Goal: Task Accomplishment & Management: Manage account settings

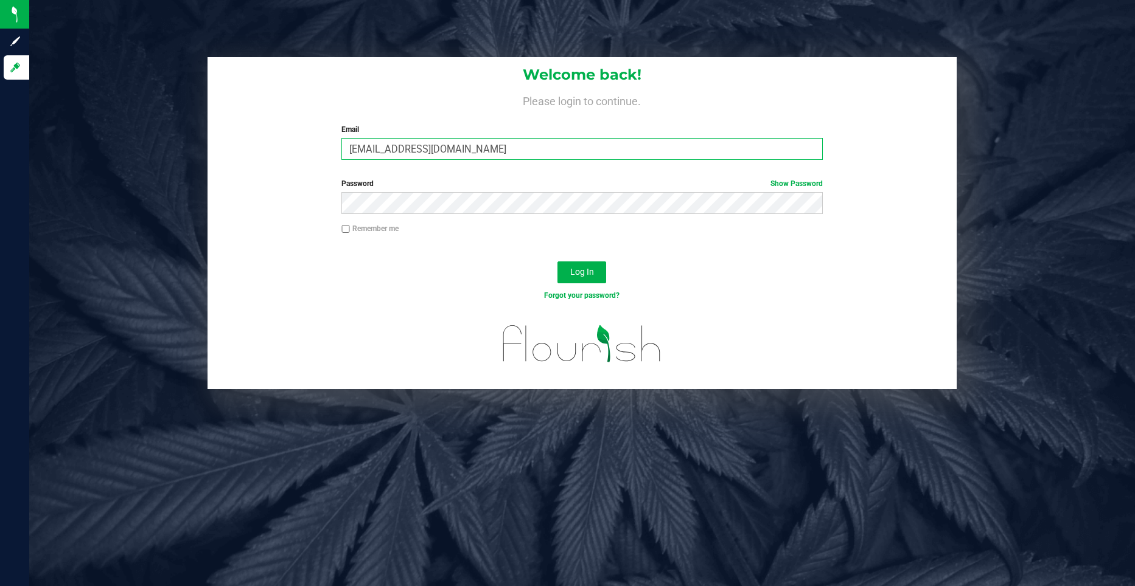
drag, startPoint x: 461, startPoint y: 150, endPoint x: 302, endPoint y: 150, distance: 158.2
click at [302, 151] on div "Welcome back! Please login to continue. Email mortiz@goodblend.com Required Ple…" at bounding box center [581, 113] width 749 height 113
type input "WSwearingen@goodblend.com"
click at [299, 301] on div "Forgot your password?" at bounding box center [581, 305] width 749 height 18
click at [589, 276] on span "Log In" at bounding box center [582, 272] width 24 height 10
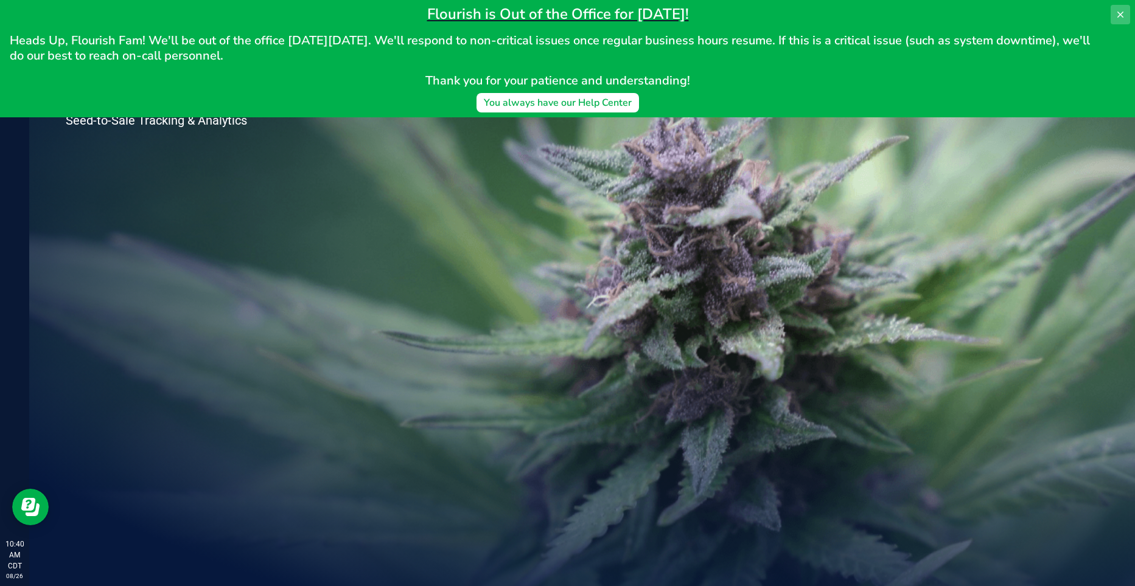
click at [1124, 11] on icon at bounding box center [1120, 15] width 10 height 10
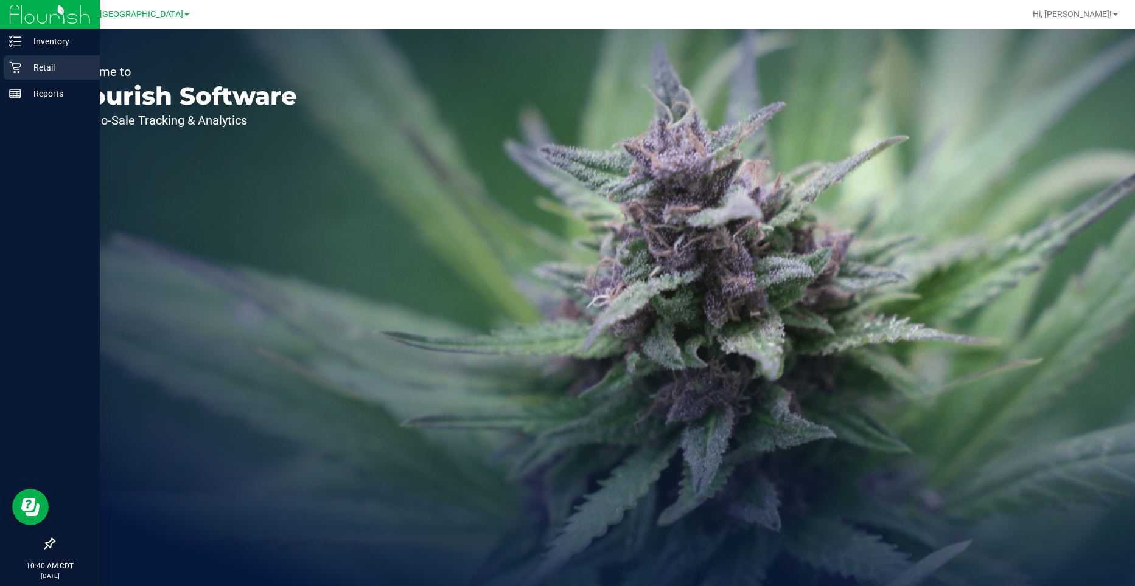
click at [31, 71] on p "Retail" at bounding box center [57, 67] width 73 height 15
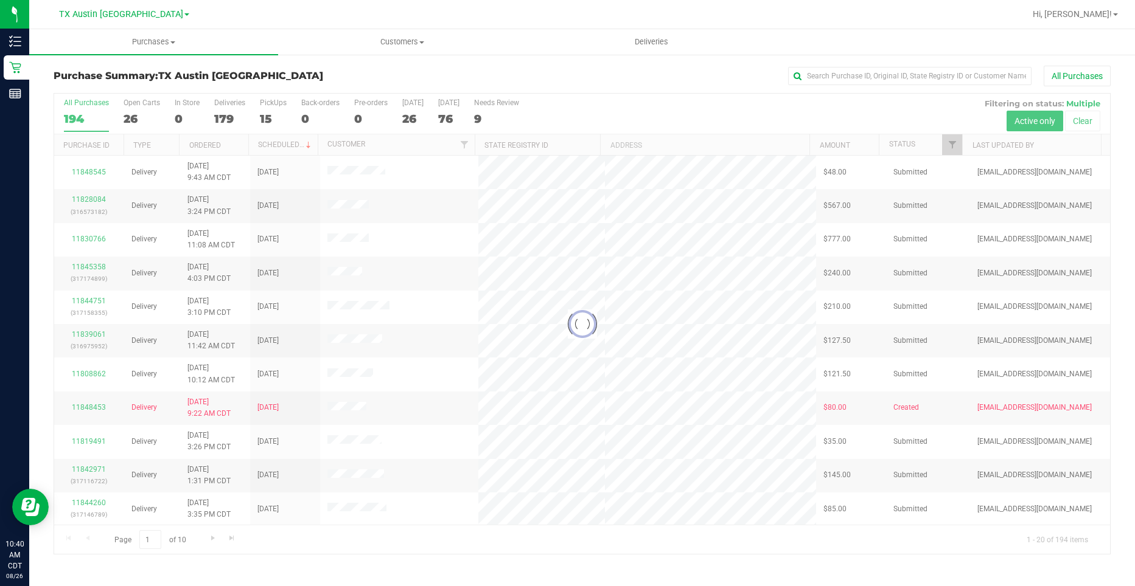
click at [140, 21] on div "TX Austin [GEOGRAPHIC_DATA]" at bounding box center [124, 14] width 130 height 15
click at [146, 12] on span "TX Austin [GEOGRAPHIC_DATA]" at bounding box center [121, 14] width 124 height 11
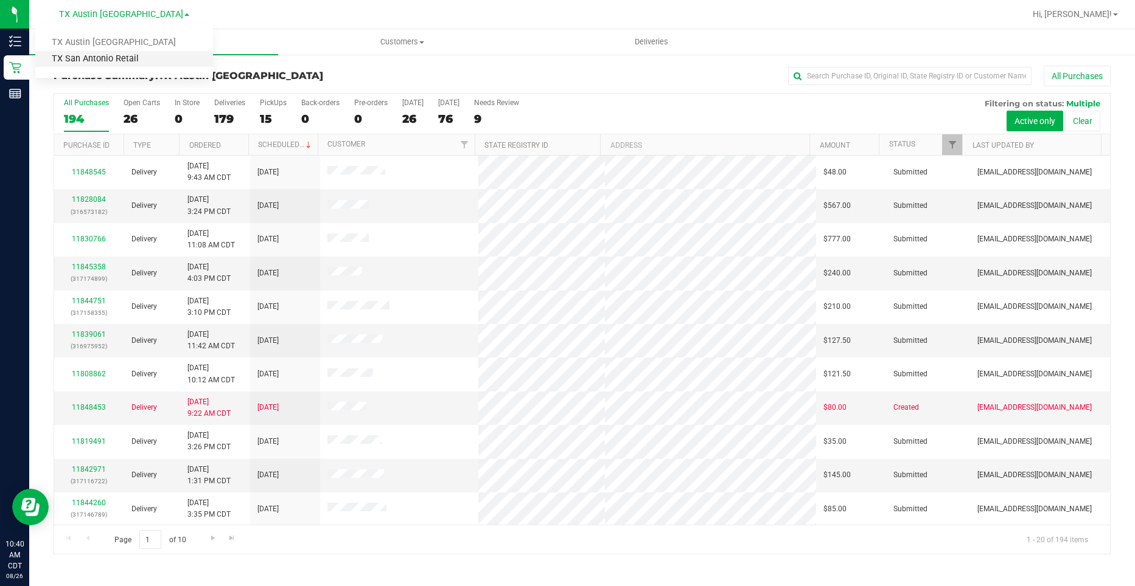
click at [141, 55] on link "TX San Antonio Retail" at bounding box center [124, 59] width 178 height 16
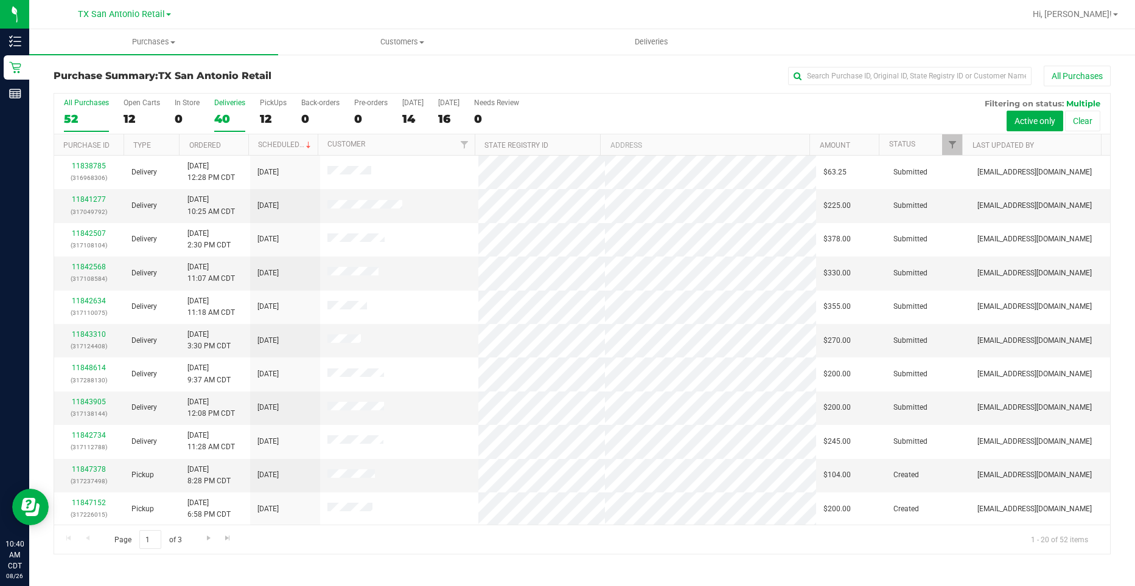
click at [227, 119] on div "40" at bounding box center [229, 119] width 31 height 14
click at [0, 0] on input "Deliveries 40" at bounding box center [0, 0] width 0 height 0
click at [659, 38] on span "Deliveries" at bounding box center [651, 41] width 66 height 11
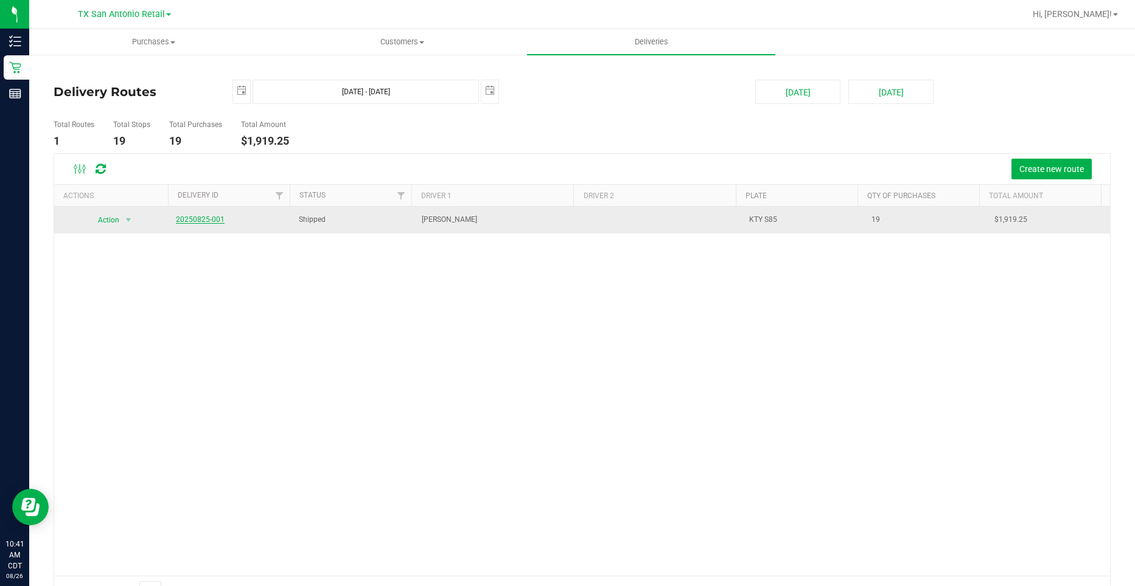
click at [200, 223] on link "20250825-001" at bounding box center [200, 219] width 49 height 9
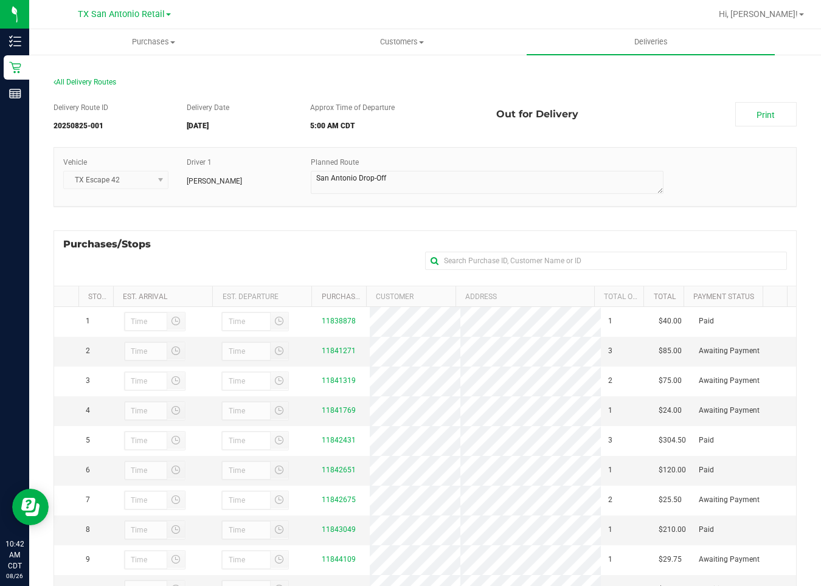
click at [636, 128] on div "Delivery Route ID 20250825-001 Delivery Date 08/26/2025 Approx Time of Departur…" at bounding box center [425, 119] width 743 height 34
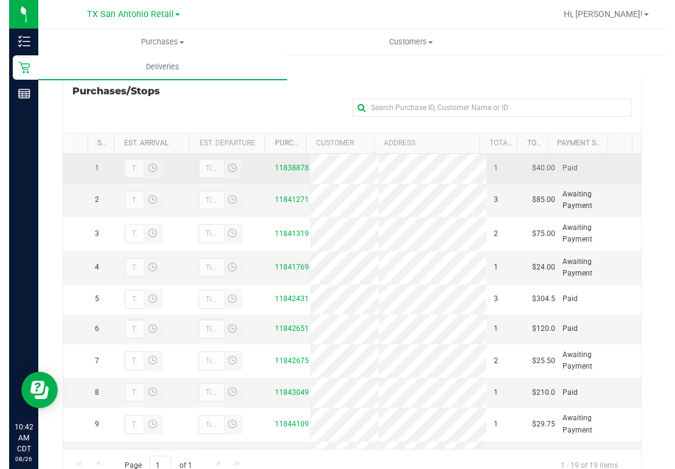
scroll to position [195, 0]
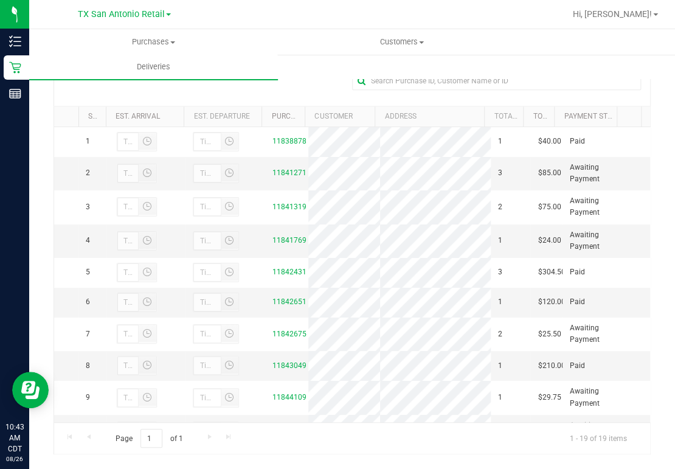
click at [646, 79] on div "All Delivery Routes Delivery Route ID 20250825-001 Delivery Date 08/26/2025 App…" at bounding box center [352, 172] width 616 height 603
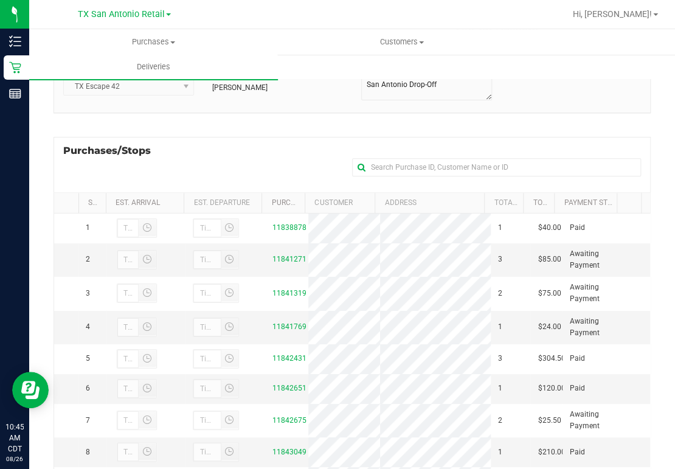
scroll to position [0, 0]
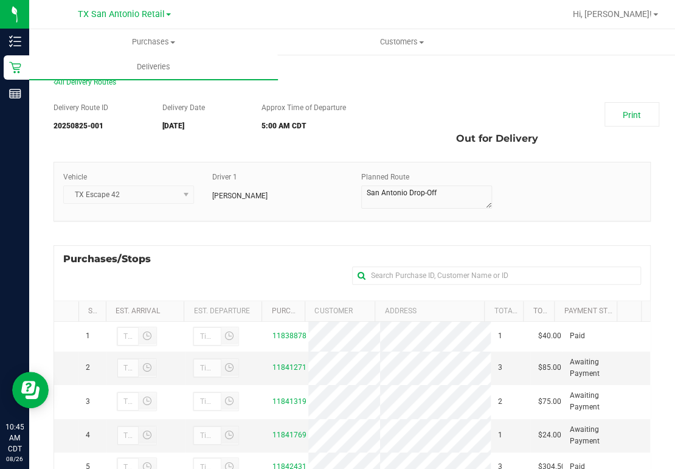
click at [525, 87] on div "All Delivery Routes" at bounding box center [352, 85] width 597 height 16
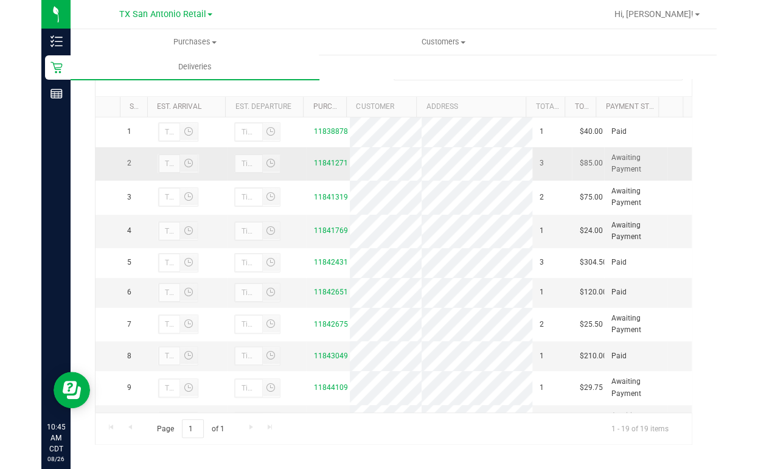
scroll to position [212, 0]
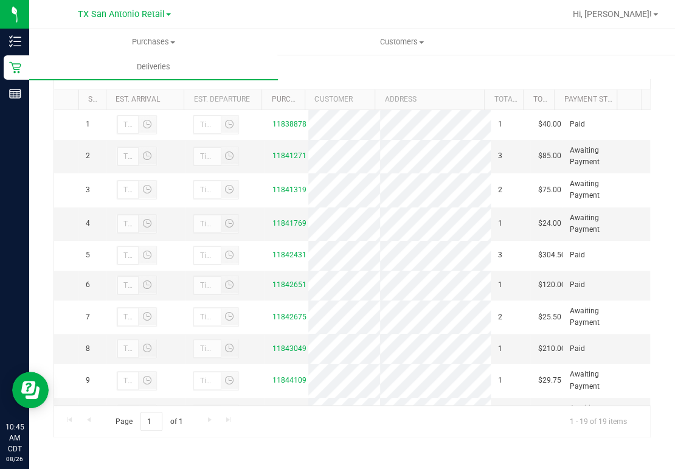
click at [587, 61] on div "Purchases Summary of purchases Fulfillment All purchases Customers All customer…" at bounding box center [366, 54] width 675 height 50
click at [581, 46] on ul "Purchases Summary of purchases Fulfillment All purchases Customers All customer…" at bounding box center [366, 42] width 675 height 26
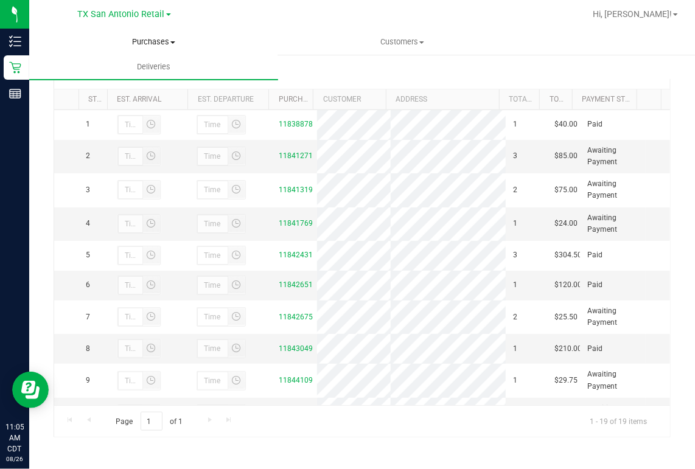
click at [142, 44] on span "Purchases" at bounding box center [154, 41] width 248 height 11
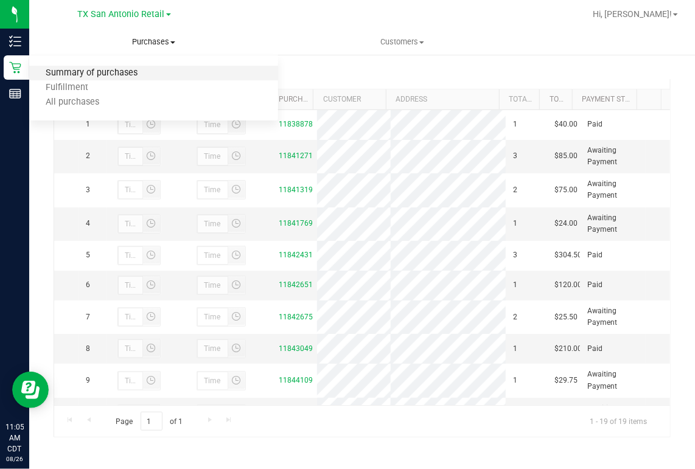
click at [131, 75] on span "Summary of purchases" at bounding box center [91, 73] width 125 height 10
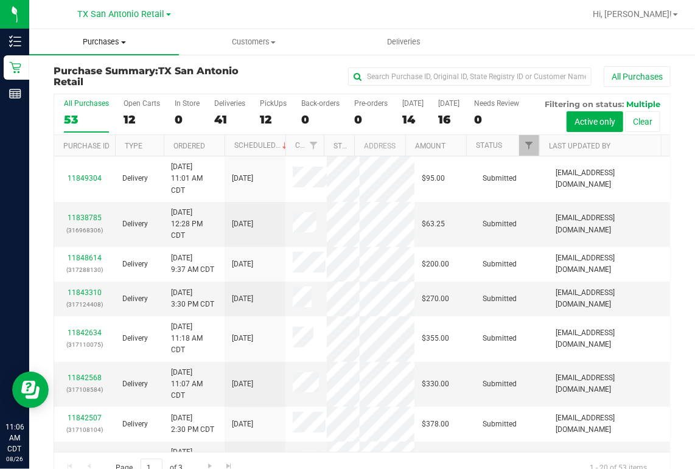
click at [127, 40] on span "Purchases" at bounding box center [104, 41] width 150 height 11
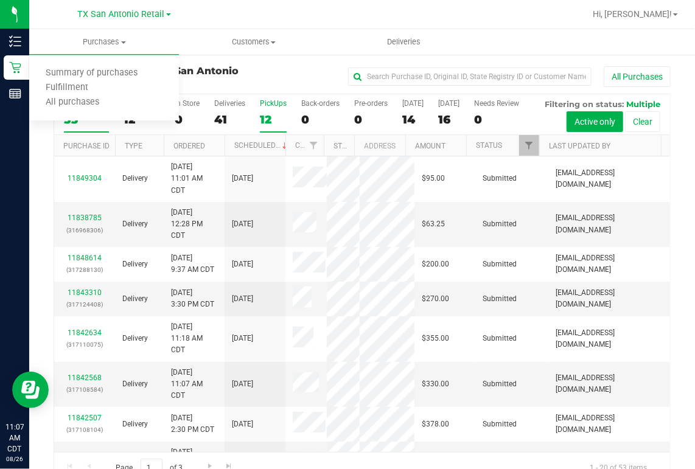
click at [265, 105] on div "PickUps" at bounding box center [273, 103] width 27 height 9
click at [0, 0] on input "PickUps 12" at bounding box center [0, 0] width 0 height 0
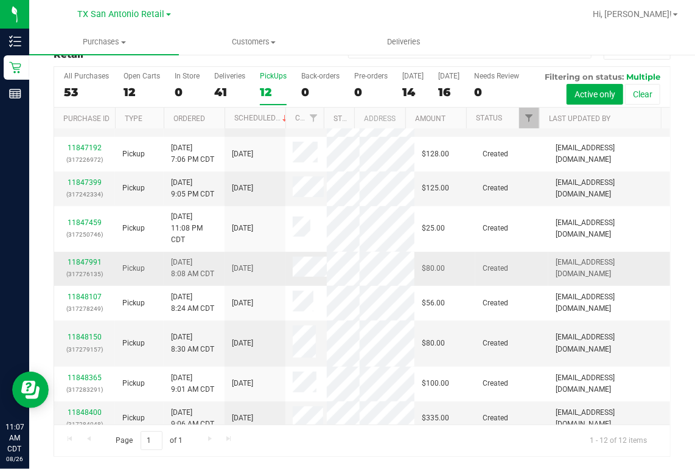
scroll to position [60, 0]
click at [82, 408] on link "11848400" at bounding box center [85, 412] width 34 height 9
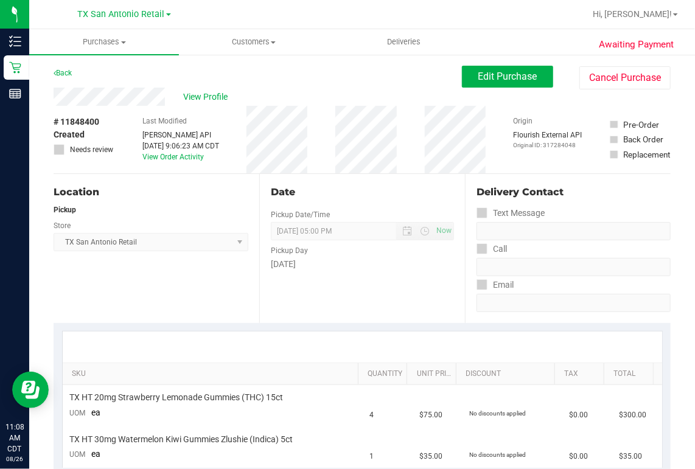
click at [169, 94] on div "View Profile" at bounding box center [258, 97] width 408 height 18
click at [478, 78] on span "Edit Purchase" at bounding box center [507, 77] width 59 height 12
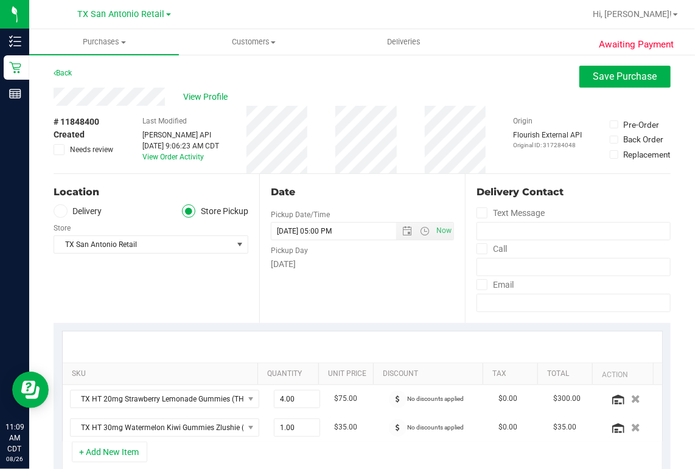
click at [58, 211] on icon at bounding box center [60, 211] width 7 height 0
click at [0, 0] on input "Delivery" at bounding box center [0, 0] width 0 height 0
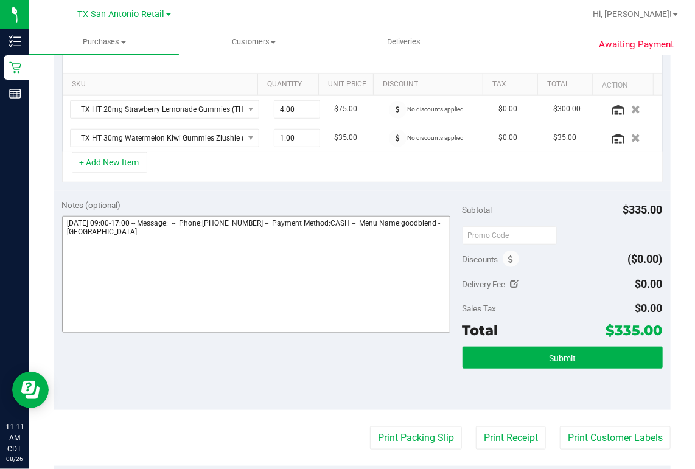
scroll to position [292, 0]
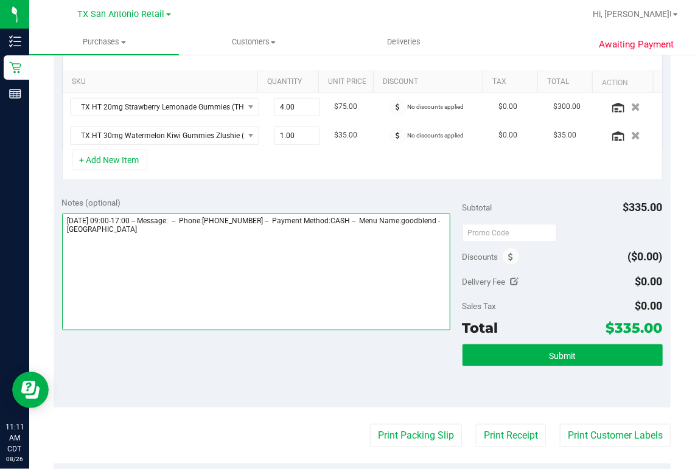
click at [195, 228] on textarea at bounding box center [256, 272] width 388 height 117
click at [83, 243] on textarea at bounding box center [256, 272] width 388 height 117
click at [96, 245] on textarea at bounding box center [256, 272] width 388 height 117
click at [126, 245] on textarea at bounding box center [256, 272] width 388 height 117
click at [130, 246] on textarea at bounding box center [256, 272] width 388 height 117
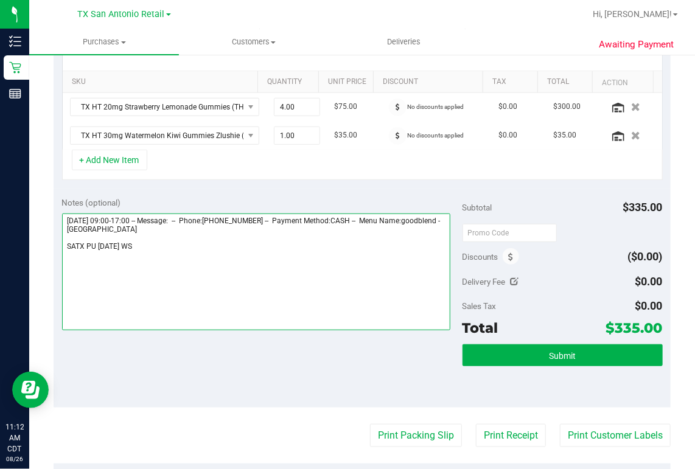
click at [158, 287] on textarea at bounding box center [256, 272] width 388 height 117
type textarea "Wednesday 08/27/2025 09:00-17:00 -- Message: -- Phone:2057893031 -- Payment Met…"
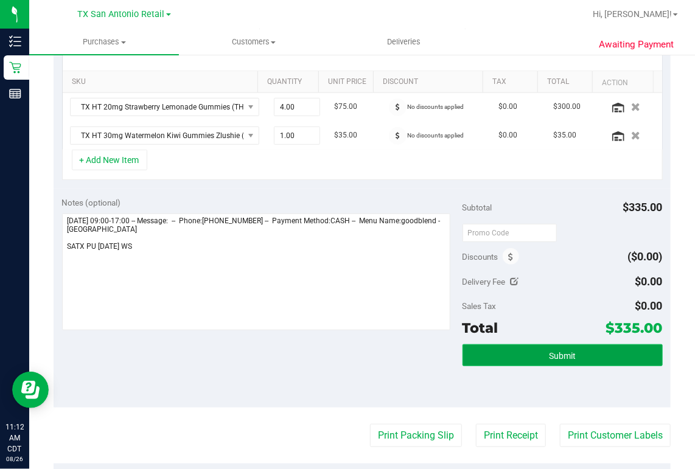
click at [555, 354] on span "Submit" at bounding box center [562, 356] width 27 height 10
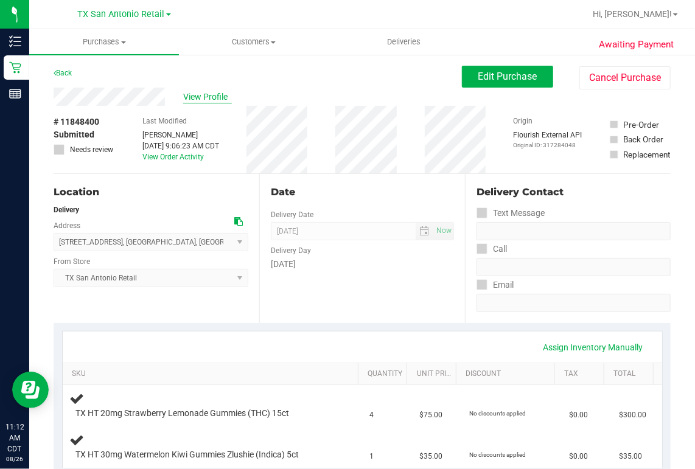
click at [196, 97] on span "View Profile" at bounding box center [207, 97] width 49 height 13
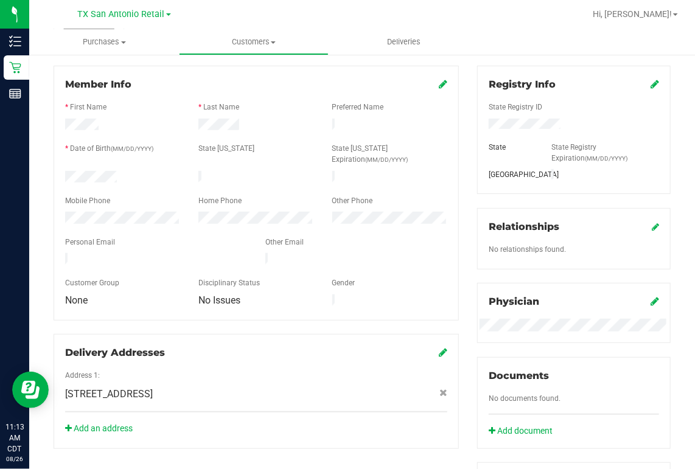
scroll to position [112, 0]
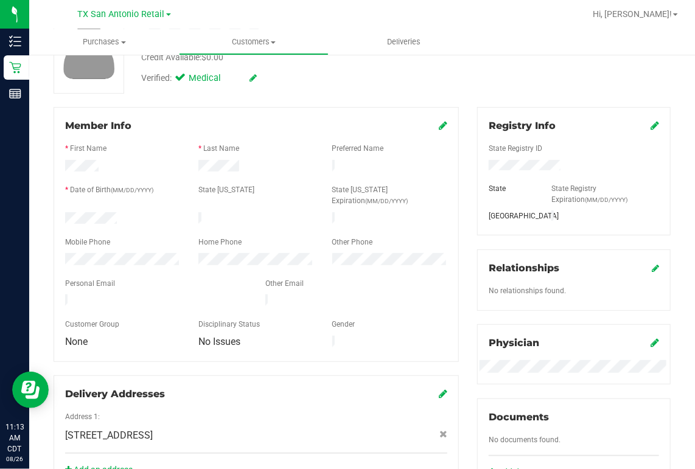
drag, startPoint x: 63, startPoint y: 282, endPoint x: 203, endPoint y: 282, distance: 139.3
click at [203, 294] on div at bounding box center [156, 301] width 200 height 15
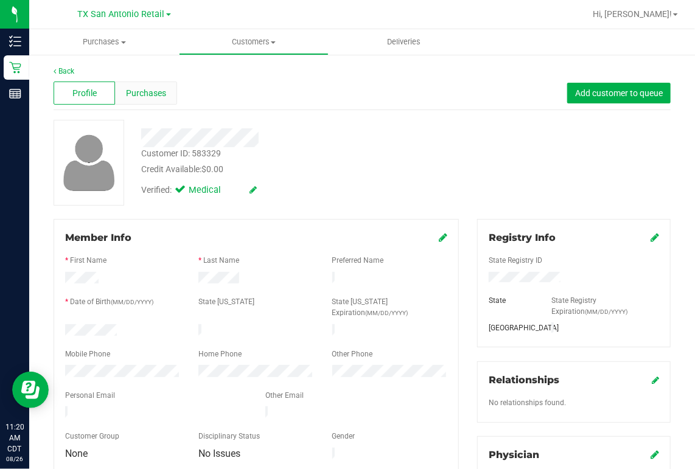
click at [129, 92] on span "Purchases" at bounding box center [146, 93] width 40 height 13
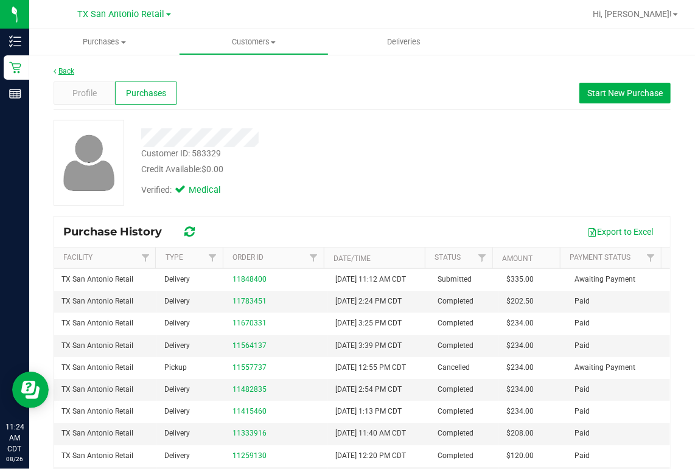
click at [63, 69] on link "Back" at bounding box center [64, 71] width 21 height 9
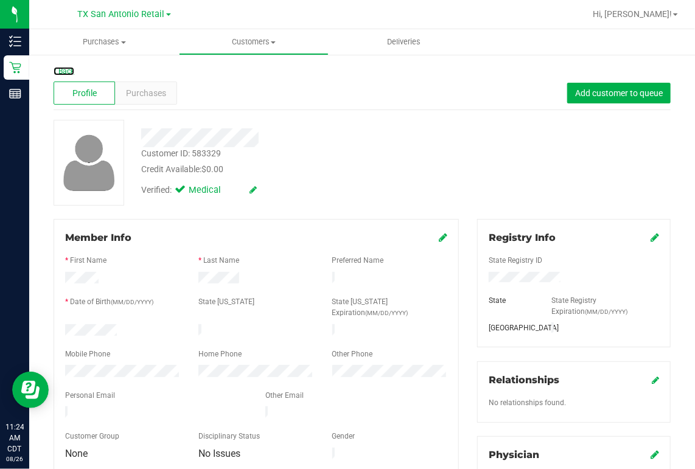
click at [63, 67] on link "Back" at bounding box center [64, 71] width 21 height 9
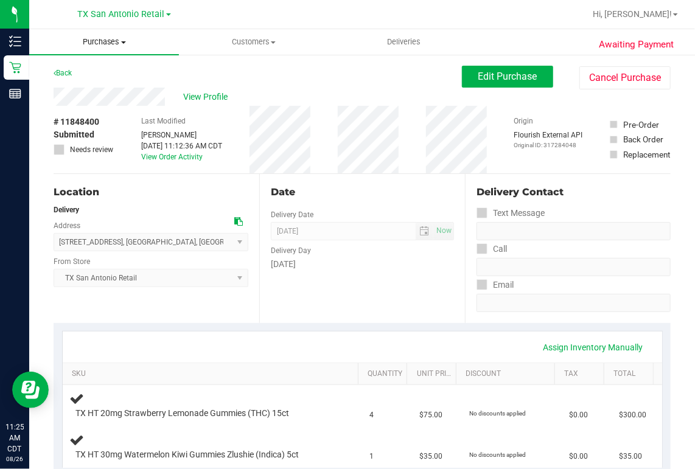
click at [105, 40] on span "Purchases" at bounding box center [104, 41] width 150 height 11
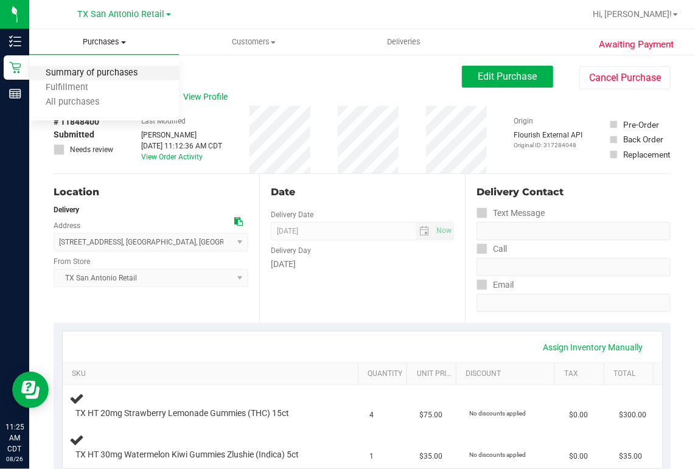
click at [117, 75] on span "Summary of purchases" at bounding box center [91, 73] width 125 height 10
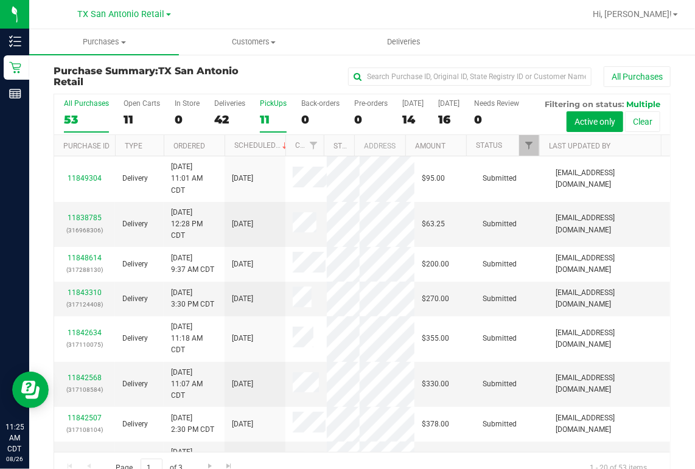
click at [268, 120] on div "11" at bounding box center [273, 120] width 27 height 14
click at [0, 0] on input "PickUps 11" at bounding box center [0, 0] width 0 height 0
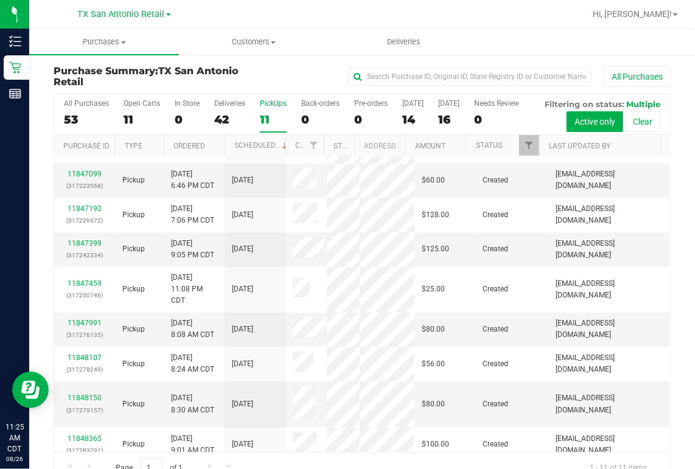
scroll to position [60, 0]
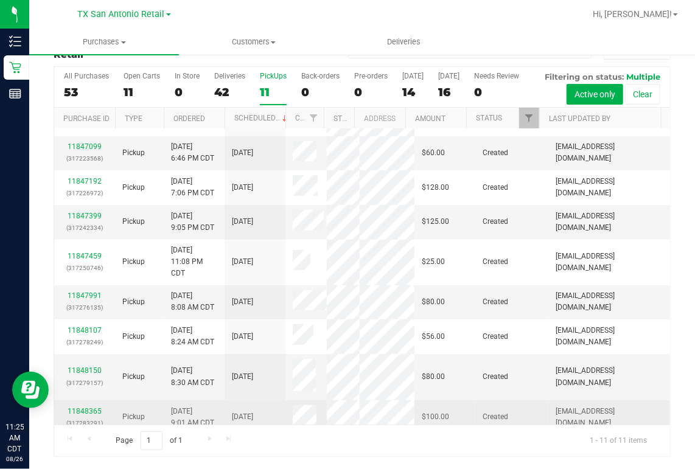
click at [293, 401] on td at bounding box center [305, 417] width 41 height 34
click at [78, 407] on link "11848365" at bounding box center [85, 411] width 34 height 9
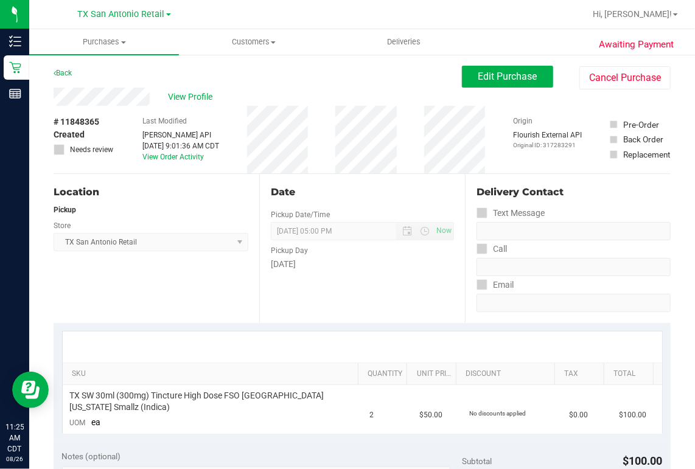
drag, startPoint x: 52, startPoint y: 95, endPoint x: 153, endPoint y: 104, distance: 102.0
click at [280, 86] on div "Back Edit Purchase Cancel Purchase" at bounding box center [362, 77] width 617 height 22
click at [161, 92] on div "View Profile" at bounding box center [258, 97] width 408 height 18
click at [478, 82] on span "Edit Purchase" at bounding box center [507, 77] width 59 height 12
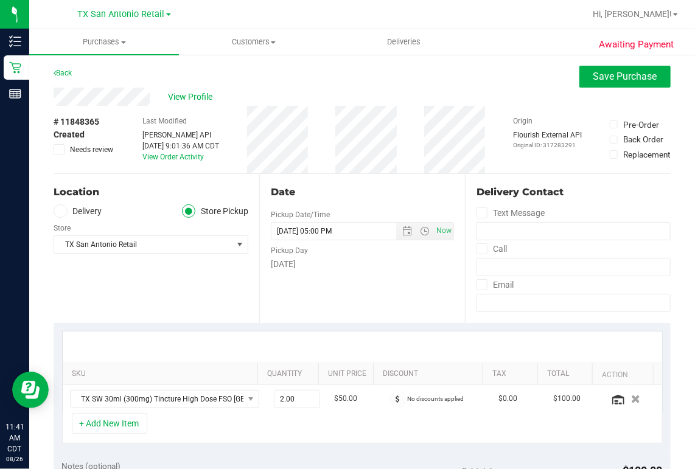
click at [58, 211] on icon at bounding box center [60, 211] width 7 height 0
click at [0, 0] on input "Delivery" at bounding box center [0, 0] width 0 height 0
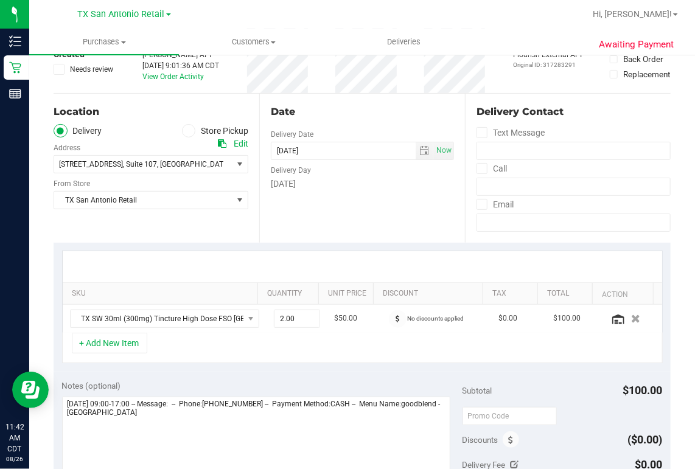
scroll to position [292, 0]
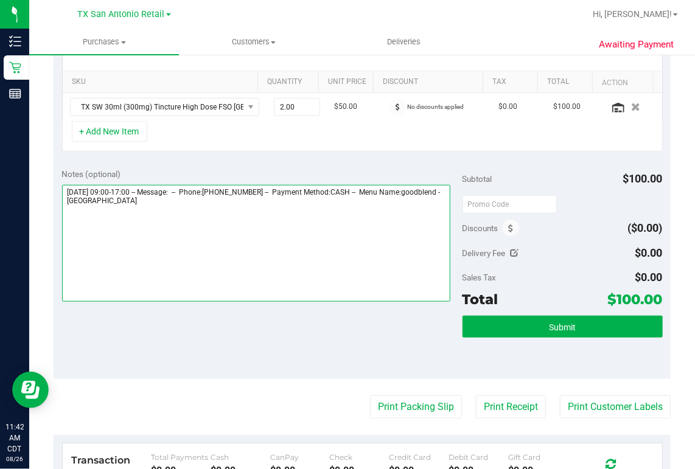
click at [215, 204] on textarea at bounding box center [256, 243] width 388 height 117
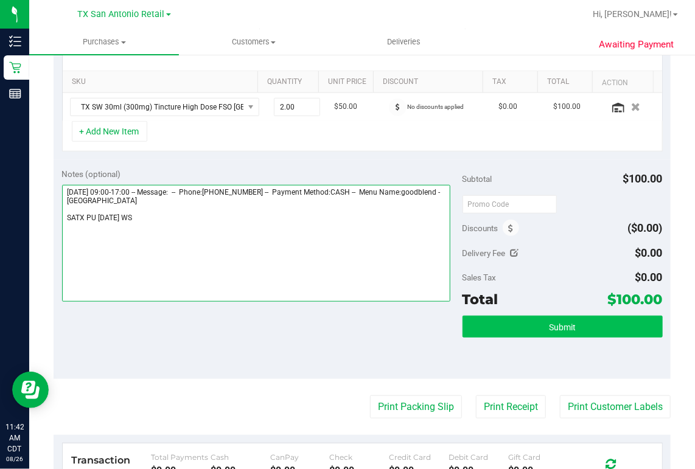
type textarea "Wednesday 08/27/2025 09:00-17:00 -- Message: -- Phone:2107876815 -- Payment Met…"
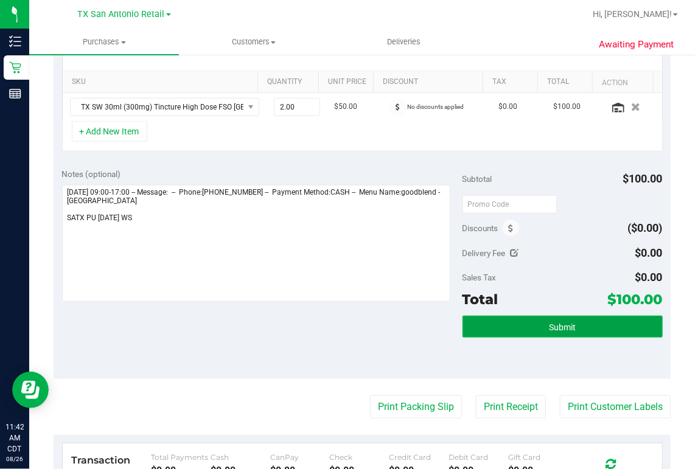
click at [549, 328] on span "Submit" at bounding box center [562, 327] width 27 height 10
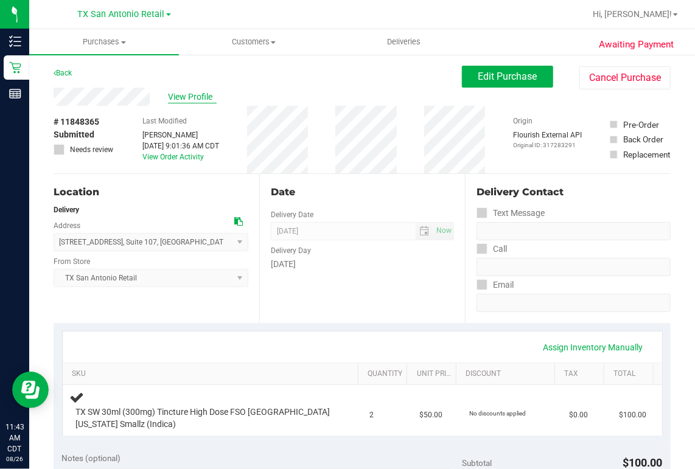
click at [194, 96] on span "View Profile" at bounding box center [192, 97] width 49 height 13
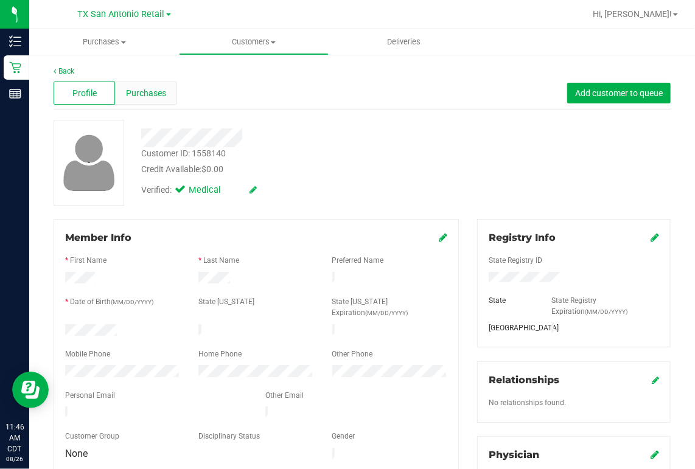
click at [151, 90] on span "Purchases" at bounding box center [146, 93] width 40 height 13
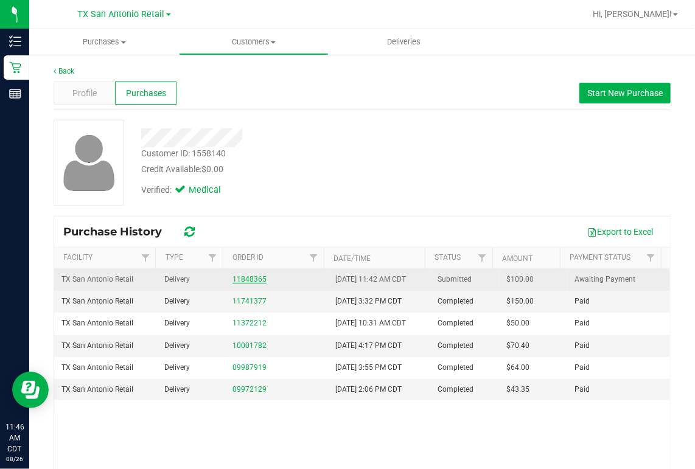
click at [243, 278] on link "11848365" at bounding box center [249, 279] width 34 height 9
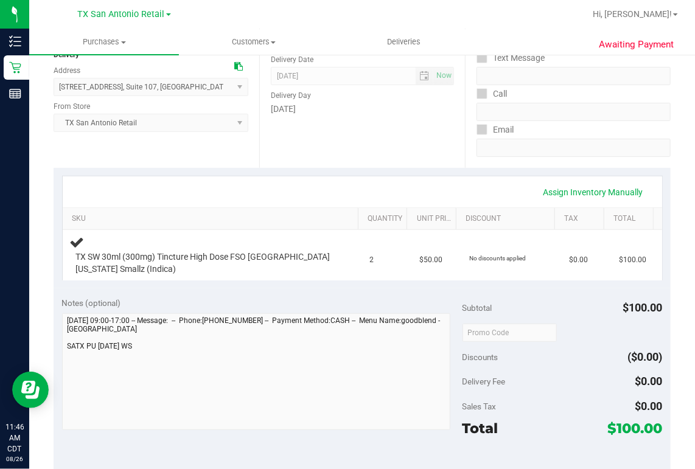
scroll to position [243, 0]
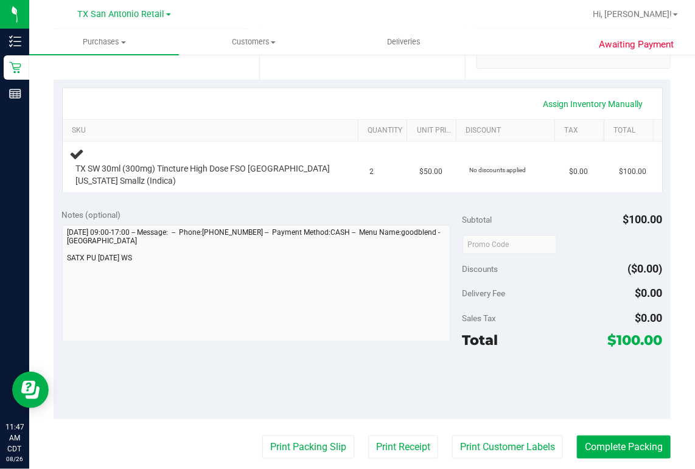
click at [508, 47] on ul "Purchases Summary of purchases Fulfillment All purchases Customers All customer…" at bounding box center [376, 42] width 695 height 26
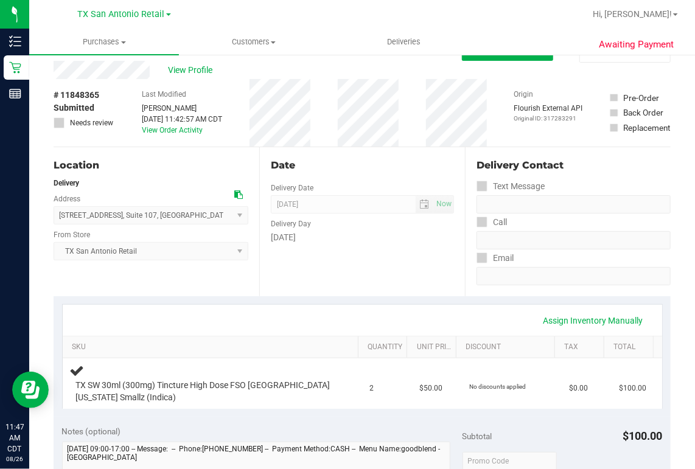
scroll to position [0, 0]
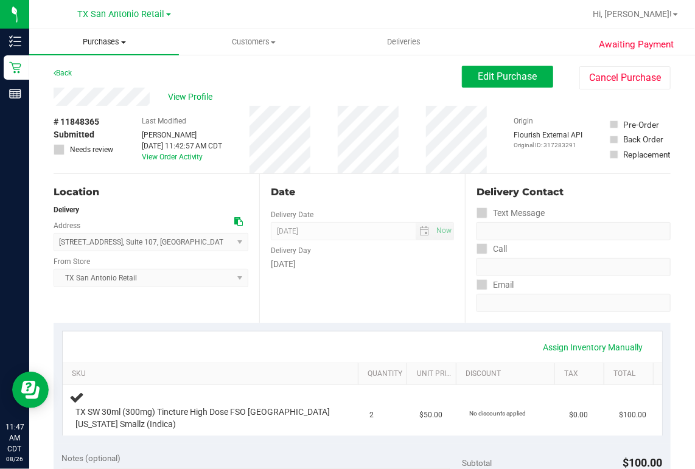
click at [116, 43] on span "Purchases" at bounding box center [104, 41] width 150 height 11
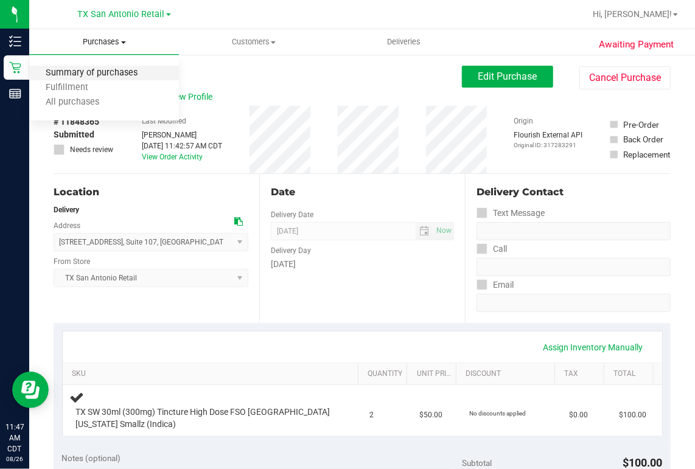
click at [73, 73] on span "Summary of purchases" at bounding box center [91, 73] width 125 height 10
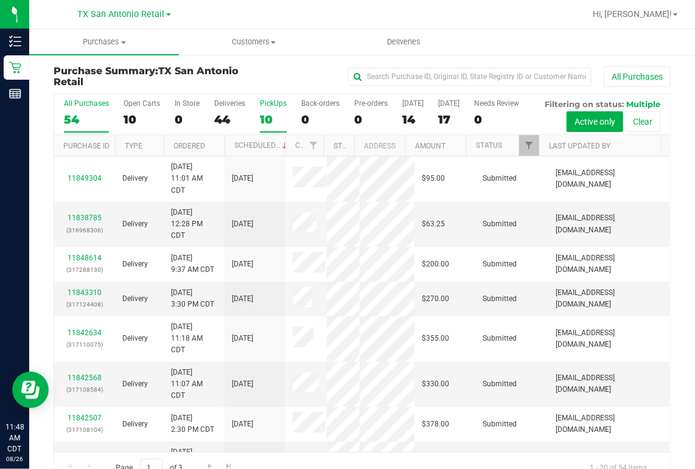
click at [268, 117] on div "10" at bounding box center [273, 120] width 27 height 14
click at [0, 0] on input "PickUps 10" at bounding box center [0, 0] width 0 height 0
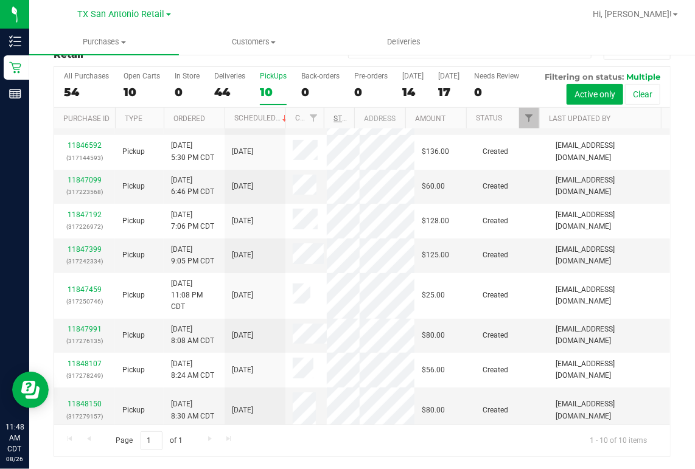
scroll to position [60, 0]
click at [89, 400] on link "11848150" at bounding box center [85, 404] width 34 height 9
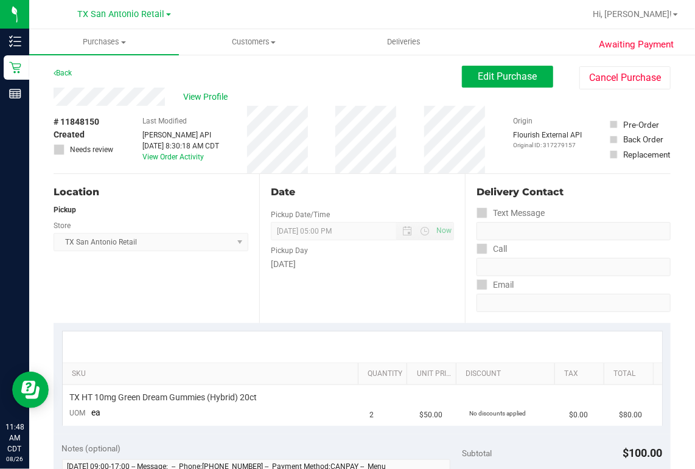
click at [359, 85] on div "Back Edit Purchase Cancel Purchase" at bounding box center [362, 77] width 617 height 22
click at [478, 79] on span "Edit Purchase" at bounding box center [507, 77] width 59 height 12
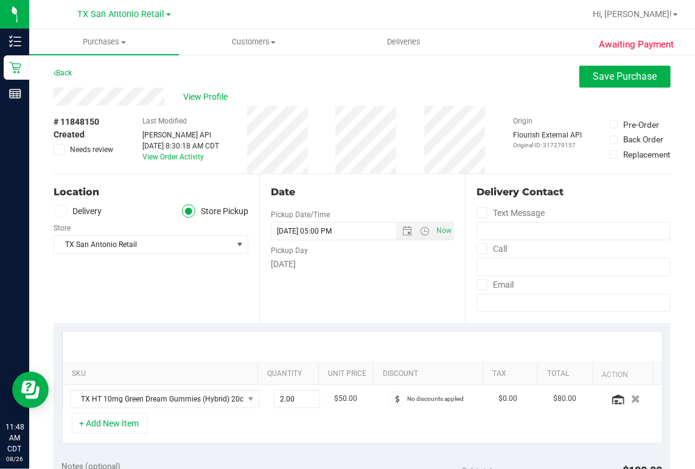
click at [455, 20] on div at bounding box center [401, 14] width 367 height 24
click at [55, 211] on span at bounding box center [61, 211] width 14 height 14
click at [0, 0] on input "Delivery" at bounding box center [0, 0] width 0 height 0
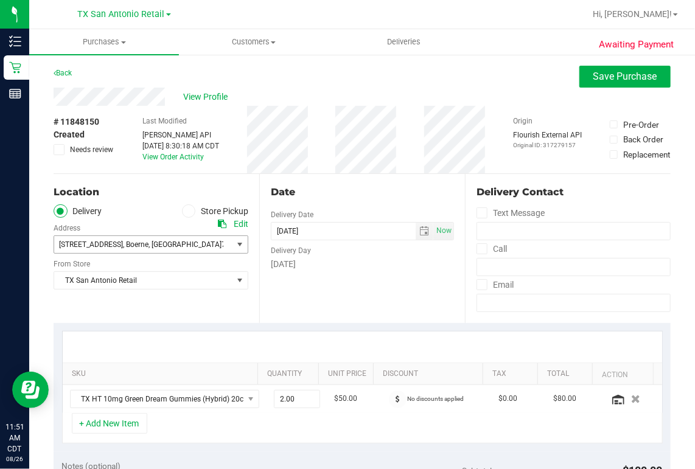
click at [221, 242] on span "78006" at bounding box center [231, 244] width 21 height 9
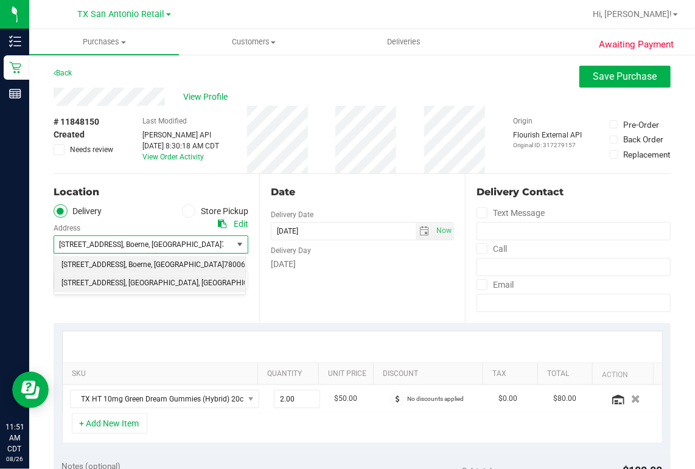
click at [161, 280] on span ", [GEOGRAPHIC_DATA]" at bounding box center [161, 284] width 73 height 16
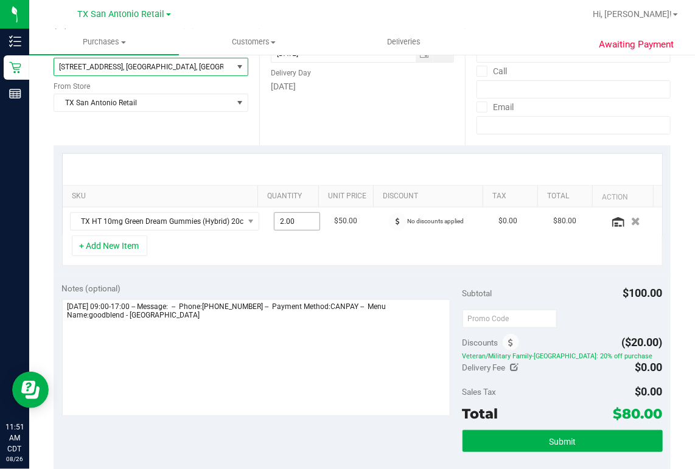
scroll to position [195, 0]
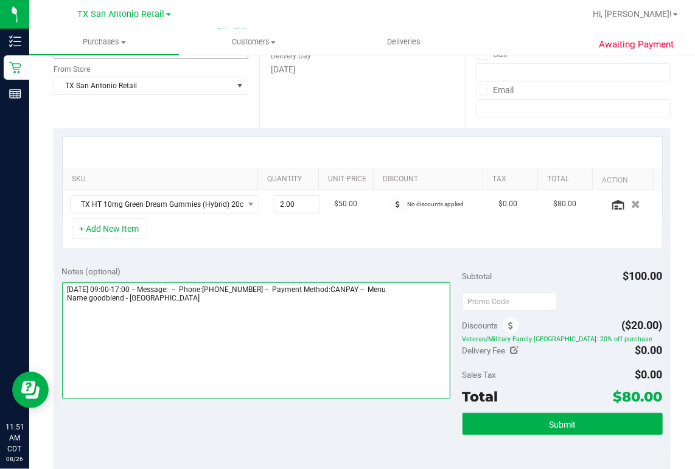
click at [195, 301] on textarea at bounding box center [256, 340] width 388 height 117
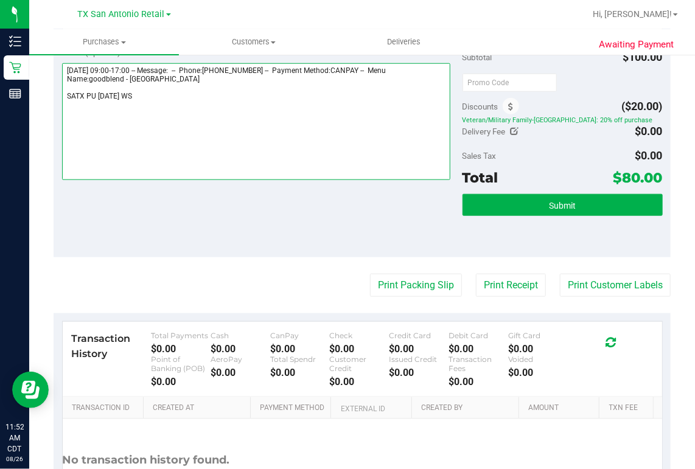
scroll to position [438, 0]
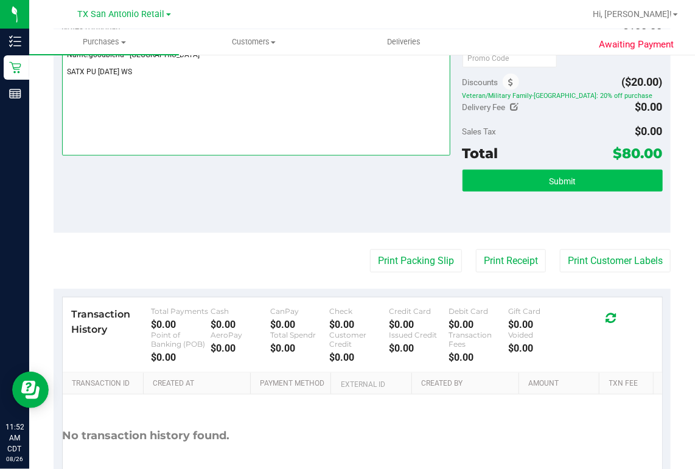
type textarea "Wednesday 08/27/2025 09:00-17:00 -- Message: -- Phone:7083105215 -- Payment Met…"
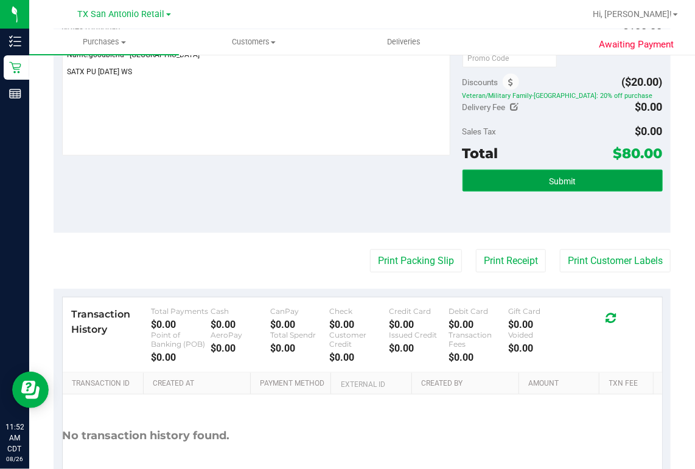
click at [532, 178] on button "Submit" at bounding box center [562, 181] width 200 height 22
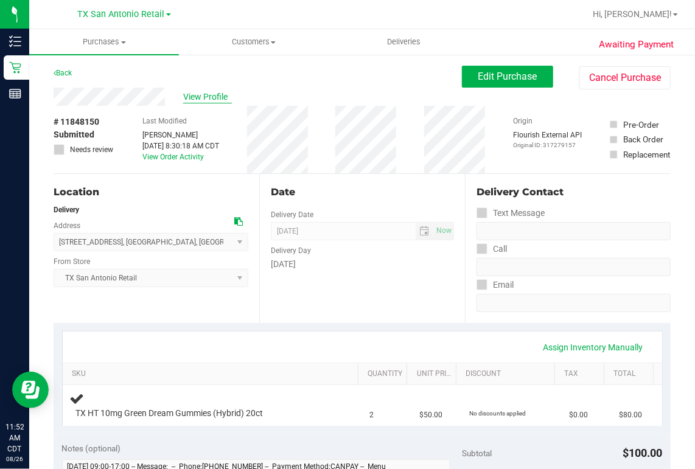
click at [198, 99] on span "View Profile" at bounding box center [207, 97] width 49 height 13
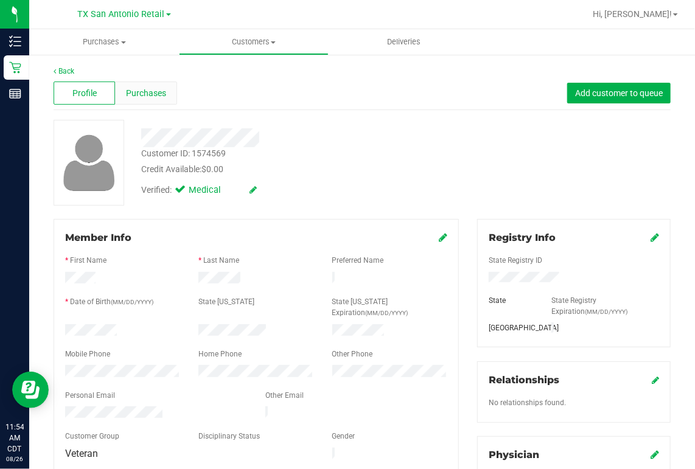
click at [162, 89] on span "Purchases" at bounding box center [146, 93] width 40 height 13
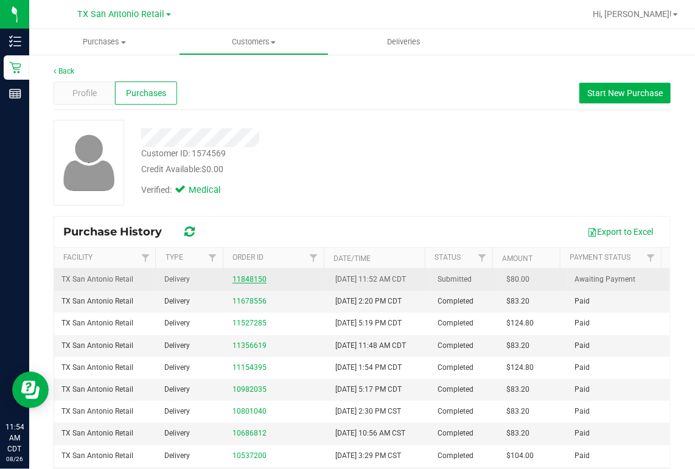
click at [234, 277] on link "11848150" at bounding box center [249, 279] width 34 height 9
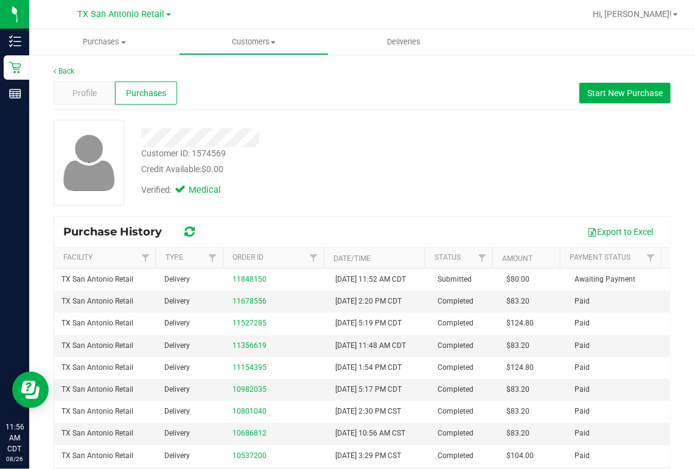
click at [328, 13] on div at bounding box center [401, 14] width 367 height 24
click at [120, 41] on span "Purchases" at bounding box center [104, 41] width 150 height 11
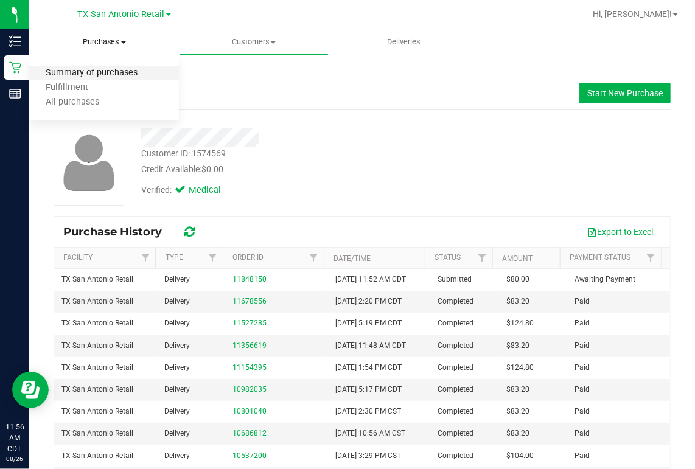
click at [102, 73] on span "Summary of purchases" at bounding box center [91, 73] width 125 height 10
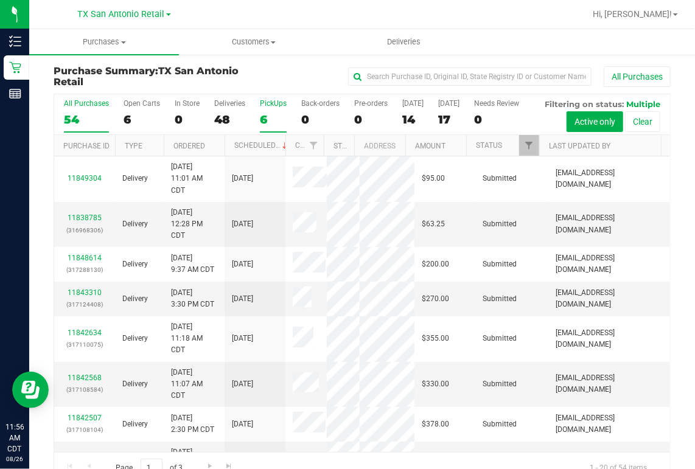
click at [270, 109] on label "PickUps 6" at bounding box center [273, 115] width 27 height 33
click at [0, 0] on input "PickUps 6" at bounding box center [0, 0] width 0 height 0
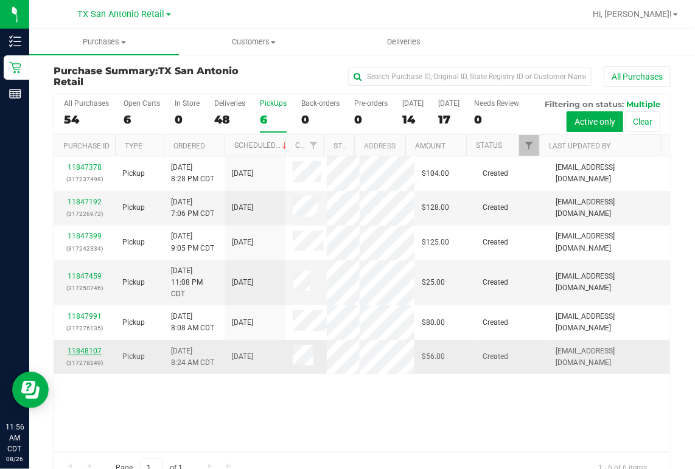
click at [89, 355] on link "11848107" at bounding box center [85, 351] width 34 height 9
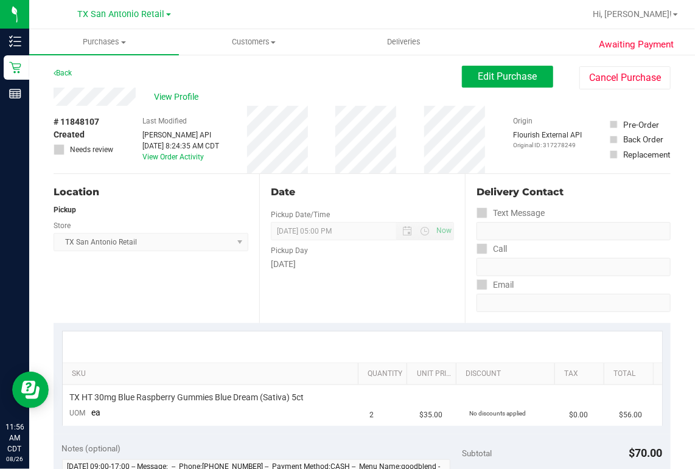
click at [139, 105] on div "View Profile" at bounding box center [258, 97] width 408 height 18
click at [383, 83] on div "Back Edit Purchase Cancel Purchase" at bounding box center [362, 77] width 617 height 22
click at [512, 72] on span "Edit Purchase" at bounding box center [507, 77] width 59 height 12
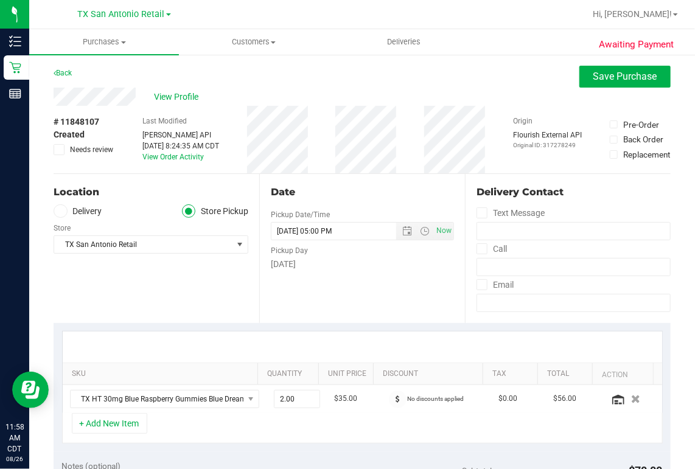
click at [65, 210] on span at bounding box center [61, 211] width 14 height 14
click at [0, 0] on input "Delivery" at bounding box center [0, 0] width 0 height 0
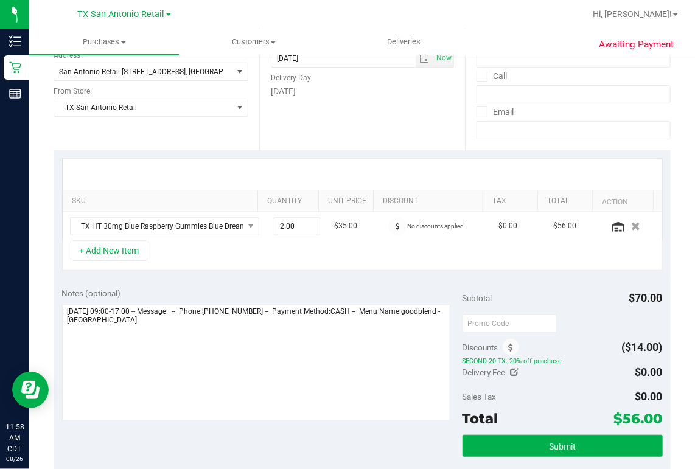
scroll to position [195, 0]
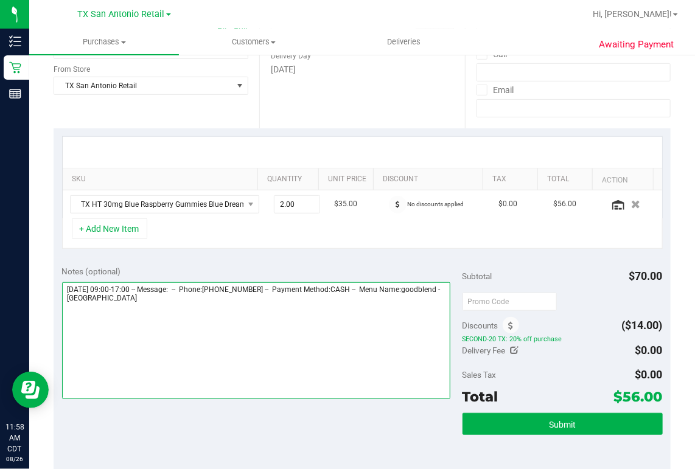
click at [192, 299] on textarea at bounding box center [256, 340] width 388 height 117
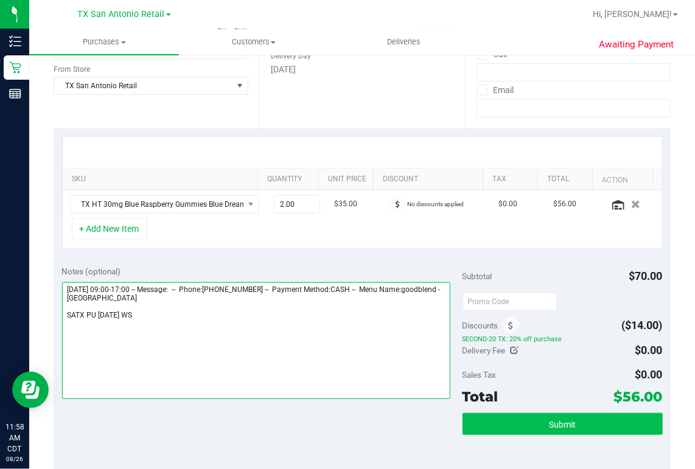
type textarea "Wednesday 08/27/2025 09:00-17:00 -- Message: -- Phone:2106394581 -- Payment Met…"
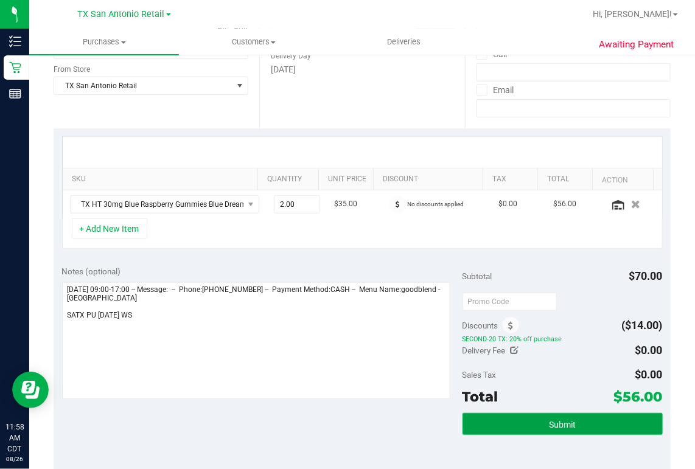
click at [593, 422] on button "Submit" at bounding box center [562, 424] width 200 height 22
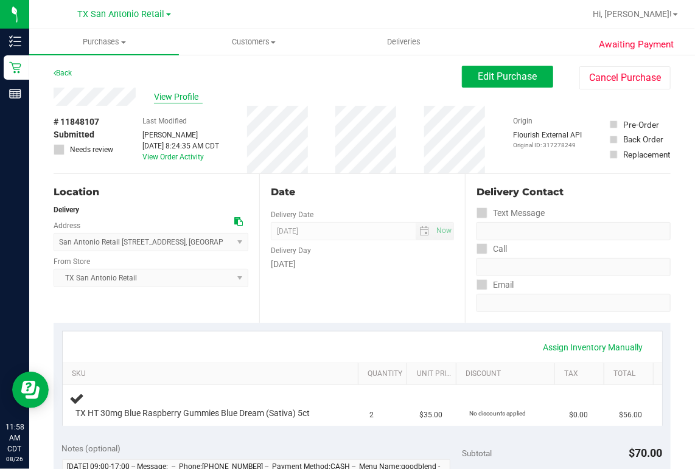
click at [159, 97] on span "View Profile" at bounding box center [178, 97] width 49 height 13
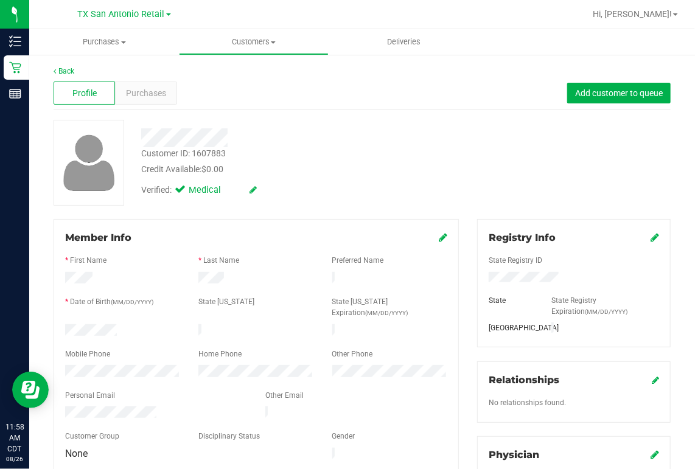
click at [158, 406] on div at bounding box center [156, 413] width 200 height 15
click at [166, 90] on div "Purchases" at bounding box center [145, 93] width 61 height 23
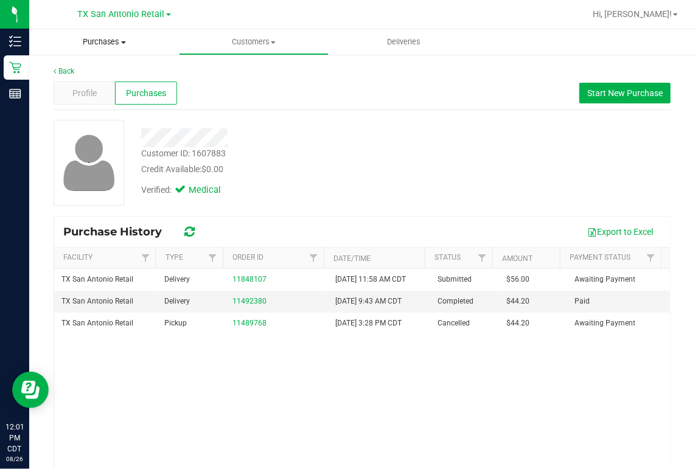
click at [117, 39] on span "Purchases" at bounding box center [104, 41] width 150 height 11
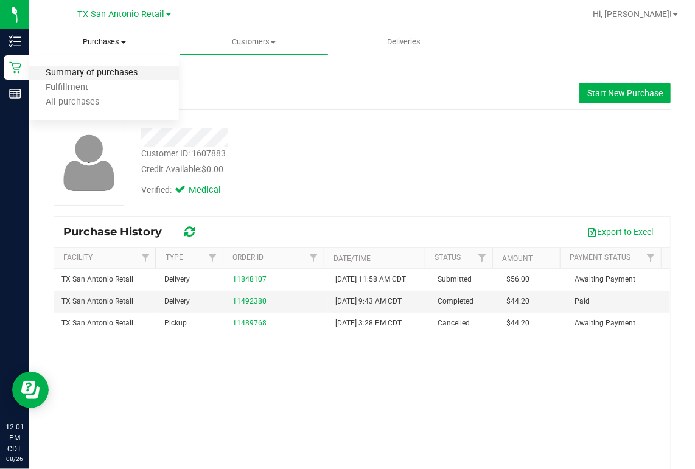
click at [95, 72] on span "Summary of purchases" at bounding box center [91, 73] width 125 height 10
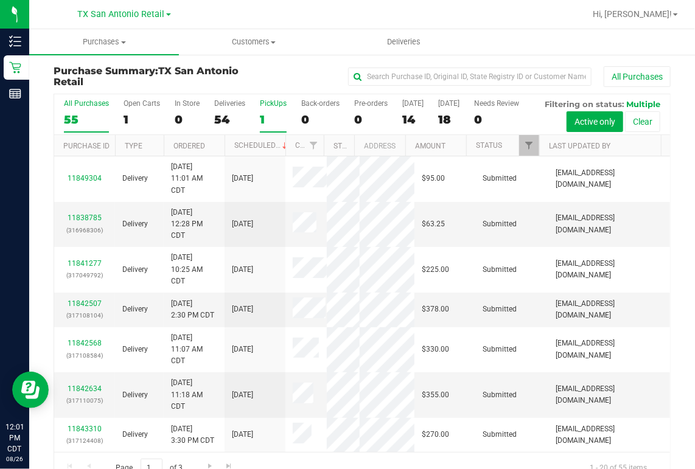
click at [261, 118] on div "1" at bounding box center [273, 120] width 27 height 14
click at [0, 0] on input "PickUps 1" at bounding box center [0, 0] width 0 height 0
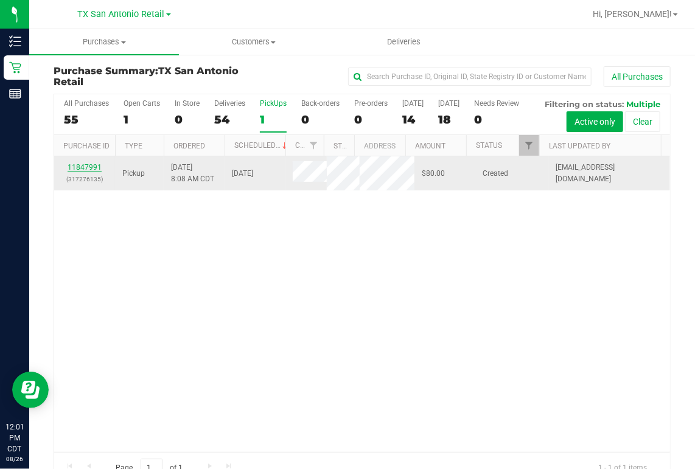
click at [89, 172] on link "11847991" at bounding box center [85, 167] width 34 height 9
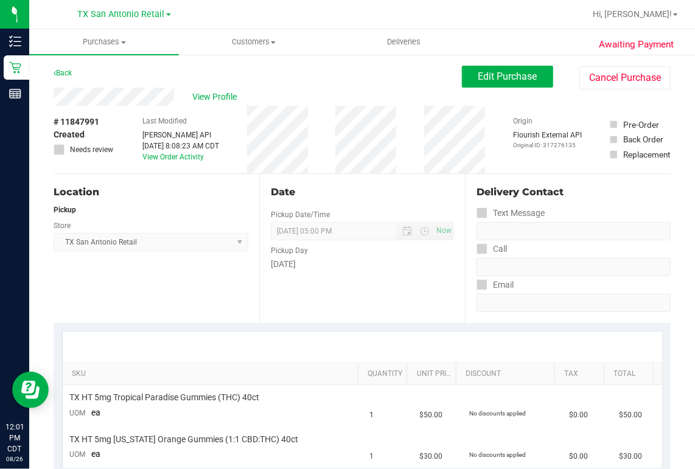
click at [174, 100] on div "View Profile" at bounding box center [258, 97] width 408 height 18
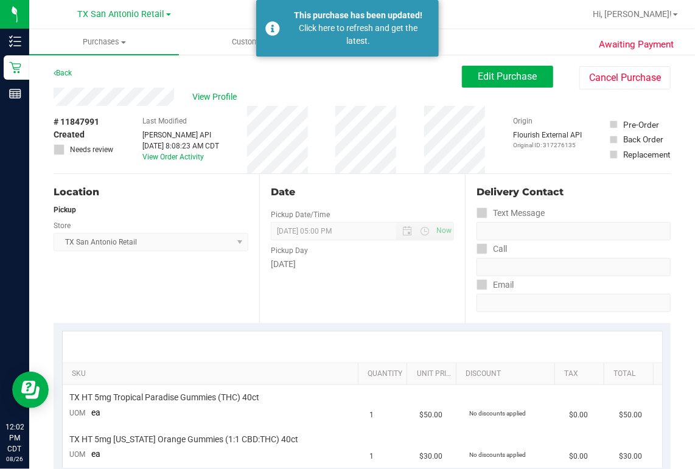
click at [540, 16] on div at bounding box center [401, 14] width 367 height 24
click at [164, 13] on link "TX San Antonio Retail" at bounding box center [124, 14] width 93 height 12
click at [128, 44] on link "TX Austin [GEOGRAPHIC_DATA]" at bounding box center [124, 43] width 178 height 16
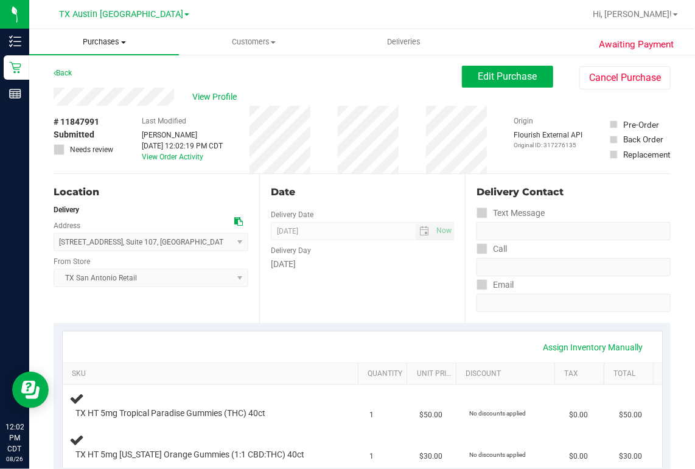
click at [107, 43] on span "Purchases" at bounding box center [104, 41] width 150 height 11
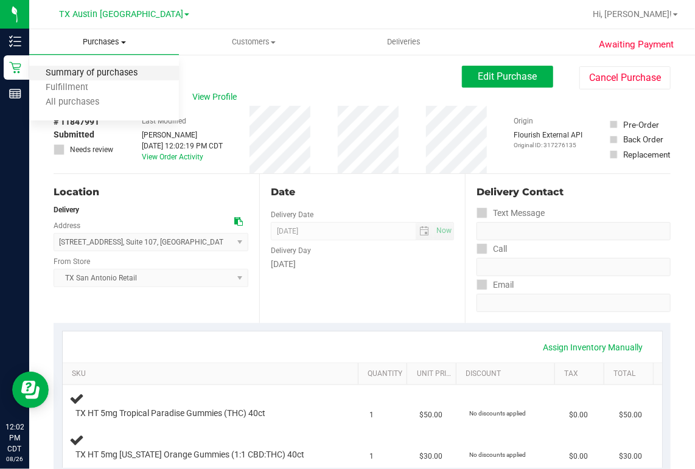
click at [105, 74] on span "Summary of purchases" at bounding box center [91, 73] width 125 height 10
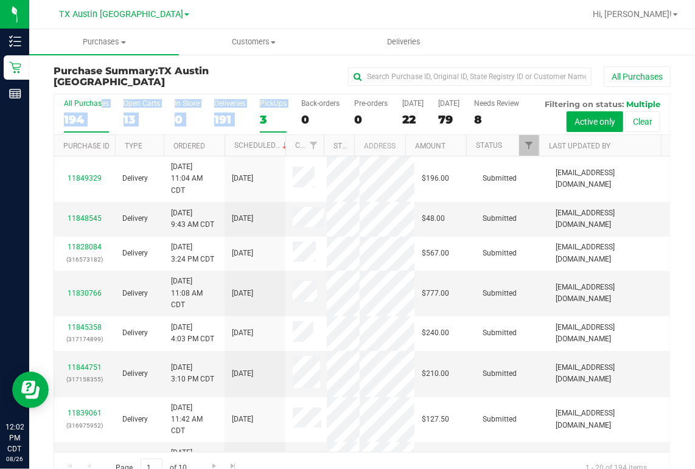
click at [259, 119] on div "All Purchases 194 Open Carts 13 In Store 0 Deliveries 191 PickUps 3 Back-orders…" at bounding box center [362, 114] width 616 height 41
drag, startPoint x: 259, startPoint y: 119, endPoint x: 242, endPoint y: 143, distance: 29.7
click at [242, 135] on div "All Purchases 194 Open Carts 13 In Store 0 Deliveries 191 PickUps 3 Back-orders…" at bounding box center [362, 114] width 616 height 41
click at [260, 121] on div "3" at bounding box center [273, 120] width 27 height 14
click at [0, 0] on input "PickUps 3" at bounding box center [0, 0] width 0 height 0
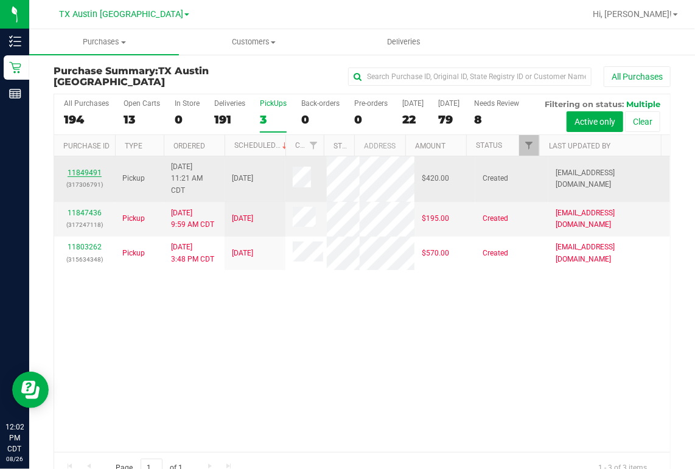
click at [88, 177] on link "11849491" at bounding box center [85, 173] width 34 height 9
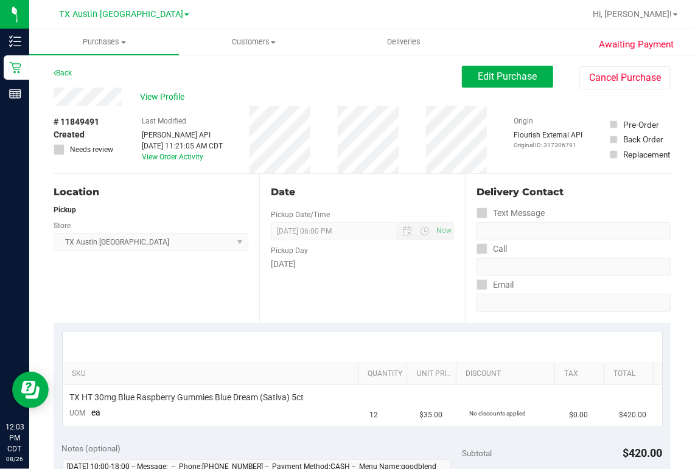
click at [293, 80] on div "Back Edit Purchase Cancel Purchase" at bounding box center [362, 77] width 617 height 22
click at [479, 80] on span "Edit Purchase" at bounding box center [507, 77] width 59 height 12
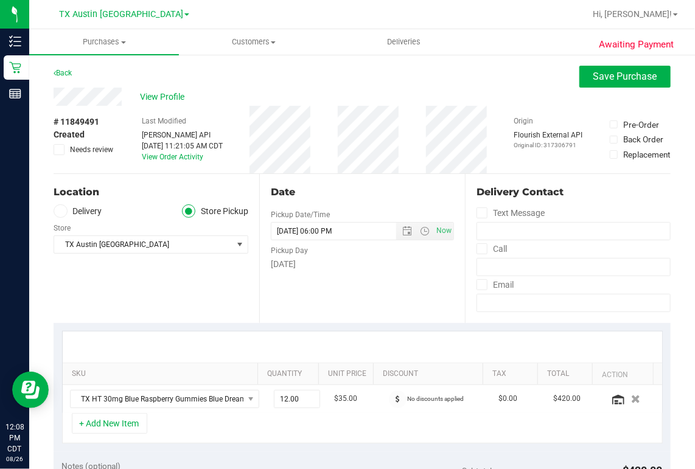
click at [64, 207] on span at bounding box center [61, 211] width 14 height 14
click at [0, 0] on input "Delivery" at bounding box center [0, 0] width 0 height 0
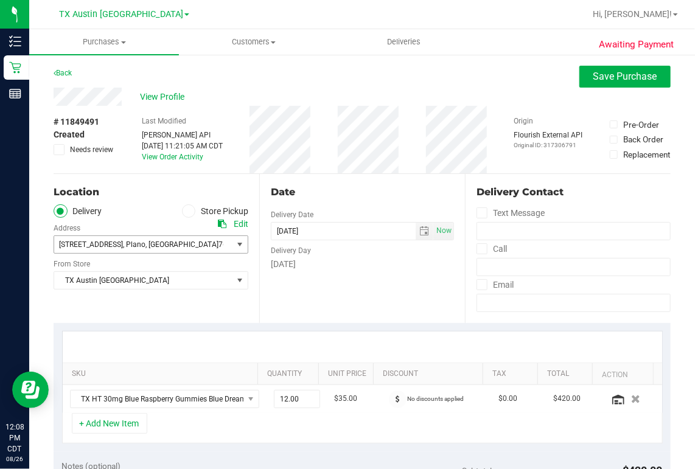
click at [219, 246] on span "4720 state hwy 121 N Suite 180 , Plano , TX 76208" at bounding box center [138, 244] width 169 height 17
click at [172, 191] on div "Location" at bounding box center [151, 192] width 195 height 15
click at [239, 246] on span "select" at bounding box center [240, 245] width 10 height 10
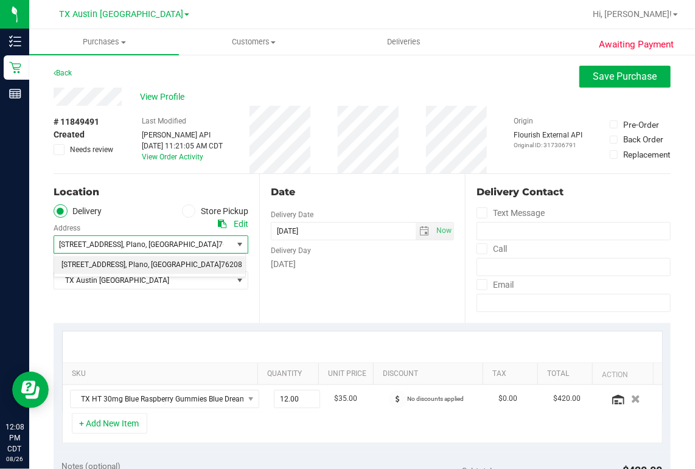
click at [197, 249] on span "4720 state hwy 121 N Suite 180 , Plano , TX 76208" at bounding box center [138, 244] width 169 height 17
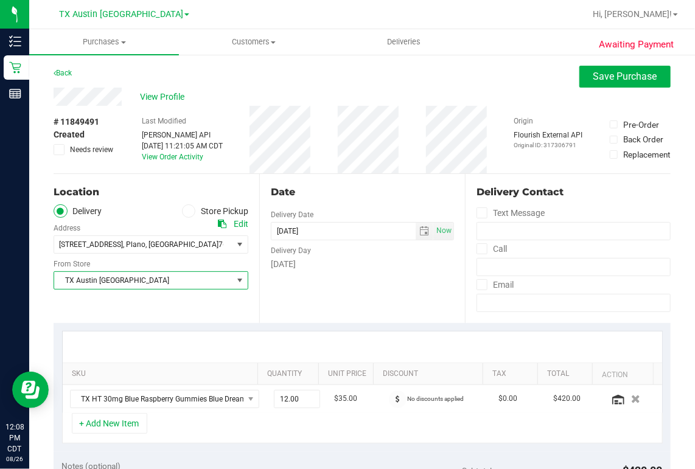
click at [169, 277] on span "TX Austin [GEOGRAPHIC_DATA]" at bounding box center [143, 280] width 178 height 17
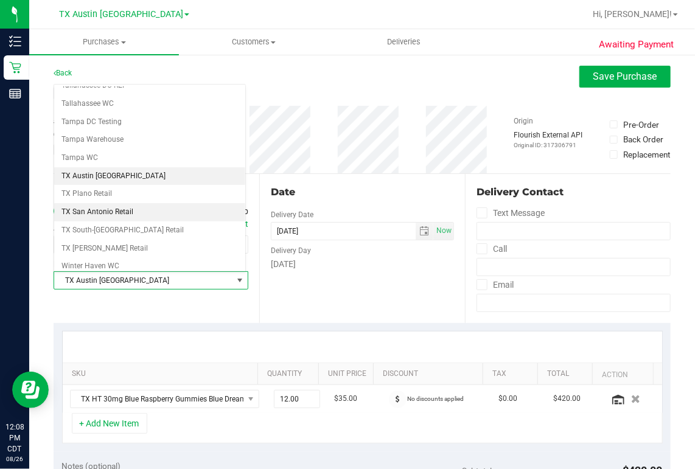
scroll to position [842, 0]
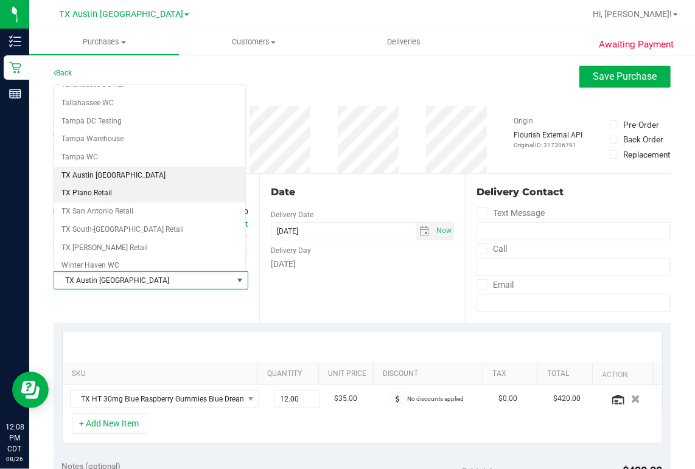
click at [81, 184] on li "TX Plano Retail" at bounding box center [149, 193] width 191 height 18
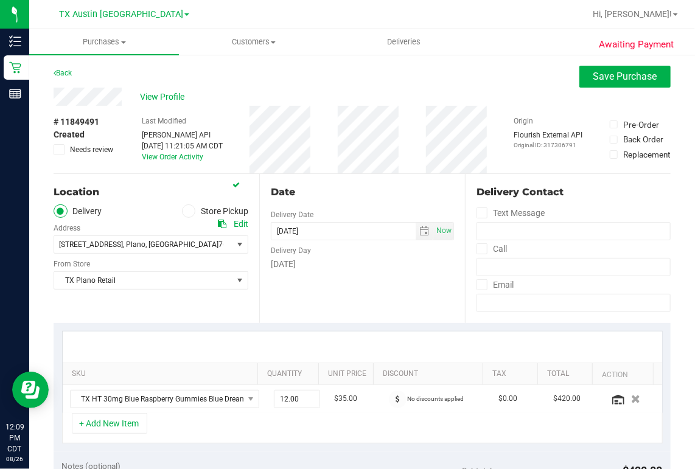
click at [259, 312] on div "Date Delivery Date 08/27/2025 Now 08/27/2025 06:00 PM Now Delivery Day Wednesday" at bounding box center [362, 248] width 206 height 149
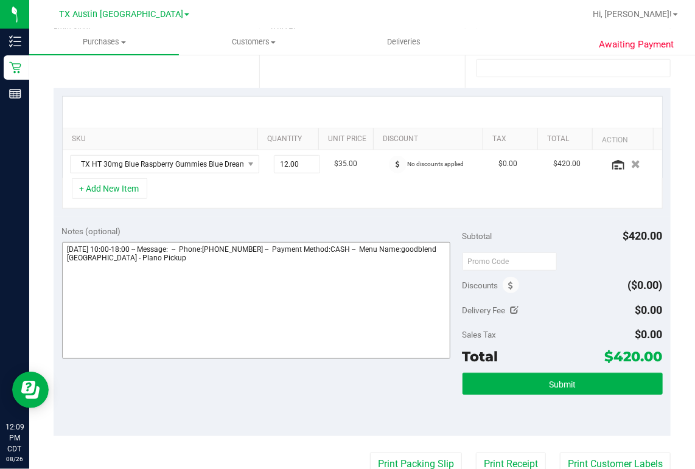
scroll to position [243, 0]
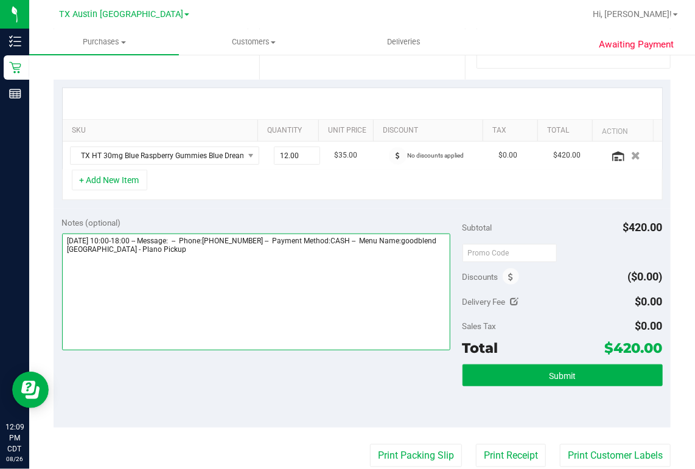
click at [224, 252] on textarea at bounding box center [256, 292] width 388 height 117
type textarea "Wednesday 08/27/2025 10:00-18:00 -- Message: -- Phone:2143643102 -- Payment Met…"
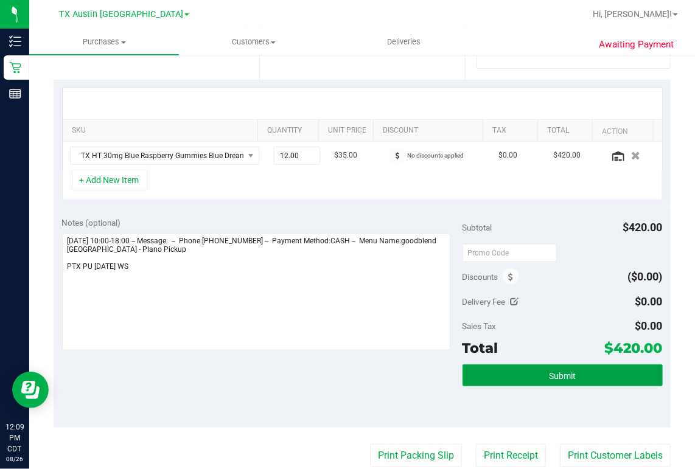
click at [533, 377] on button "Submit" at bounding box center [562, 375] width 200 height 22
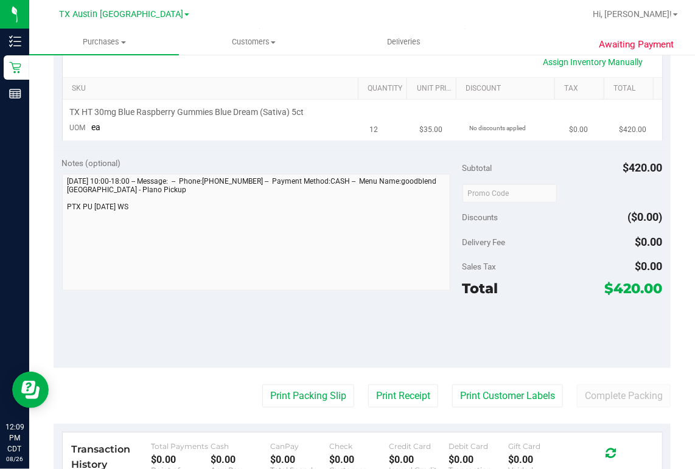
scroll to position [292, 0]
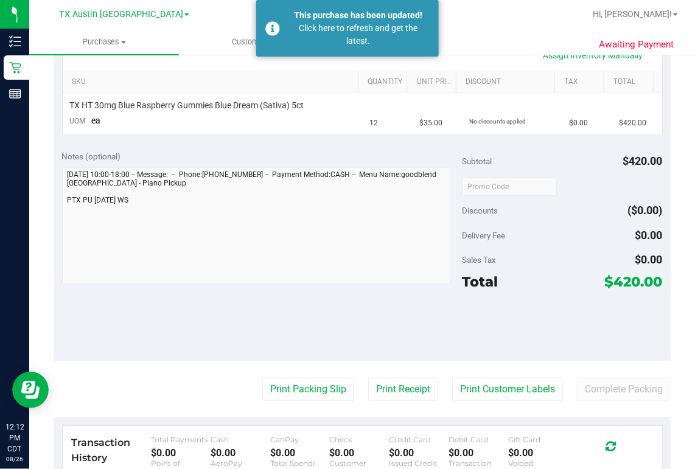
click at [230, 293] on div "Notes (optional) Subtotal $420.00 Discounts ($0.00) Delivery Fee $0.00 Sales Ta…" at bounding box center [362, 251] width 617 height 219
click at [338, 311] on div "Notes (optional) Subtotal $420.00 Discounts ($0.00) Delivery Fee $0.00 Sales Ta…" at bounding box center [362, 251] width 617 height 219
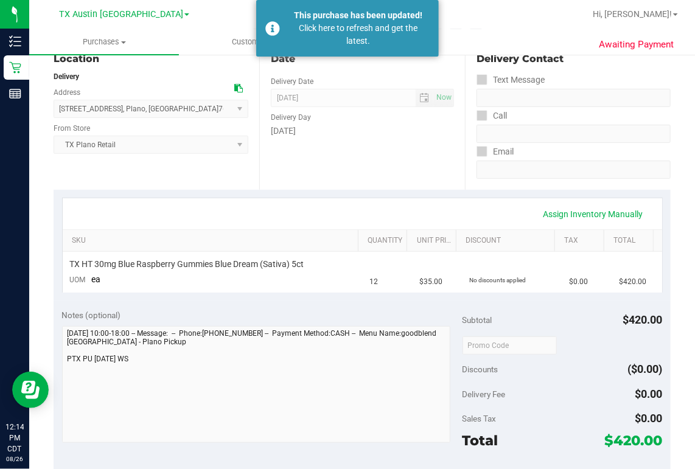
scroll to position [0, 0]
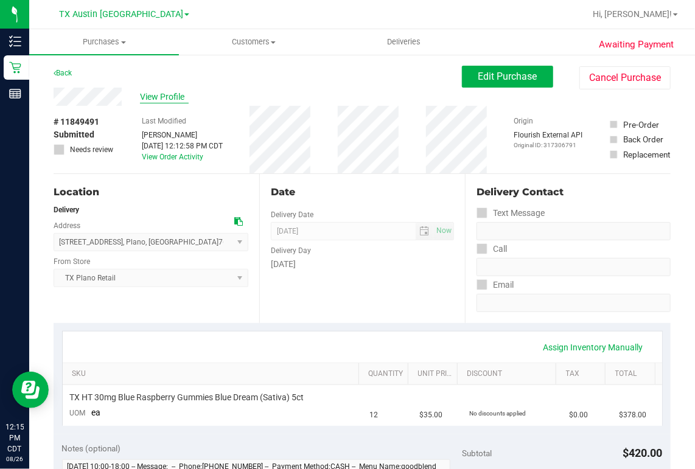
click at [156, 95] on span "View Profile" at bounding box center [164, 97] width 49 height 13
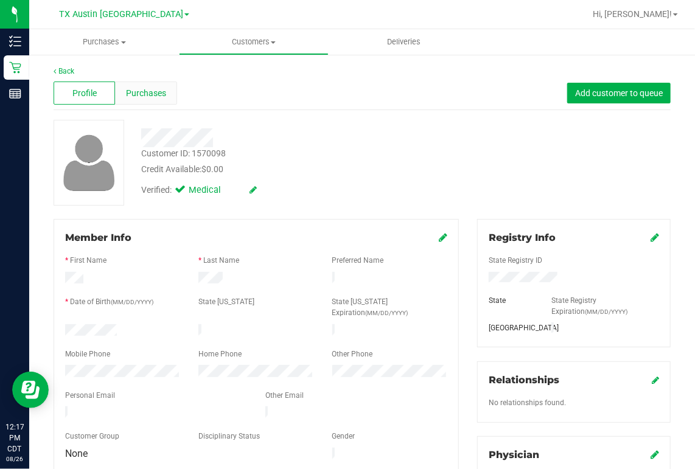
click at [146, 97] on span "Purchases" at bounding box center [146, 93] width 40 height 13
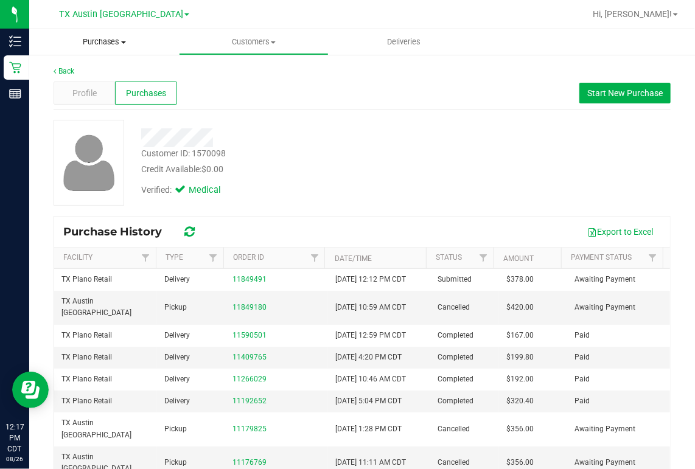
click at [102, 43] on span "Purchases" at bounding box center [104, 41] width 150 height 11
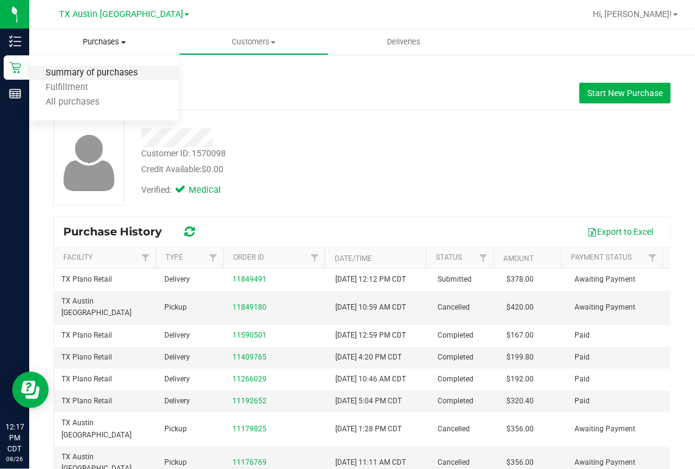
click at [74, 73] on span "Summary of purchases" at bounding box center [91, 73] width 125 height 10
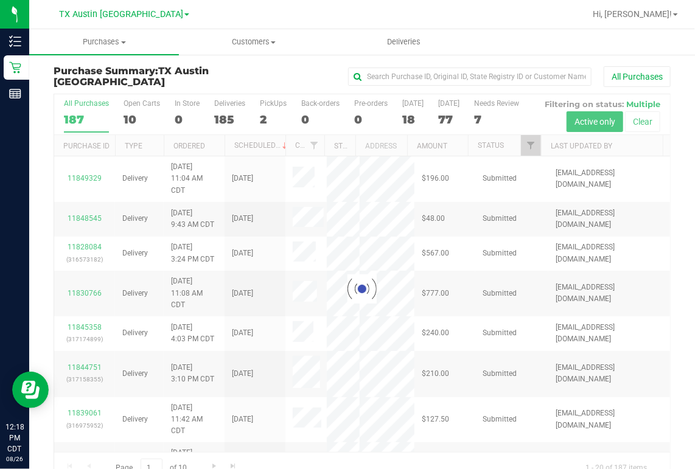
click at [270, 116] on div at bounding box center [362, 288] width 616 height 389
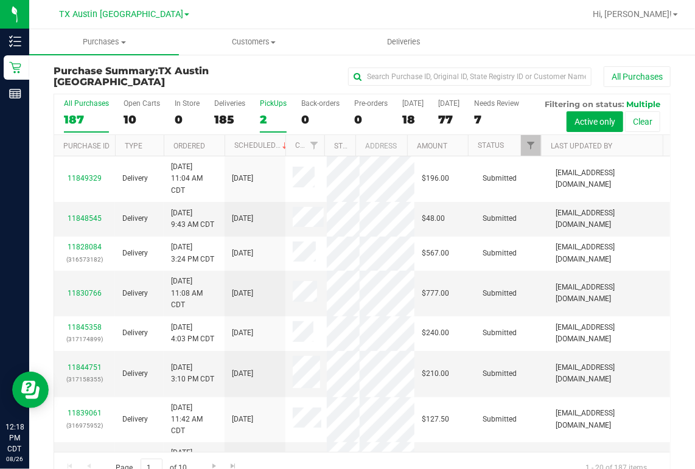
click at [264, 119] on div "2" at bounding box center [273, 120] width 27 height 14
click at [0, 0] on input "PickUps 2" at bounding box center [0, 0] width 0 height 0
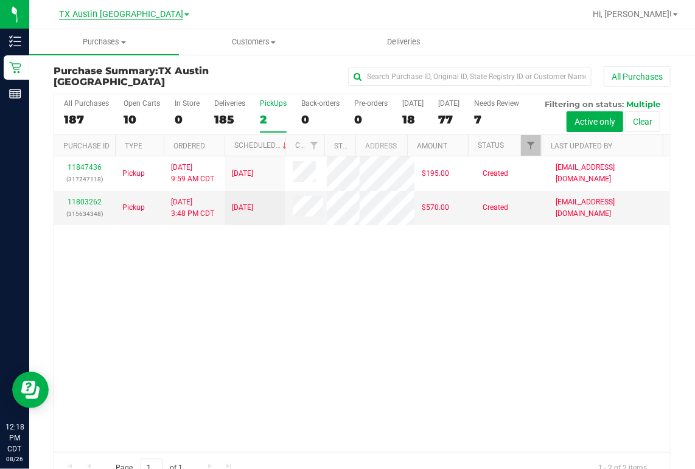
click at [147, 16] on span "TX Austin [GEOGRAPHIC_DATA]" at bounding box center [121, 14] width 124 height 11
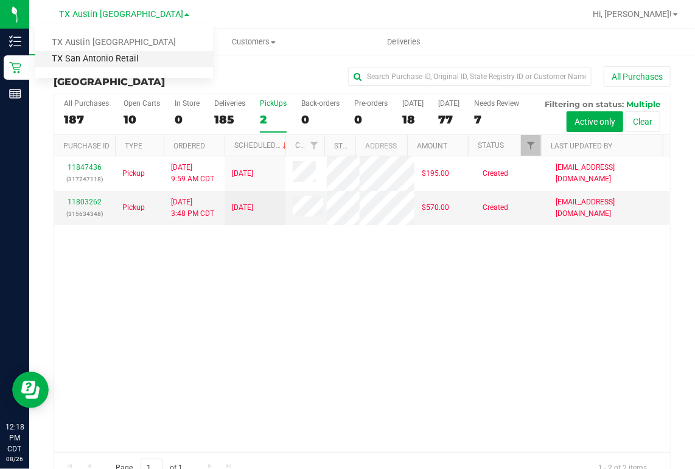
click at [91, 63] on link "TX San Antonio Retail" at bounding box center [124, 59] width 178 height 16
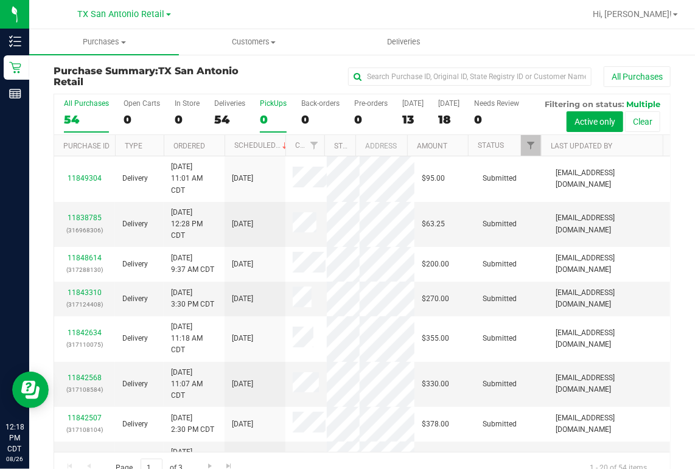
click at [268, 108] on label "PickUps 0" at bounding box center [273, 115] width 27 height 33
click at [0, 0] on input "PickUps 0" at bounding box center [0, 0] width 0 height 0
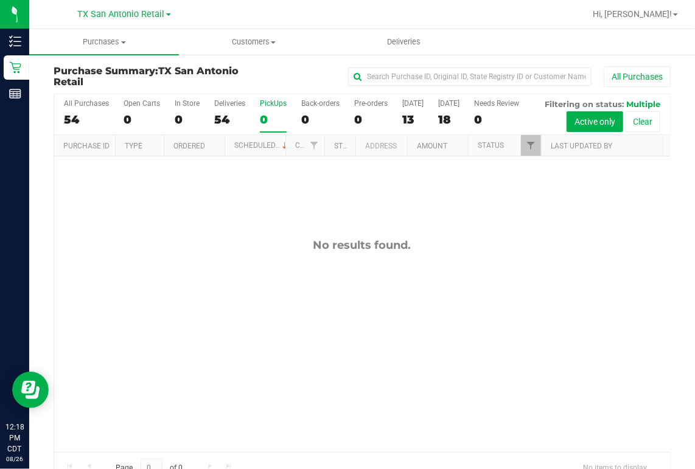
click at [390, 9] on div at bounding box center [401, 14] width 367 height 24
click at [117, 40] on span "Purchases" at bounding box center [104, 41] width 150 height 11
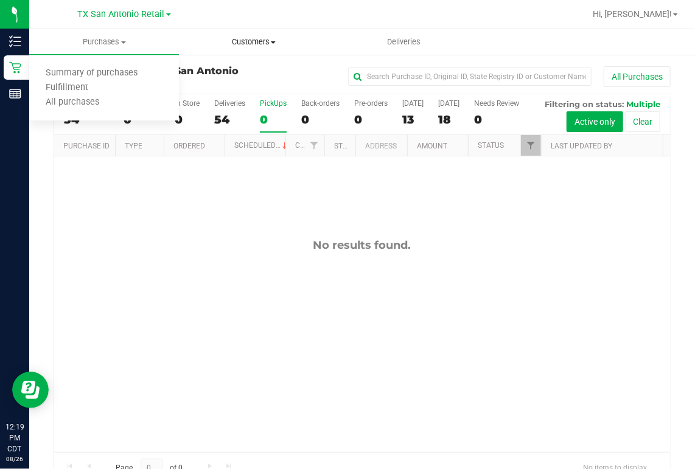
click at [264, 44] on span "Customers" at bounding box center [253, 41] width 148 height 11
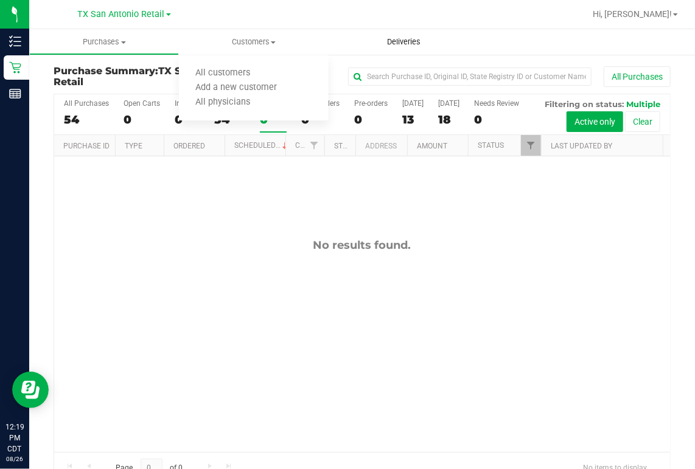
click at [395, 44] on span "Deliveries" at bounding box center [403, 41] width 66 height 11
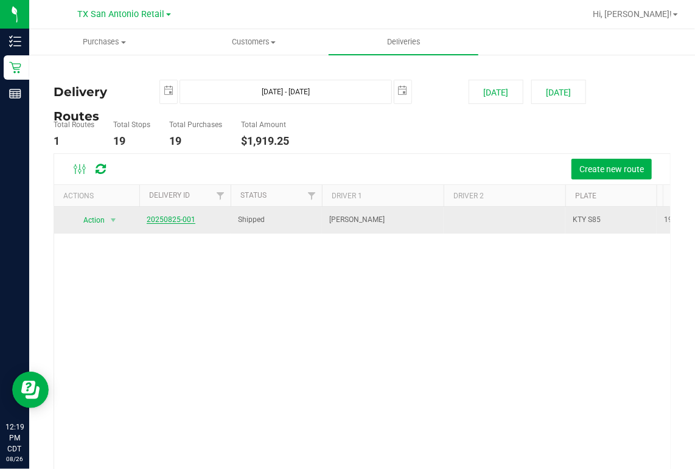
click at [172, 221] on link "20250825-001" at bounding box center [171, 219] width 49 height 9
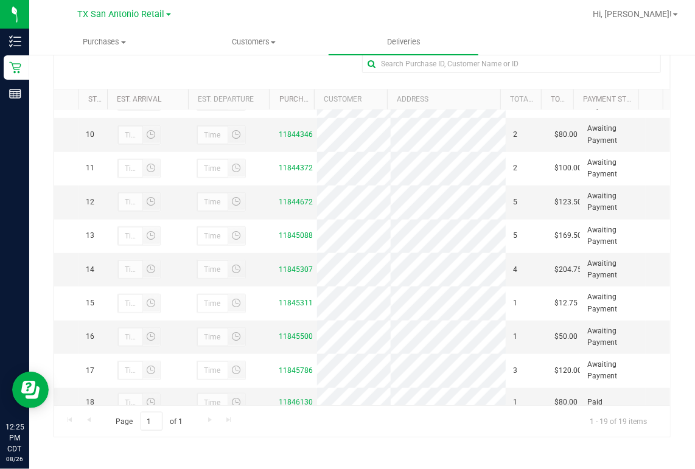
scroll to position [227, 0]
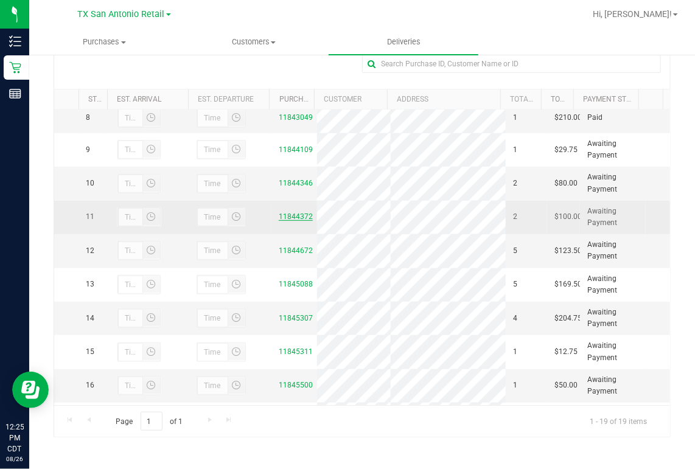
click at [282, 221] on link "11844372" at bounding box center [296, 216] width 34 height 9
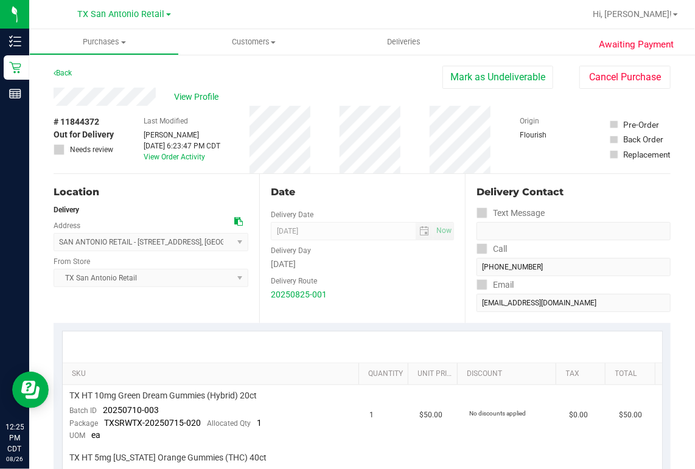
click at [161, 96] on div "View Profile" at bounding box center [248, 97] width 389 height 18
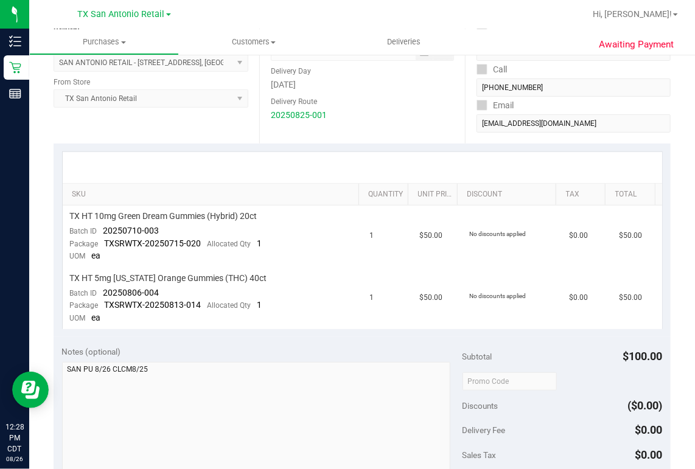
scroll to position [195, 0]
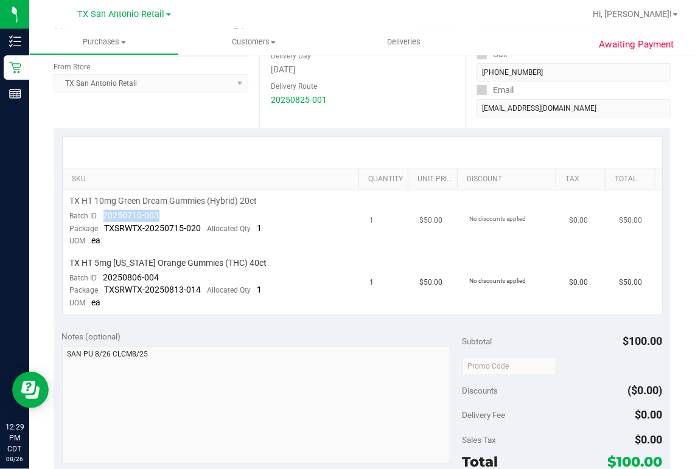
drag, startPoint x: 103, startPoint y: 214, endPoint x: 156, endPoint y: 217, distance: 53.0
click at [156, 217] on span "20250710-003" at bounding box center [131, 215] width 56 height 10
drag, startPoint x: 156, startPoint y: 217, endPoint x: 148, endPoint y: 215, distance: 8.1
copy span "20250710-003"
drag, startPoint x: 161, startPoint y: 274, endPoint x: 103, endPoint y: 278, distance: 57.3
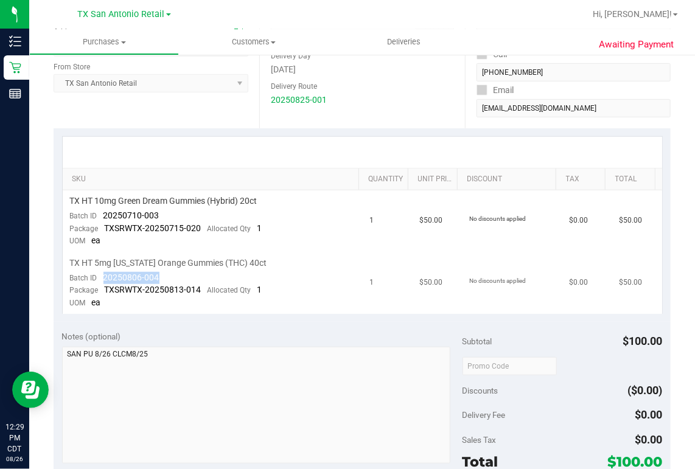
click at [103, 278] on td "TX HT 5mg Texas Orange Gummies (THC) 40ct Batch ID 20250806-004 Package TXSRWTX…" at bounding box center [213, 282] width 300 height 61
drag, startPoint x: 103, startPoint y: 278, endPoint x: 117, endPoint y: 274, distance: 14.5
copy span "20250806-004"
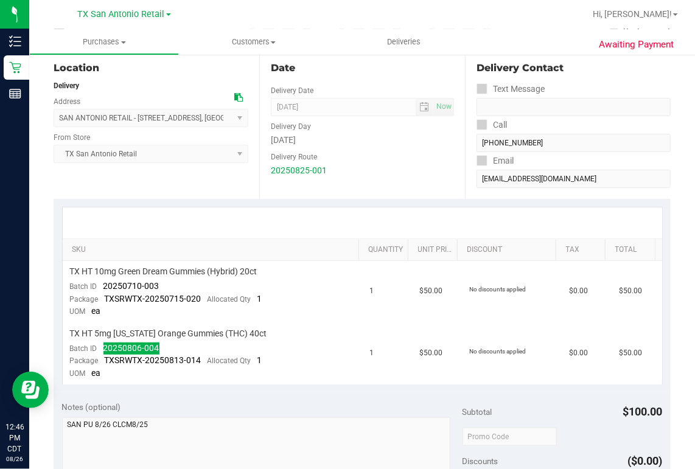
scroll to position [0, 0]
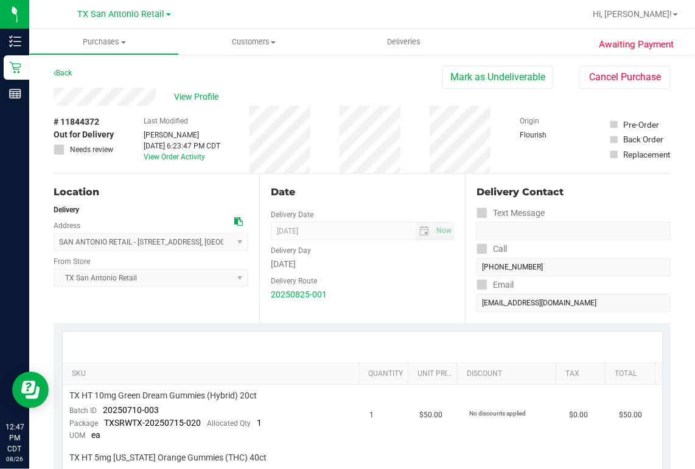
click at [319, 104] on div "View Profile" at bounding box center [248, 97] width 389 height 18
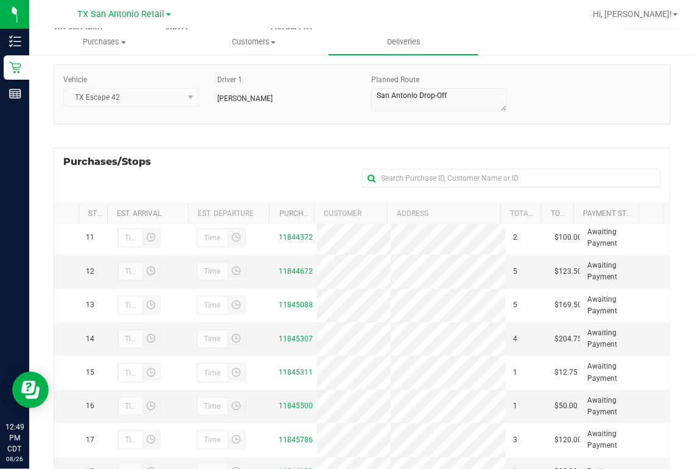
scroll to position [389, 0]
click at [294, 273] on link "11844672" at bounding box center [296, 271] width 34 height 9
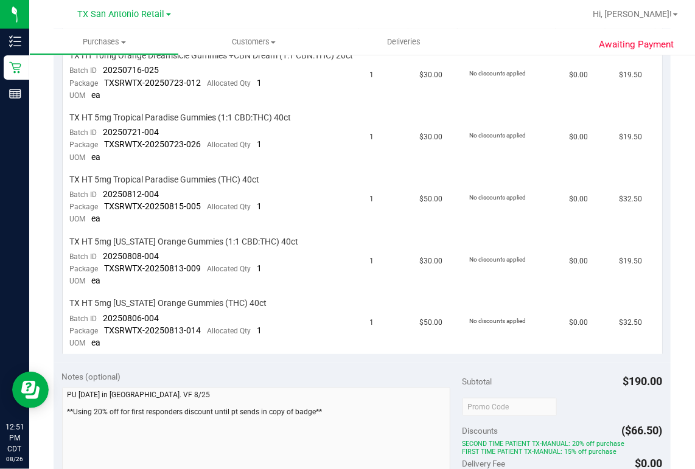
scroll to position [292, 0]
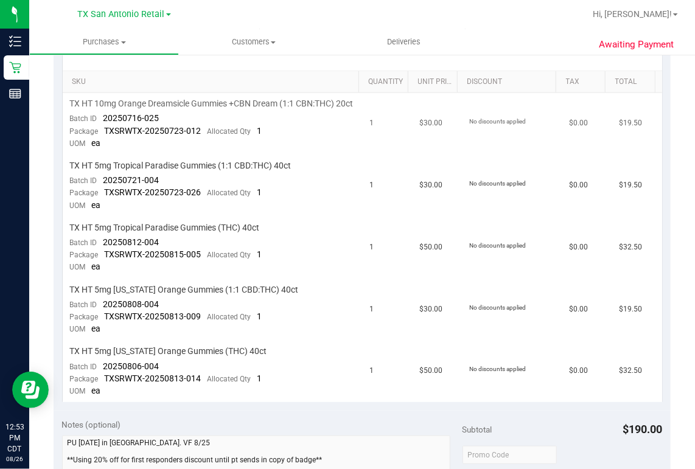
click at [162, 125] on td "TX HT 10mg Orange Dreamsicle Gummies +CBN Dream (1:1 CBN:THC) 20ct Batch ID 202…" at bounding box center [213, 124] width 300 height 62
drag, startPoint x: 161, startPoint y: 127, endPoint x: 104, endPoint y: 130, distance: 56.7
click at [104, 130] on td "TX HT 10mg Orange Dreamsicle Gummies +CBN Dream (1:1 CBN:THC) 20ct Batch ID 202…" at bounding box center [213, 124] width 300 height 62
drag, startPoint x: 104, startPoint y: 130, endPoint x: 111, endPoint y: 128, distance: 6.8
copy span "20250716-025"
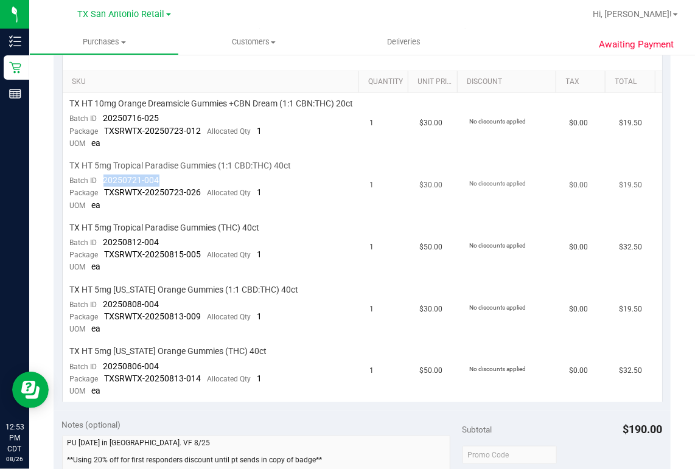
drag, startPoint x: 169, startPoint y: 188, endPoint x: 103, endPoint y: 187, distance: 65.7
click at [103, 187] on td "TX HT 5mg Tropical Paradise Gummies (1:1 CBD:THC) 40ct Batch ID 20250721-004 Pa…" at bounding box center [213, 186] width 300 height 62
drag, startPoint x: 103, startPoint y: 187, endPoint x: 110, endPoint y: 189, distance: 7.5
copy span "20250721-004"
drag, startPoint x: 163, startPoint y: 252, endPoint x: 103, endPoint y: 251, distance: 59.6
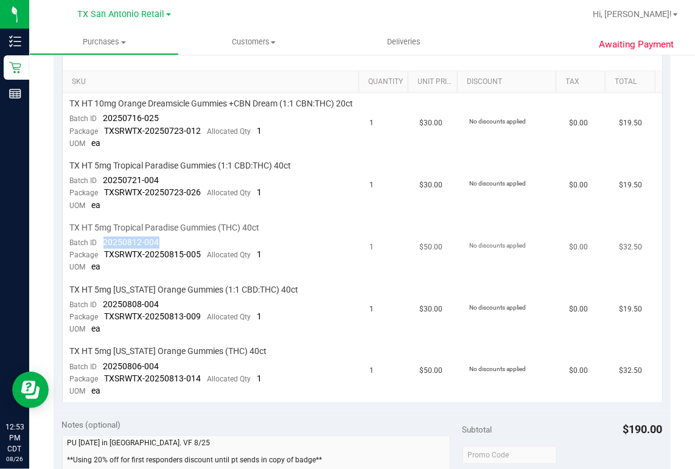
click at [103, 251] on td "TX HT 5mg Tropical Paradise Gummies (THC) 40ct Batch ID 20250812-004 Package TX…" at bounding box center [213, 248] width 300 height 62
drag, startPoint x: 103, startPoint y: 251, endPoint x: 111, endPoint y: 252, distance: 7.5
copy span "20250812-004"
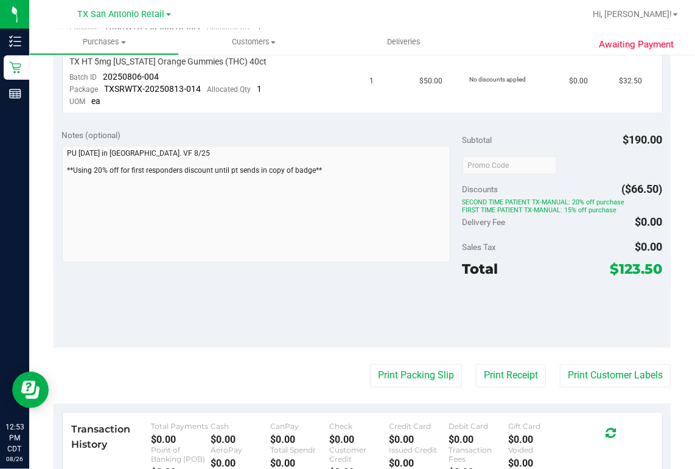
scroll to position [584, 0]
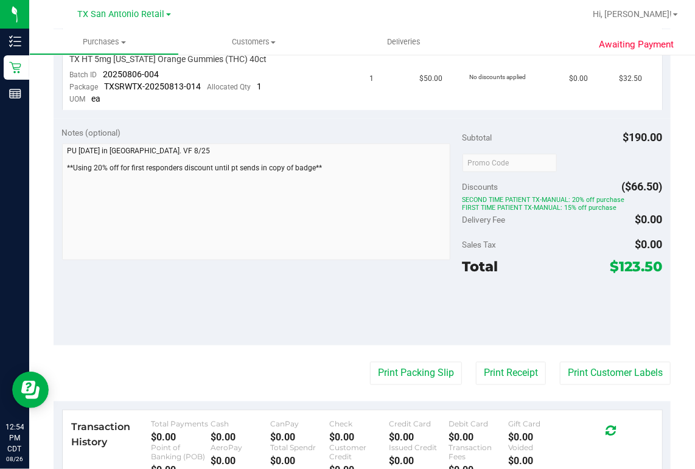
click at [361, 19] on div at bounding box center [401, 14] width 367 height 24
click at [331, 17] on div at bounding box center [401, 14] width 367 height 24
click at [395, 75] on td "1" at bounding box center [387, 79] width 50 height 61
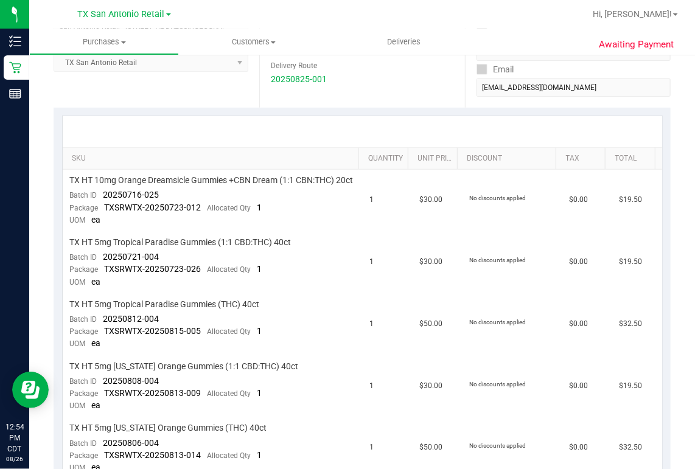
scroll to position [0, 0]
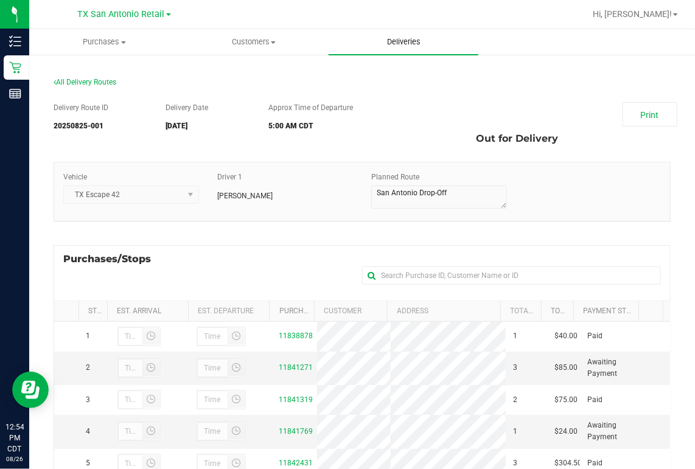
click at [401, 41] on span "Deliveries" at bounding box center [403, 41] width 66 height 11
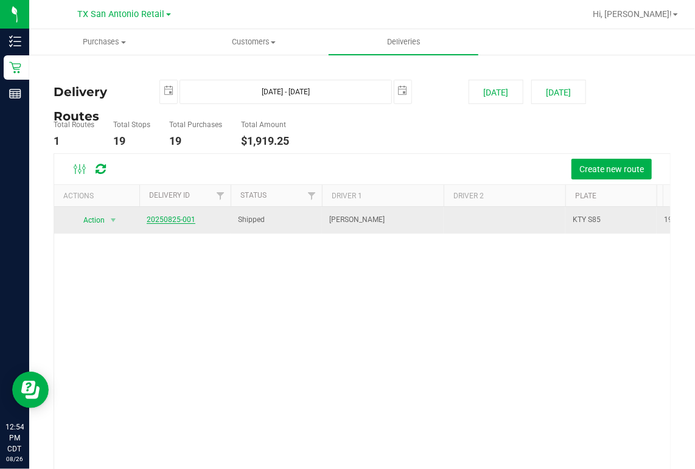
click at [189, 217] on link "20250825-001" at bounding box center [171, 219] width 49 height 9
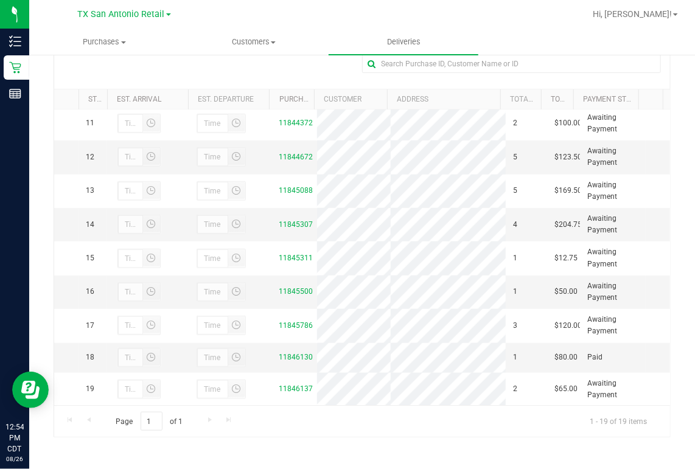
scroll to position [389, 0]
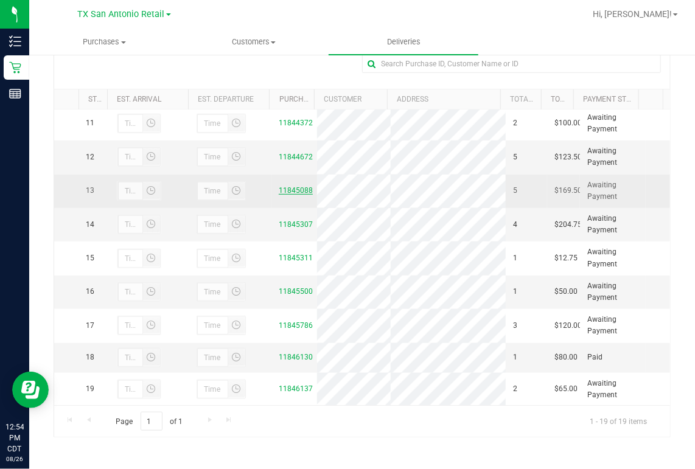
click at [292, 195] on link "11845088" at bounding box center [296, 190] width 34 height 9
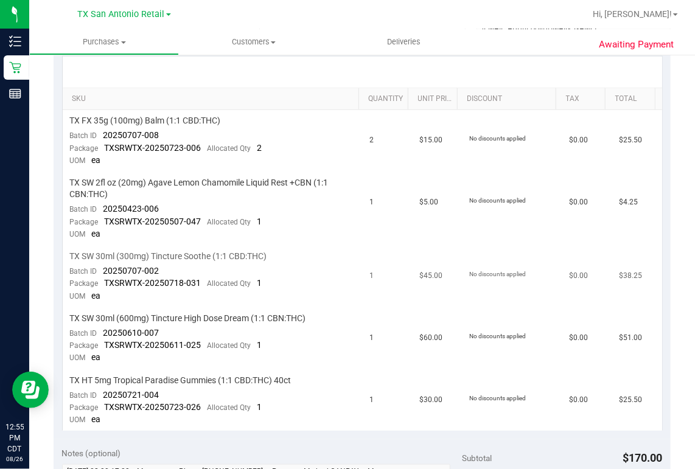
scroll to position [292, 0]
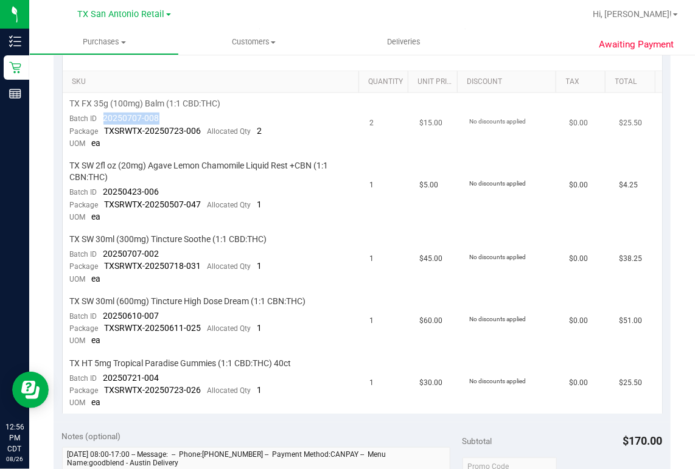
drag, startPoint x: 161, startPoint y: 114, endPoint x: 102, endPoint y: 114, distance: 58.4
click at [102, 114] on td "TX FX 35g (100mg) Balm (1:1 CBD:THC) Batch ID 20250707-008 Package TXSRWTX-2025…" at bounding box center [213, 124] width 300 height 62
copy span "20250707-008"
drag, startPoint x: 158, startPoint y: 189, endPoint x: 105, endPoint y: 186, distance: 53.0
click at [105, 187] on span "20250423-006" at bounding box center [131, 192] width 56 height 10
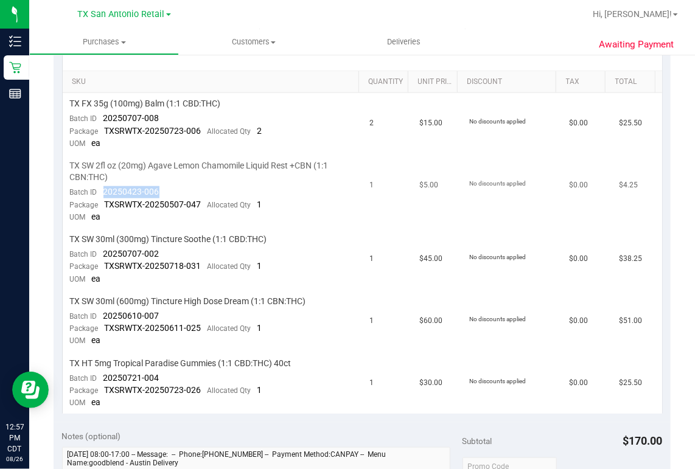
drag, startPoint x: 105, startPoint y: 186, endPoint x: 109, endPoint y: 191, distance: 6.9
copy span "20250423-006"
drag, startPoint x: 161, startPoint y: 248, endPoint x: 105, endPoint y: 249, distance: 56.0
click at [105, 249] on td "TX SW 30ml (300mg) Tincture Soothe (1:1 CBD:THC) Batch ID 20250707-002 Package …" at bounding box center [213, 260] width 300 height 62
copy span "20250707-002"
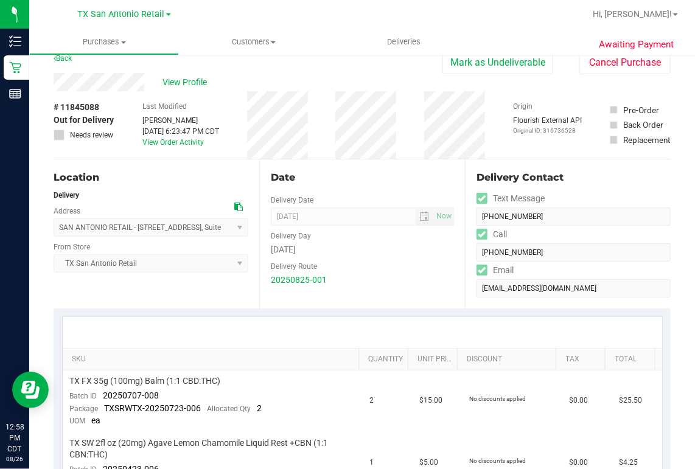
scroll to position [0, 0]
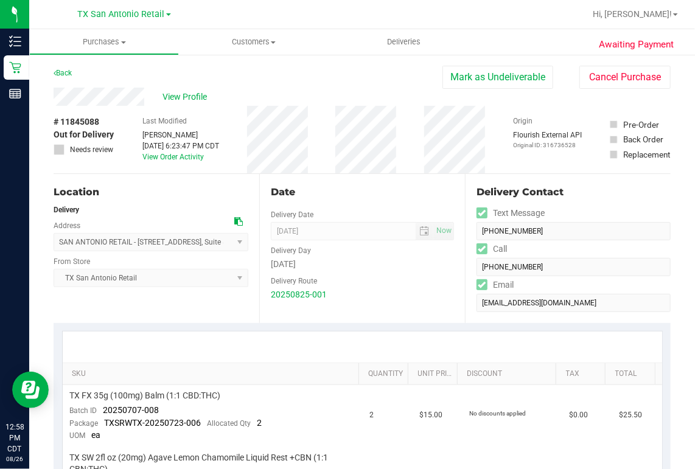
click at [146, 101] on div "View Profile" at bounding box center [248, 97] width 389 height 18
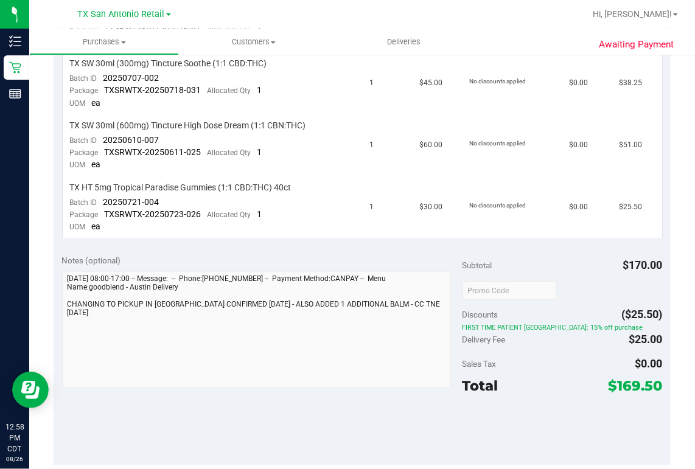
scroll to position [487, 0]
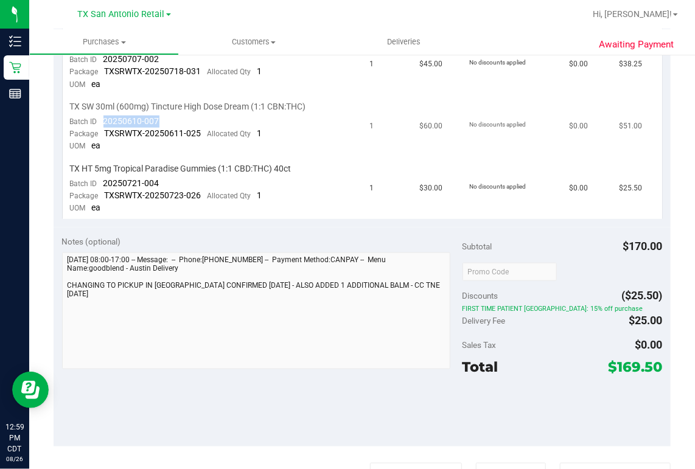
drag, startPoint x: 103, startPoint y: 117, endPoint x: 157, endPoint y: 119, distance: 53.5
click at [157, 119] on span "20250610-007" at bounding box center [131, 121] width 56 height 10
drag, startPoint x: 157, startPoint y: 119, endPoint x: 149, endPoint y: 119, distance: 7.9
copy span "20250610-007"
drag, startPoint x: 161, startPoint y: 177, endPoint x: 106, endPoint y: 177, distance: 54.1
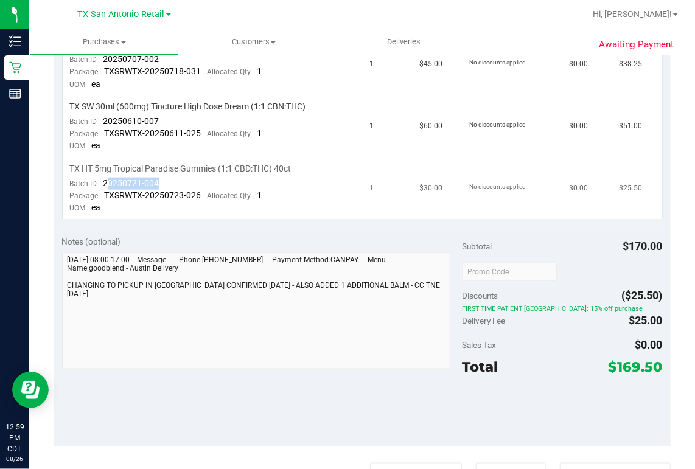
click at [106, 177] on td "TX HT 5mg Tropical Paradise Gummies (1:1 CBD:THC) 40ct Batch ID 20250721-004 Pa…" at bounding box center [213, 188] width 300 height 61
drag, startPoint x: 106, startPoint y: 177, endPoint x: 181, endPoint y: 179, distance: 74.2
click at [181, 179] on td "TX HT 5mg Tropical Paradise Gummies (1:1 CBD:THC) 40ct Batch ID 20250721-004 Pa…" at bounding box center [213, 188] width 300 height 61
drag, startPoint x: 168, startPoint y: 179, endPoint x: 103, endPoint y: 177, distance: 65.1
click at [103, 177] on td "TX HT 5mg Tropical Paradise Gummies (1:1 CBD:THC) 40ct Batch ID 20250721-004 Pa…" at bounding box center [213, 188] width 300 height 61
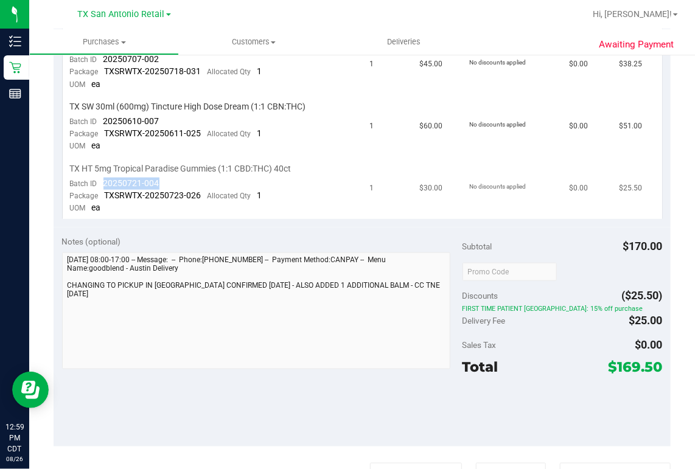
drag, startPoint x: 103, startPoint y: 177, endPoint x: 108, endPoint y: 180, distance: 6.3
copy span "20250721-004"
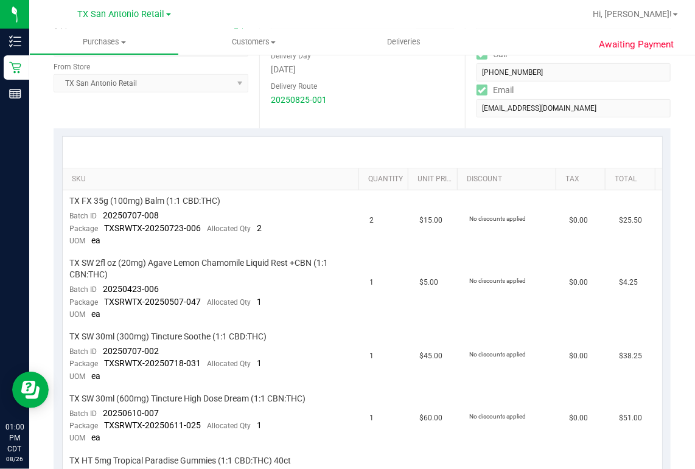
scroll to position [0, 0]
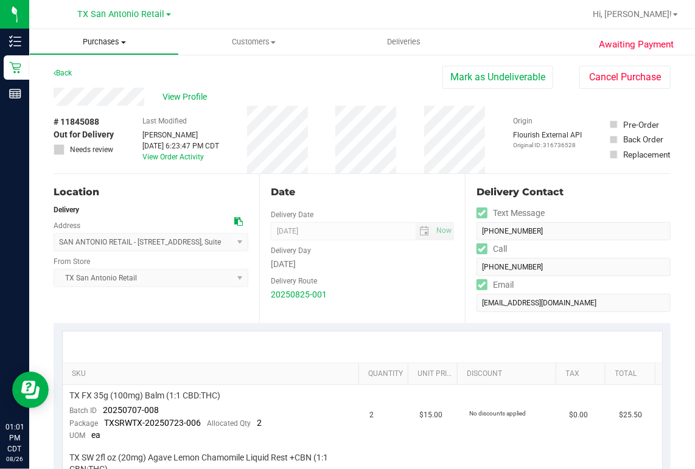
click at [108, 38] on span "Purchases" at bounding box center [104, 41] width 148 height 11
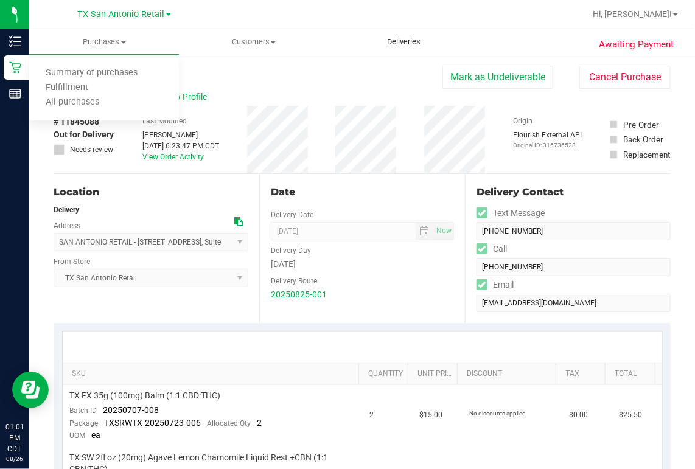
click at [411, 40] on span "Deliveries" at bounding box center [403, 41] width 66 height 11
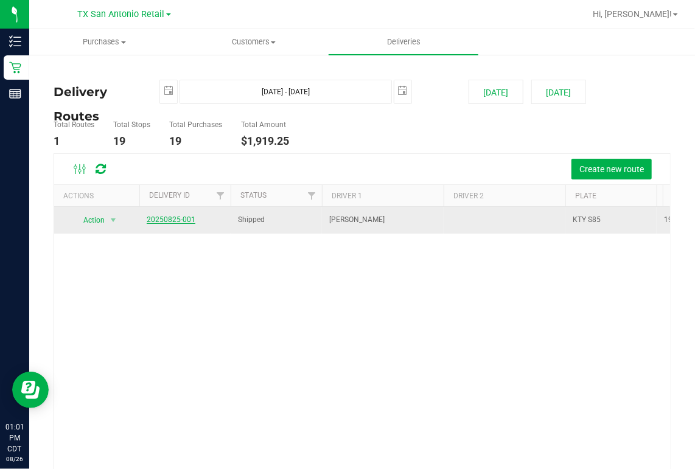
click at [178, 220] on link "20250825-001" at bounding box center [171, 219] width 49 height 9
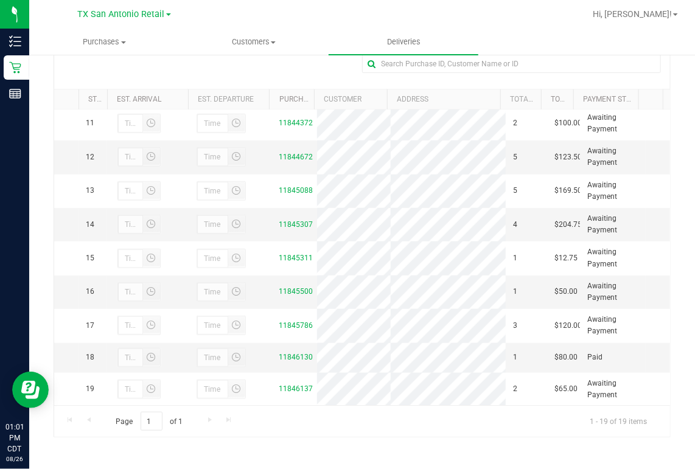
scroll to position [438, 0]
click at [293, 220] on link "11845307" at bounding box center [296, 224] width 34 height 9
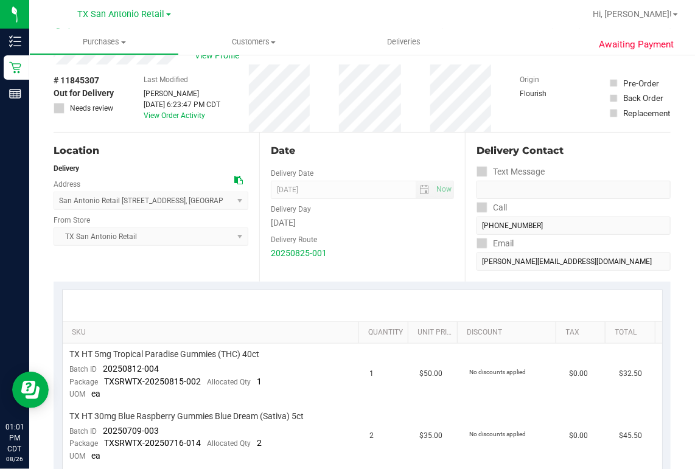
scroll to position [243, 0]
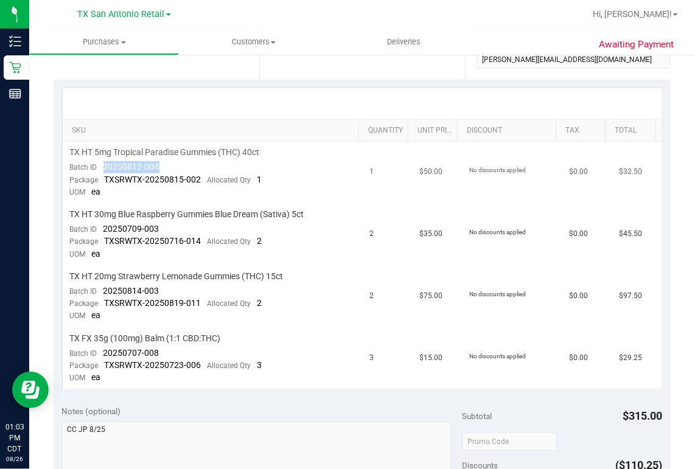
drag, startPoint x: 161, startPoint y: 161, endPoint x: 99, endPoint y: 164, distance: 61.5
click at [99, 164] on td "TX HT 5mg Tropical Paradise Gummies (THC) 40ct Batch ID 20250812-004 Package TX…" at bounding box center [213, 173] width 300 height 62
drag, startPoint x: 99, startPoint y: 164, endPoint x: 116, endPoint y: 165, distance: 17.1
drag, startPoint x: 158, startPoint y: 226, endPoint x: 104, endPoint y: 230, distance: 54.3
click at [104, 230] on td "TX HT 30mg Blue Raspberry Gummies Blue Dream (Sativa) 5ct Batch ID 20250709-003…" at bounding box center [213, 235] width 300 height 62
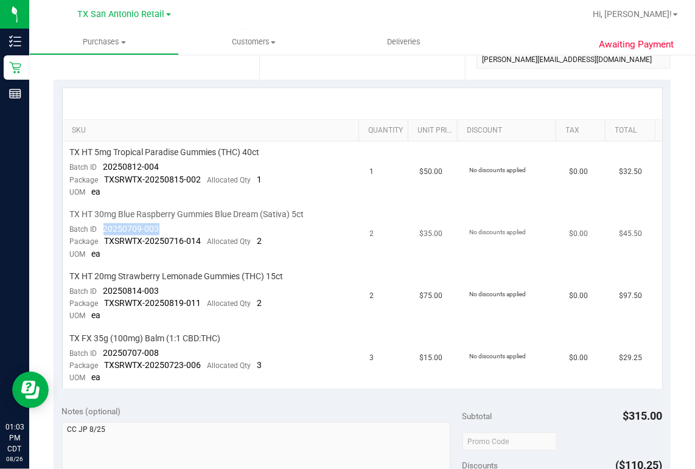
drag, startPoint x: 104, startPoint y: 230, endPoint x: 113, endPoint y: 229, distance: 8.6
drag, startPoint x: 159, startPoint y: 287, endPoint x: 104, endPoint y: 293, distance: 55.1
click at [104, 293] on td "TX HT 20mg Strawberry Lemonade Gummies (THC) 15ct Batch ID 20250814-003 Package…" at bounding box center [213, 297] width 300 height 62
drag, startPoint x: 104, startPoint y: 293, endPoint x: 114, endPoint y: 287, distance: 12.0
click at [679, 233] on div "Awaiting Payment Back Mark as Undeliverable Cancel Purchase View Profile # 1184…" at bounding box center [362, 375] width 666 height 1131
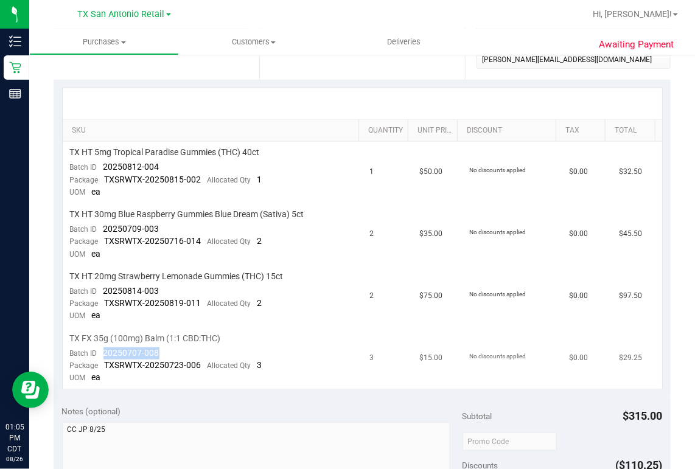
drag, startPoint x: 167, startPoint y: 353, endPoint x: 105, endPoint y: 350, distance: 62.7
click at [105, 350] on td "TX FX 35g (100mg) Balm (1:1 CBD:THC) Batch ID 20250707-008 Package TXSRWTX-2025…" at bounding box center [213, 358] width 300 height 61
click at [331, 18] on div at bounding box center [401, 14] width 367 height 24
click at [400, 38] on span "Deliveries" at bounding box center [403, 41] width 66 height 11
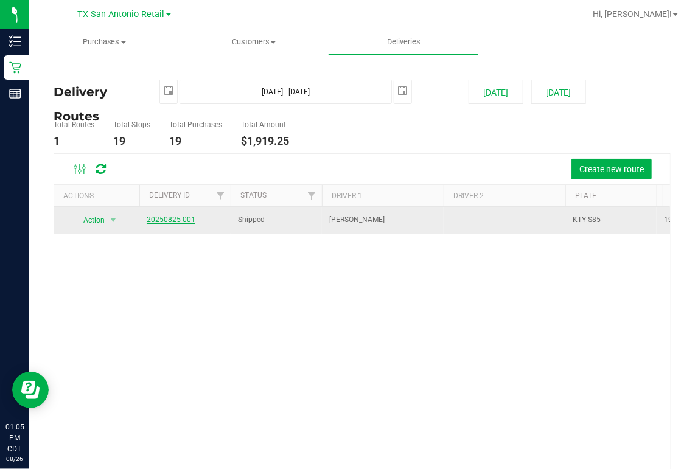
click at [169, 220] on link "20250825-001" at bounding box center [171, 219] width 49 height 9
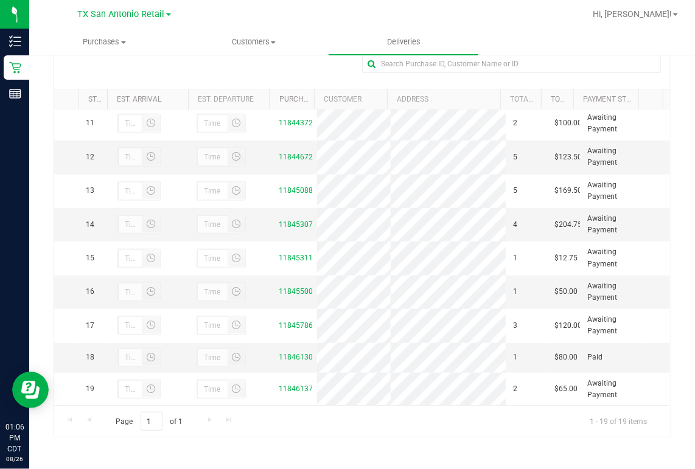
scroll to position [470, 0]
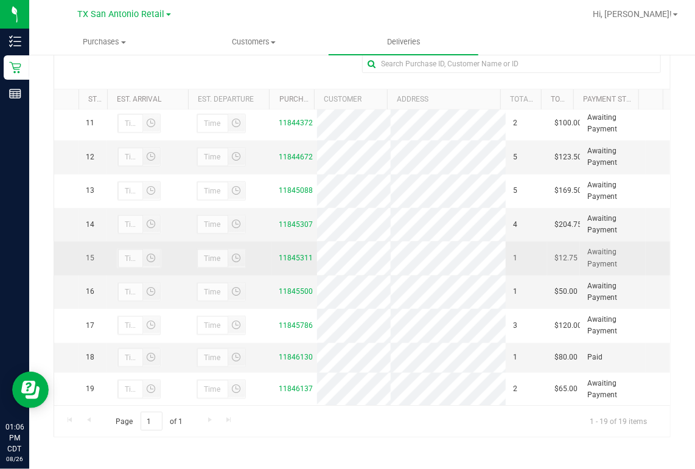
click at [285, 252] on div "11845311" at bounding box center [294, 258] width 30 height 12
click at [286, 254] on link "11845311" at bounding box center [296, 258] width 34 height 9
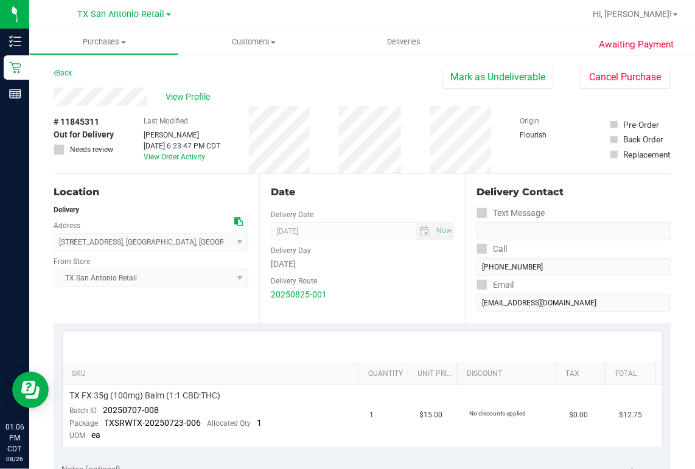
click at [149, 100] on div "View Profile" at bounding box center [248, 97] width 389 height 18
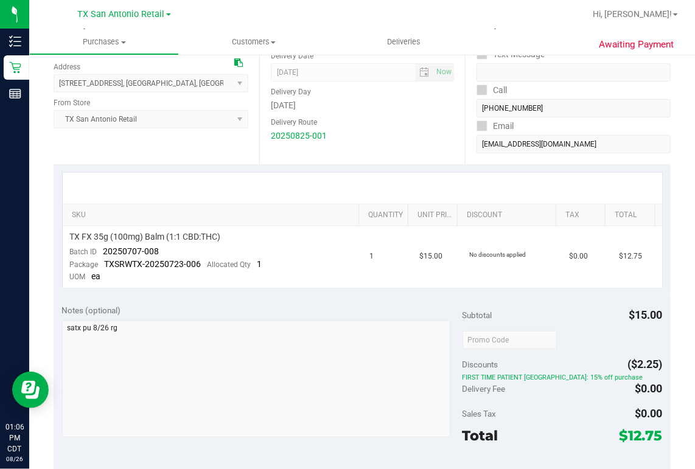
scroll to position [141, 0]
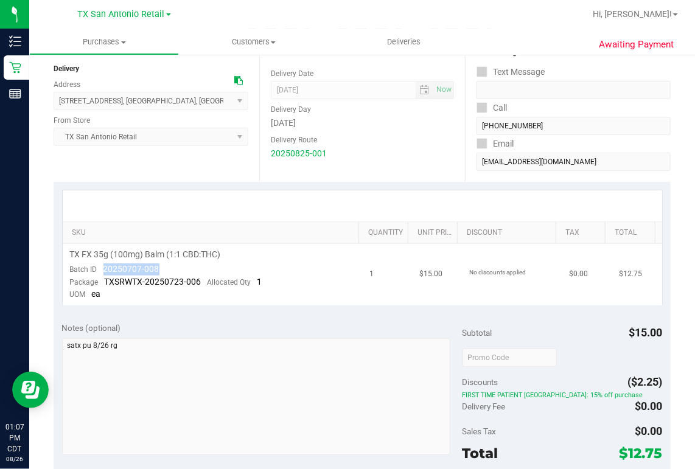
drag, startPoint x: 159, startPoint y: 265, endPoint x: 105, endPoint y: 268, distance: 54.2
click at [105, 268] on td "TX FX 35g (100mg) Balm (1:1 CBD:THC) Batch ID 20250707-008 Package TXSRWTX-2025…" at bounding box center [213, 274] width 300 height 61
click at [523, 41] on ul "Purchases Summary of purchases Fulfillment All purchases Customers All customer…" at bounding box center [376, 42] width 695 height 26
click at [672, 170] on div "Awaiting Payment Back Mark as Undeliverable Cancel Purchase View Profile # 1184…" at bounding box center [362, 380] width 666 height 937
click at [677, 68] on div "Awaiting Payment Back Mark as Undeliverable Cancel Purchase View Profile # 1184…" at bounding box center [362, 380] width 666 height 937
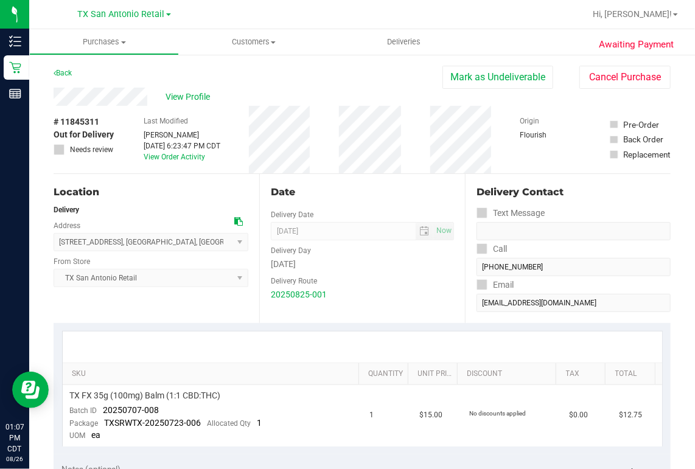
scroll to position [0, 0]
click at [395, 40] on span "Deliveries" at bounding box center [403, 41] width 66 height 11
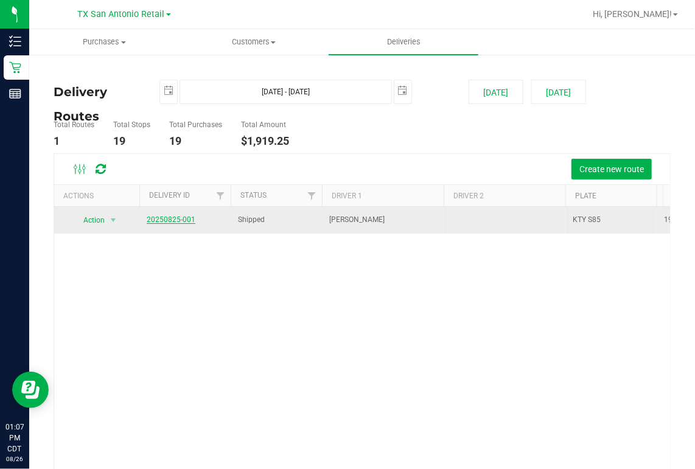
click at [176, 220] on link "20250825-001" at bounding box center [171, 219] width 49 height 9
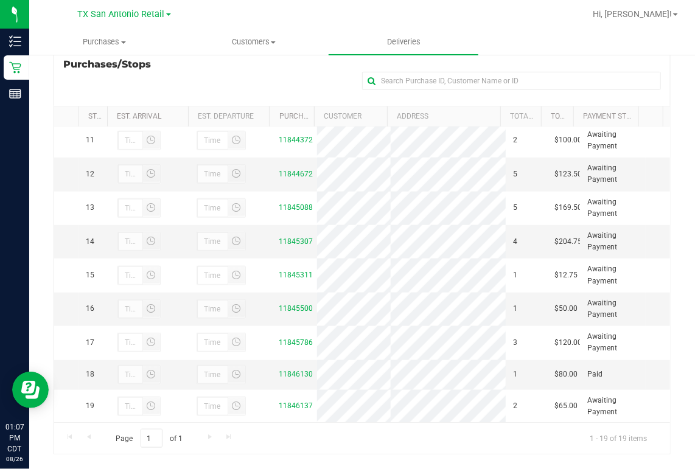
scroll to position [470, 0]
click at [296, 304] on link "11845500" at bounding box center [296, 308] width 34 height 9
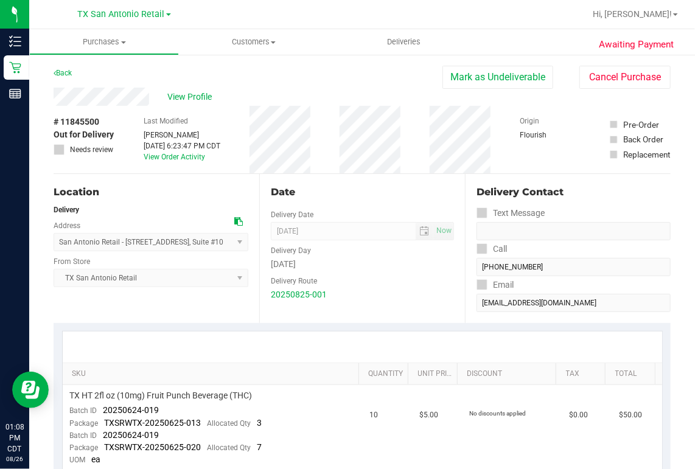
click at [159, 100] on div "View Profile" at bounding box center [248, 97] width 389 height 18
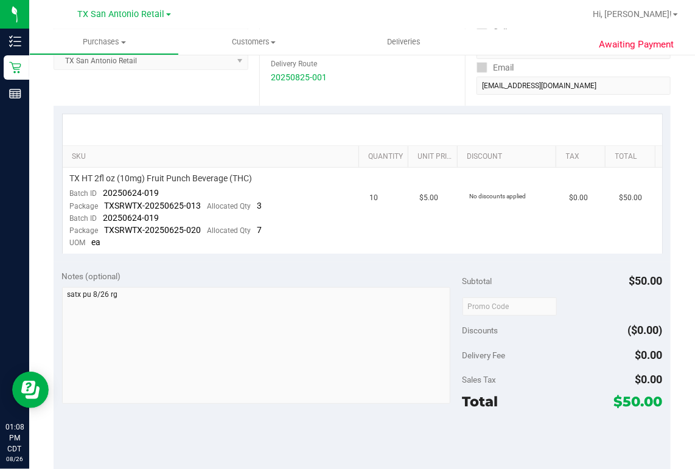
scroll to position [243, 0]
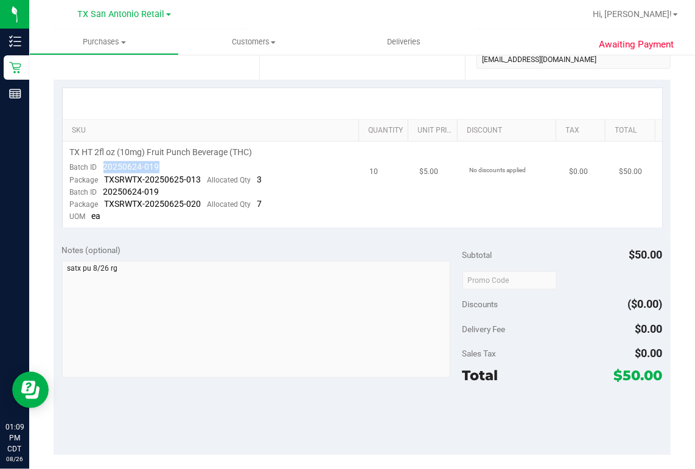
drag, startPoint x: 102, startPoint y: 165, endPoint x: 161, endPoint y: 169, distance: 58.5
click at [161, 169] on td "TX HT 2fl oz (10mg) Fruit Punch Beverage (THC) Batch ID 20250624-019 Package TX…" at bounding box center [213, 185] width 300 height 86
drag, startPoint x: 161, startPoint y: 169, endPoint x: 141, endPoint y: 164, distance: 20.5
click at [183, 188] on td "TX HT 2fl oz (10mg) Fruit Punch Beverage (THC) Batch ID 20250624-019 Package TX…" at bounding box center [213, 185] width 300 height 86
drag, startPoint x: 168, startPoint y: 190, endPoint x: 105, endPoint y: 187, distance: 63.3
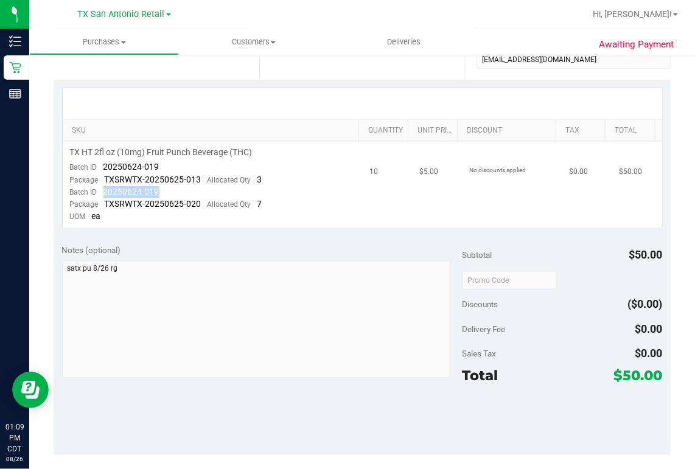
click at [105, 187] on td "TX HT 2fl oz (10mg) Fruit Punch Beverage (THC) Batch ID 20250624-019 Package TX…" at bounding box center [213, 185] width 300 height 86
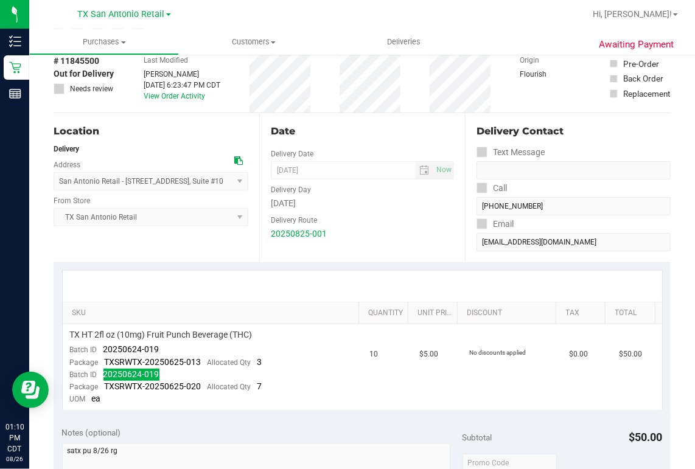
scroll to position [0, 0]
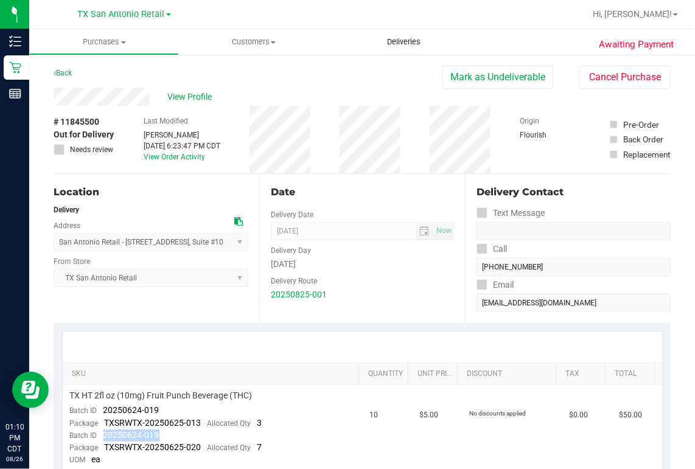
click at [389, 47] on span "Deliveries" at bounding box center [403, 41] width 66 height 11
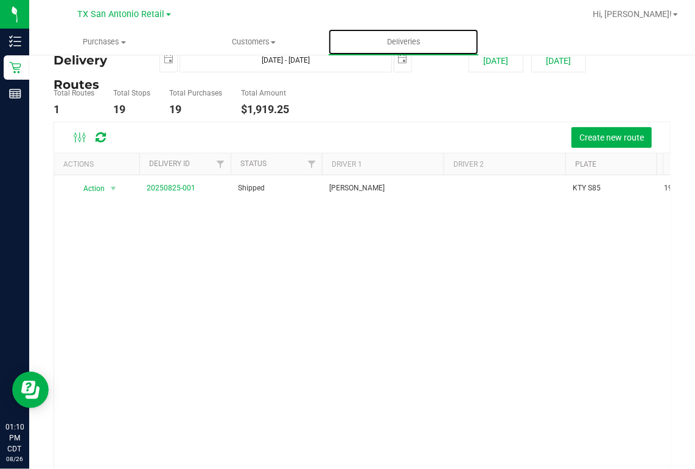
scroll to position [49, 0]
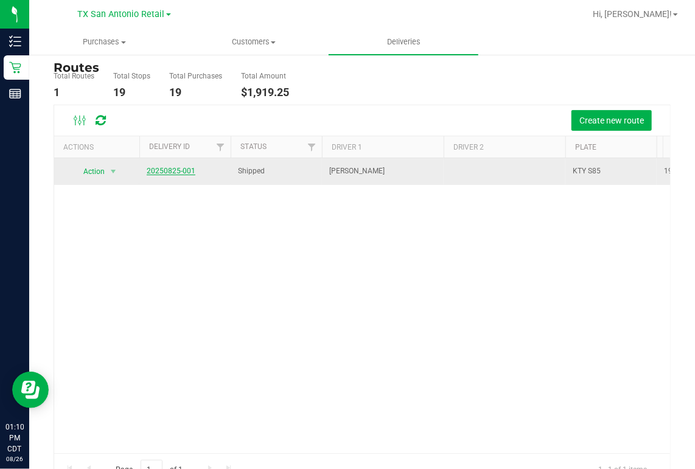
click at [177, 172] on link "20250825-001" at bounding box center [171, 171] width 49 height 9
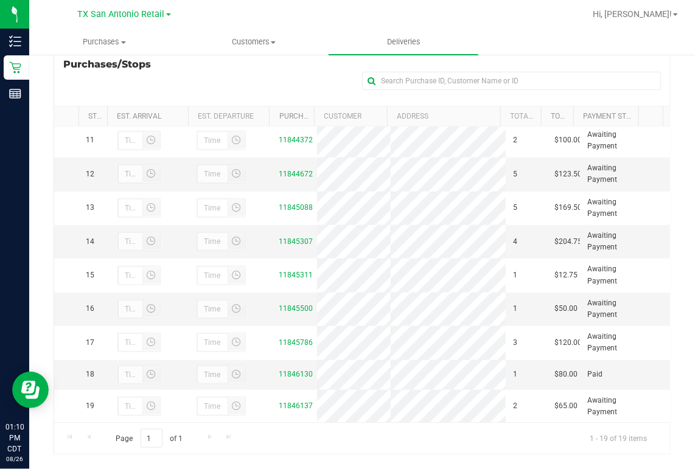
scroll to position [470, 0]
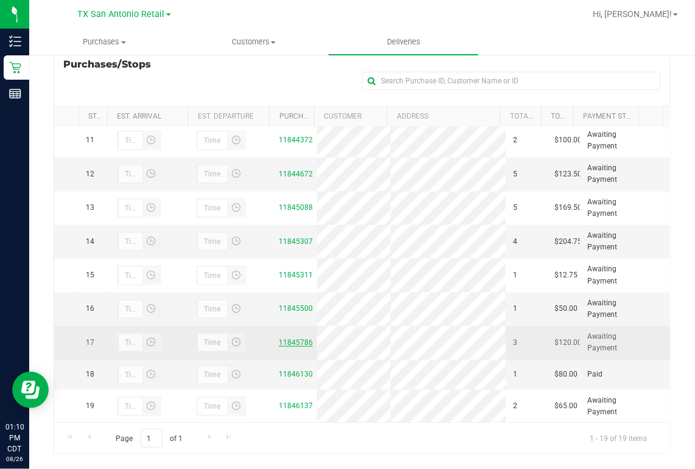
click at [283, 338] on link "11845786" at bounding box center [296, 342] width 34 height 9
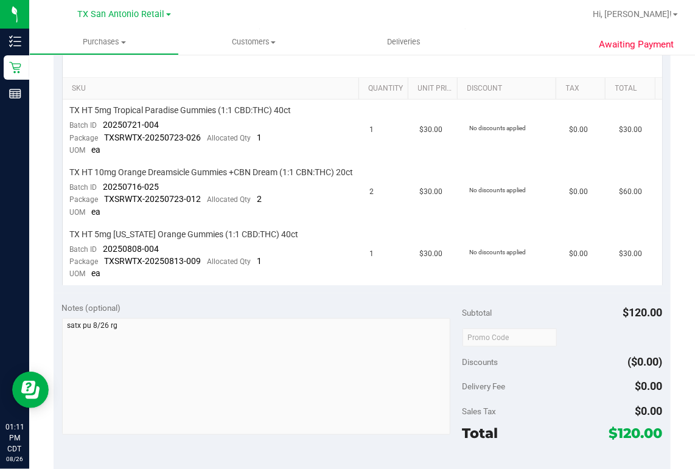
scroll to position [292, 0]
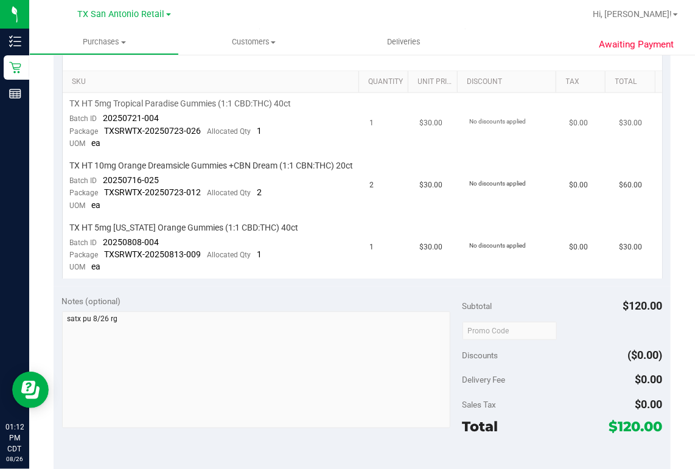
drag, startPoint x: 287, startPoint y: 145, endPoint x: 245, endPoint y: 131, distance: 44.4
click at [287, 144] on td "TX HT 5mg Tropical Paradise Gummies (1:1 CBD:THC) 40ct Batch ID 20250721-004 Pa…" at bounding box center [213, 124] width 300 height 62
drag, startPoint x: 105, startPoint y: 115, endPoint x: 156, endPoint y: 120, distance: 51.3
click at [156, 120] on span "20250721-004" at bounding box center [131, 118] width 56 height 10
drag, startPoint x: 156, startPoint y: 120, endPoint x: 149, endPoint y: 117, distance: 7.4
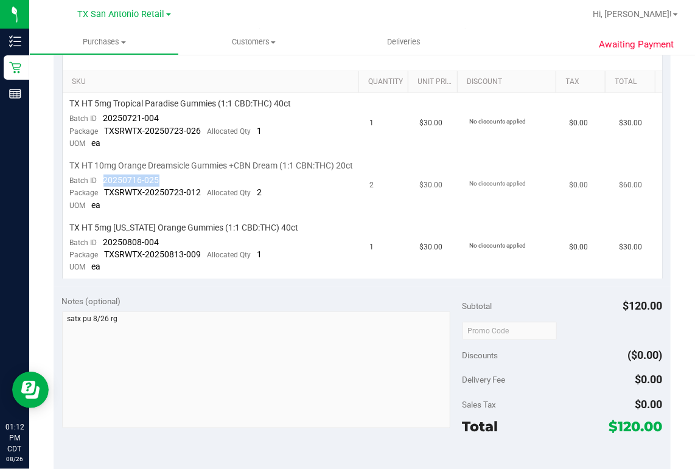
drag, startPoint x: 104, startPoint y: 190, endPoint x: 158, endPoint y: 187, distance: 53.6
click at [158, 185] on span "20250716-025" at bounding box center [131, 180] width 56 height 10
drag, startPoint x: 158, startPoint y: 187, endPoint x: 150, endPoint y: 187, distance: 7.3
drag, startPoint x: 102, startPoint y: 252, endPoint x: 156, endPoint y: 254, distance: 53.6
click at [156, 249] on div "Batch ID 20250808-004" at bounding box center [114, 243] width 89 height 12
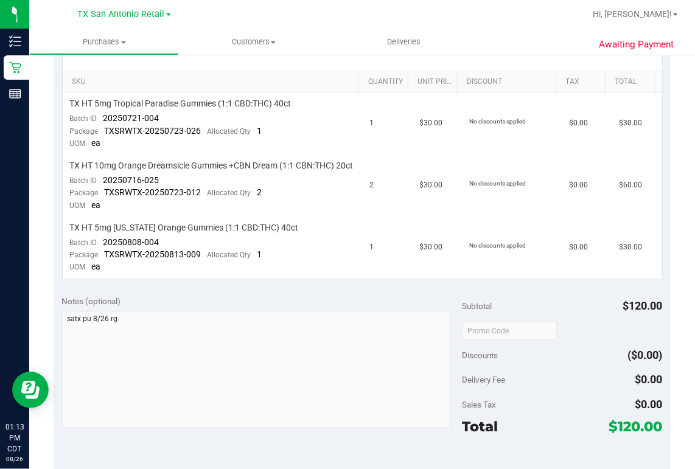
click at [547, 64] on div at bounding box center [362, 55] width 599 height 31
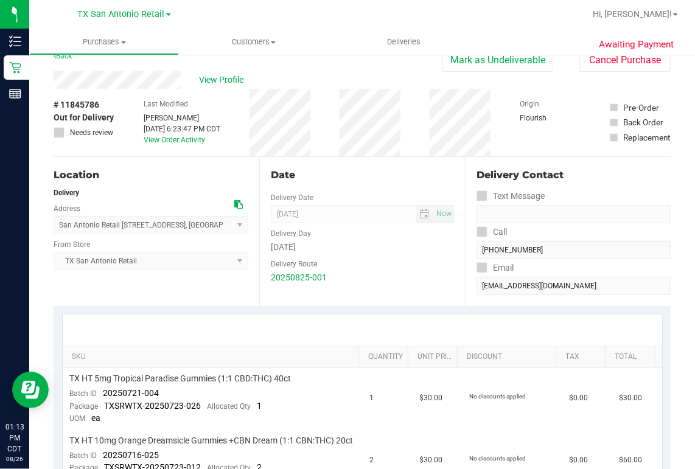
scroll to position [0, 0]
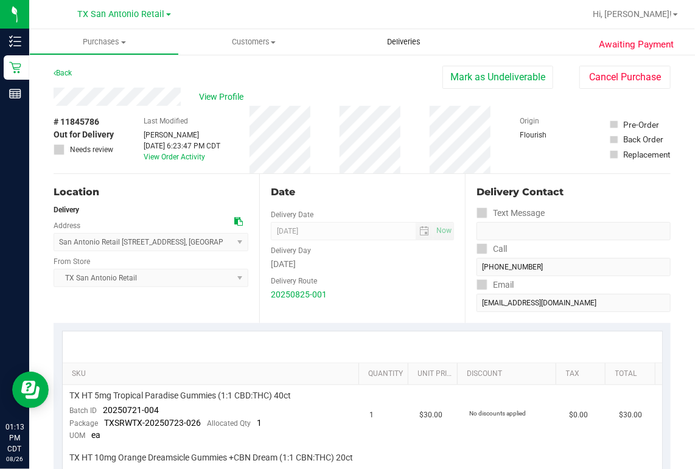
click at [409, 42] on span "Deliveries" at bounding box center [403, 41] width 66 height 11
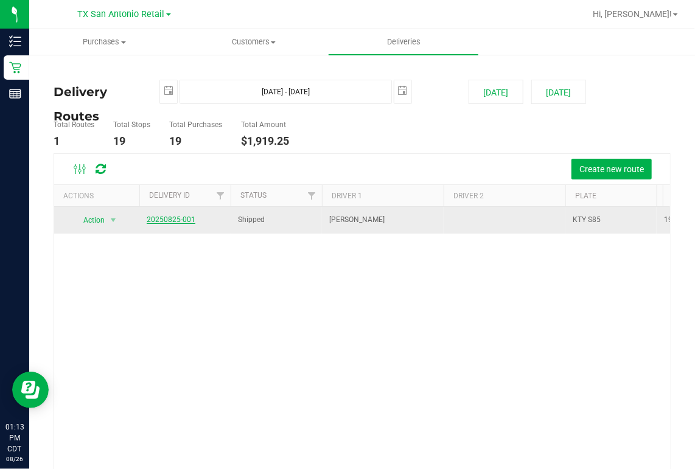
click at [163, 221] on link "20250825-001" at bounding box center [171, 219] width 49 height 9
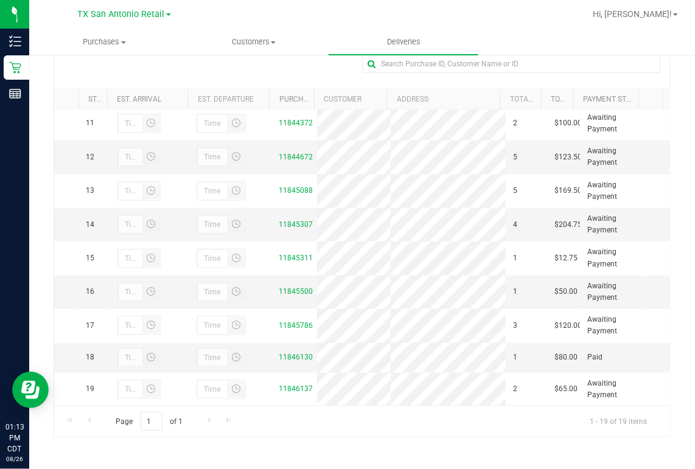
scroll to position [470, 0]
click at [289, 353] on link "11846130" at bounding box center [296, 357] width 34 height 9
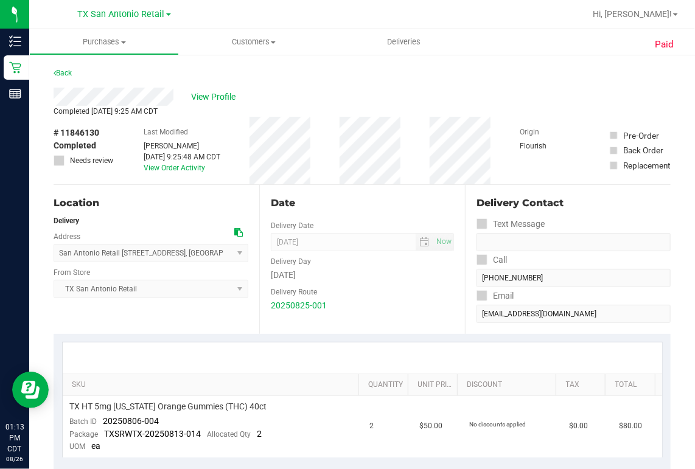
click at [578, 153] on div "# 11846130 Completed Needs review Last Modified Rebecca Green Aug 26, 2025 9:25…" at bounding box center [362, 151] width 617 height 68
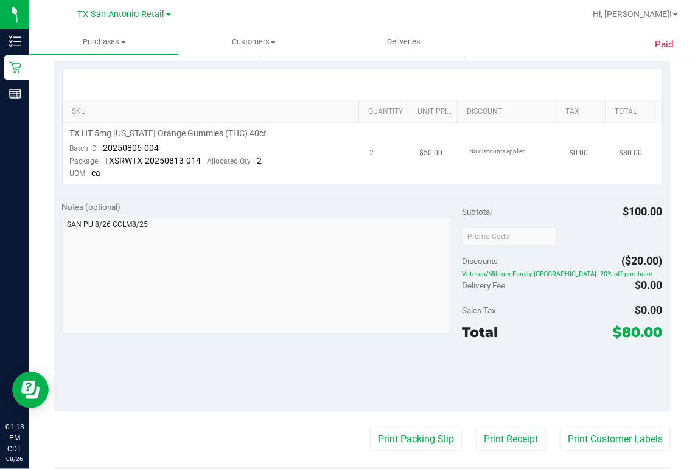
scroll to position [292, 0]
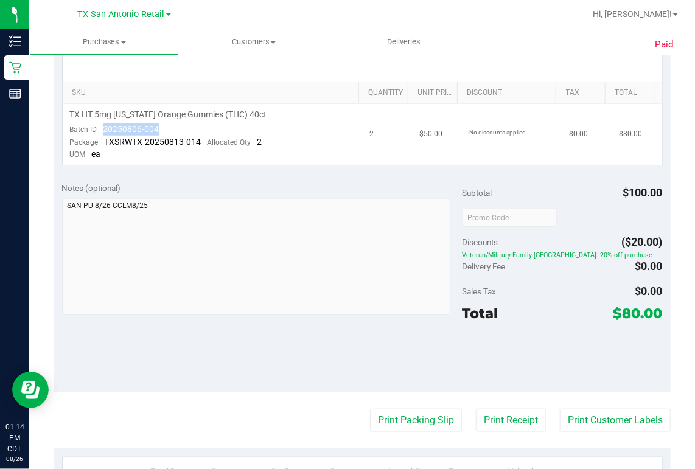
drag, startPoint x: 103, startPoint y: 127, endPoint x: 158, endPoint y: 130, distance: 54.8
click at [158, 130] on span "20250806-004" at bounding box center [131, 129] width 56 height 10
drag, startPoint x: 158, startPoint y: 130, endPoint x: 151, endPoint y: 128, distance: 6.9
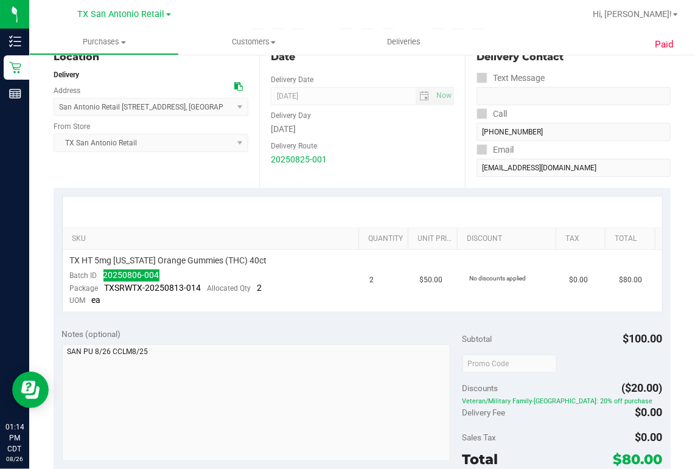
scroll to position [0, 0]
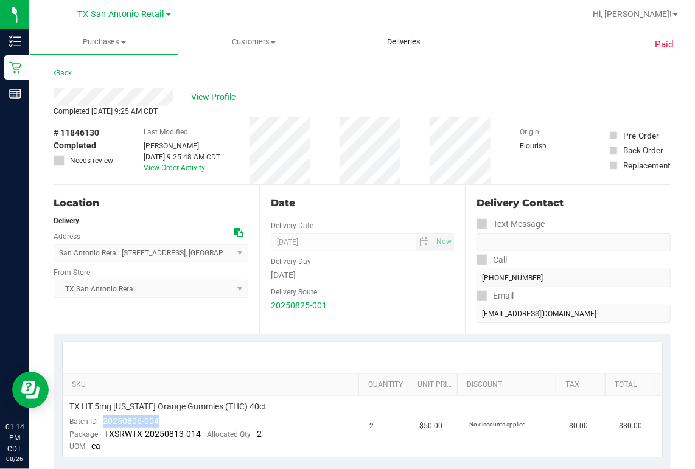
click at [406, 47] on span "Deliveries" at bounding box center [403, 41] width 66 height 11
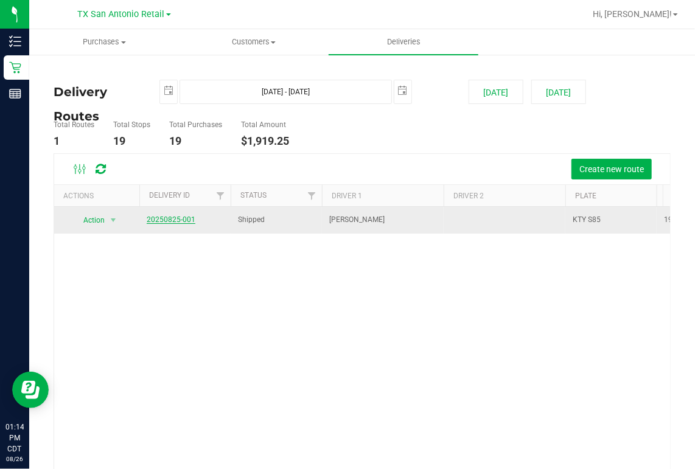
click at [186, 219] on link "20250825-001" at bounding box center [171, 219] width 49 height 9
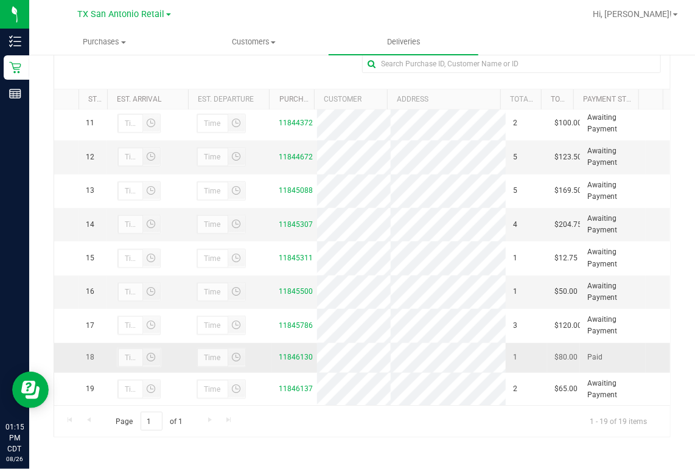
scroll to position [470, 0]
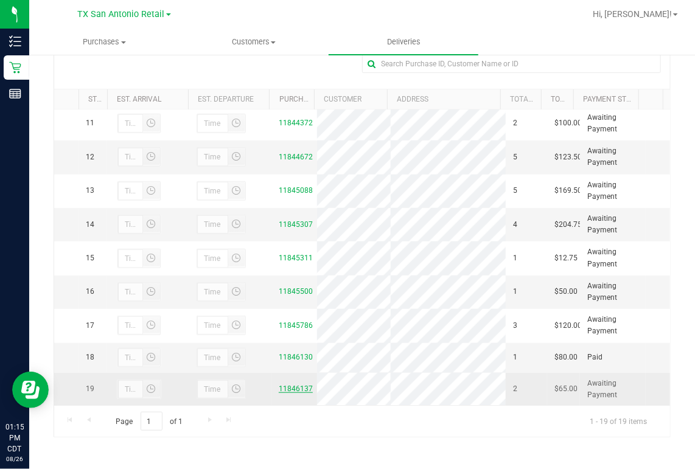
click at [290, 389] on link "11846137" at bounding box center [296, 388] width 34 height 9
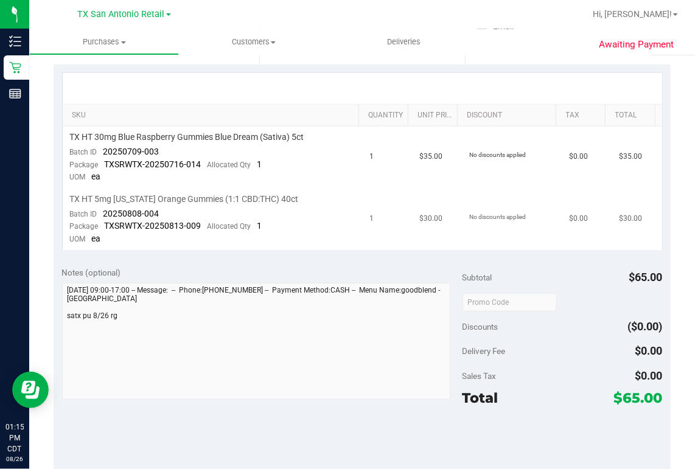
scroll to position [243, 0]
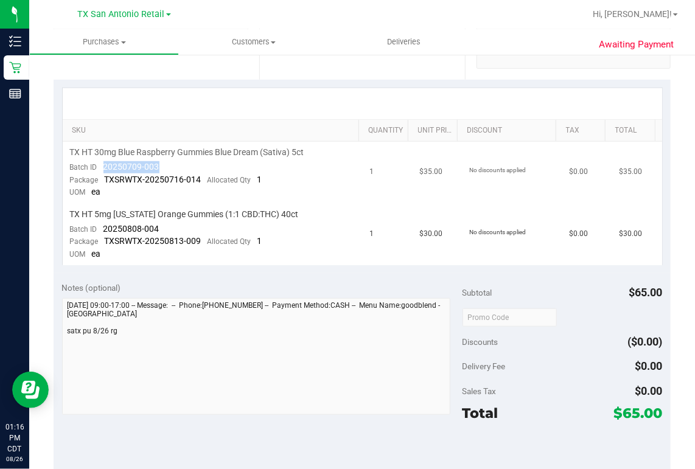
drag, startPoint x: 103, startPoint y: 165, endPoint x: 158, endPoint y: 166, distance: 54.8
click at [158, 166] on td "TX HT 30mg Blue Raspberry Gummies Blue Dream (Sativa) 5ct Batch ID 20250709-003…" at bounding box center [213, 173] width 300 height 62
drag, startPoint x: 158, startPoint y: 166, endPoint x: 149, endPoint y: 167, distance: 9.2
drag, startPoint x: 102, startPoint y: 226, endPoint x: 158, endPoint y: 226, distance: 56.6
click at [158, 226] on td "TX HT 5mg Texas Orange Gummies (1:1 CBD:THC) 40ct Batch ID 20250808-004 Package…" at bounding box center [213, 234] width 300 height 61
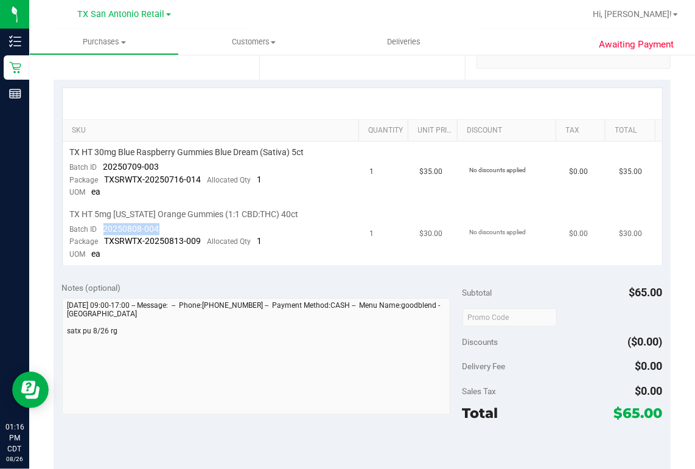
drag, startPoint x: 158, startPoint y: 226, endPoint x: 148, endPoint y: 229, distance: 10.0
drag, startPoint x: 679, startPoint y: 97, endPoint x: 683, endPoint y: 105, distance: 8.7
click at [679, 98] on div "Awaiting Payment Back Mark as Undeliverable Cancel Purchase View Profile # 1184…" at bounding box center [362, 297] width 666 height 975
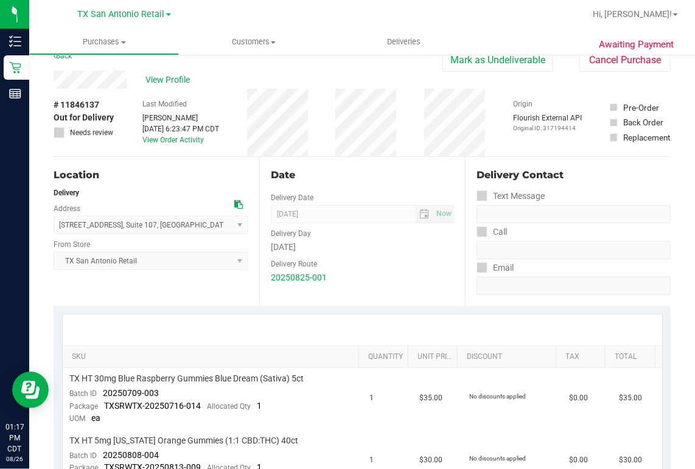
scroll to position [0, 0]
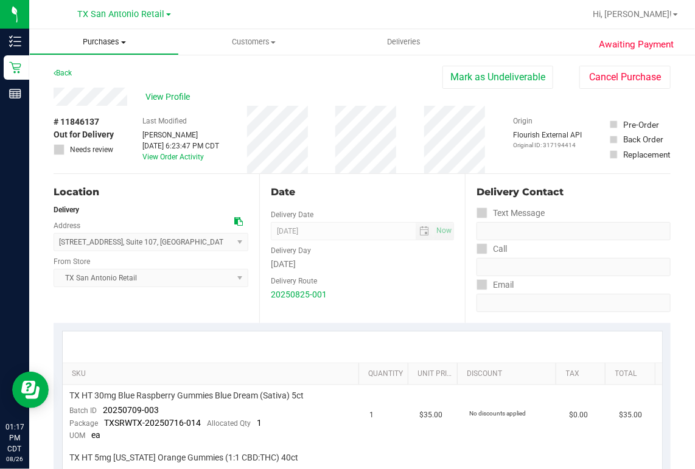
click at [117, 39] on span "Purchases" at bounding box center [104, 41] width 148 height 11
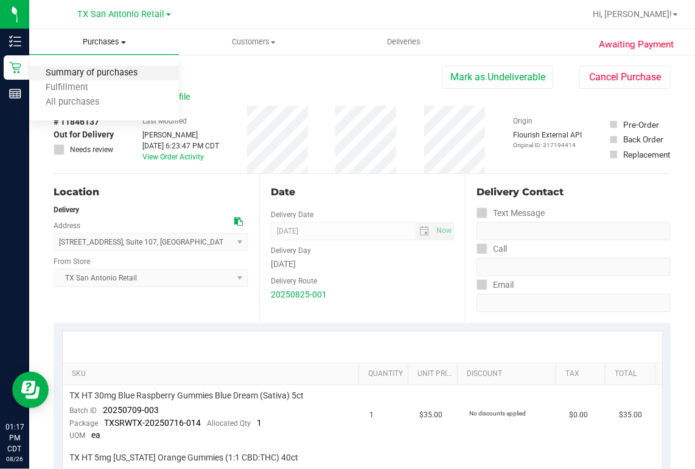
click at [109, 72] on span "Summary of purchases" at bounding box center [91, 73] width 125 height 10
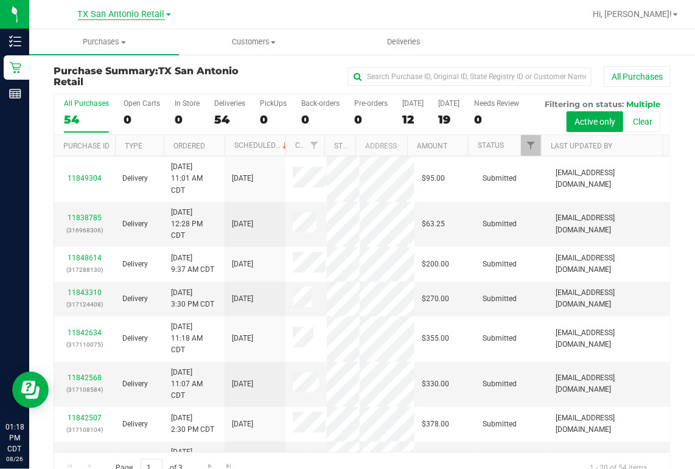
click at [155, 11] on span "TX San Antonio Retail" at bounding box center [121, 14] width 87 height 11
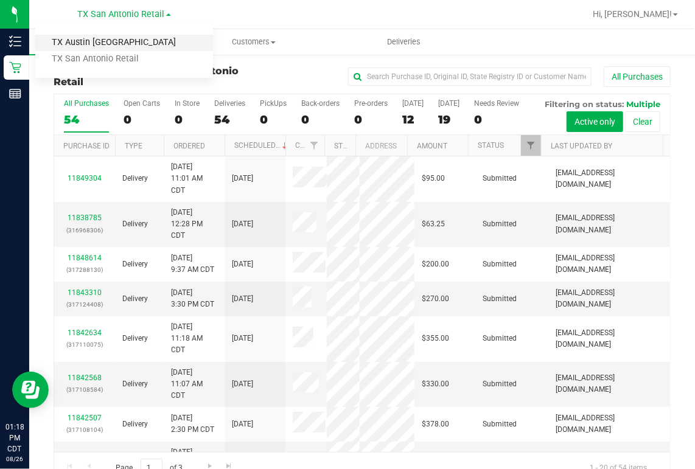
click at [136, 42] on link "TX Austin [GEOGRAPHIC_DATA]" at bounding box center [124, 43] width 178 height 16
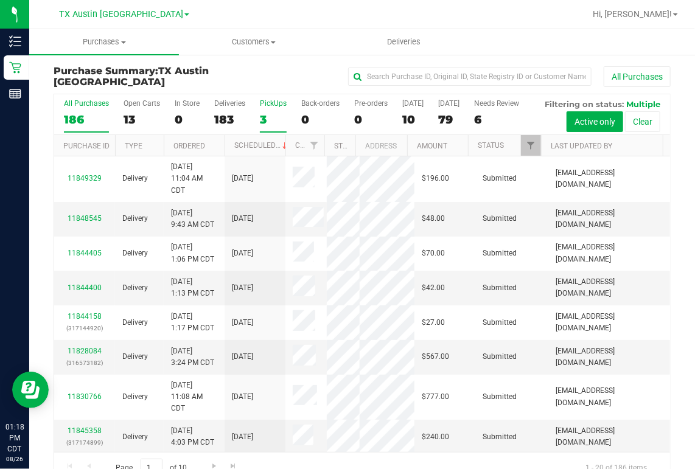
click at [263, 114] on div "3" at bounding box center [273, 120] width 27 height 14
click at [0, 0] on input "PickUps 3" at bounding box center [0, 0] width 0 height 0
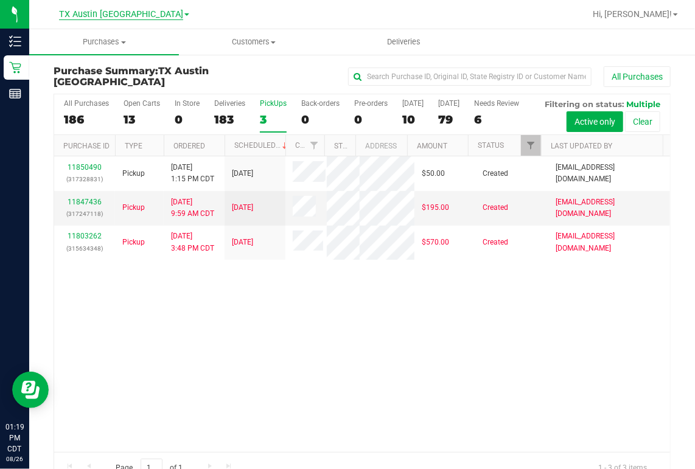
click at [123, 16] on span "TX Austin [GEOGRAPHIC_DATA]" at bounding box center [121, 14] width 124 height 11
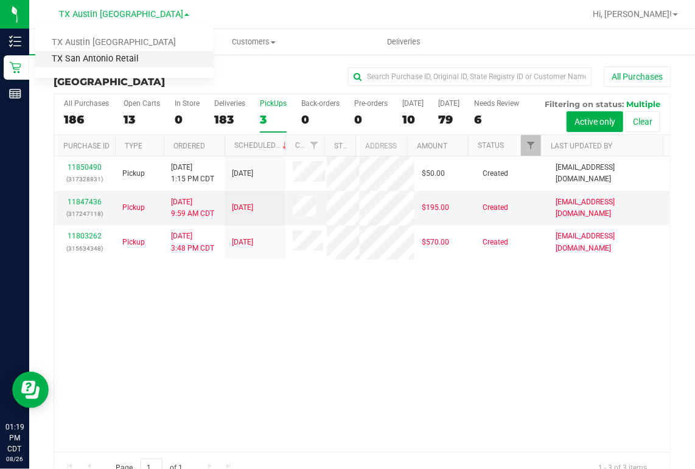
click at [117, 56] on link "TX San Antonio Retail" at bounding box center [124, 59] width 178 height 16
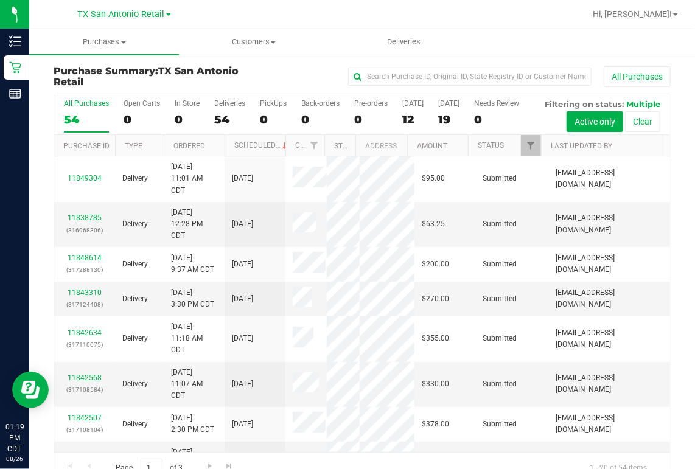
click at [469, 19] on div at bounding box center [401, 14] width 367 height 24
click at [406, 41] on span "Deliveries" at bounding box center [403, 41] width 66 height 11
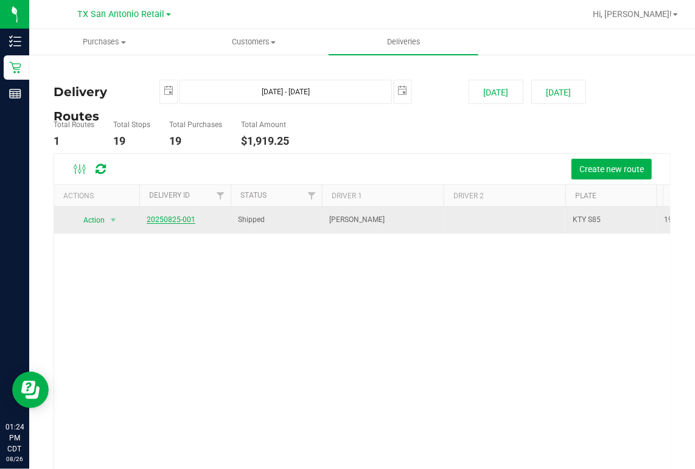
click at [178, 218] on link "20250825-001" at bounding box center [171, 219] width 49 height 9
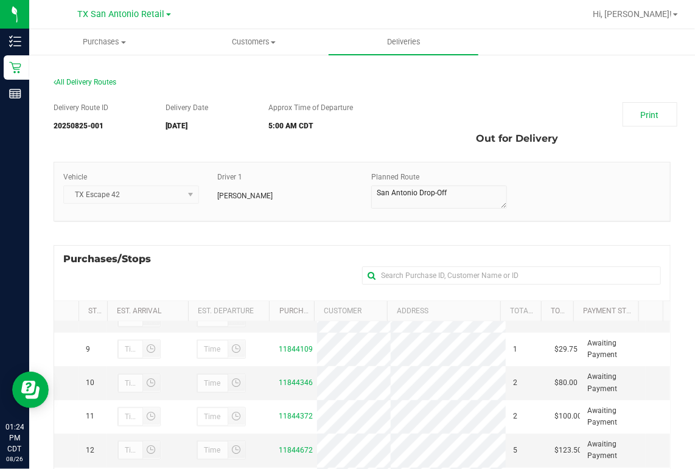
scroll to position [243, 0]
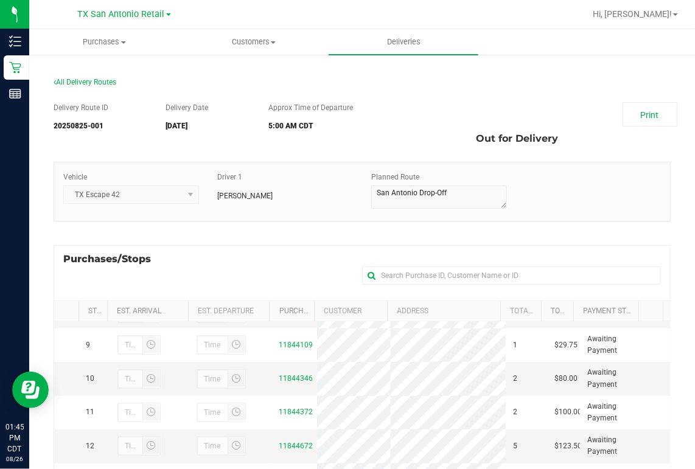
drag, startPoint x: 687, startPoint y: 200, endPoint x: 555, endPoint y: 9, distance: 232.2
click at [555, 9] on div at bounding box center [401, 14] width 367 height 24
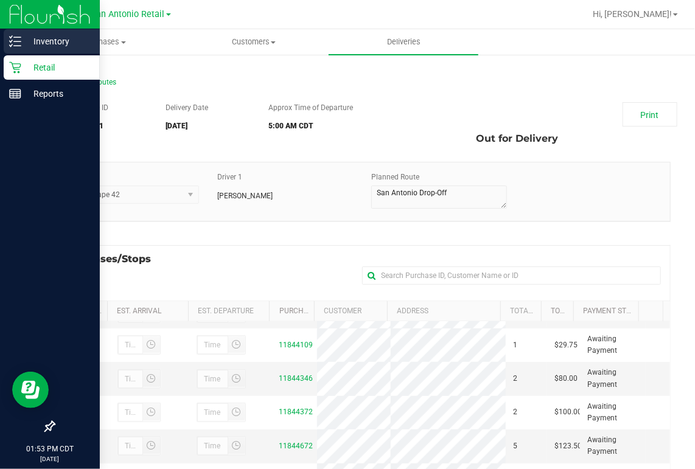
click at [22, 47] on p "Inventory" at bounding box center [57, 41] width 73 height 15
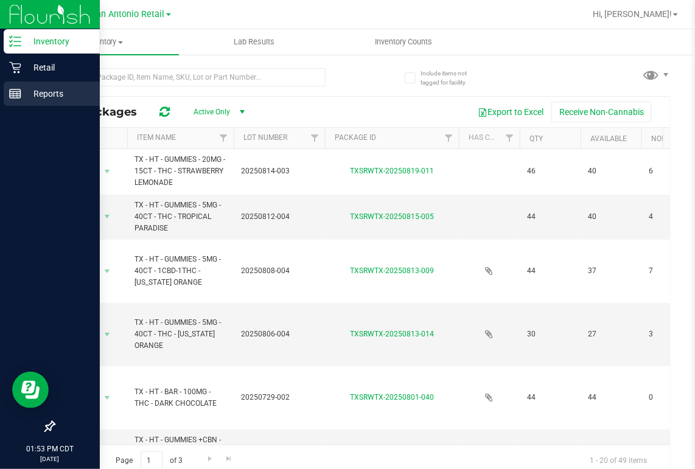
click at [33, 99] on p "Reports" at bounding box center [57, 93] width 73 height 15
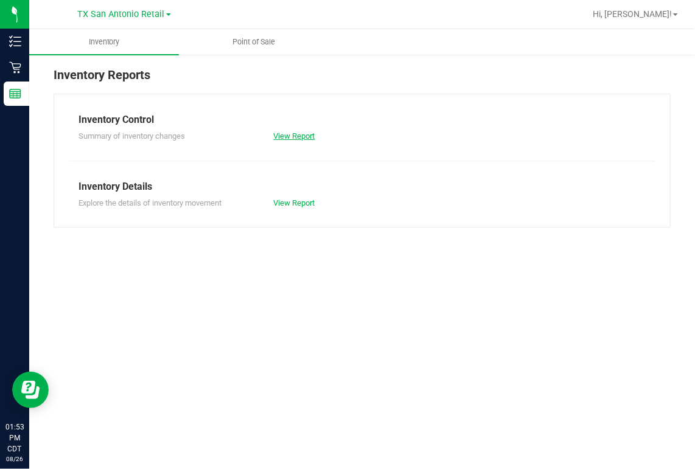
click at [282, 134] on link "View Report" at bounding box center [294, 135] width 41 height 9
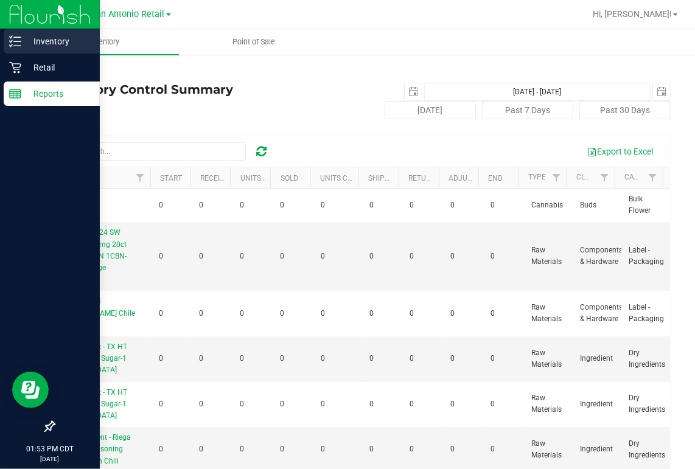
click at [34, 41] on p "Inventory" at bounding box center [57, 41] width 73 height 15
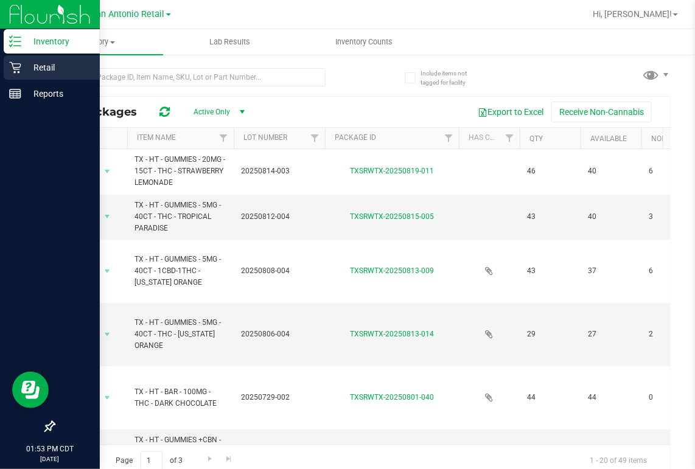
click at [33, 66] on p "Retail" at bounding box center [57, 67] width 73 height 15
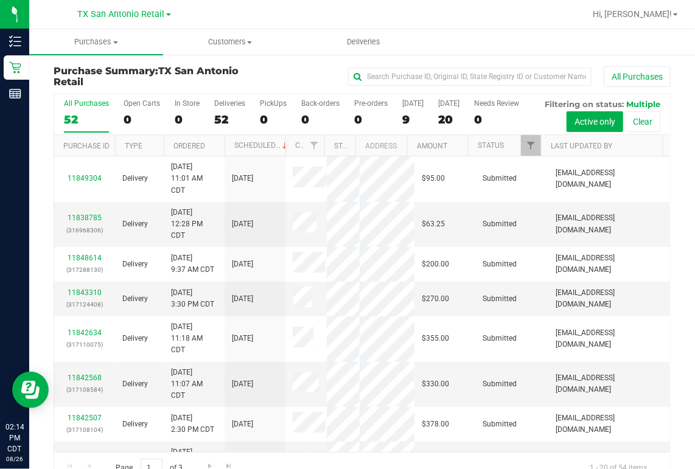
click at [345, 18] on div at bounding box center [401, 14] width 367 height 24
click at [265, 116] on div "2" at bounding box center [273, 120] width 27 height 14
click at [0, 0] on input "PickUps 2" at bounding box center [0, 0] width 0 height 0
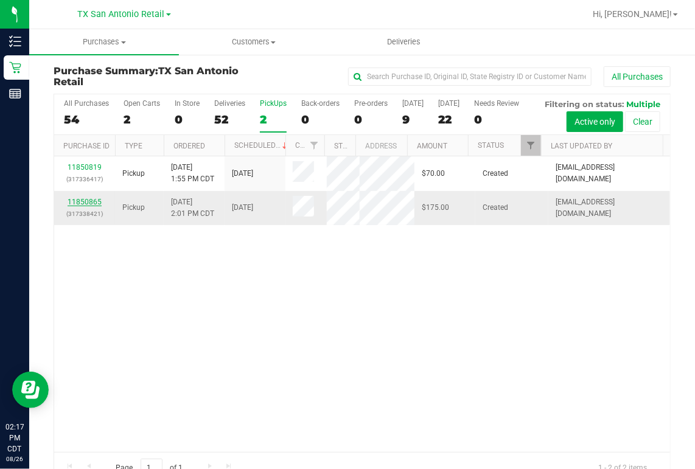
click at [87, 206] on link "11850865" at bounding box center [85, 202] width 34 height 9
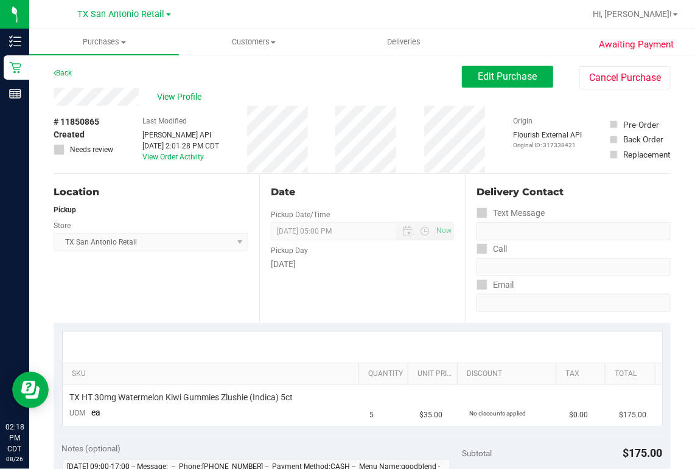
click at [319, 17] on div at bounding box center [401, 14] width 367 height 24
click at [140, 94] on div "View Profile" at bounding box center [258, 97] width 408 height 18
click at [314, 71] on div "Back Edit Purchase Cancel Purchase" at bounding box center [362, 77] width 617 height 22
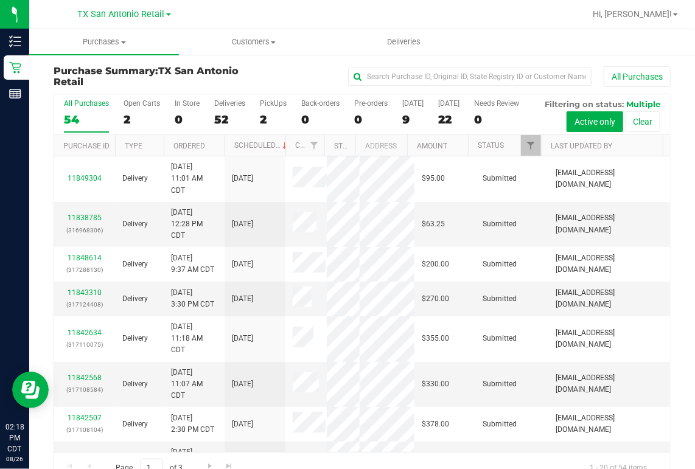
click at [257, 122] on div "All Purchases 54 Open Carts 2 In Store 0 Deliveries 52 PickUps 2 Back-orders 0 …" at bounding box center [362, 114] width 616 height 41
click at [263, 122] on div "2" at bounding box center [273, 120] width 27 height 14
click at [0, 0] on input "PickUps 2" at bounding box center [0, 0] width 0 height 0
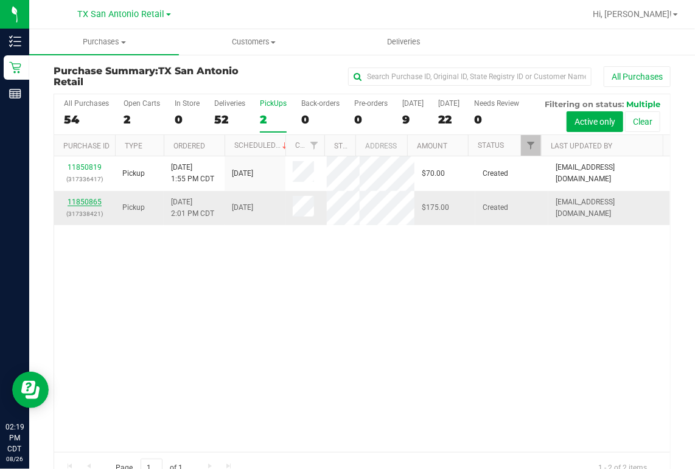
click at [87, 206] on link "11850865" at bounding box center [85, 202] width 34 height 9
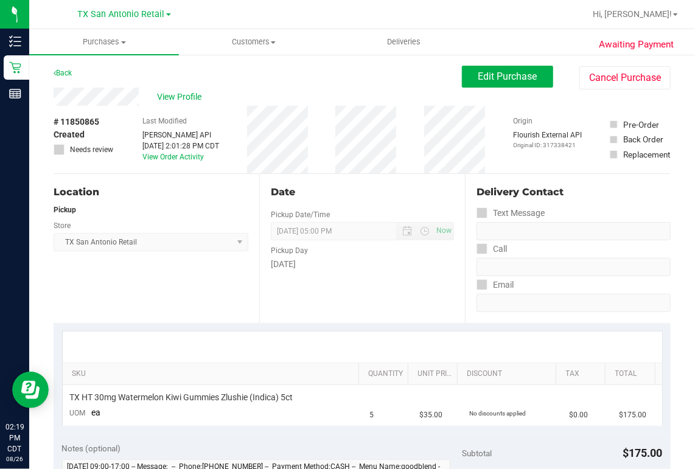
click at [394, 133] on div "# 11850865 Created Needs review Last Modified [PERSON_NAME] API [DATE] 2:01:28 …" at bounding box center [362, 140] width 617 height 68
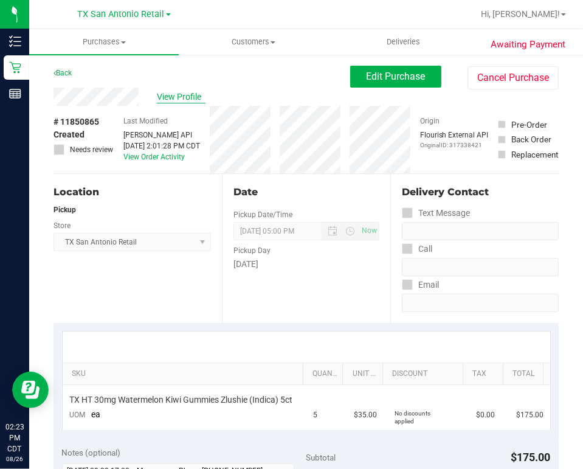
click at [190, 95] on span "View Profile" at bounding box center [181, 97] width 49 height 13
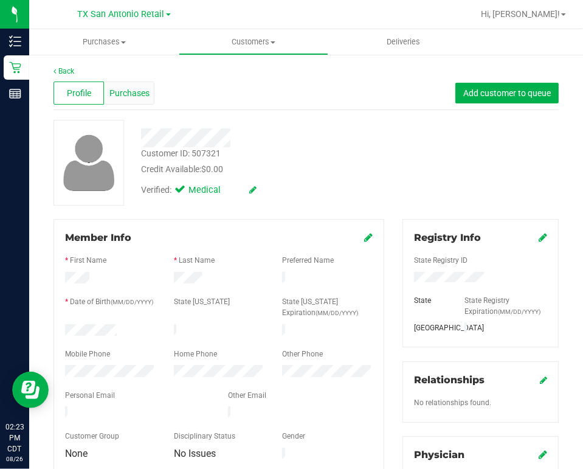
click at [131, 97] on span "Purchases" at bounding box center [129, 93] width 40 height 13
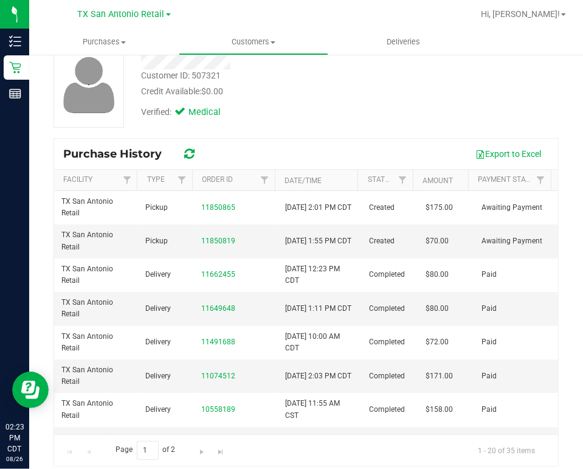
scroll to position [86, 0]
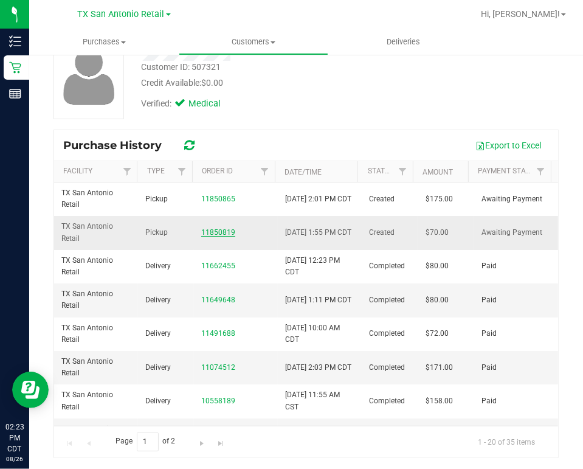
click at [225, 231] on link "11850819" at bounding box center [218, 232] width 34 height 9
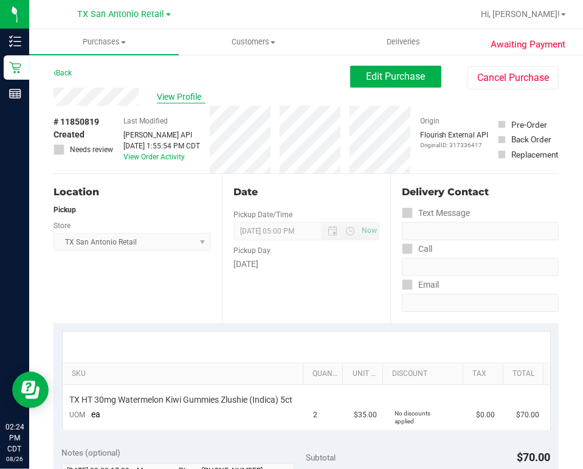
click at [187, 97] on span "View Profile" at bounding box center [181, 97] width 49 height 13
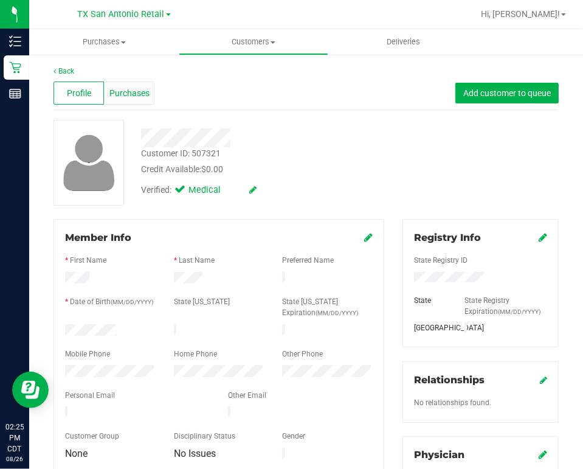
click at [130, 88] on span "Purchases" at bounding box center [129, 93] width 40 height 13
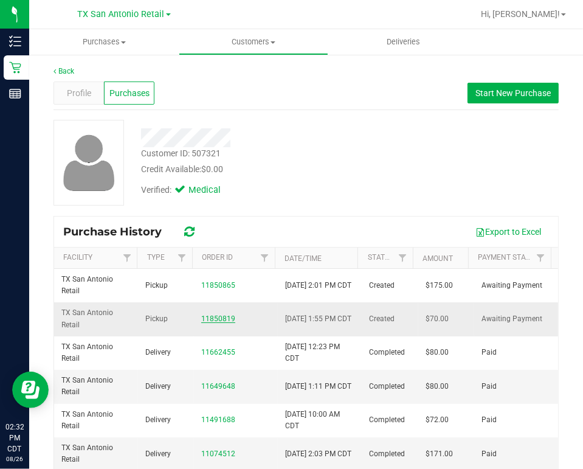
click at [212, 318] on link "11850819" at bounding box center [218, 319] width 34 height 9
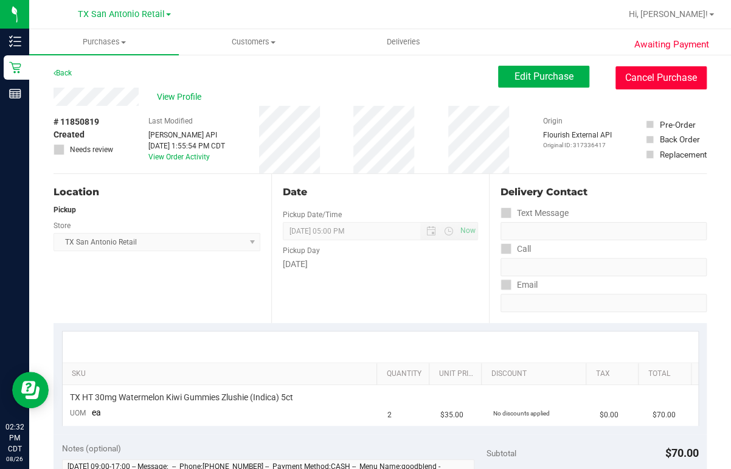
drag, startPoint x: 662, startPoint y: 85, endPoint x: 501, endPoint y: 61, distance: 162.3
click at [662, 85] on button "Cancel Purchase" at bounding box center [661, 77] width 91 height 23
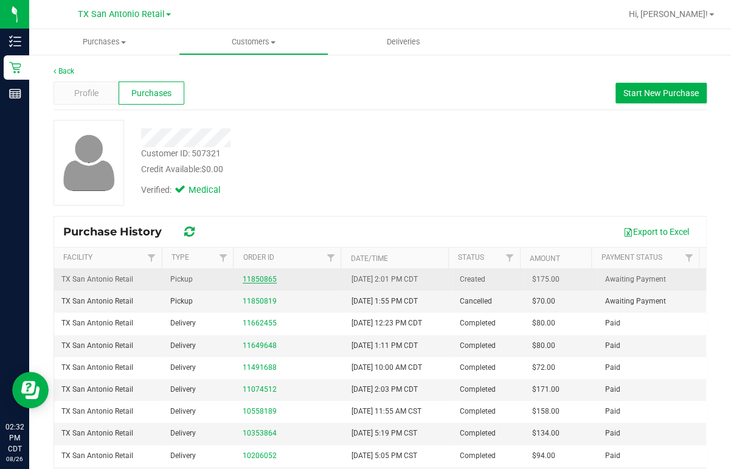
click at [253, 276] on link "11850865" at bounding box center [260, 279] width 34 height 9
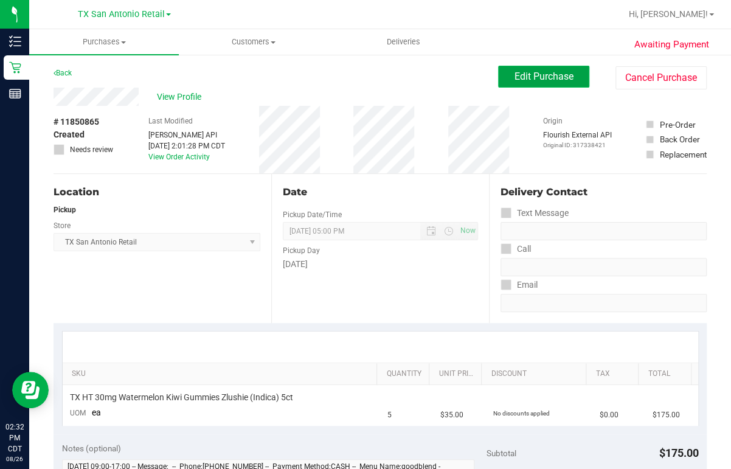
click at [526, 71] on button "Edit Purchase" at bounding box center [543, 77] width 91 height 22
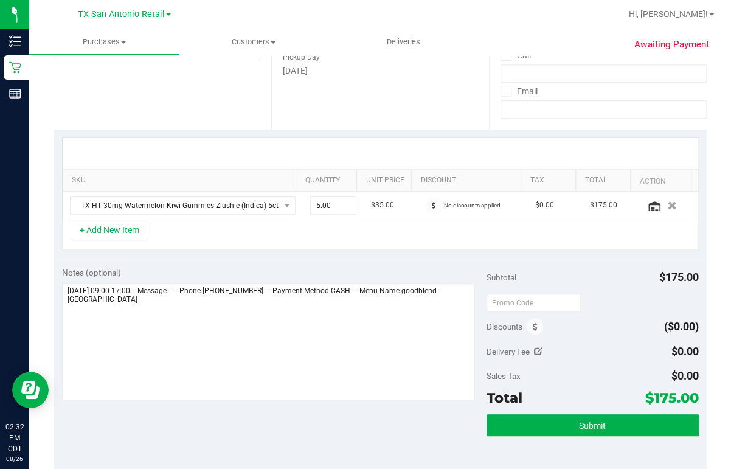
scroll to position [195, 0]
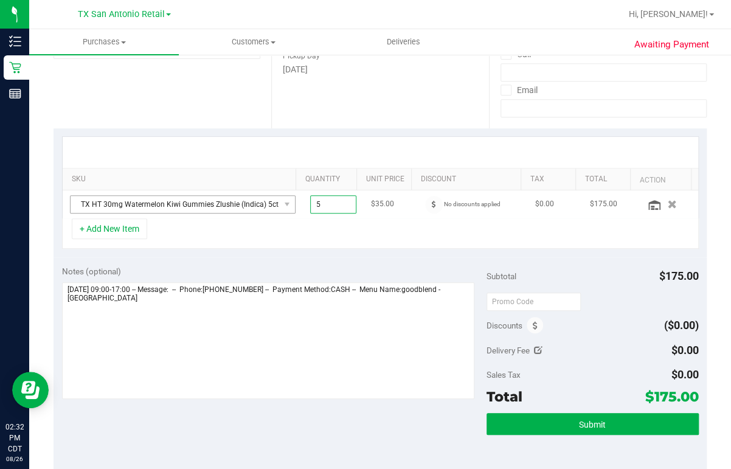
drag, startPoint x: 330, startPoint y: 203, endPoint x: 224, endPoint y: 209, distance: 106.1
click at [224, 209] on tr "TX HT 30mg Watermelon Kiwi Gummies Zlushie (Indica) 5ct 5.00 5 $35.00 No discou…" at bounding box center [381, 204] width 636 height 28
type input "7"
type input "7.00"
click at [350, 221] on div "+ Add New Item" at bounding box center [380, 233] width 637 height 30
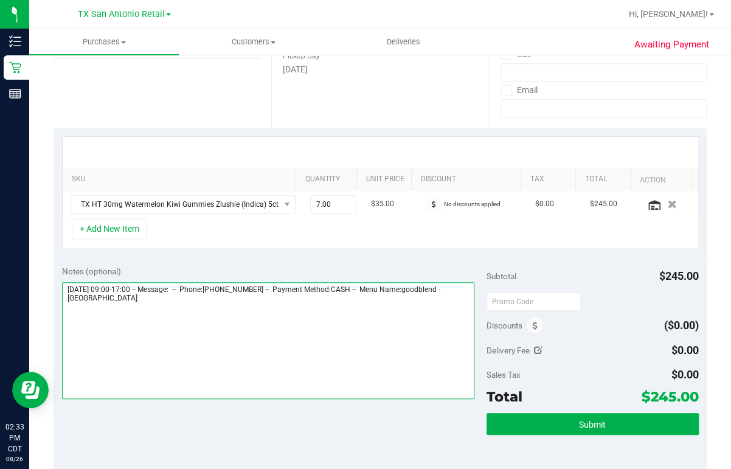
click at [203, 299] on textarea at bounding box center [268, 340] width 412 height 117
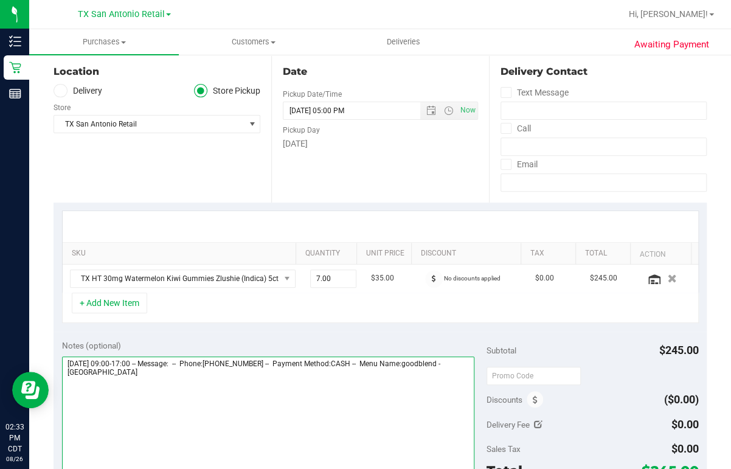
scroll to position [0, 0]
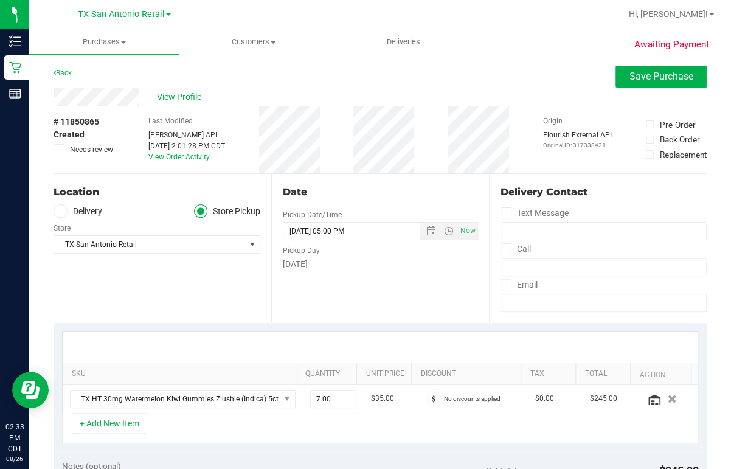
click at [68, 209] on label "Delivery" at bounding box center [78, 211] width 49 height 14
click at [0, 0] on input "Delivery" at bounding box center [0, 0] width 0 height 0
click at [99, 242] on span "Select address" at bounding box center [144, 244] width 181 height 17
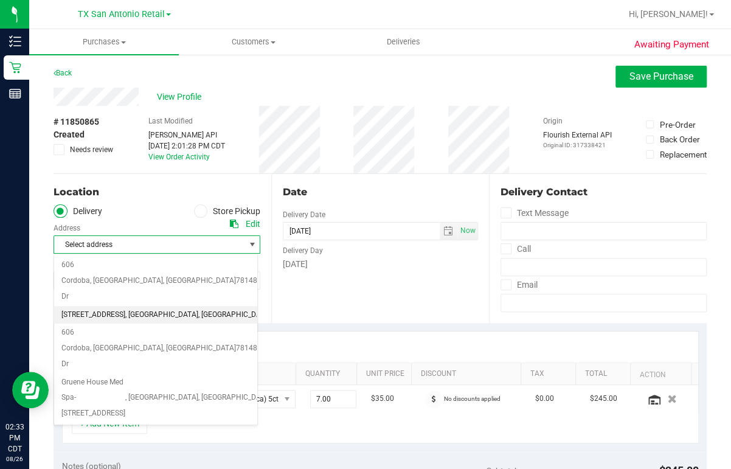
click at [105, 307] on span "[STREET_ADDRESS]" at bounding box center [93, 315] width 64 height 16
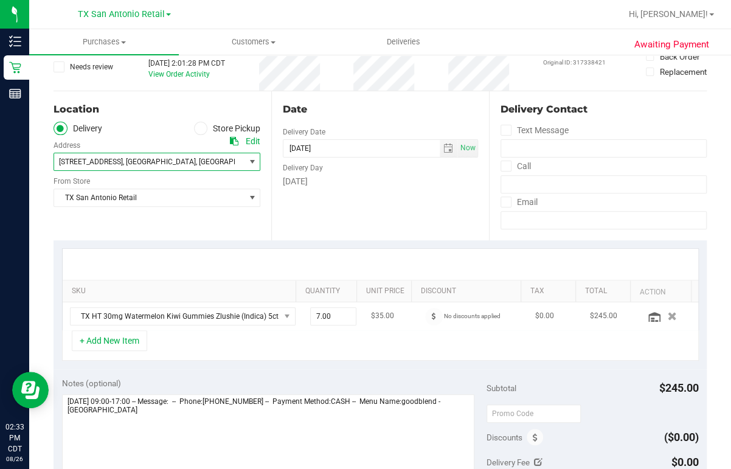
scroll to position [146, 0]
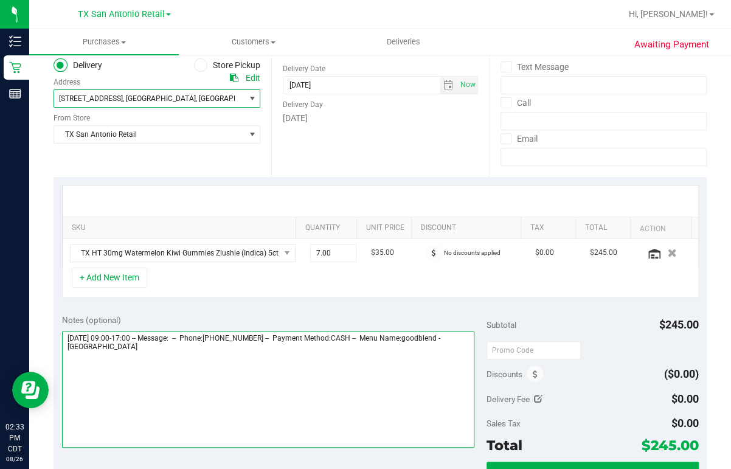
click at [195, 346] on textarea at bounding box center [268, 389] width 412 height 117
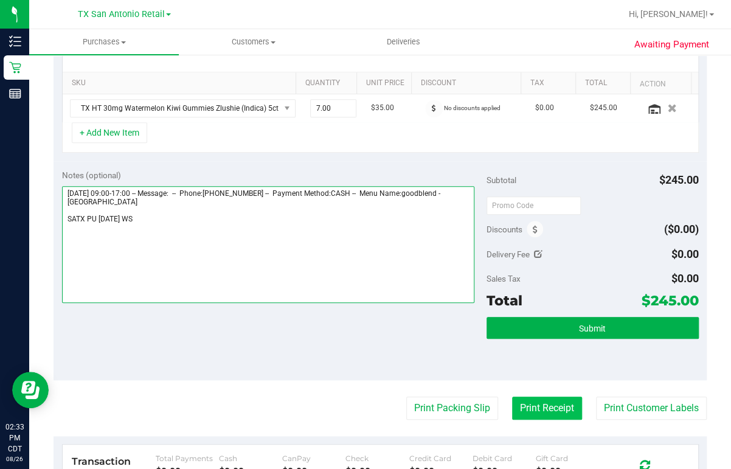
scroll to position [341, 0]
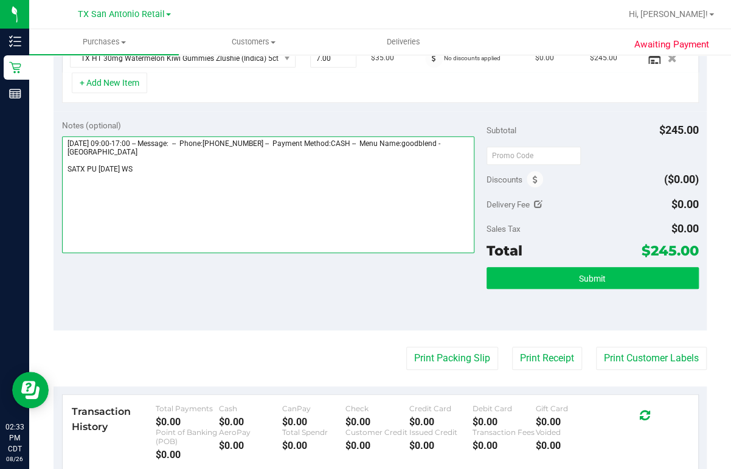
type textarea "[DATE] 09:00-17:00 -- Message: -- Phone:[PHONE_NUMBER] -- Payment Method:CASH -…"
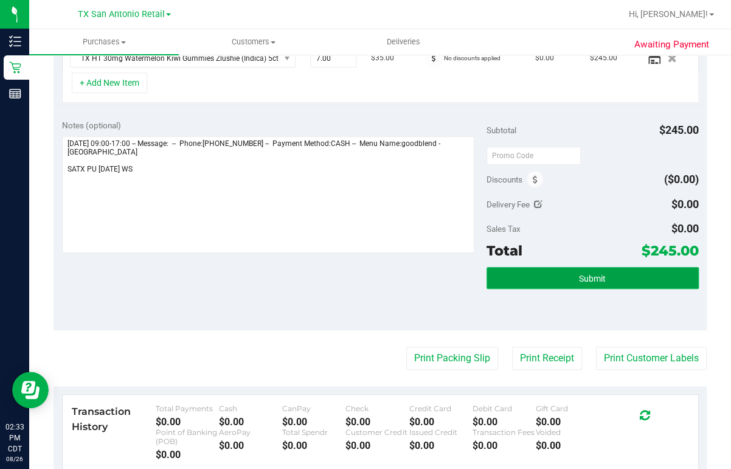
click at [579, 278] on span "Submit" at bounding box center [592, 279] width 27 height 10
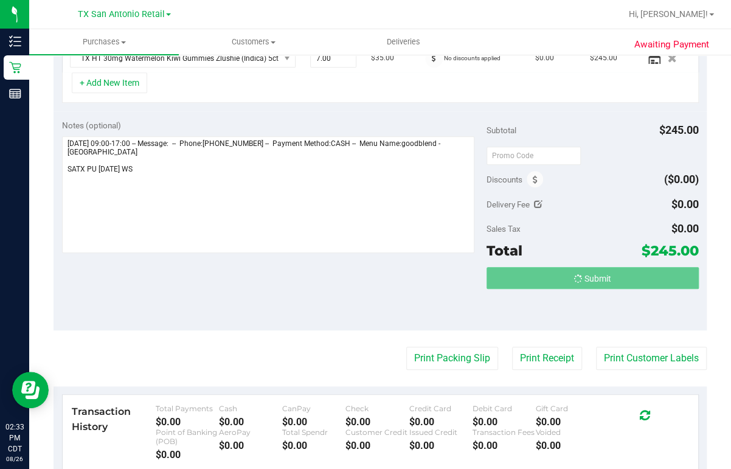
scroll to position [342, 0]
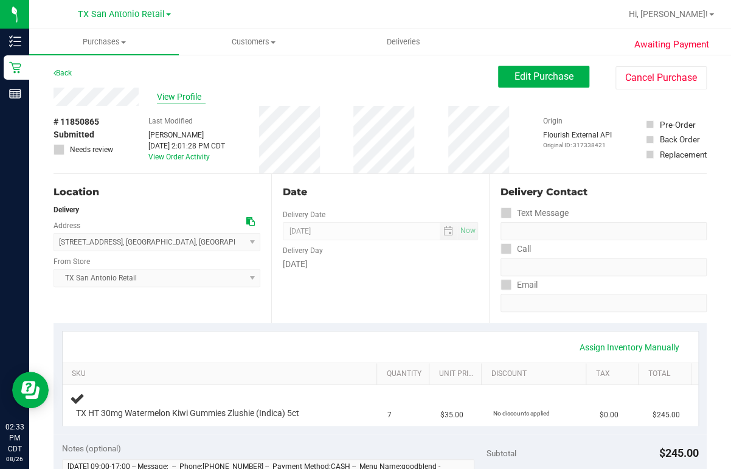
click at [187, 97] on span "View Profile" at bounding box center [181, 97] width 49 height 13
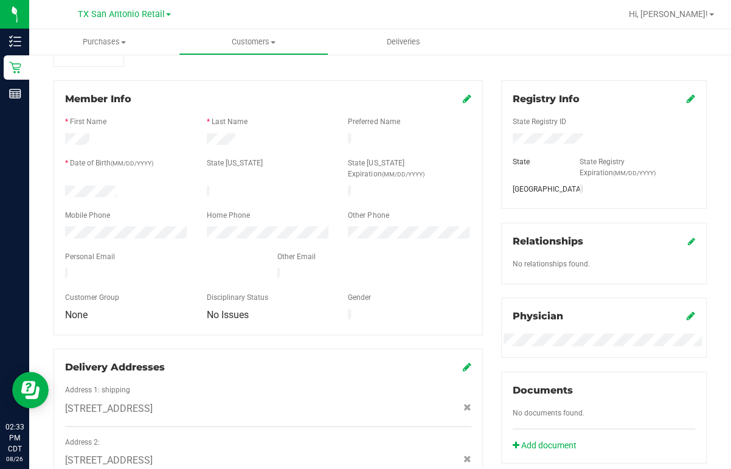
scroll to position [195, 0]
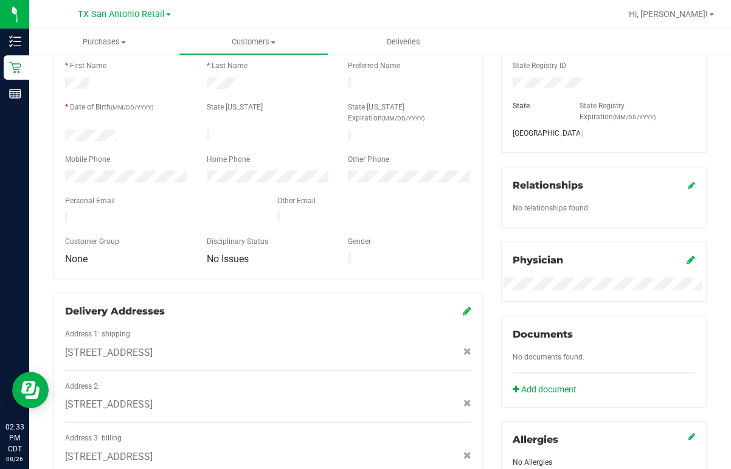
drag, startPoint x: 64, startPoint y: 198, endPoint x: 165, endPoint y: 202, distance: 101.7
click at [165, 212] on div at bounding box center [162, 219] width 212 height 15
click at [622, 30] on ul "Purchases Summary of purchases Fulfillment All purchases Customers All customer…" at bounding box center [394, 42] width 731 height 26
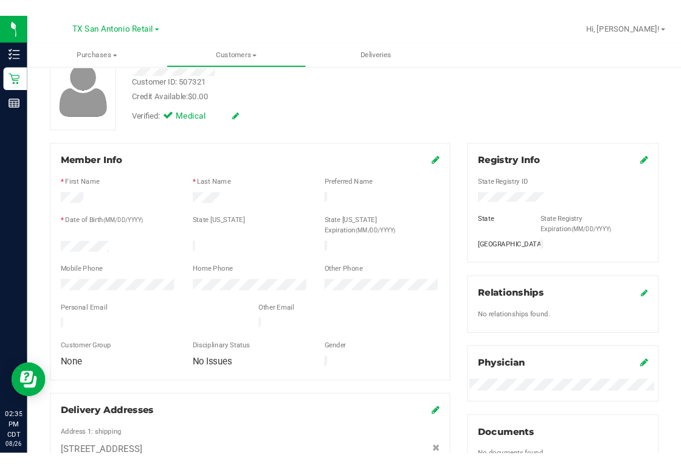
scroll to position [0, 0]
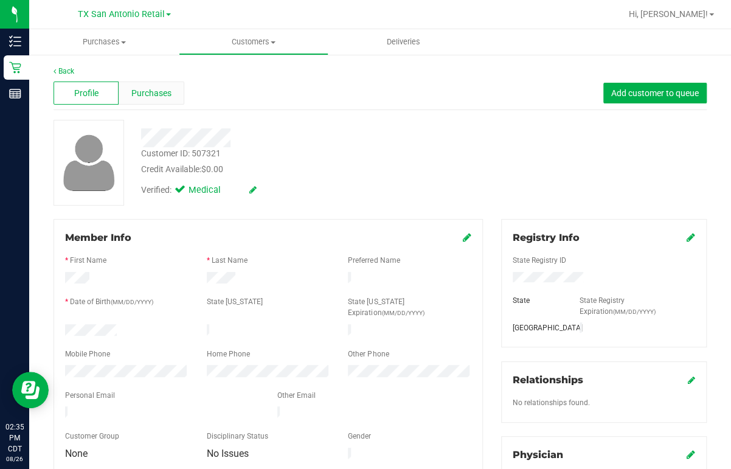
click at [158, 92] on span "Purchases" at bounding box center [151, 93] width 40 height 13
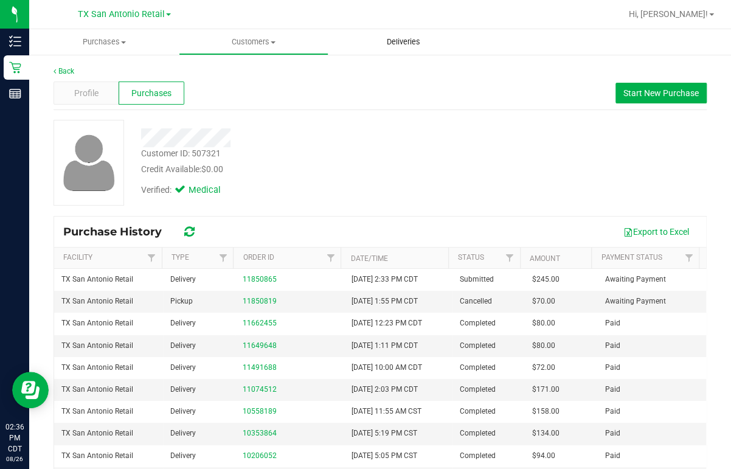
click at [392, 40] on span "Deliveries" at bounding box center [403, 41] width 66 height 11
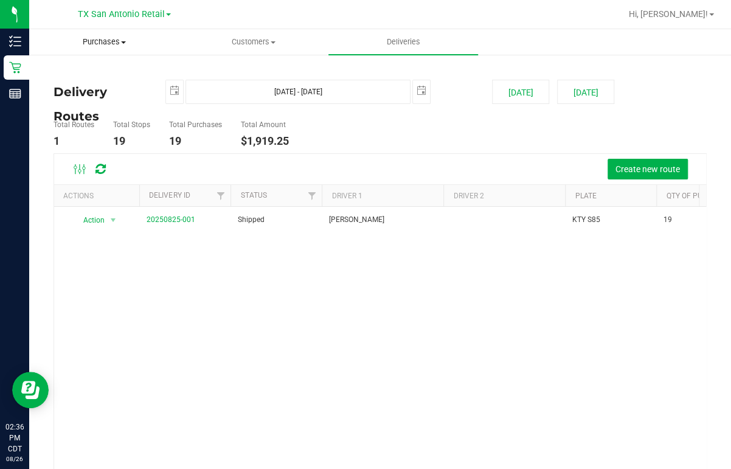
click at [97, 43] on span "Purchases" at bounding box center [104, 41] width 148 height 11
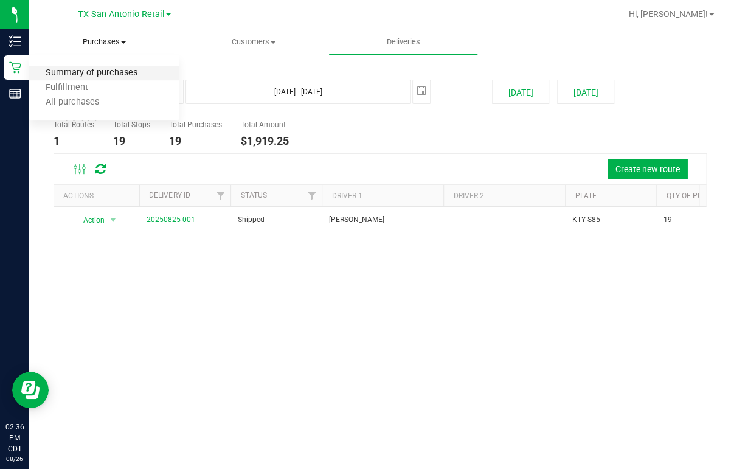
click at [97, 74] on span "Summary of purchases" at bounding box center [91, 73] width 125 height 10
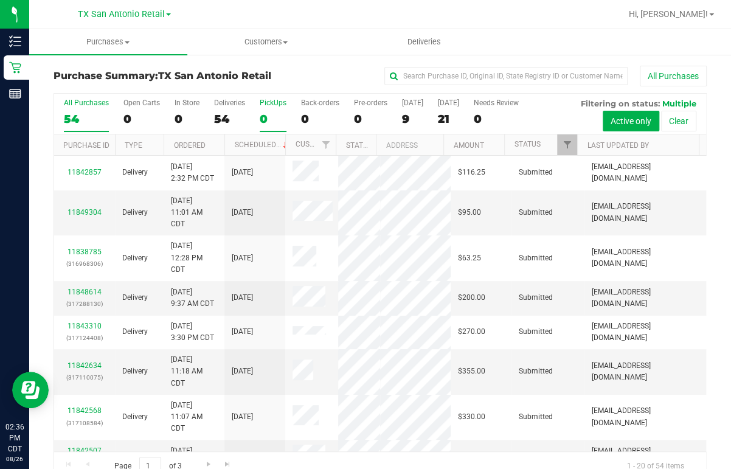
click at [273, 113] on div "0" at bounding box center [273, 119] width 27 height 14
click at [0, 0] on input "PickUps 0" at bounding box center [0, 0] width 0 height 0
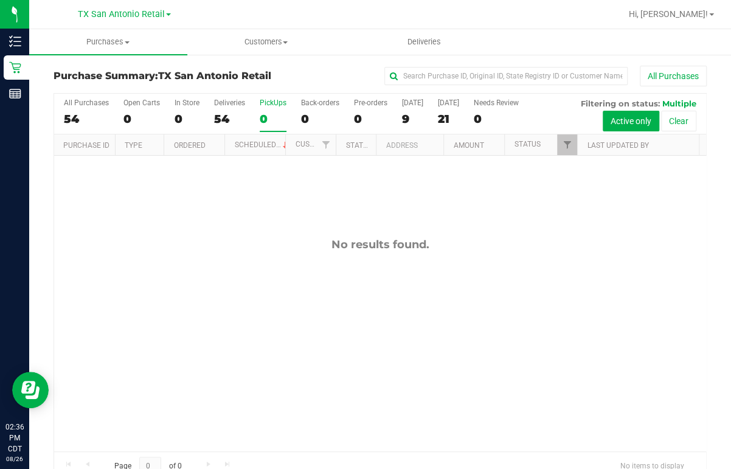
click at [543, 242] on div "No results found." at bounding box center [380, 244] width 652 height 13
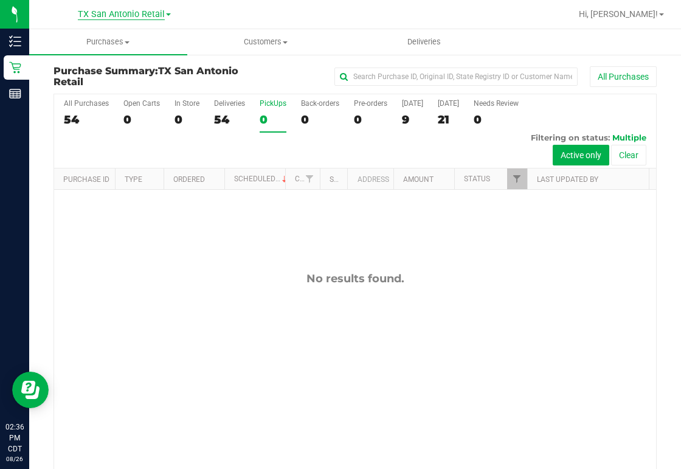
click at [159, 14] on span "TX San Antonio Retail" at bounding box center [121, 14] width 87 height 11
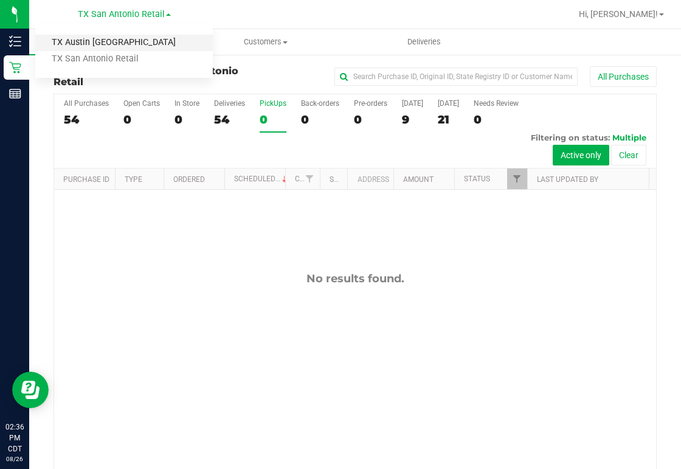
click at [120, 39] on link "TX Austin [GEOGRAPHIC_DATA]" at bounding box center [124, 43] width 178 height 16
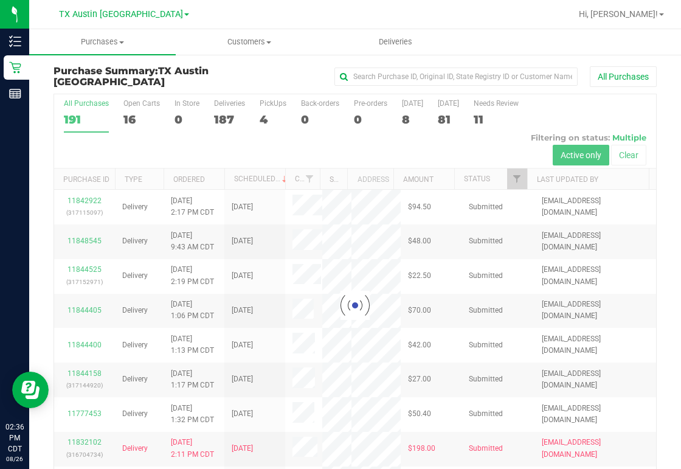
click at [275, 113] on div at bounding box center [355, 305] width 602 height 423
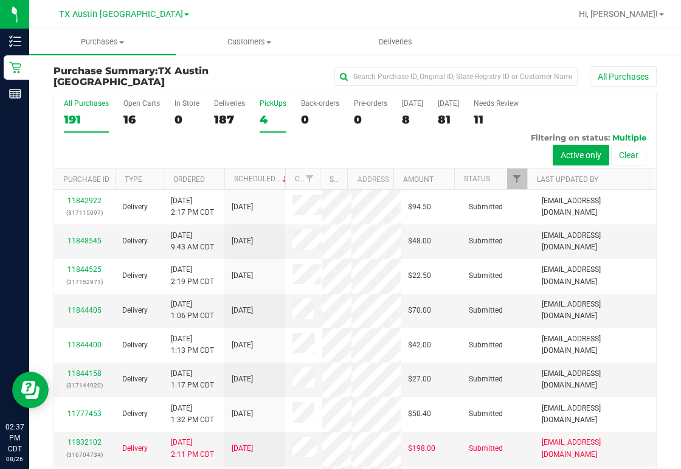
click at [269, 122] on div "4" at bounding box center [273, 120] width 27 height 14
click at [0, 0] on input "PickUps 4" at bounding box center [0, 0] width 0 height 0
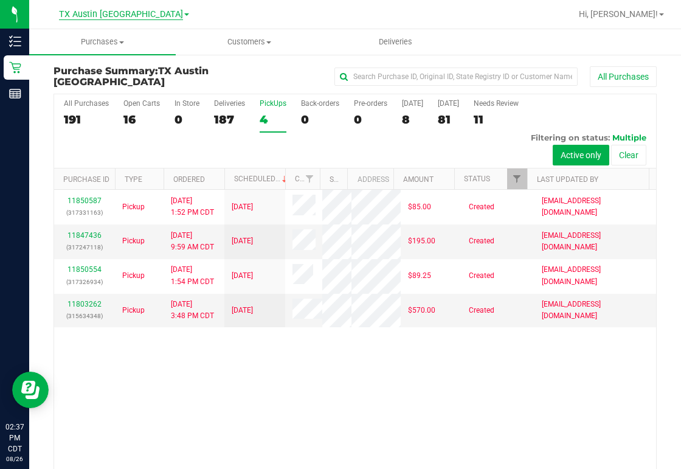
click at [137, 14] on span "TX Austin [GEOGRAPHIC_DATA]" at bounding box center [121, 14] width 124 height 11
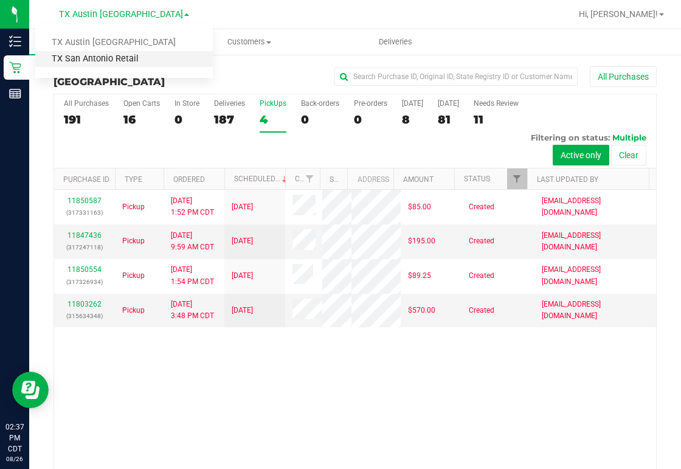
click at [129, 58] on link "TX San Antonio Retail" at bounding box center [124, 59] width 178 height 16
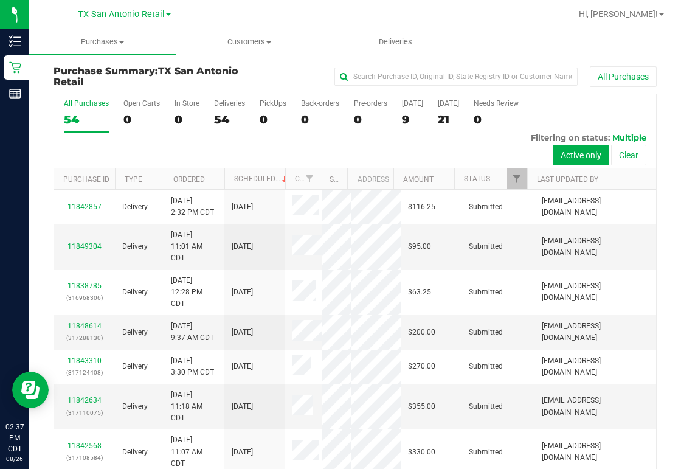
click at [47, 13] on div "[GEOGRAPHIC_DATA] [GEOGRAPHIC_DATA] Retail [GEOGRAPHIC_DATA] [GEOGRAPHIC_DATA] …" at bounding box center [124, 14] width 178 height 19
click at [477, 20] on div at bounding box center [394, 14] width 353 height 24
click at [382, 46] on span "Deliveries" at bounding box center [396, 41] width 66 height 11
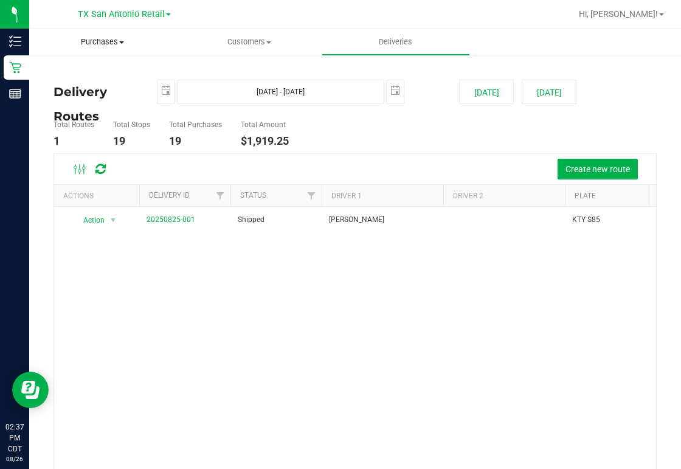
click at [113, 44] on span "Purchases" at bounding box center [102, 41] width 145 height 11
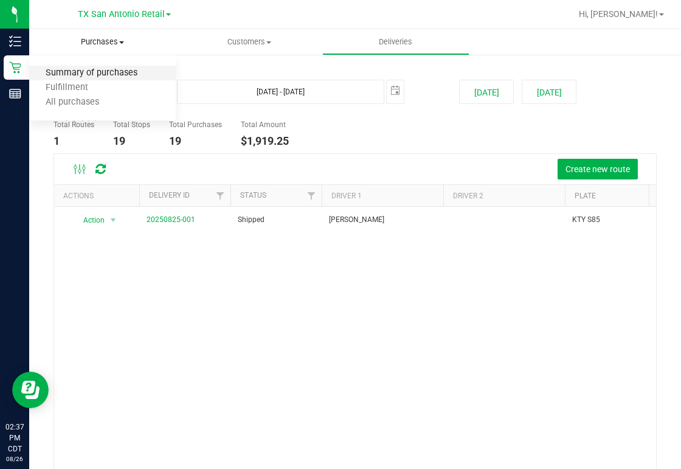
click at [78, 70] on span "Summary of purchases" at bounding box center [91, 73] width 125 height 10
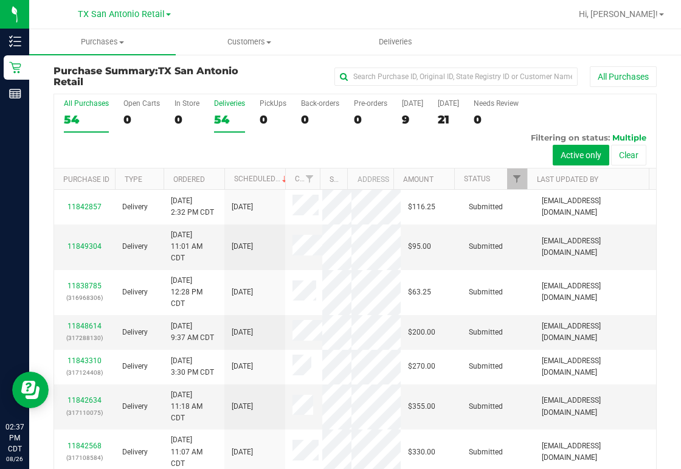
click at [219, 120] on div "54" at bounding box center [229, 120] width 31 height 14
click at [0, 0] on input "Deliveries 54" at bounding box center [0, 0] width 0 height 0
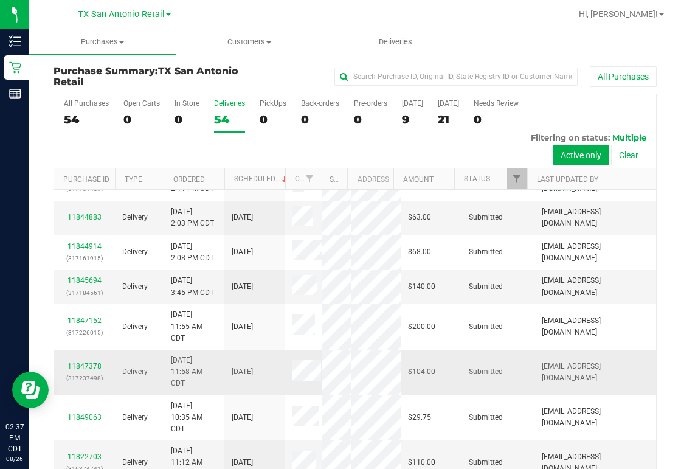
scroll to position [1742, 0]
click at [512, 176] on span "Filter" at bounding box center [517, 179] width 10 height 10
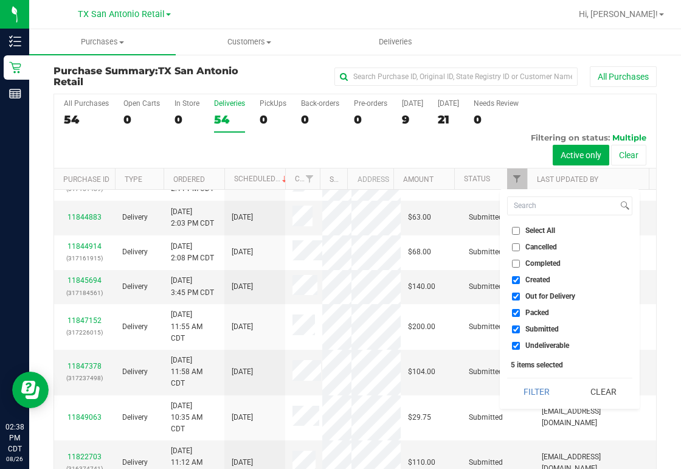
click at [514, 294] on input "Out for Delivery" at bounding box center [516, 297] width 8 height 8
checkbox input "false"
click at [513, 315] on input "Packed" at bounding box center [516, 313] width 8 height 8
checkbox input "false"
click at [514, 332] on input "Submitted" at bounding box center [516, 329] width 8 height 8
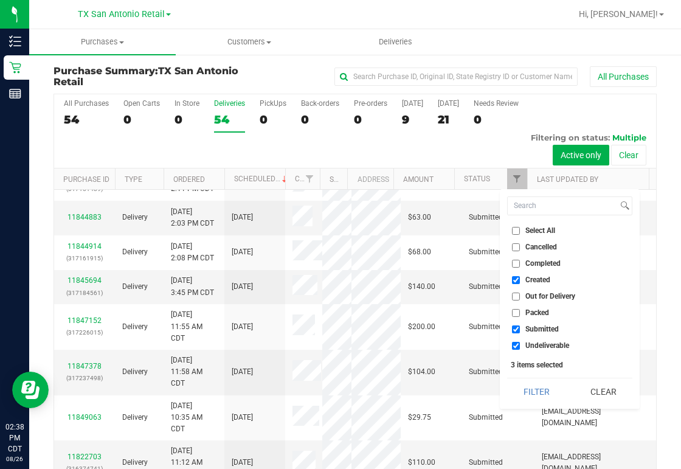
checkbox input "false"
click at [513, 346] on input "Undeliverable" at bounding box center [516, 346] width 8 height 8
checkbox input "false"
click at [543, 394] on button "Filter" at bounding box center [536, 391] width 58 height 27
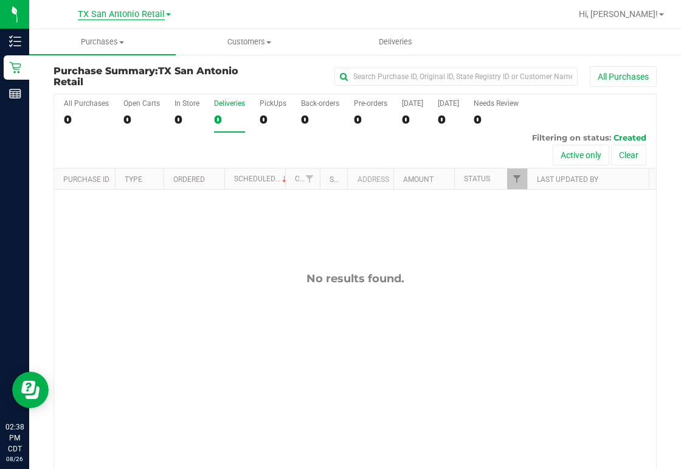
click at [161, 10] on span "TX San Antonio Retail" at bounding box center [121, 14] width 87 height 11
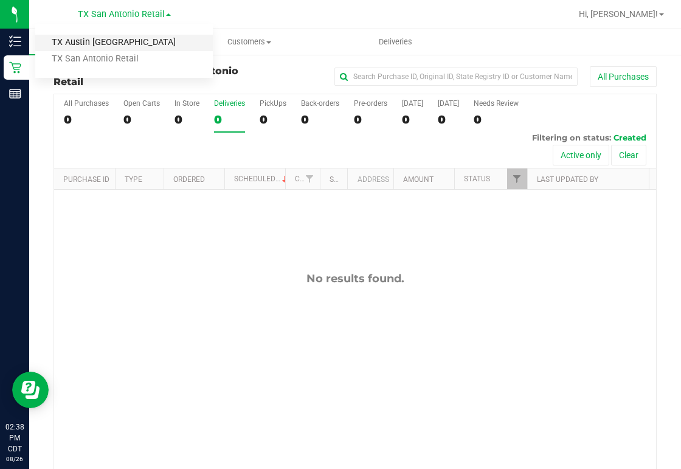
click at [117, 44] on link "TX Austin [GEOGRAPHIC_DATA]" at bounding box center [124, 43] width 178 height 16
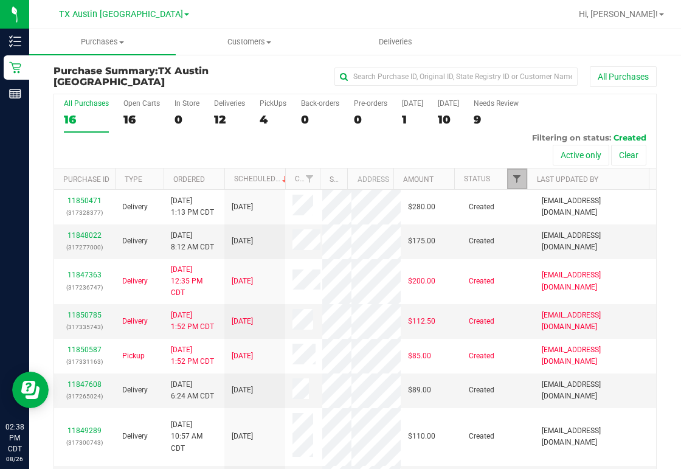
click at [512, 175] on span "Filter" at bounding box center [517, 179] width 10 height 10
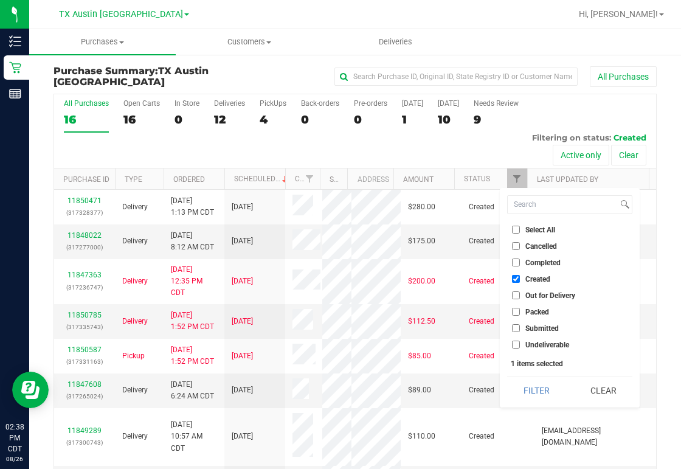
click at [502, 145] on div "All Purchases 16 Open Carts 16 In Store 0 Deliveries 12 PickUps 4 Back-orders 0…" at bounding box center [355, 131] width 602 height 74
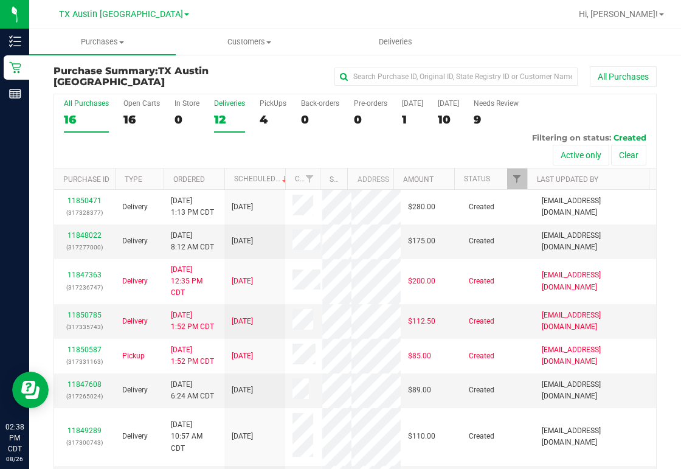
click at [223, 105] on div "Deliveries" at bounding box center [229, 103] width 31 height 9
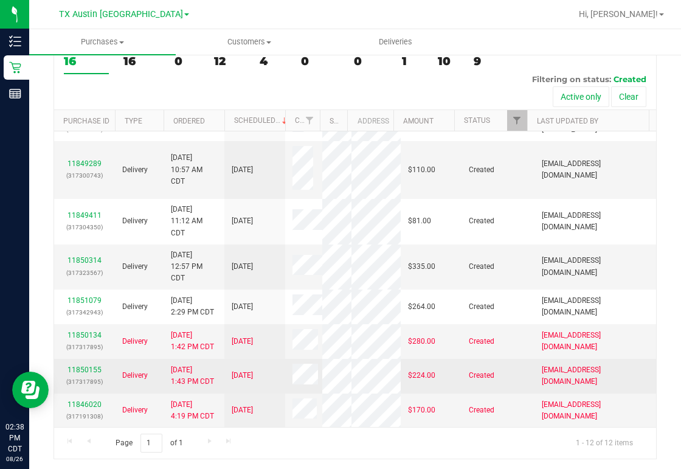
scroll to position [487, 0]
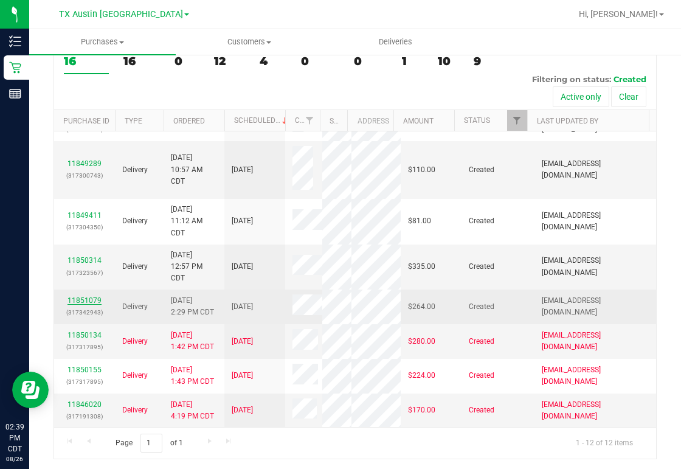
click at [77, 305] on link "11851079" at bounding box center [85, 300] width 34 height 9
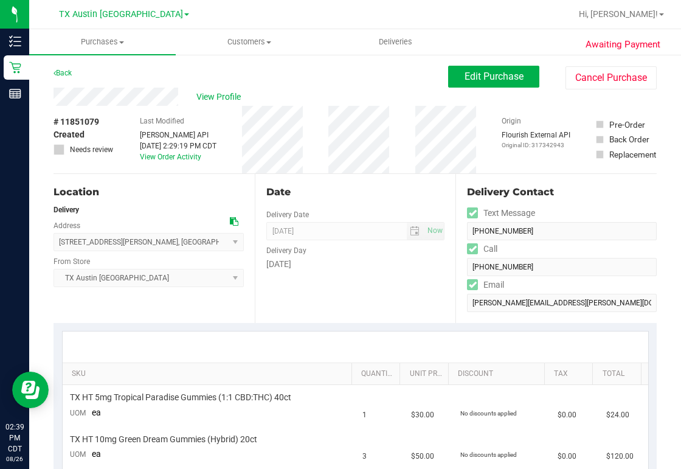
click at [181, 94] on div "View Profile" at bounding box center [251, 97] width 395 height 18
drag, startPoint x: 53, startPoint y: 94, endPoint x: 178, endPoint y: 95, distance: 125.3
click at [297, 94] on div "View Profile" at bounding box center [251, 97] width 395 height 18
click at [179, 102] on div "View Profile" at bounding box center [251, 97] width 395 height 18
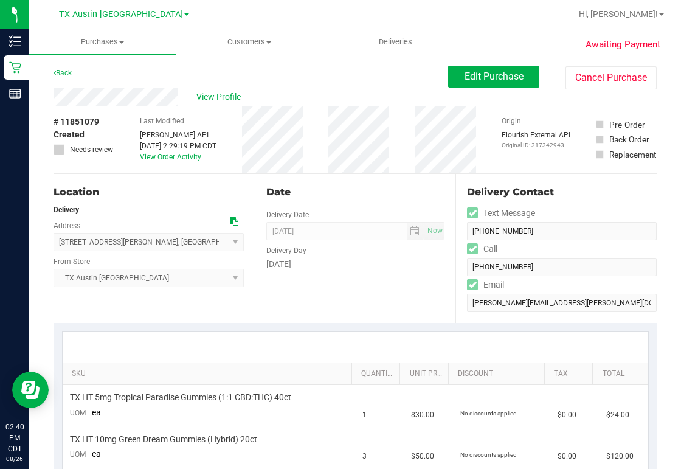
click at [221, 99] on span "View Profile" at bounding box center [220, 97] width 49 height 13
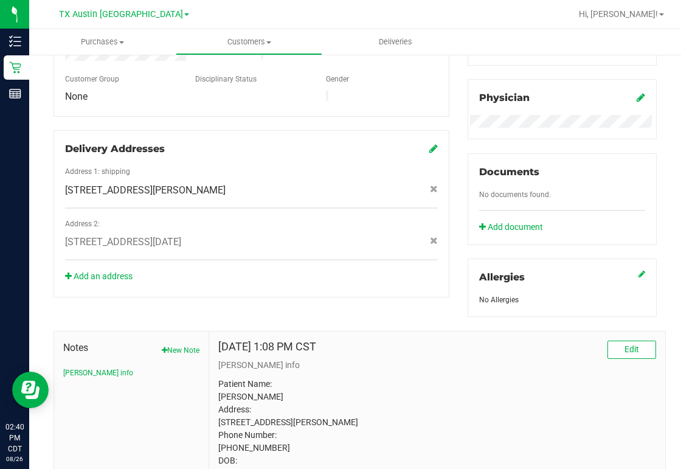
scroll to position [453, 0]
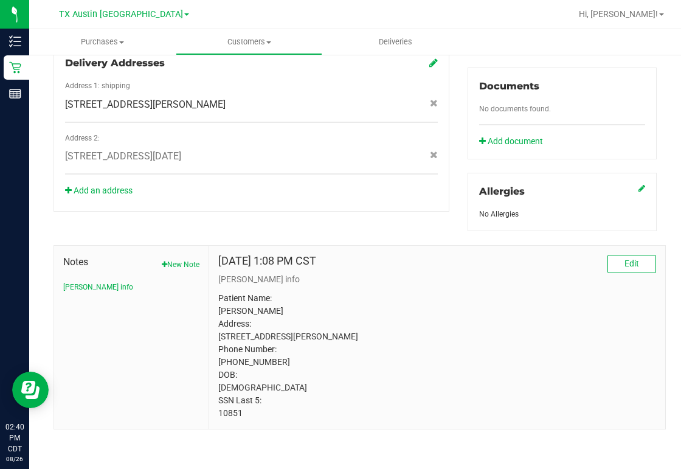
drag, startPoint x: 245, startPoint y: 413, endPoint x: 188, endPoint y: 411, distance: 57.2
click at [188, 411] on div "Notes New Note [PERSON_NAME] info [DATE] 1:08 PM CST Edit [PERSON_NAME] info Pa…" at bounding box center [360, 337] width 613 height 184
drag, startPoint x: 188, startPoint y: 411, endPoint x: 255, endPoint y: 409, distance: 67.5
click at [255, 409] on p "Patient Name: [PERSON_NAME] Address: [STREET_ADDRESS][PERSON_NAME] Phone Number…" at bounding box center [437, 356] width 438 height 128
click at [251, 412] on p "Patient Name: [PERSON_NAME] Address: [STREET_ADDRESS][PERSON_NAME] Phone Number…" at bounding box center [437, 356] width 438 height 128
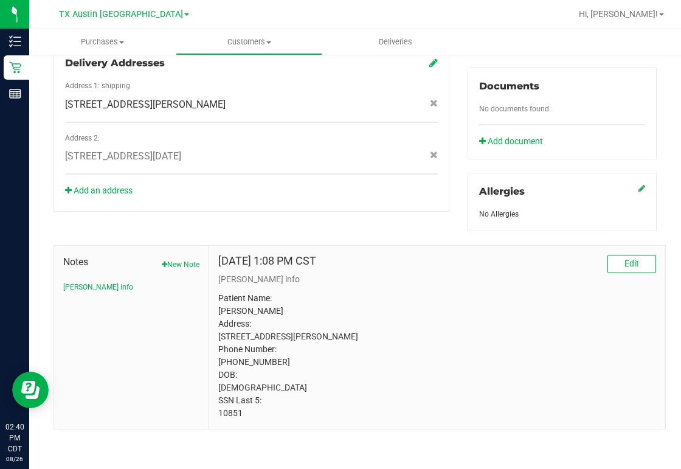
drag, startPoint x: 249, startPoint y: 413, endPoint x: 223, endPoint y: 415, distance: 25.6
click at [223, 415] on p "Patient Name: [PERSON_NAME] Address: [STREET_ADDRESS][PERSON_NAME] Phone Number…" at bounding box center [437, 356] width 438 height 128
click at [659, 80] on div "Back Profile Purchases Add customer to queue Customer ID: 1495844 Credit Availa…" at bounding box center [355, 40] width 652 height 858
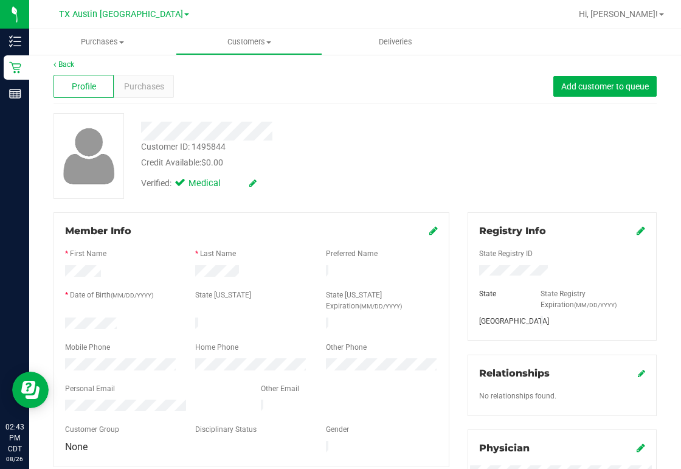
scroll to position [0, 0]
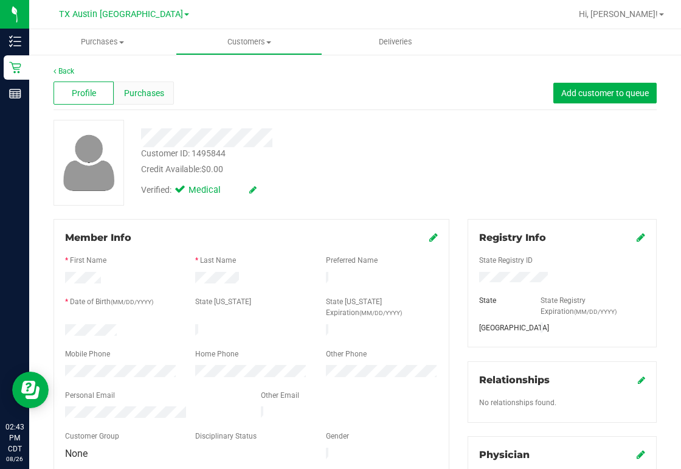
click at [142, 87] on div "Purchases" at bounding box center [144, 93] width 60 height 23
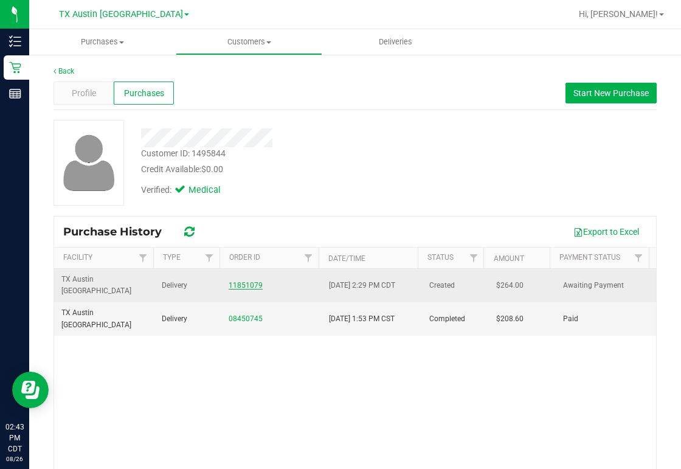
click at [243, 281] on link "11851079" at bounding box center [246, 285] width 34 height 9
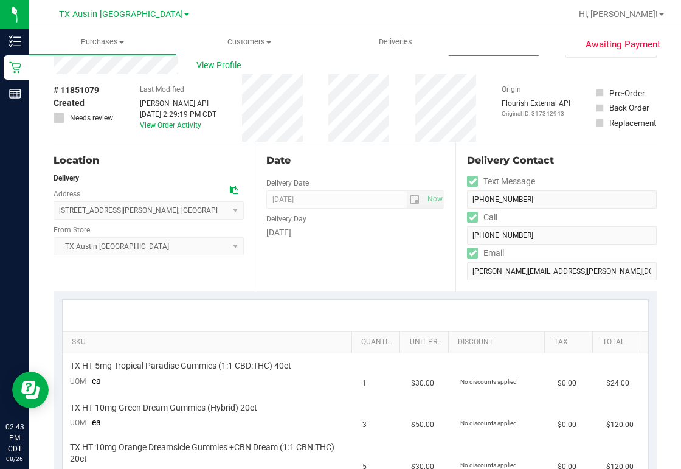
scroll to position [49, 0]
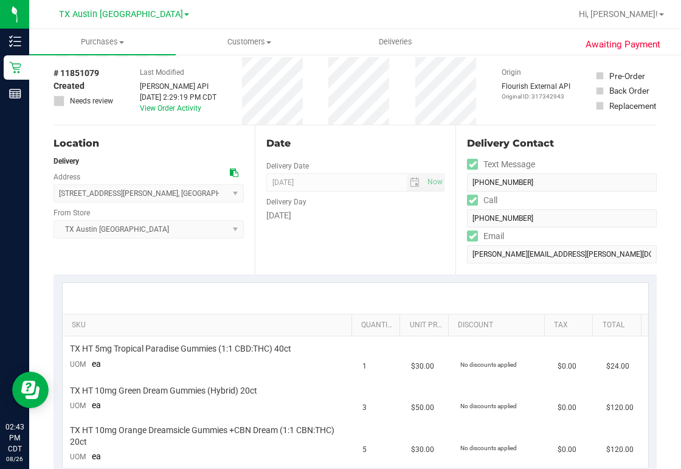
click at [231, 169] on icon at bounding box center [234, 173] width 9 height 9
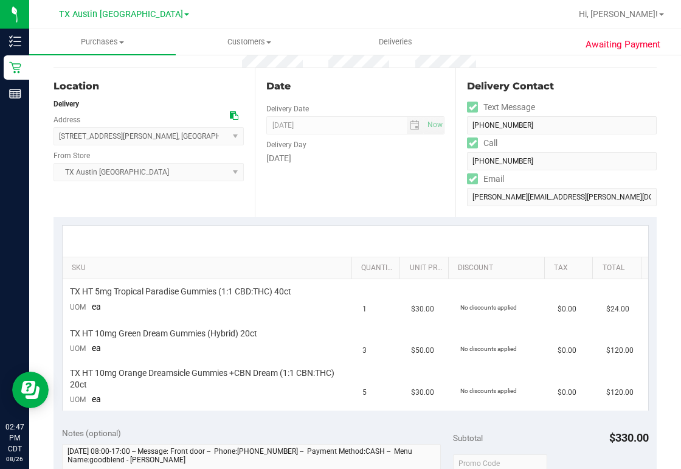
scroll to position [0, 0]
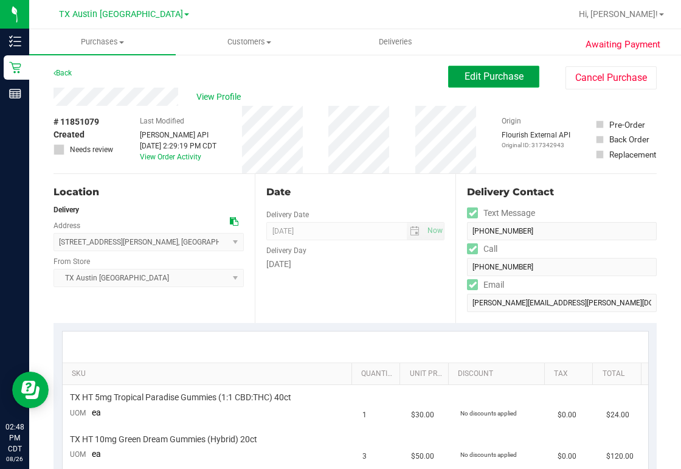
click at [488, 78] on span "Edit Purchase" at bounding box center [494, 77] width 59 height 12
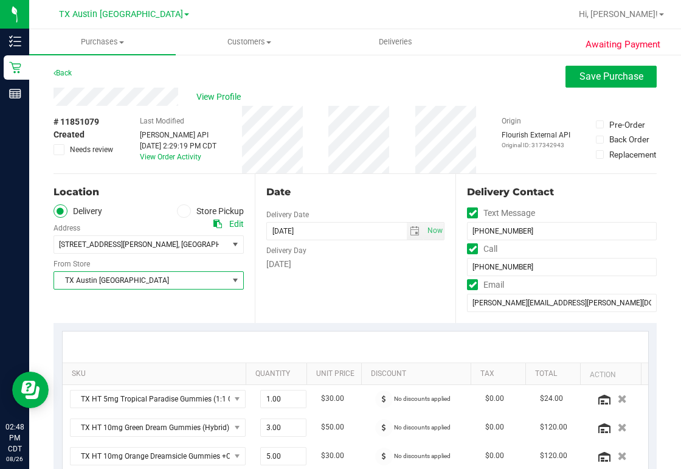
click at [102, 283] on span "TX Austin [GEOGRAPHIC_DATA]" at bounding box center [141, 280] width 174 height 17
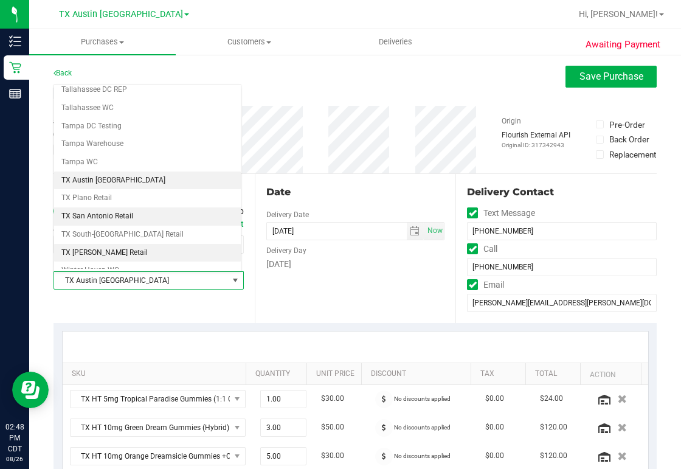
scroll to position [821, 0]
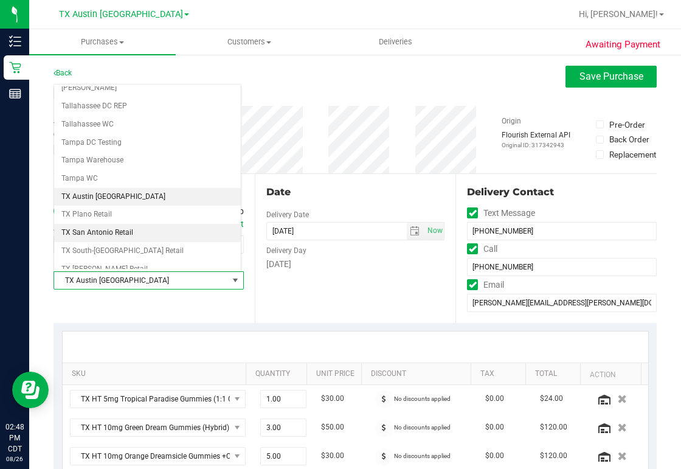
click at [110, 224] on li "TX San Antonio Retail" at bounding box center [147, 233] width 187 height 18
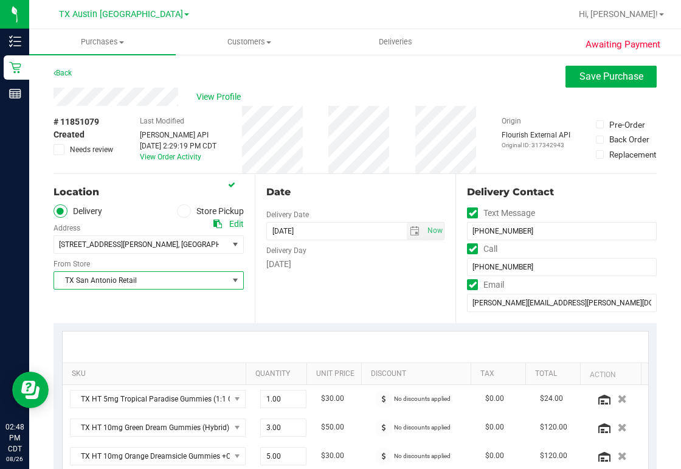
click at [321, 312] on div "Date Delivery Date [DATE] Now [DATE] 05:00 PM Now Delivery Day [DATE]" at bounding box center [355, 248] width 201 height 149
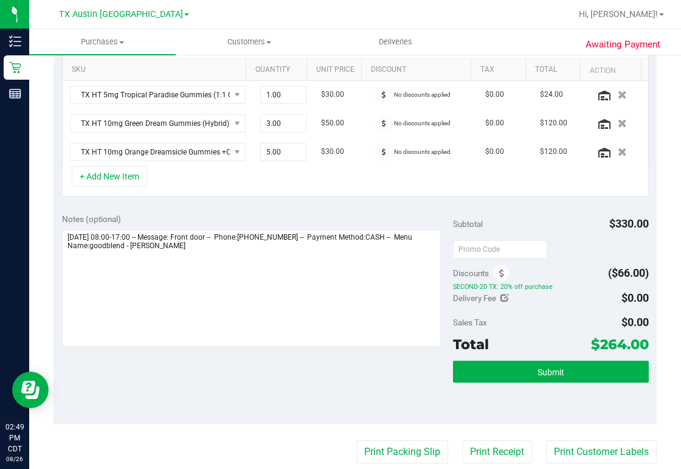
scroll to position [341, 0]
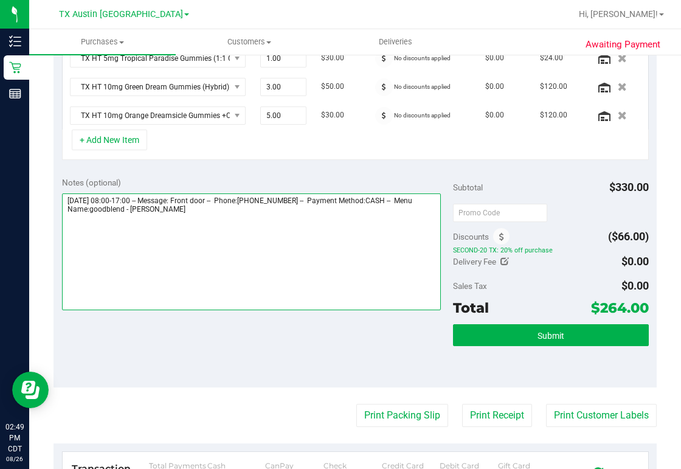
click at [258, 210] on textarea at bounding box center [251, 251] width 379 height 117
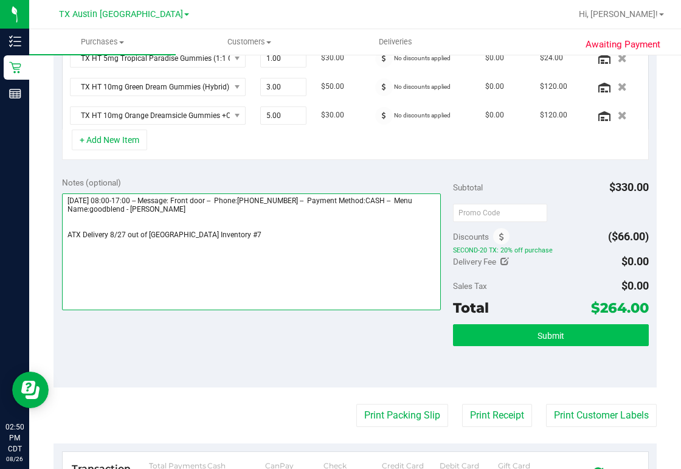
type textarea "[DATE] 08:00-17:00 -- Message: Front door -- Phone:[PHONE_NUMBER] -- Payment Me…"
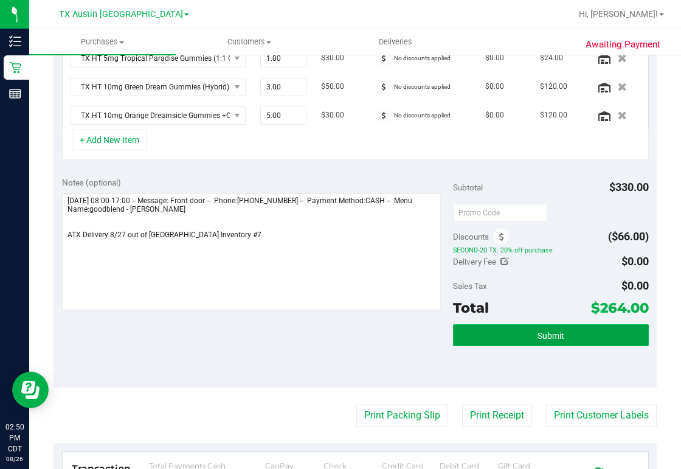
click at [569, 339] on button "Submit" at bounding box center [551, 335] width 196 height 22
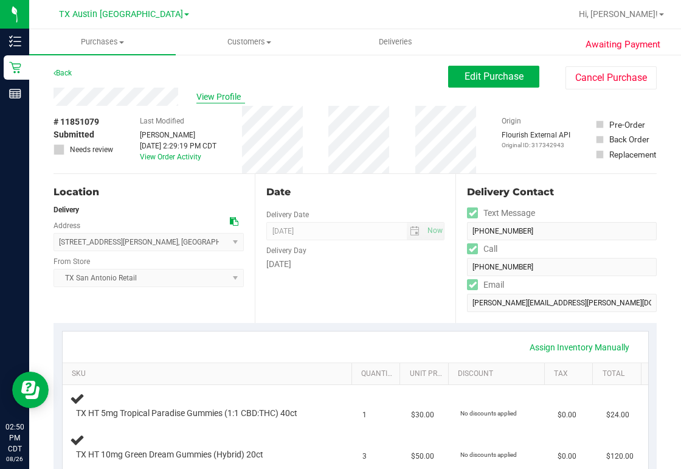
click at [225, 97] on span "View Profile" at bounding box center [220, 97] width 49 height 13
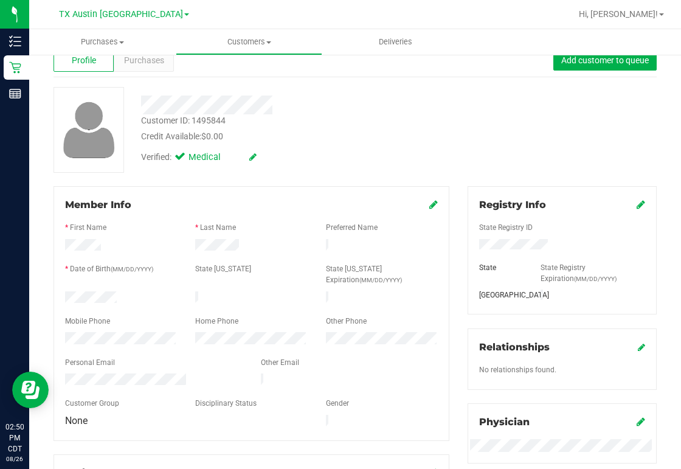
scroll to position [243, 0]
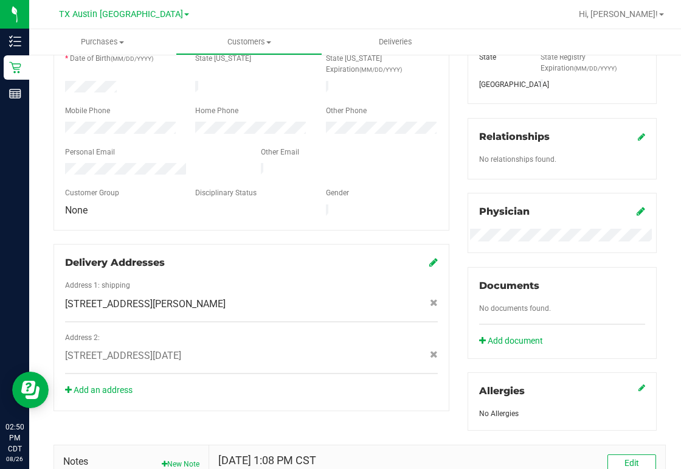
drag, startPoint x: 62, startPoint y: 151, endPoint x: 186, endPoint y: 153, distance: 124.1
click at [186, 163] on div at bounding box center [154, 170] width 196 height 15
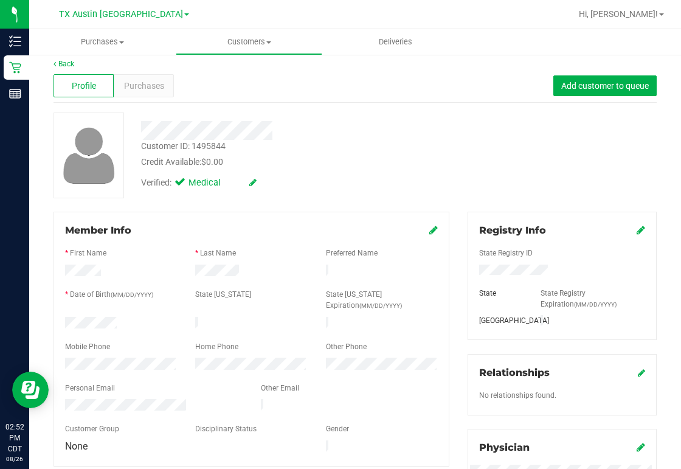
scroll to position [0, 0]
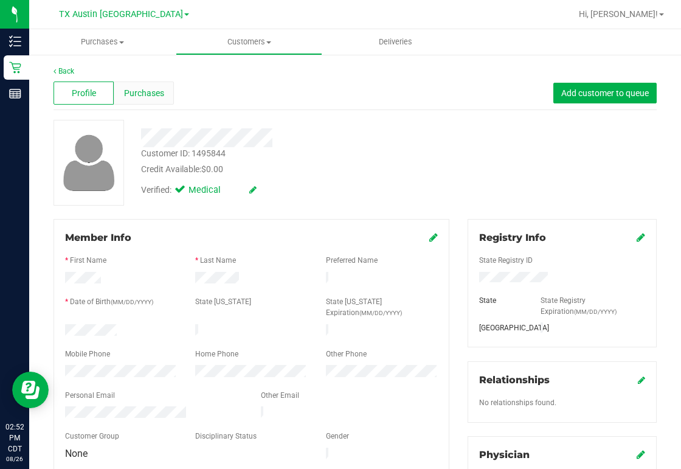
click at [141, 90] on span "Purchases" at bounding box center [144, 93] width 40 height 13
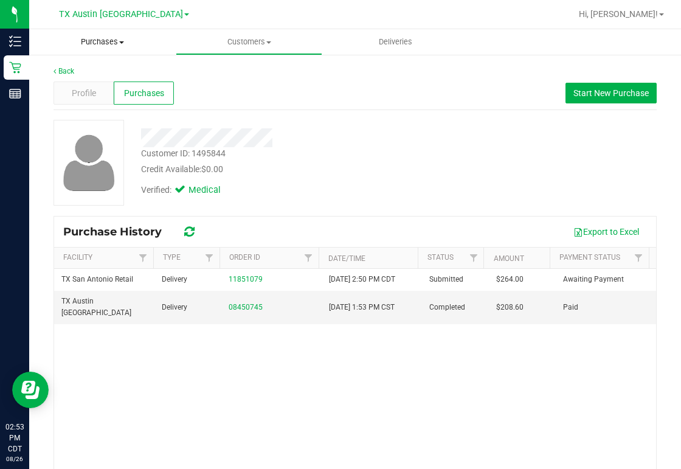
click at [94, 46] on span "Purchases" at bounding box center [102, 41] width 147 height 11
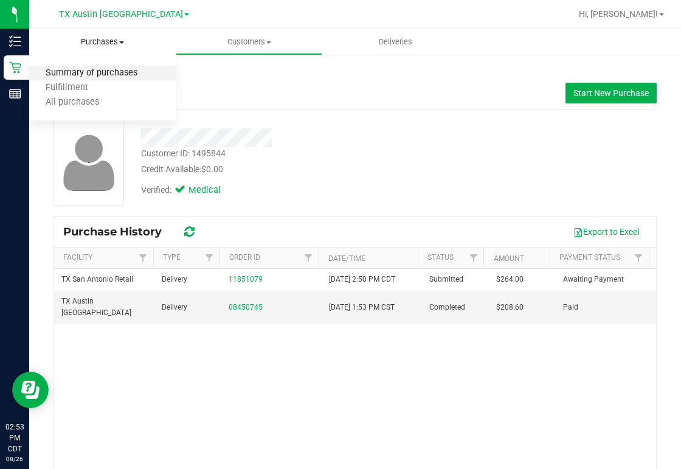
click at [95, 68] on span "Summary of purchases" at bounding box center [91, 73] width 125 height 10
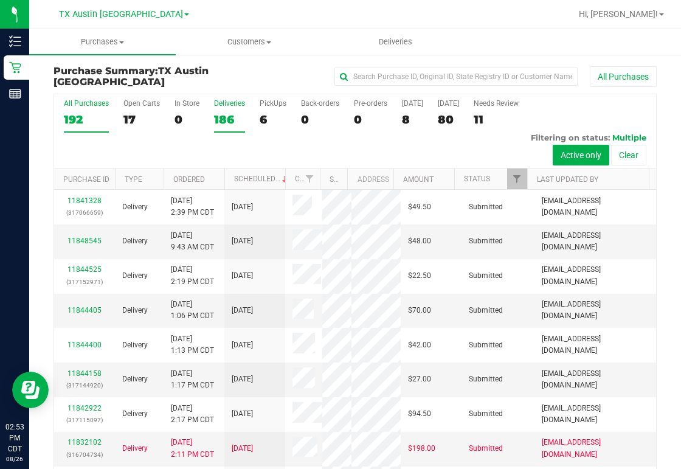
click at [231, 114] on div "186" at bounding box center [229, 120] width 31 height 14
click at [0, 0] on input "Deliveries 186" at bounding box center [0, 0] width 0 height 0
click at [512, 175] on span "Filter" at bounding box center [517, 179] width 10 height 10
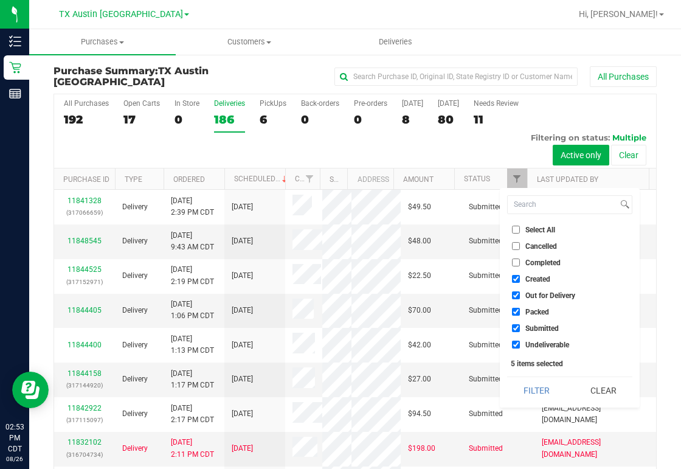
click at [526, 297] on span "Out for Delivery" at bounding box center [551, 295] width 50 height 7
click at [520, 297] on input "Out for Delivery" at bounding box center [516, 295] width 8 height 8
checkbox input "false"
click at [525, 311] on label "Packed" at bounding box center [530, 312] width 37 height 8
click at [520, 311] on input "Packed" at bounding box center [516, 312] width 8 height 8
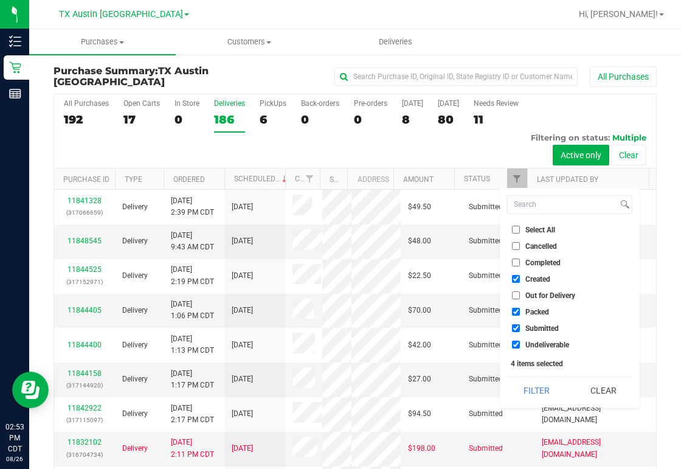
checkbox input "false"
click at [521, 327] on label "Submitted" at bounding box center [535, 328] width 47 height 8
click at [520, 327] on input "Submitted" at bounding box center [516, 328] width 8 height 8
checkbox input "false"
click at [518, 342] on input "Undeliverable" at bounding box center [516, 345] width 8 height 8
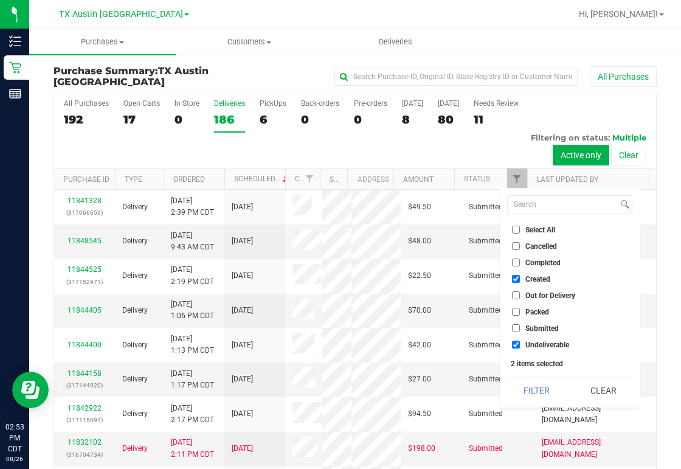
checkbox input "false"
click at [543, 389] on button "Filter" at bounding box center [536, 390] width 58 height 27
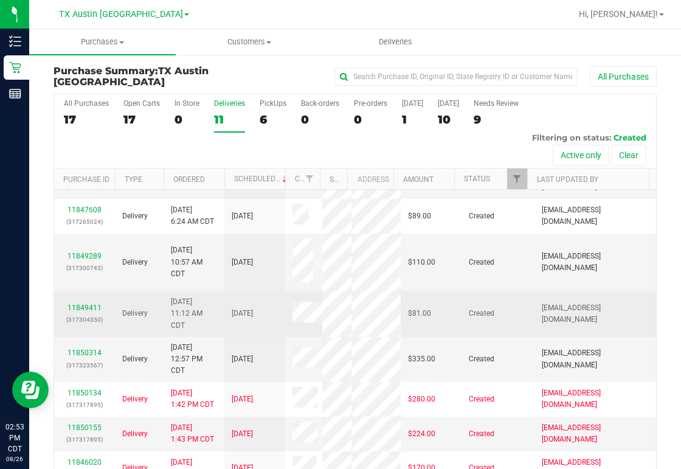
scroll to position [429, 0]
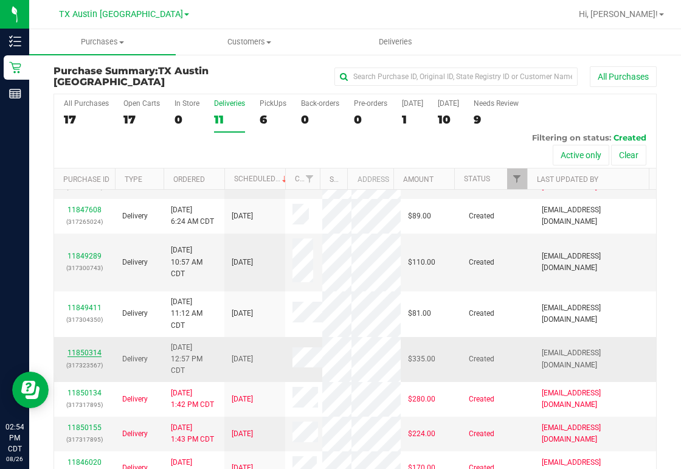
click at [72, 349] on link "11850314" at bounding box center [85, 353] width 34 height 9
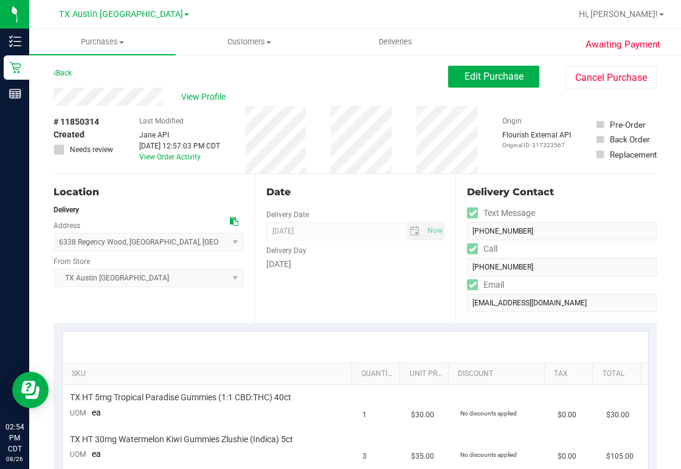
click at [167, 96] on div "View Profile" at bounding box center [251, 97] width 395 height 18
click at [333, 88] on div "View Profile" at bounding box center [251, 97] width 395 height 18
click at [351, 70] on div "Back Edit Purchase Cancel Purchase" at bounding box center [355, 77] width 603 height 22
click at [189, 96] on span "View Profile" at bounding box center [205, 97] width 49 height 13
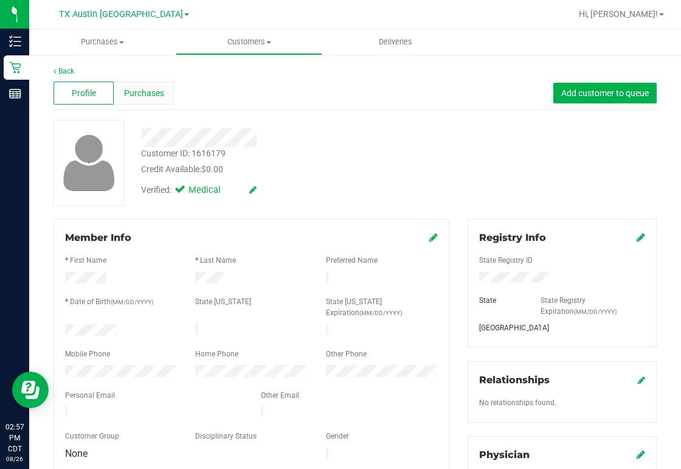
click at [140, 98] on span "Purchases" at bounding box center [144, 93] width 40 height 13
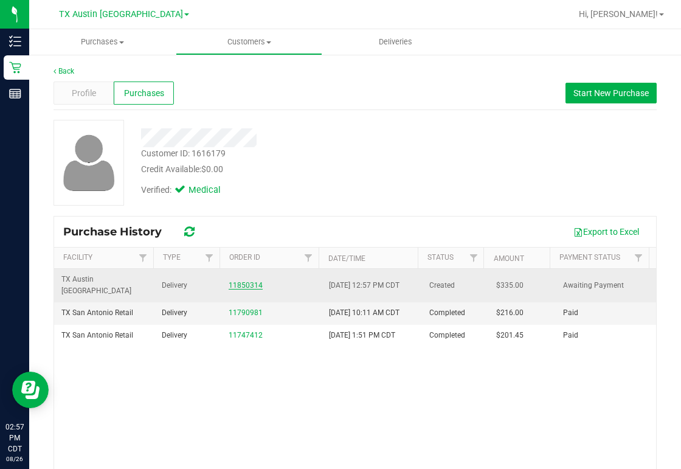
click at [241, 281] on link "11850314" at bounding box center [246, 285] width 34 height 9
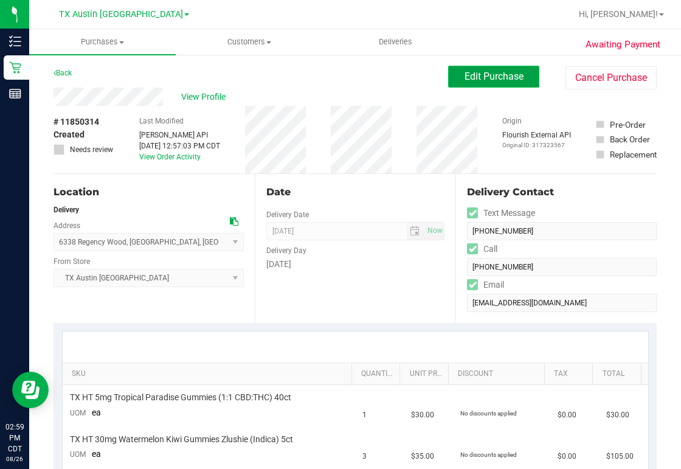
click at [491, 78] on span "Edit Purchase" at bounding box center [494, 77] width 59 height 12
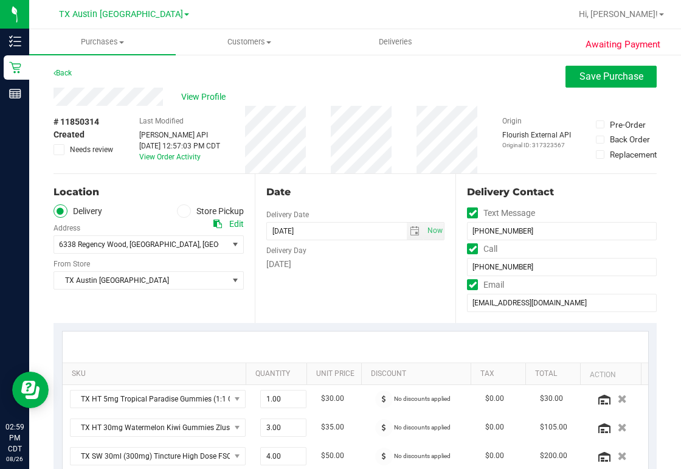
click at [207, 212] on label "Store Pickup" at bounding box center [210, 211] width 67 height 14
click at [0, 0] on input "Store Pickup" at bounding box center [0, 0] width 0 height 0
click at [161, 243] on span "TX Austin [GEOGRAPHIC_DATA]" at bounding box center [141, 244] width 174 height 17
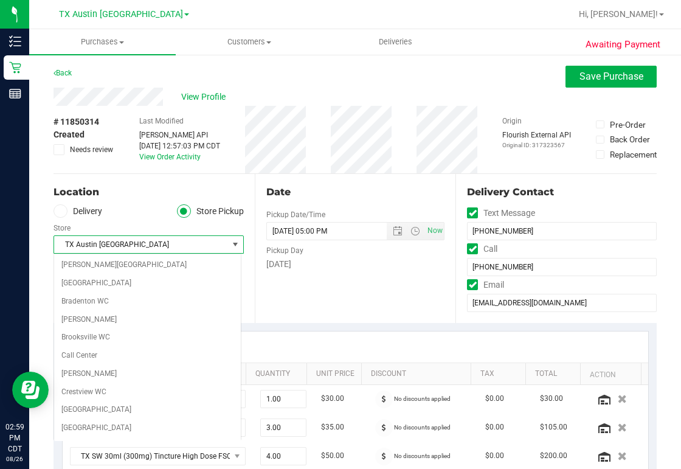
scroll to position [745, 0]
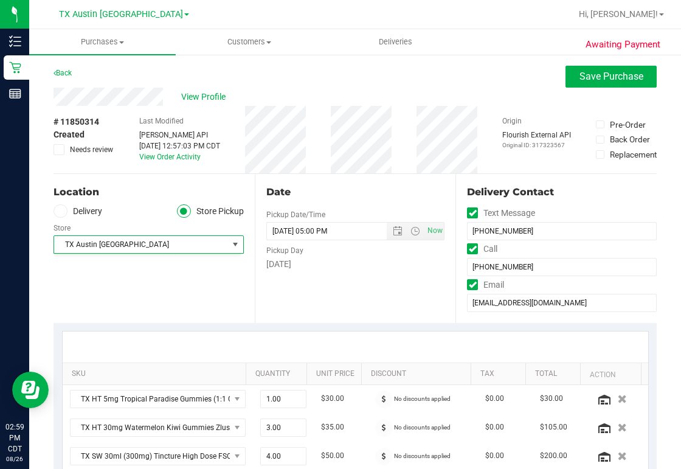
click at [65, 209] on span at bounding box center [61, 211] width 14 height 14
click at [0, 0] on input "Delivery" at bounding box center [0, 0] width 0 height 0
click at [273, 242] on span "78249" at bounding box center [283, 244] width 21 height 9
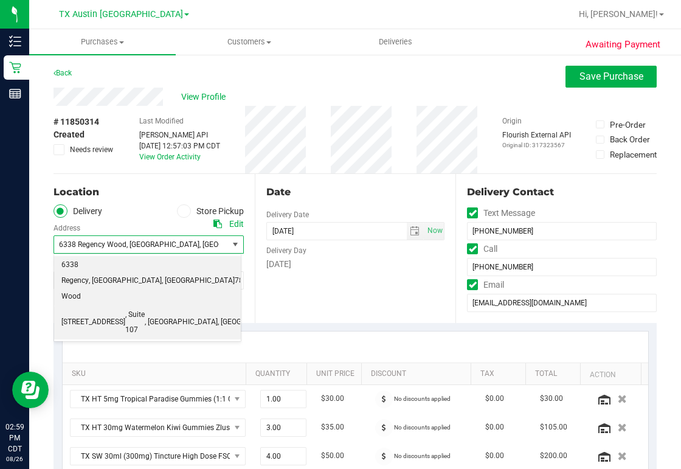
click at [85, 315] on span "[STREET_ADDRESS]" at bounding box center [93, 323] width 64 height 16
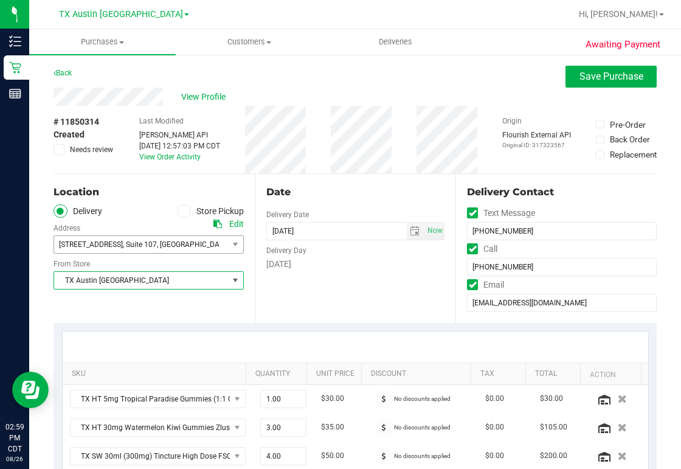
click at [148, 275] on span "TX Austin [GEOGRAPHIC_DATA]" at bounding box center [141, 280] width 174 height 17
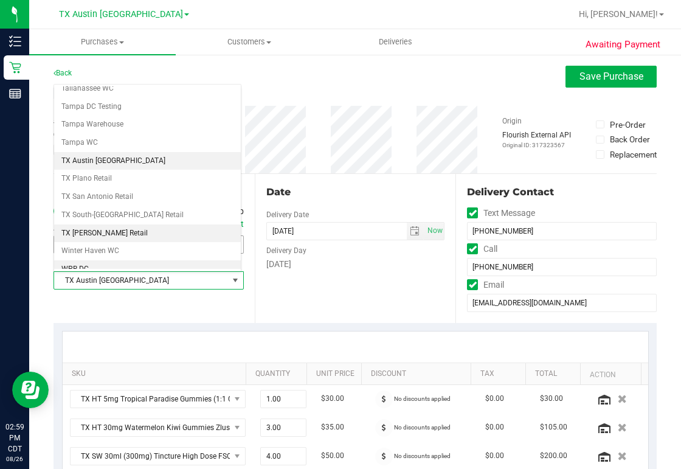
scroll to position [869, 0]
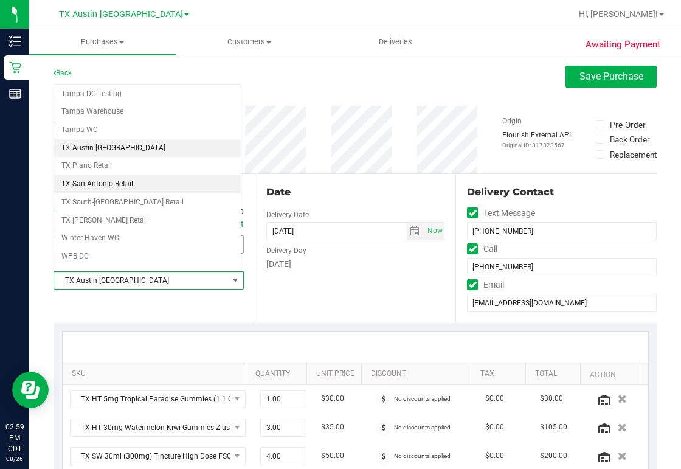
click at [145, 175] on li "TX San Antonio Retail" at bounding box center [147, 184] width 187 height 18
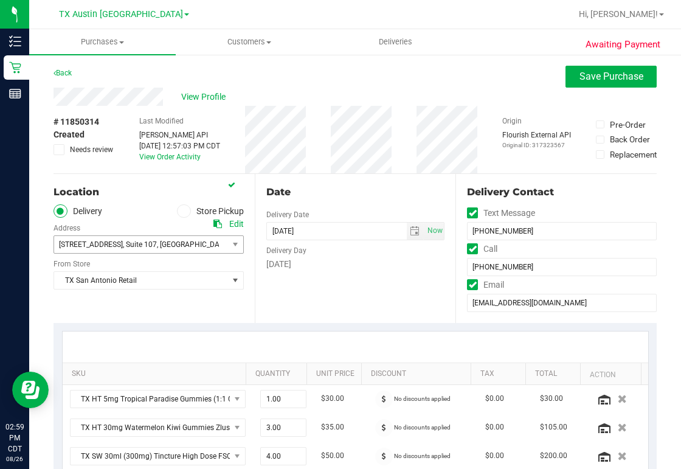
click at [256, 315] on div "Date Delivery Date [DATE] Now [DATE] 05:00 PM Now Delivery Day [DATE]" at bounding box center [355, 248] width 201 height 149
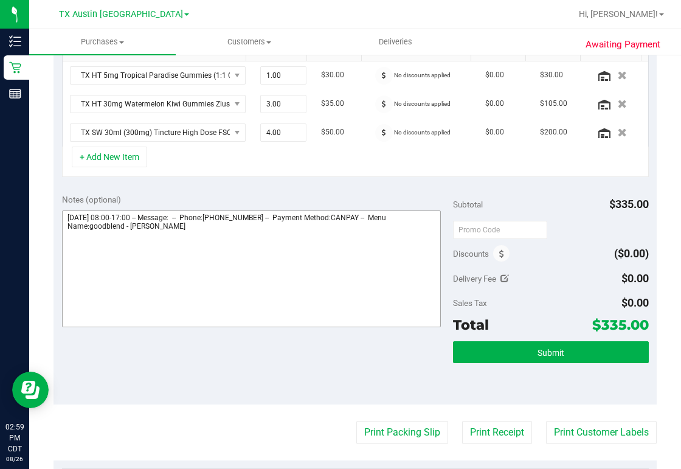
scroll to position [341, 0]
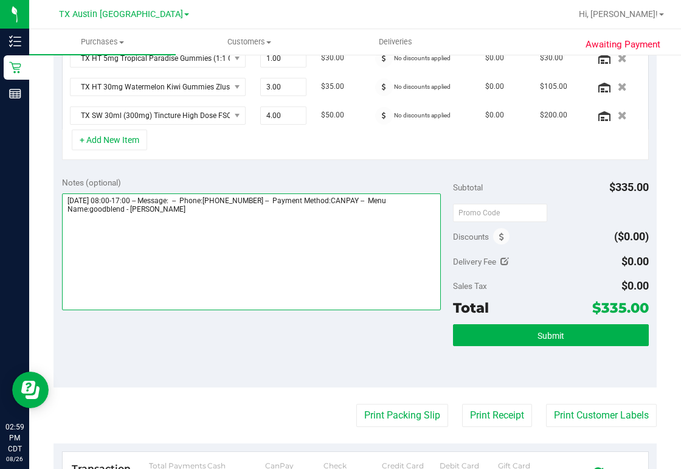
click at [207, 212] on textarea at bounding box center [251, 251] width 379 height 117
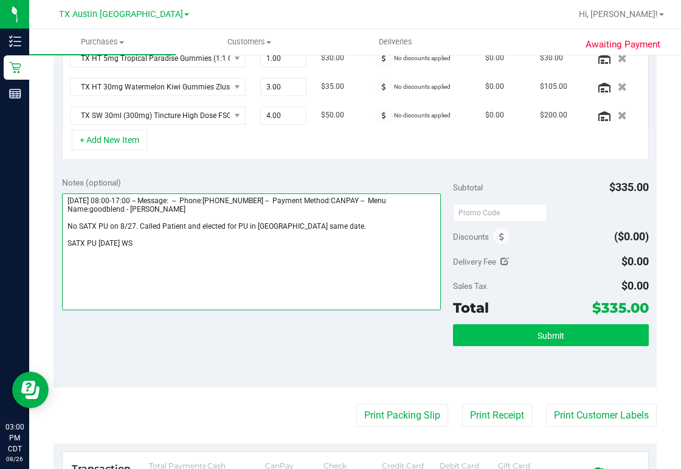
type textarea "[DATE] 08:00-17:00 -- Message: -- Phone:[PHONE_NUMBER] -- Payment Method:CANPAY…"
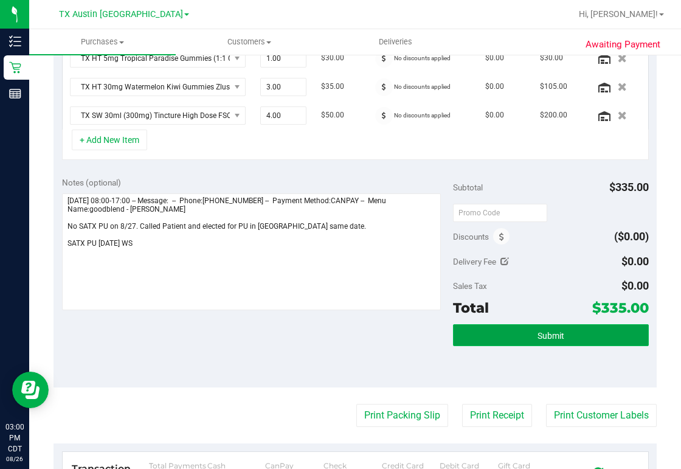
click at [540, 328] on button "Submit" at bounding box center [551, 335] width 196 height 22
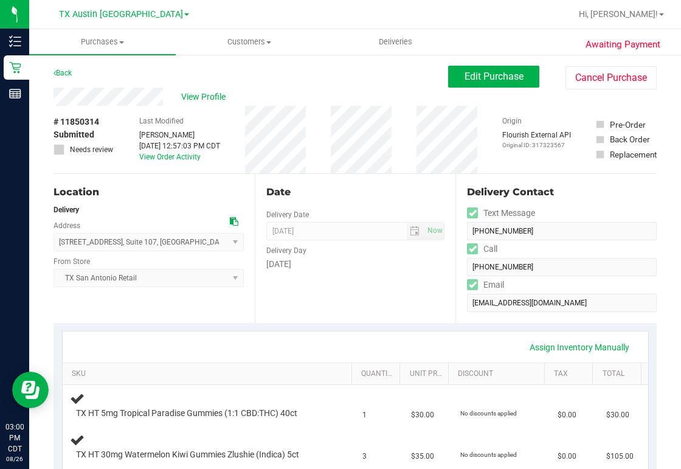
click at [237, 75] on div "Back Edit Purchase Cancel Purchase" at bounding box center [355, 77] width 603 height 22
click at [393, 44] on span "Deliveries" at bounding box center [396, 41] width 66 height 11
click at [94, 41] on span "Purchases" at bounding box center [102, 41] width 145 height 11
click at [308, 77] on div "Back Edit Purchase Cancel Purchase" at bounding box center [355, 77] width 603 height 22
click at [212, 94] on span "View Profile" at bounding box center [205, 97] width 49 height 13
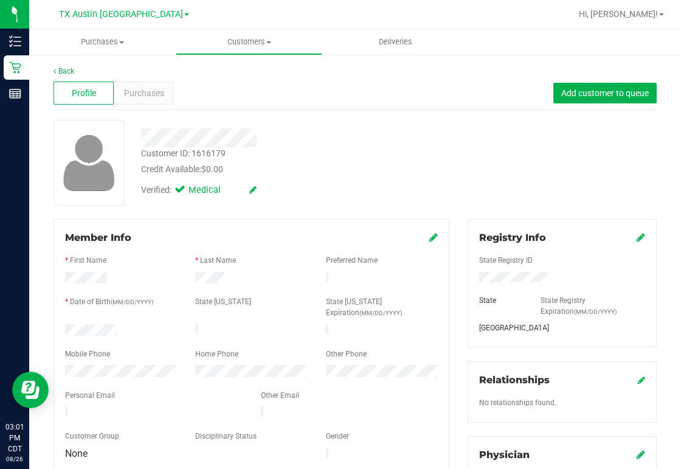
click at [167, 406] on div at bounding box center [154, 413] width 196 height 15
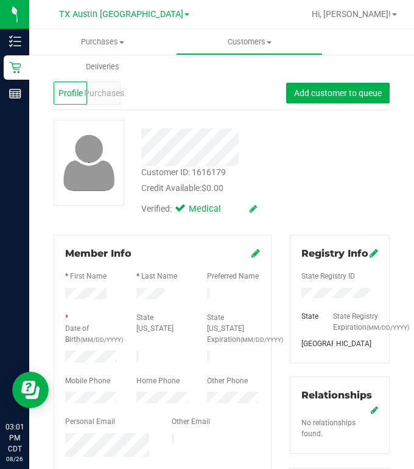
click at [182, 389] on div "Home Phone" at bounding box center [162, 382] width 71 height 14
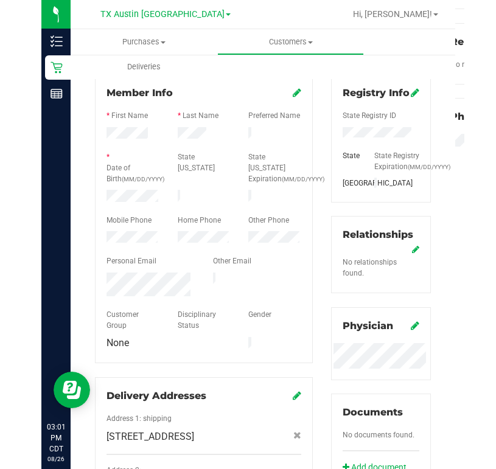
scroll to position [195, 0]
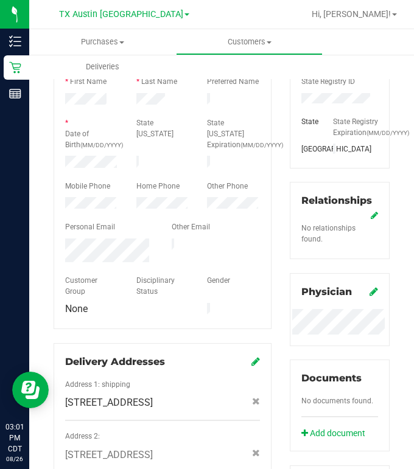
drag, startPoint x: 95, startPoint y: 259, endPoint x: 62, endPoint y: 245, distance: 35.7
click at [62, 245] on div at bounding box center [109, 251] width 106 height 27
click at [341, 40] on ul "Purchases Summary of purchases Fulfillment All purchases Customers All customer…" at bounding box center [236, 42] width 414 height 26
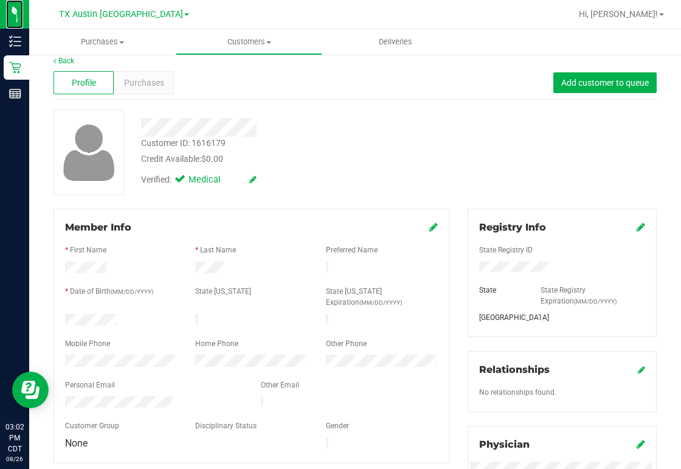
scroll to position [0, 0]
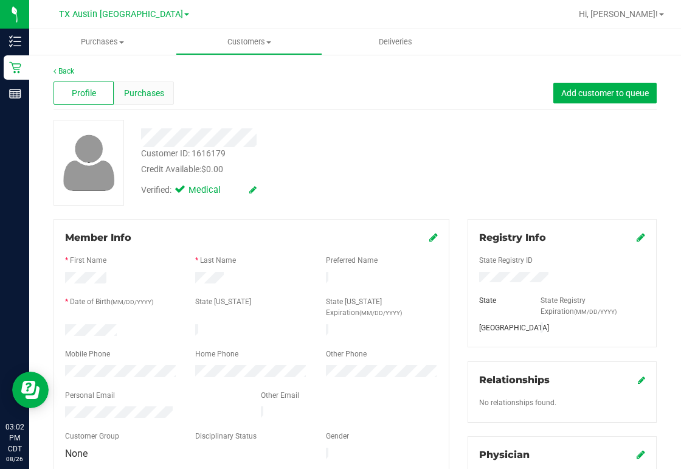
click at [141, 97] on span "Purchases" at bounding box center [144, 93] width 40 height 13
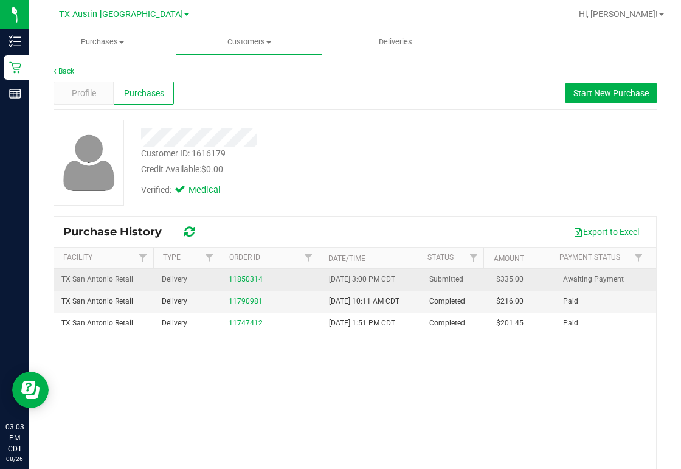
click at [241, 276] on link "11850314" at bounding box center [246, 279] width 34 height 9
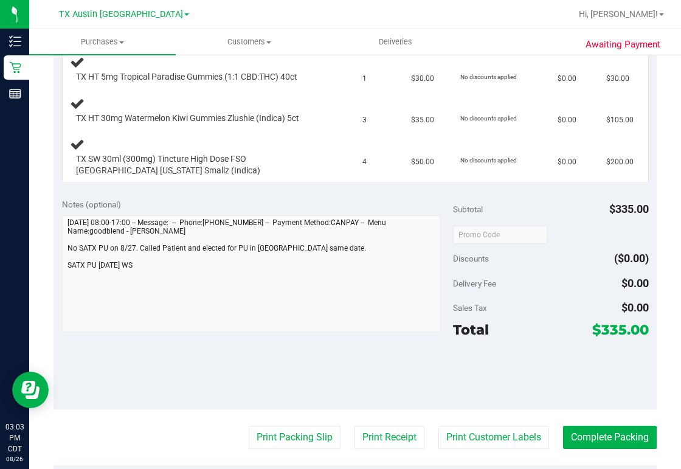
scroll to position [438, 0]
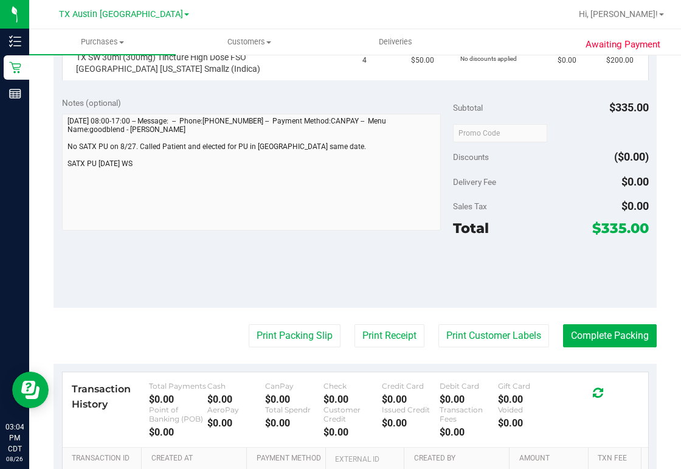
click at [341, 13] on div at bounding box center [394, 14] width 353 height 24
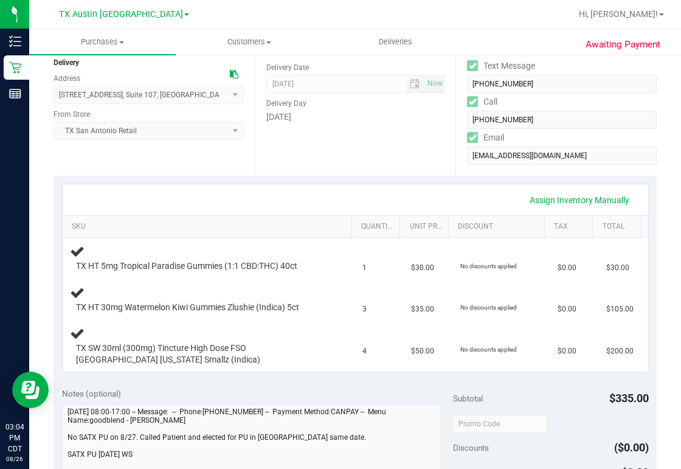
scroll to position [0, 0]
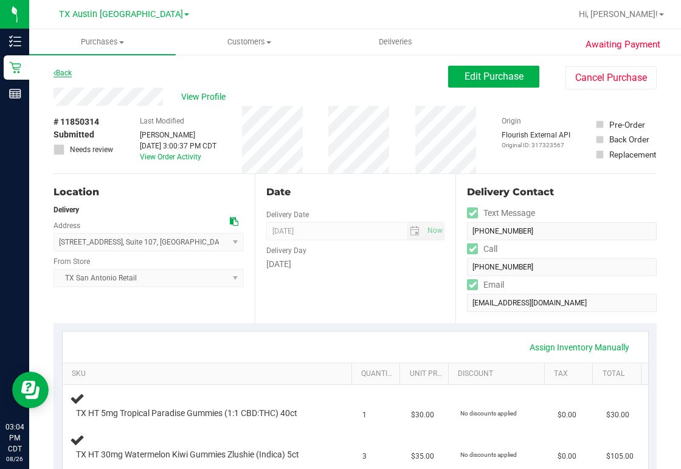
click at [63, 71] on link "Back" at bounding box center [63, 73] width 18 height 9
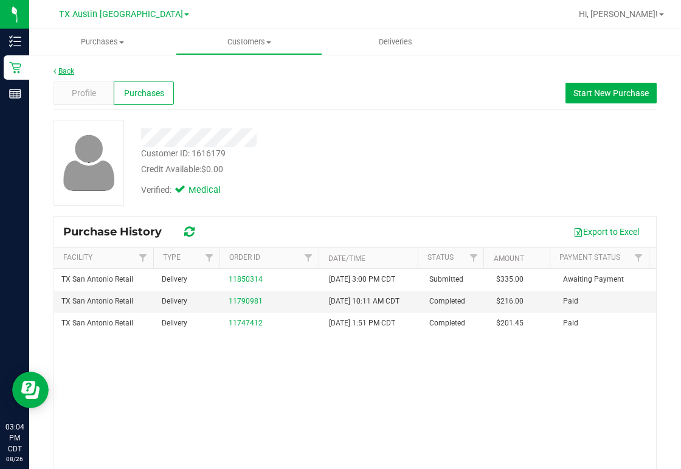
click at [68, 68] on link "Back" at bounding box center [64, 71] width 21 height 9
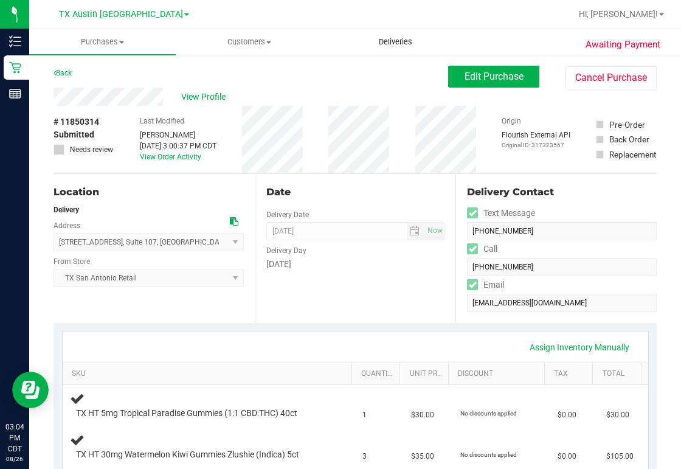
click at [406, 42] on span "Deliveries" at bounding box center [396, 41] width 66 height 11
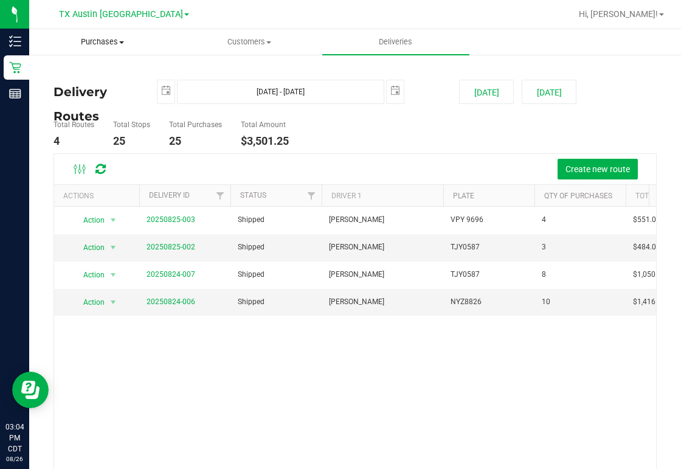
click at [109, 39] on span "Purchases" at bounding box center [102, 41] width 145 height 11
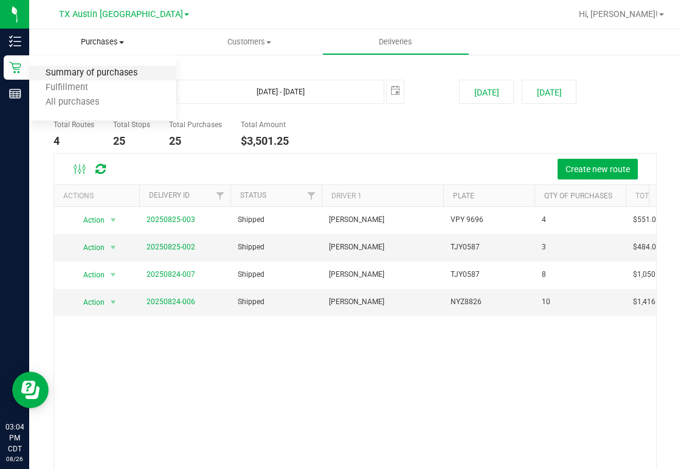
click at [104, 71] on span "Summary of purchases" at bounding box center [91, 73] width 125 height 10
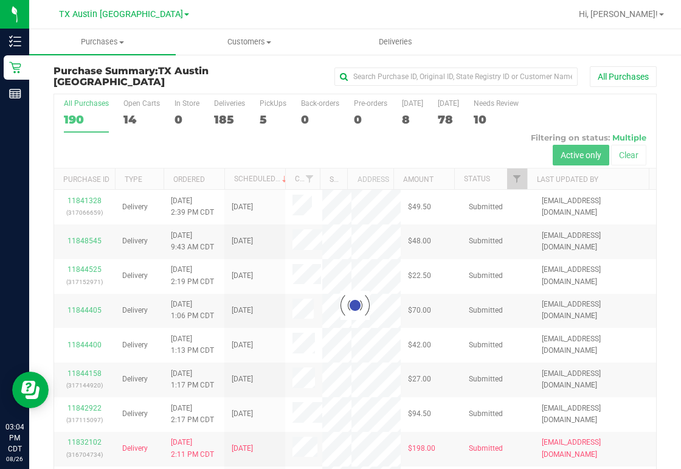
click at [224, 114] on div at bounding box center [355, 305] width 602 height 423
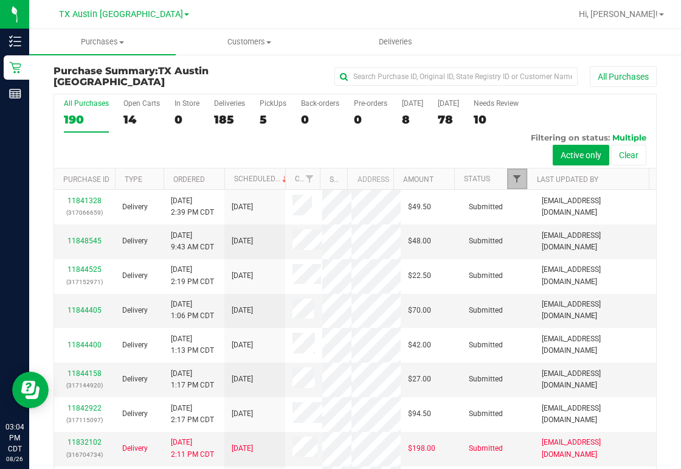
click at [512, 179] on span "Filter" at bounding box center [517, 179] width 10 height 10
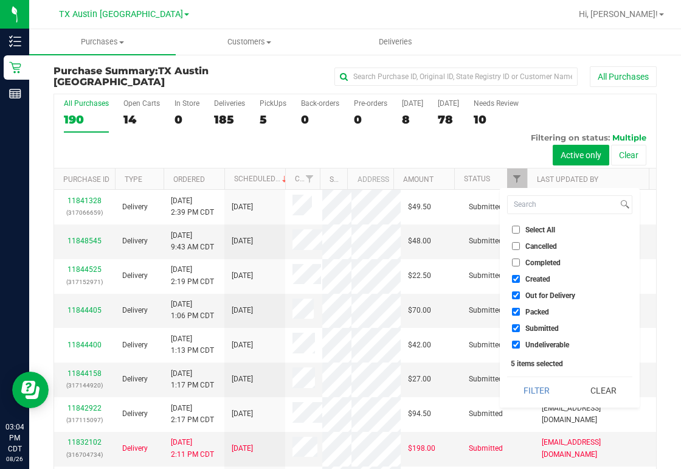
drag, startPoint x: 533, startPoint y: 294, endPoint x: 530, endPoint y: 306, distance: 11.8
click at [533, 295] on span "Out for Delivery" at bounding box center [551, 295] width 50 height 7
click at [520, 295] on input "Out for Delivery" at bounding box center [516, 295] width 8 height 8
checkbox input "false"
click at [532, 310] on span "Packed" at bounding box center [538, 311] width 24 height 7
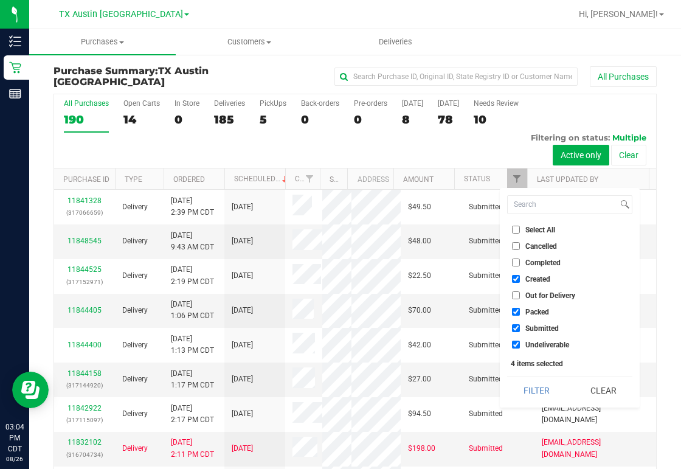
drag, startPoint x: 532, startPoint y: 310, endPoint x: 530, endPoint y: 326, distance: 16.6
click at [530, 325] on span "Submitted" at bounding box center [542, 328] width 33 height 7
click at [520, 325] on input "Submitted" at bounding box center [516, 328] width 8 height 8
checkbox input "false"
click at [535, 346] on span "Undeliverable" at bounding box center [548, 344] width 44 height 7
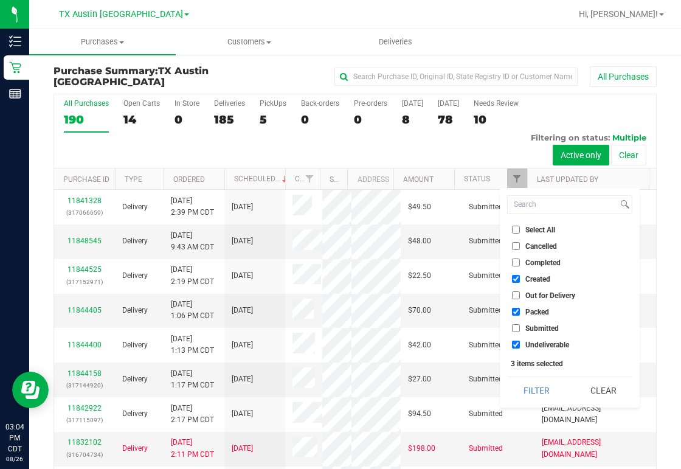
click at [520, 346] on input "Undeliverable" at bounding box center [516, 345] width 8 height 8
checkbox input "false"
click at [535, 310] on span "Packed" at bounding box center [538, 311] width 24 height 7
click at [520, 310] on input "Packed" at bounding box center [516, 312] width 8 height 8
checkbox input "false"
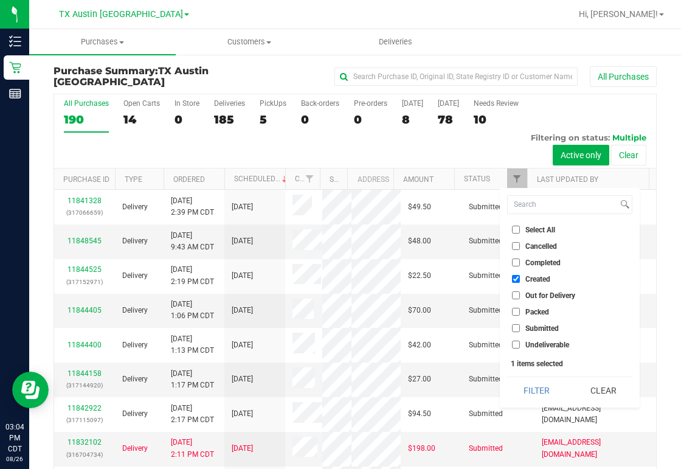
click at [548, 389] on button "Filter" at bounding box center [536, 390] width 58 height 27
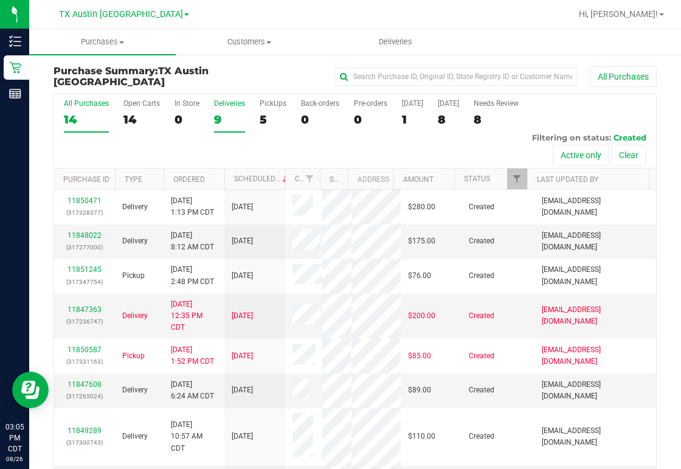
click at [222, 113] on div "9" at bounding box center [229, 120] width 31 height 14
click at [0, 0] on input "Deliveries 9" at bounding box center [0, 0] width 0 height 0
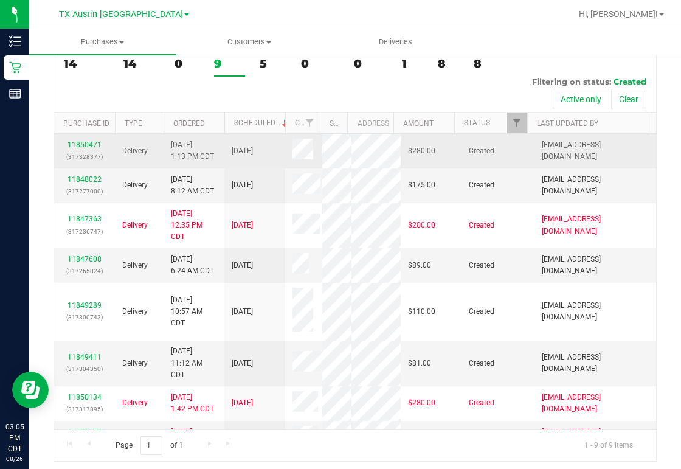
scroll to position [58, 0]
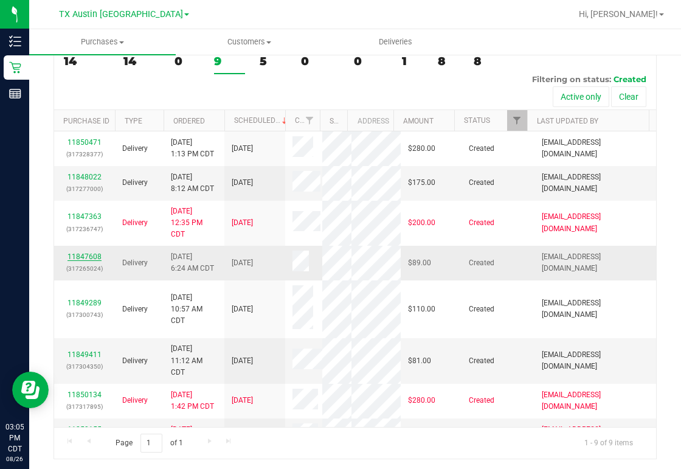
click at [91, 261] on link "11847608" at bounding box center [85, 256] width 34 height 9
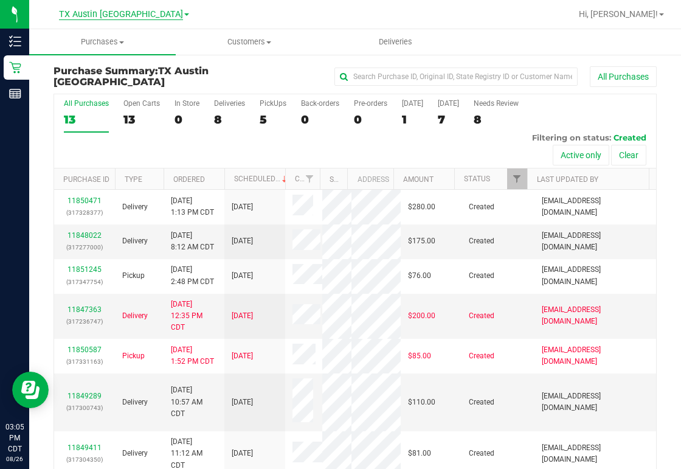
click at [128, 10] on span "TX Austin [GEOGRAPHIC_DATA]" at bounding box center [121, 14] width 124 height 11
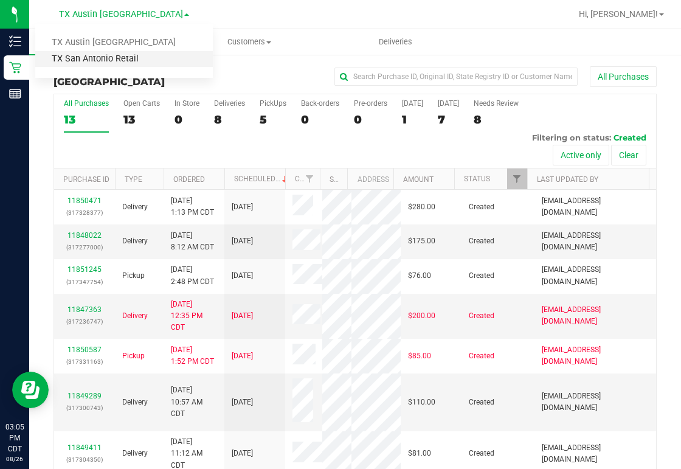
click at [92, 57] on link "TX San Antonio Retail" at bounding box center [124, 59] width 178 height 16
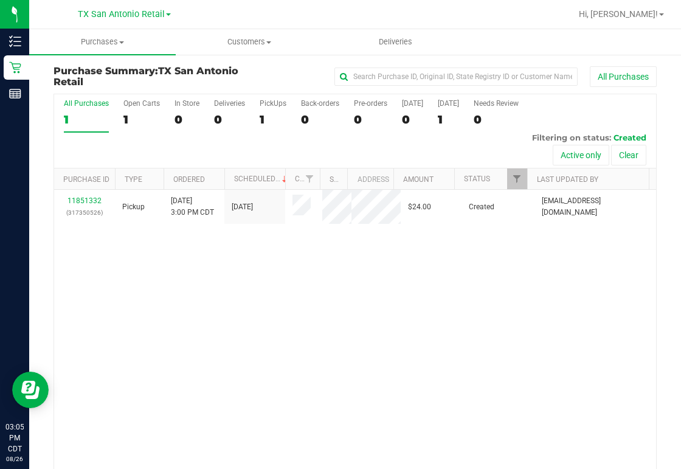
click at [258, 119] on div "All Purchases 1 Open Carts 1 In Store 0 Deliveries 0 PickUps 1 Back-orders 0 Pr…" at bounding box center [355, 131] width 602 height 74
drag, startPoint x: 257, startPoint y: 119, endPoint x: 275, endPoint y: 127, distance: 19.1
click at [275, 127] on label "PickUps 1" at bounding box center [273, 115] width 27 height 33
click at [0, 0] on input "PickUps 1" at bounding box center [0, 0] width 0 height 0
click at [274, 108] on label "PickUps 1" at bounding box center [273, 115] width 27 height 33
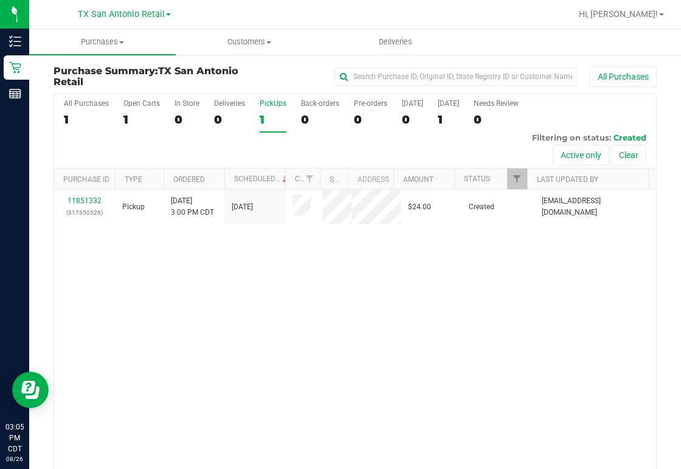
click at [0, 0] on input "PickUps 1" at bounding box center [0, 0] width 0 height 0
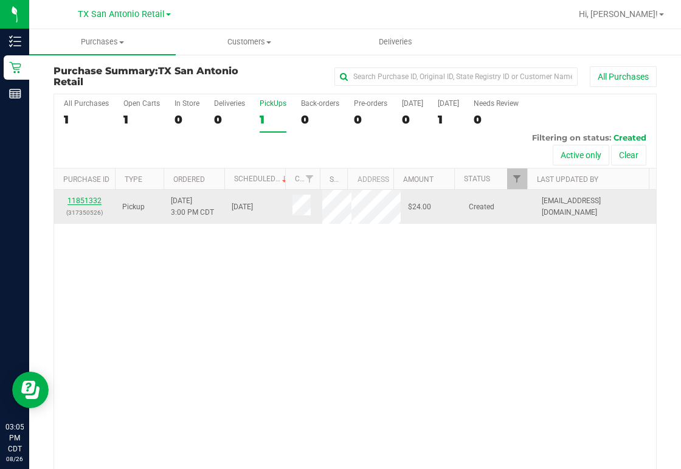
click at [90, 200] on link "11851332" at bounding box center [85, 200] width 34 height 9
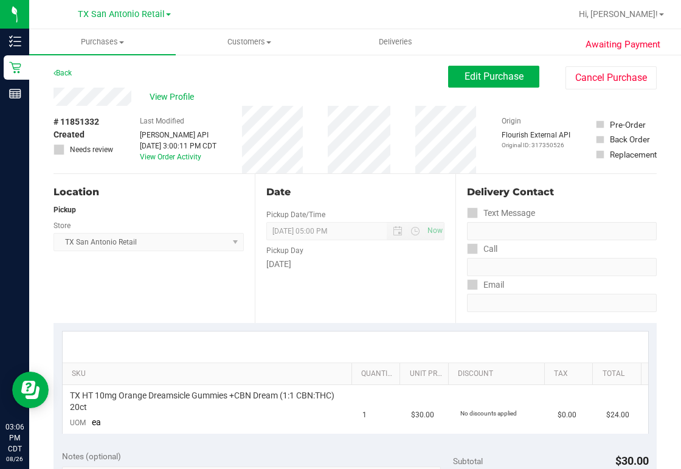
click at [136, 90] on div "View Profile" at bounding box center [251, 97] width 395 height 18
click at [192, 72] on div "Back Edit Purchase Cancel Purchase" at bounding box center [355, 77] width 603 height 22
click at [134, 97] on div "View Profile" at bounding box center [251, 97] width 395 height 18
click at [212, 302] on div "Location Pickup Store [GEOGRAPHIC_DATA] [GEOGRAPHIC_DATA] Retail Select Store […" at bounding box center [154, 248] width 201 height 149
click at [482, 79] on span "Edit Purchase" at bounding box center [494, 77] width 59 height 12
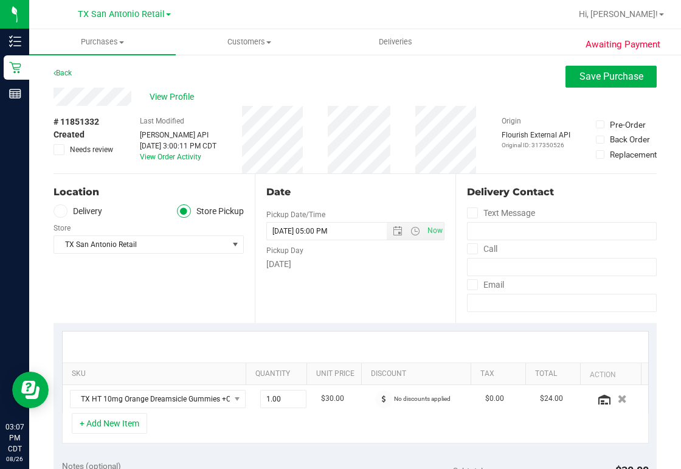
click at [68, 211] on label "Delivery" at bounding box center [78, 211] width 49 height 14
click at [0, 0] on input "Delivery" at bounding box center [0, 0] width 0 height 0
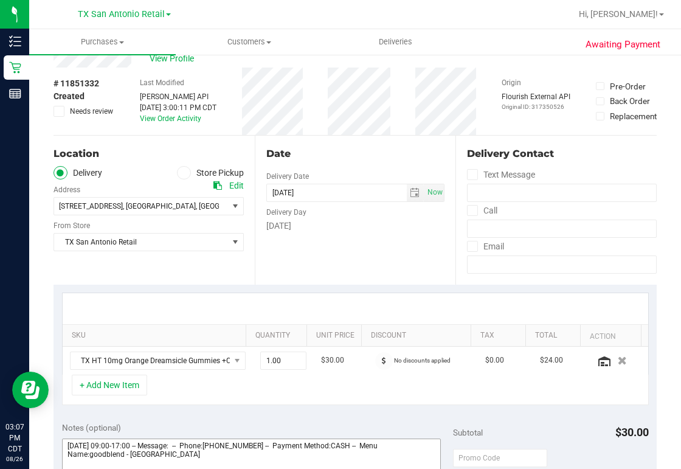
scroll to position [243, 0]
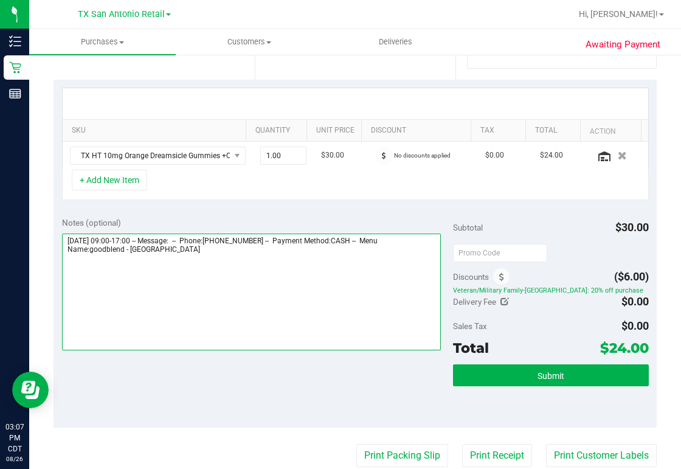
click at [192, 248] on textarea at bounding box center [251, 292] width 379 height 117
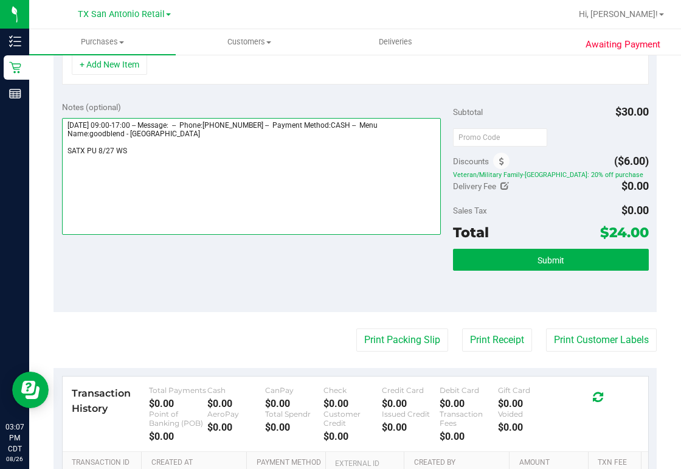
scroll to position [389, 0]
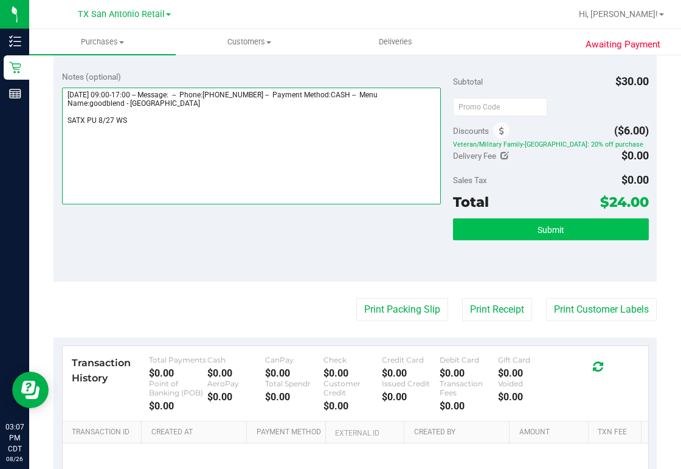
type textarea "[DATE] 09:00-17:00 -- Message: -- Phone:[PHONE_NUMBER] -- Payment Method:CASH -…"
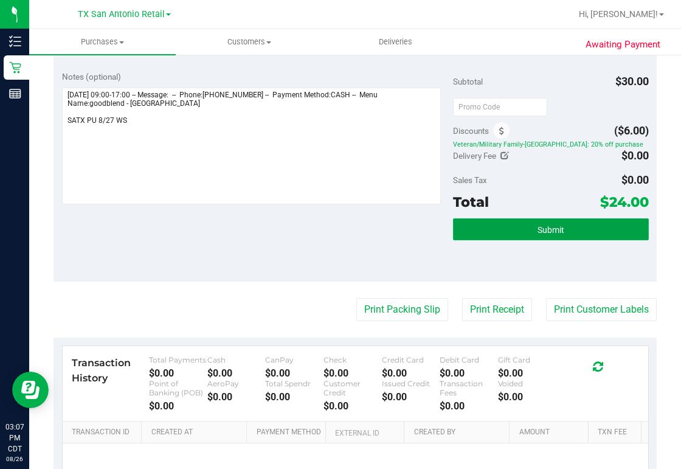
click at [494, 233] on button "Submit" at bounding box center [551, 229] width 196 height 22
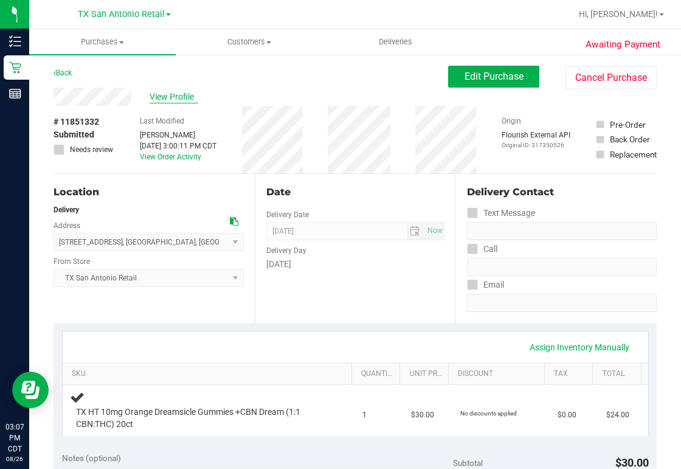
click at [179, 97] on span "View Profile" at bounding box center [174, 97] width 49 height 13
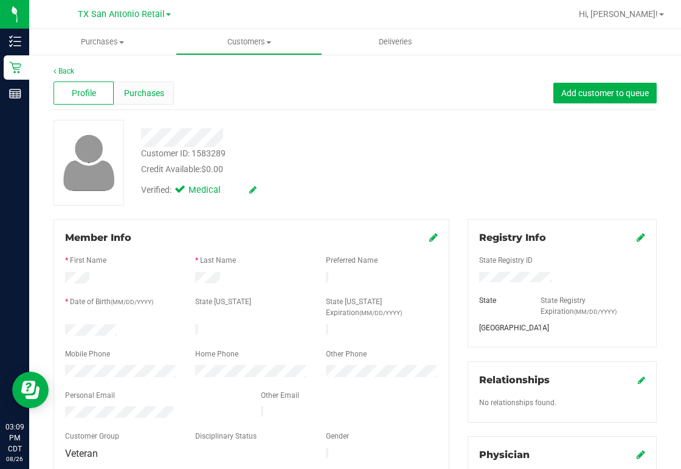
click at [144, 87] on span "Purchases" at bounding box center [144, 93] width 40 height 13
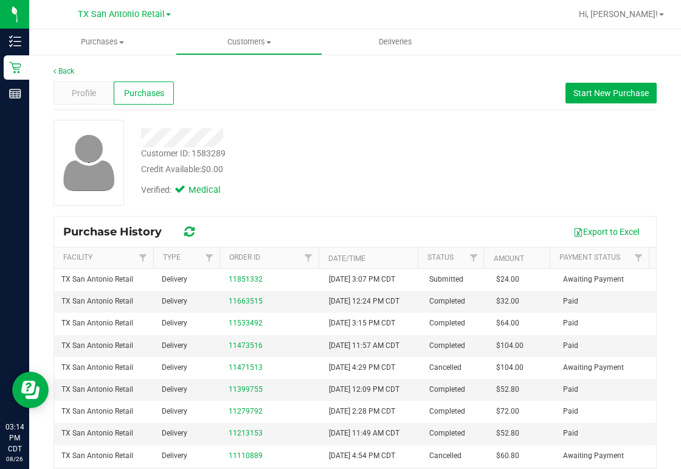
drag, startPoint x: 155, startPoint y: 124, endPoint x: 317, endPoint y: 96, distance: 164.8
click at [318, 96] on div "Profile Purchases Start New Purchase" at bounding box center [355, 93] width 603 height 33
click at [229, 43] on span "Customers" at bounding box center [248, 41] width 145 height 11
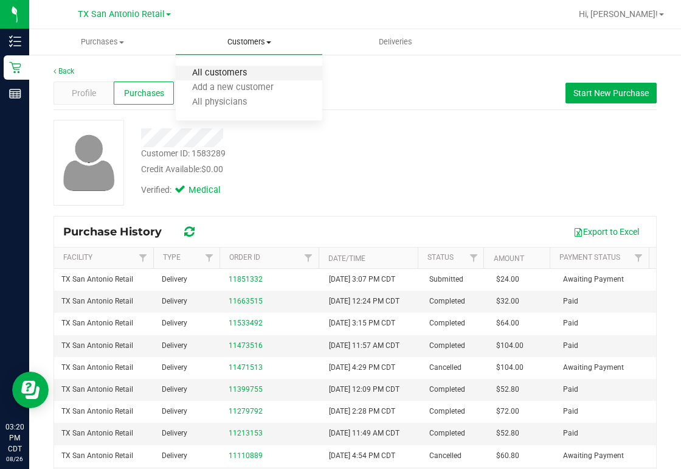
click at [239, 75] on span "All customers" at bounding box center [220, 73] width 88 height 10
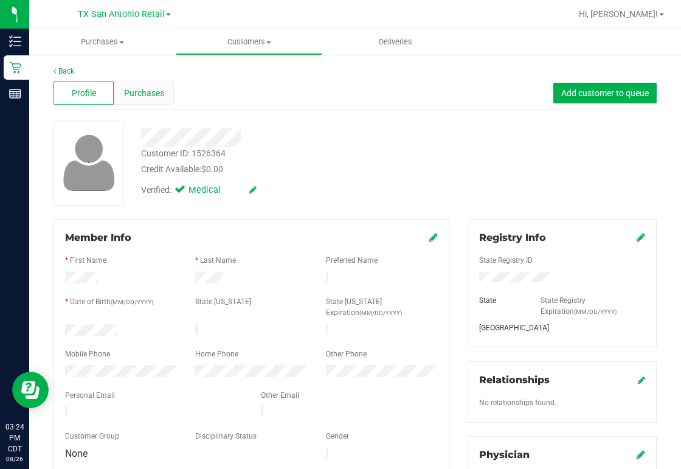
click at [161, 88] on span "Purchases" at bounding box center [144, 93] width 40 height 13
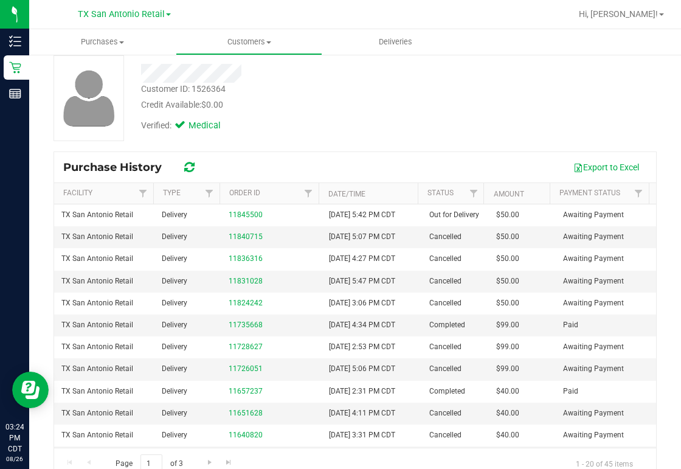
scroll to position [86, 0]
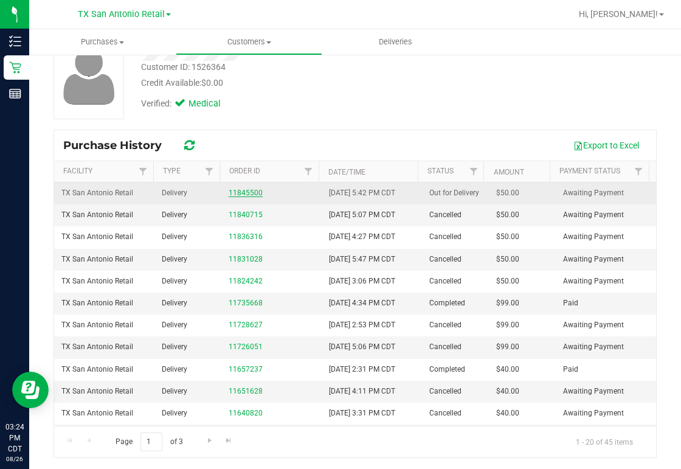
click at [242, 192] on link "11845500" at bounding box center [246, 193] width 34 height 9
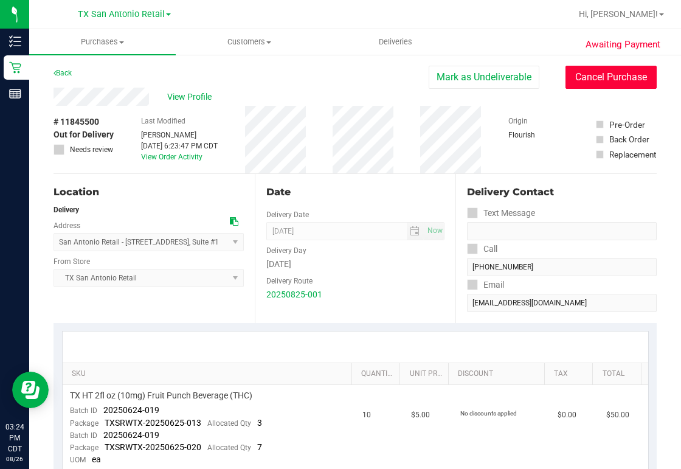
click at [579, 80] on button "Cancel Purchase" at bounding box center [611, 77] width 91 height 23
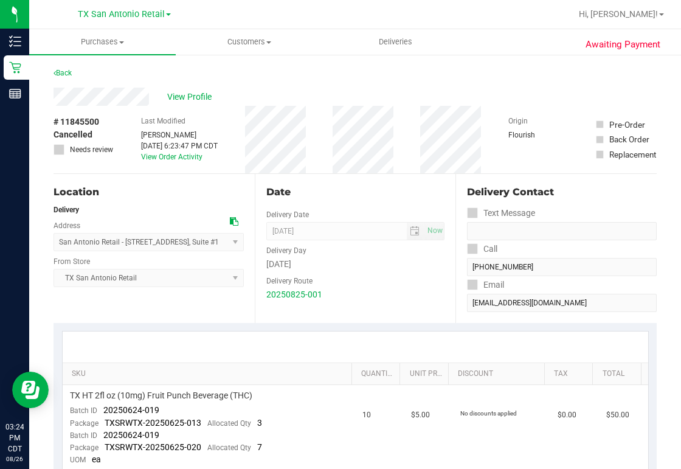
click at [425, 74] on div "Back" at bounding box center [355, 77] width 603 height 22
click at [90, 40] on span "Purchases" at bounding box center [102, 41] width 147 height 11
click at [314, 12] on div at bounding box center [394, 14] width 353 height 24
click at [178, 95] on span "View Profile" at bounding box center [191, 97] width 49 height 13
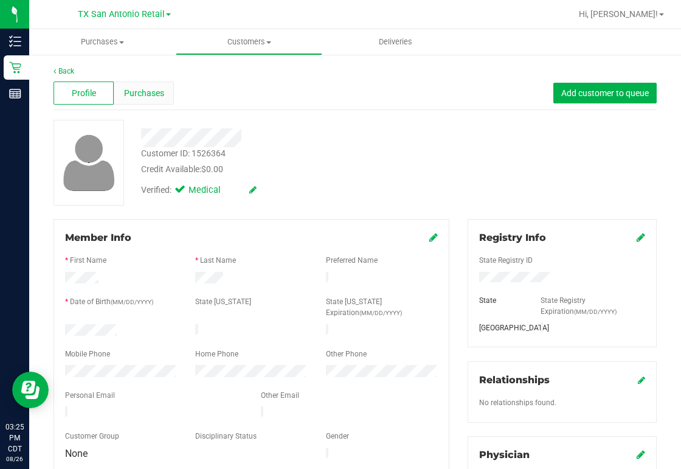
click at [154, 92] on span "Purchases" at bounding box center [144, 93] width 40 height 13
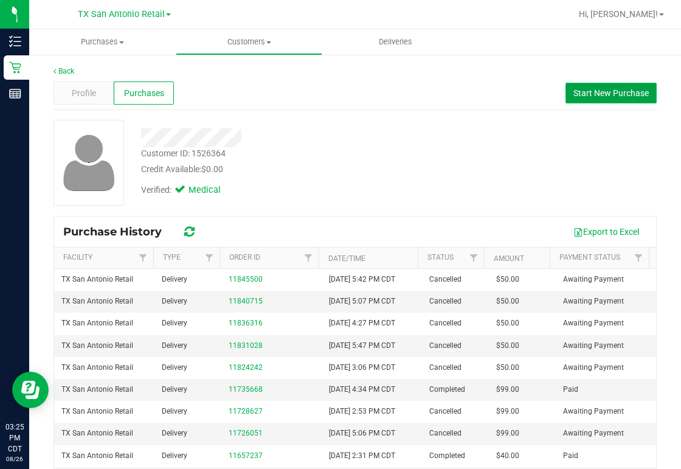
click at [591, 101] on button "Start New Purchase" at bounding box center [611, 93] width 91 height 21
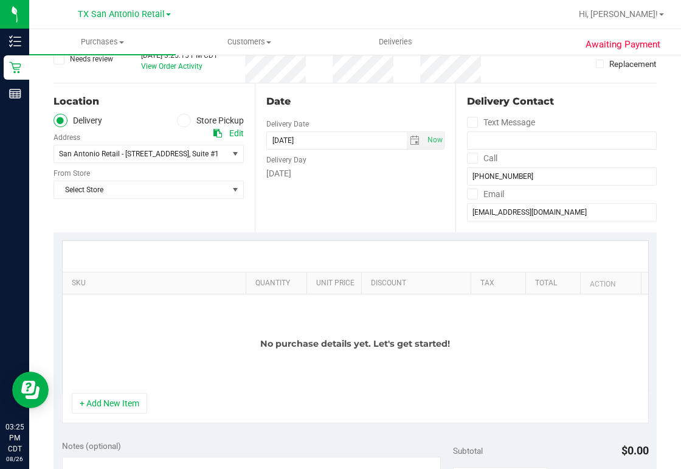
scroll to position [97, 0]
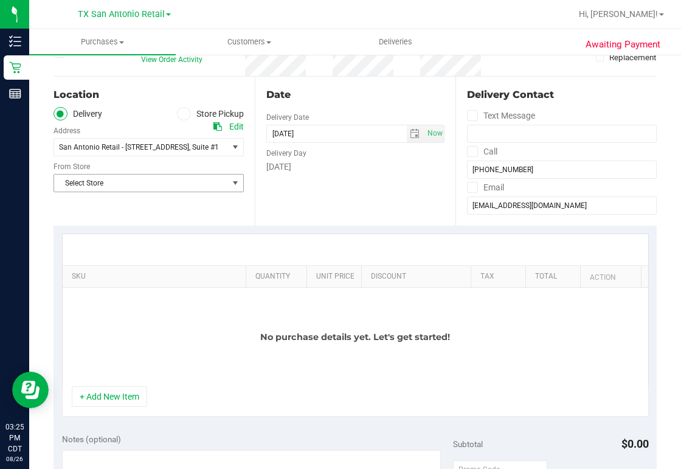
click at [183, 181] on span "Select Store" at bounding box center [141, 183] width 174 height 17
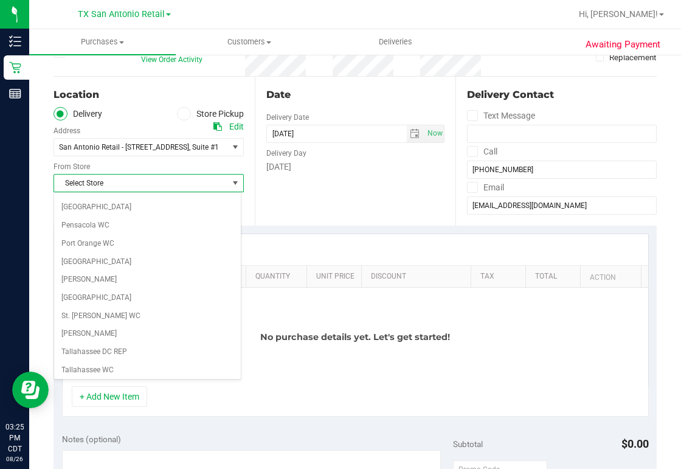
scroll to position [869, 0]
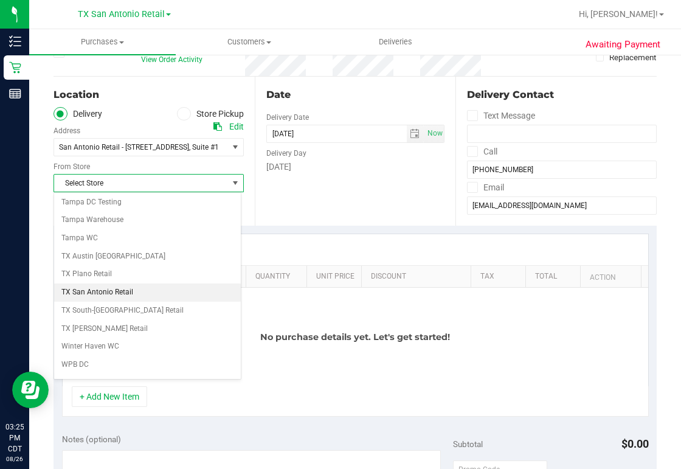
click at [161, 283] on li "TX San Antonio Retail" at bounding box center [147, 292] width 187 height 18
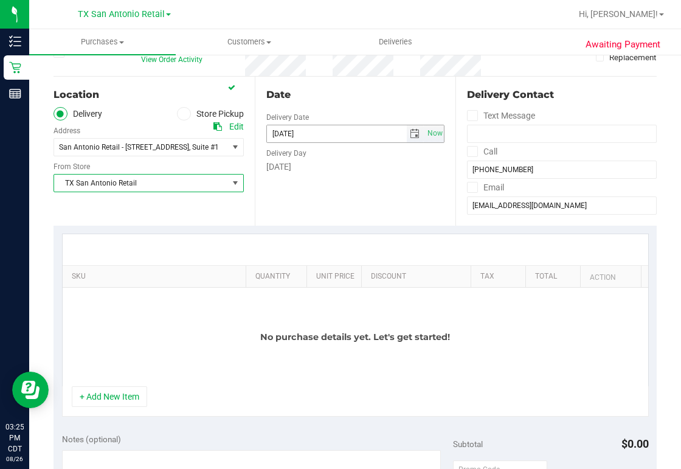
click at [413, 134] on span "select" at bounding box center [415, 134] width 10 height 10
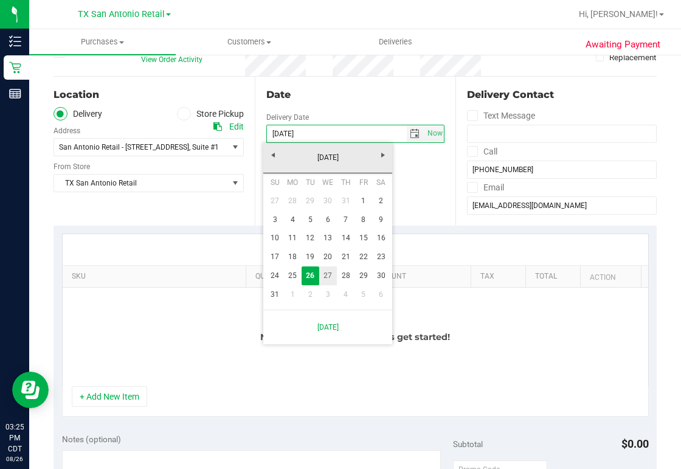
click at [327, 280] on link "27" at bounding box center [328, 275] width 18 height 19
type input "[DATE]"
type input "[DATE] 03:25 PM"
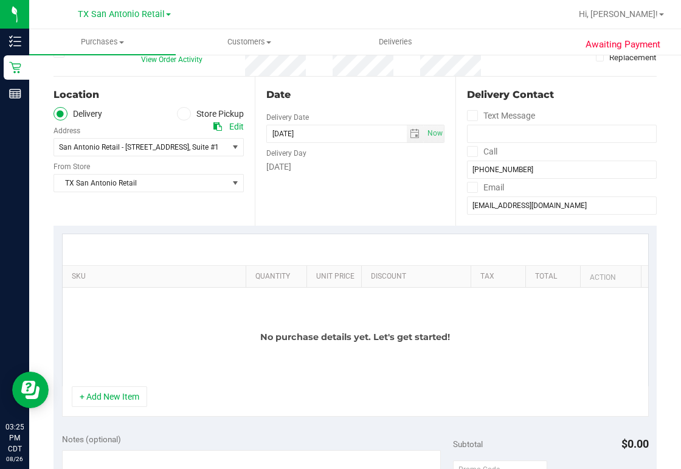
click at [186, 112] on span at bounding box center [184, 114] width 14 height 14
click at [0, 0] on input "Store Pickup" at bounding box center [0, 0] width 0 height 0
click at [88, 109] on label "Delivery" at bounding box center [78, 114] width 49 height 14
click at [0, 0] on input "Delivery" at bounding box center [0, 0] width 0 height 0
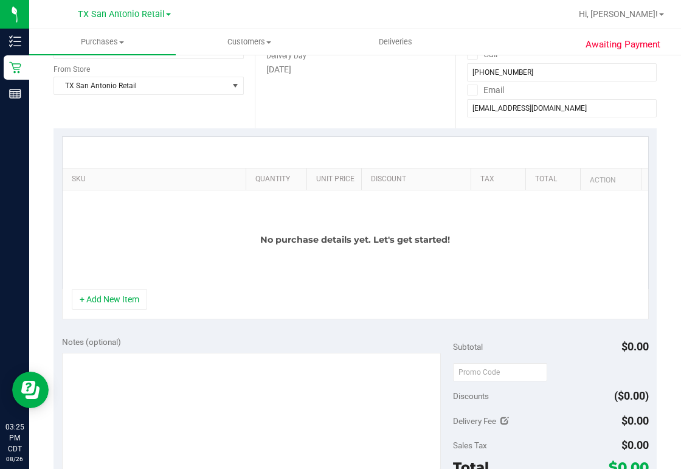
scroll to position [146, 0]
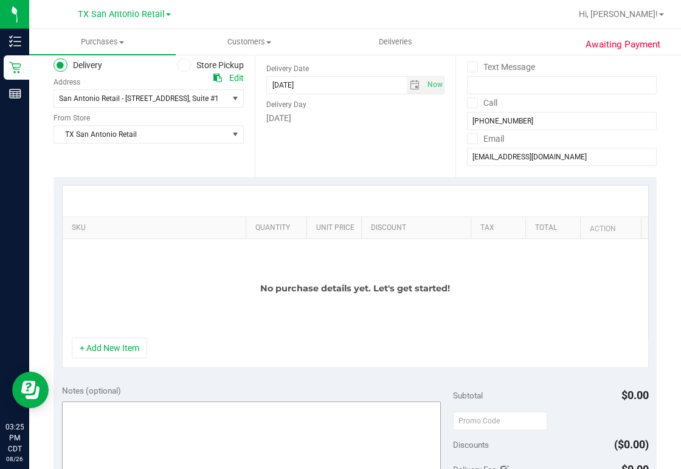
click at [117, 353] on button "+ Add New Item" at bounding box center [109, 348] width 75 height 21
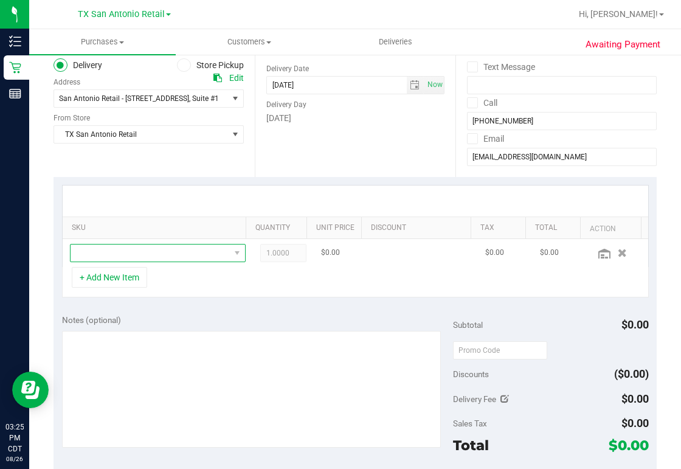
click at [202, 255] on span "NO DATA FOUND" at bounding box center [150, 253] width 159 height 17
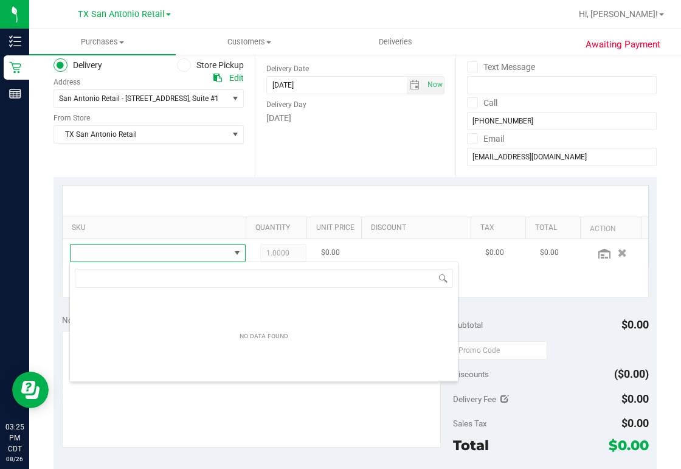
scroll to position [18, 154]
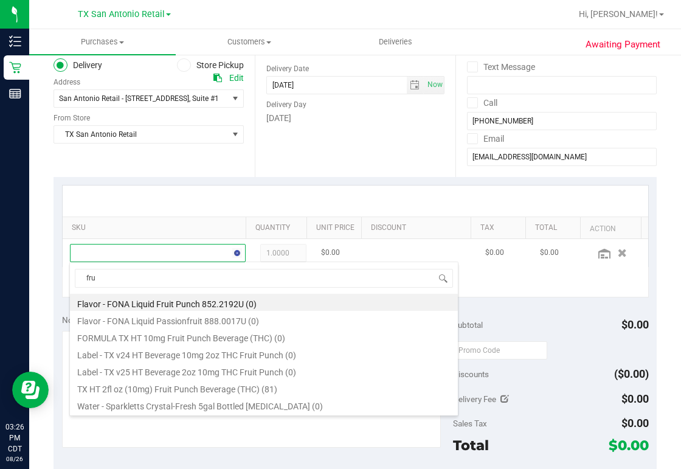
type input "frui"
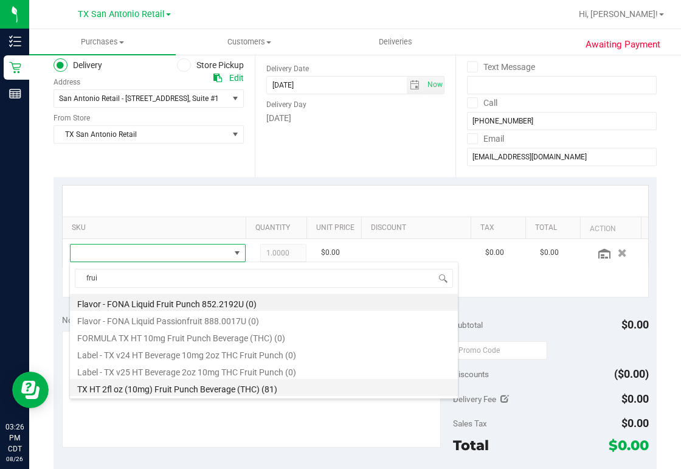
click at [241, 390] on li "TX HT 2fl oz (10mg) Fruit Punch Beverage (THC) (81)" at bounding box center [264, 387] width 388 height 17
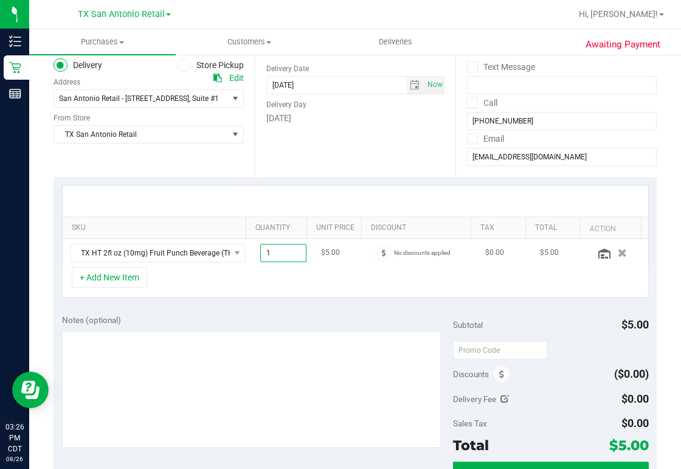
drag, startPoint x: 253, startPoint y: 252, endPoint x: 262, endPoint y: 255, distance: 9.8
click at [268, 255] on span "1.00 1" at bounding box center [283, 253] width 46 height 18
type input "10"
type input "10.00"
click at [97, 277] on button "+ Add New Item" at bounding box center [109, 277] width 75 height 21
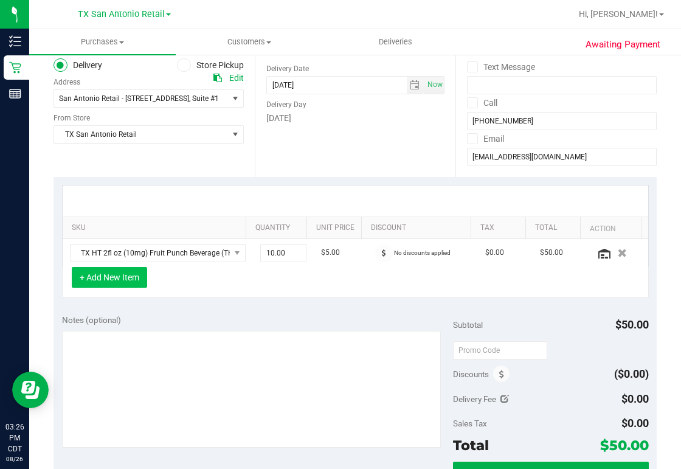
click at [124, 276] on button "+ Add New Item" at bounding box center [109, 277] width 75 height 21
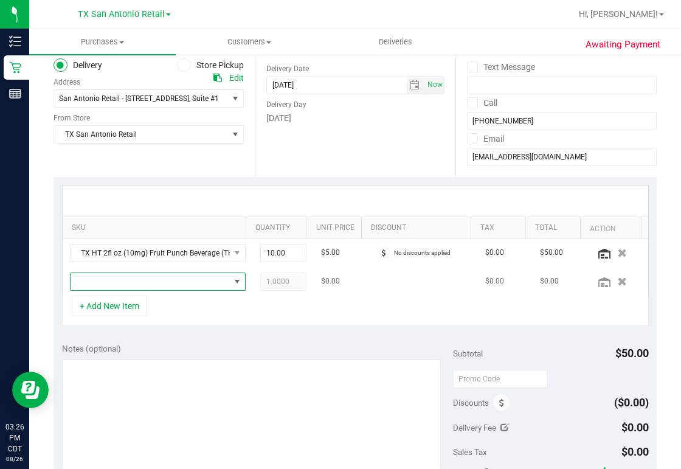
click at [155, 282] on span "NO DATA FOUND" at bounding box center [150, 281] width 159 height 17
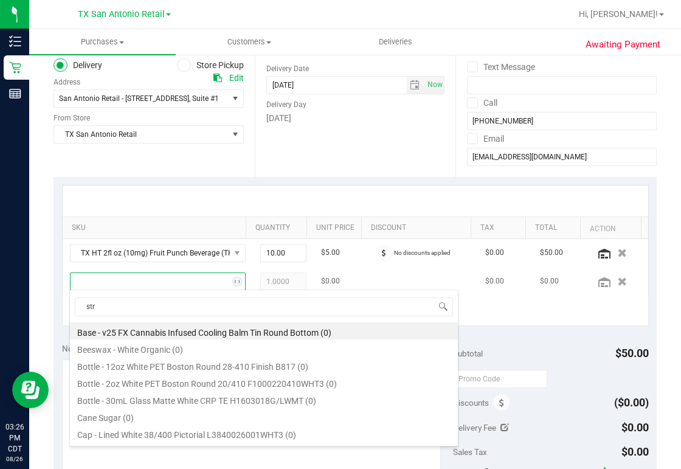
type input "stra"
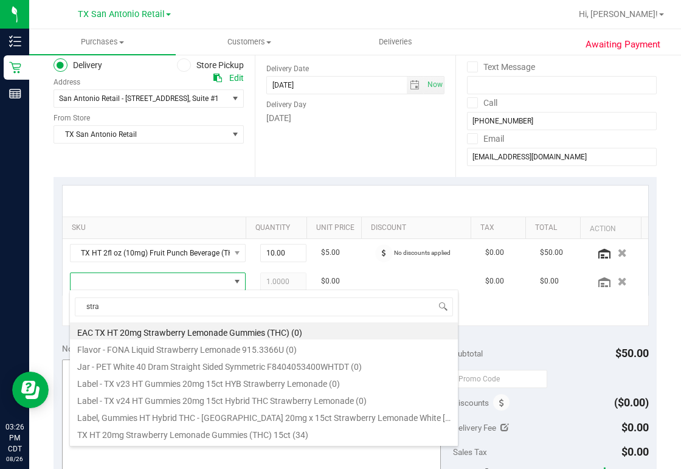
click at [203, 433] on li "TX HT 20mg Strawberry Lemonade Gummies (THC) 15ct (34)" at bounding box center [264, 433] width 388 height 17
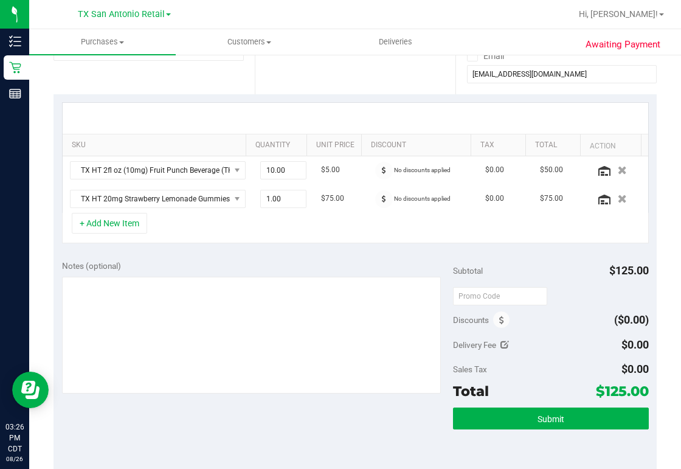
scroll to position [195, 0]
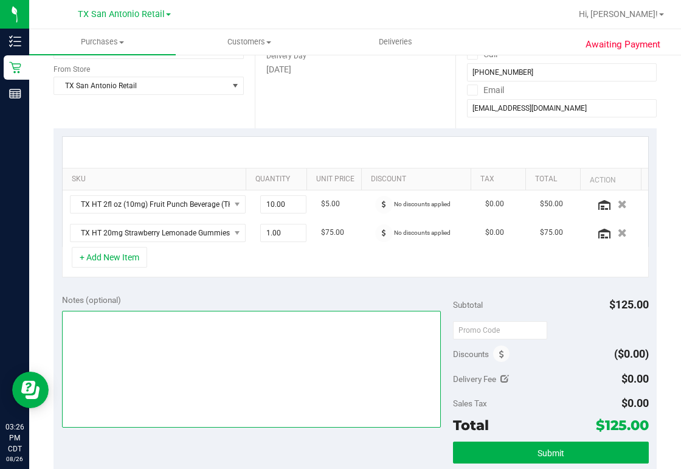
click at [114, 316] on textarea at bounding box center [251, 369] width 379 height 117
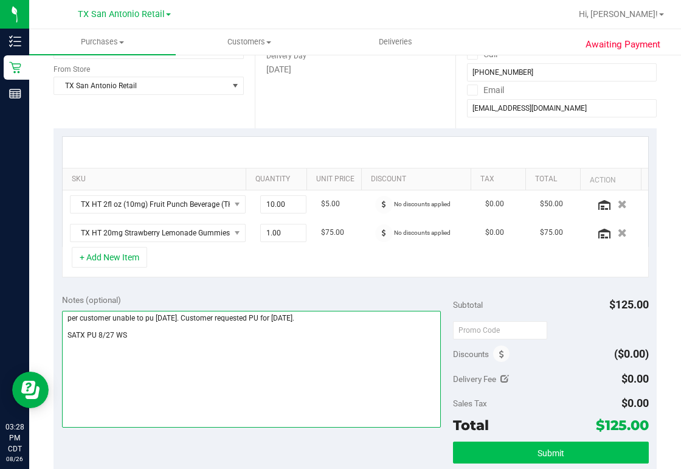
type textarea "per customer unable to pu [DATE]. Customer requested PU for [DATE]. SATX PU 8/2…"
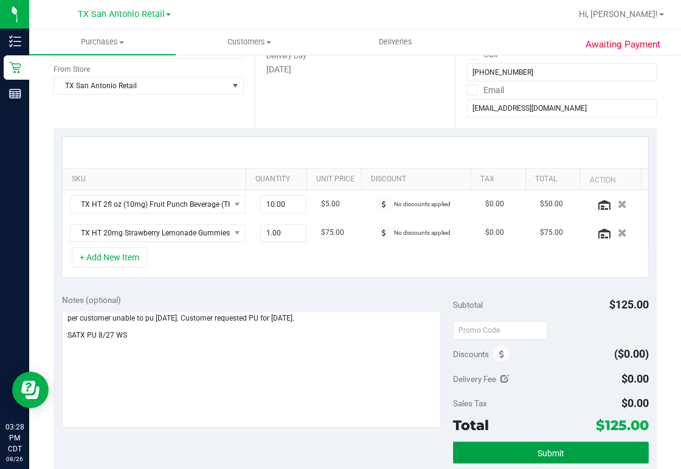
click at [521, 450] on button "Submit" at bounding box center [551, 453] width 196 height 22
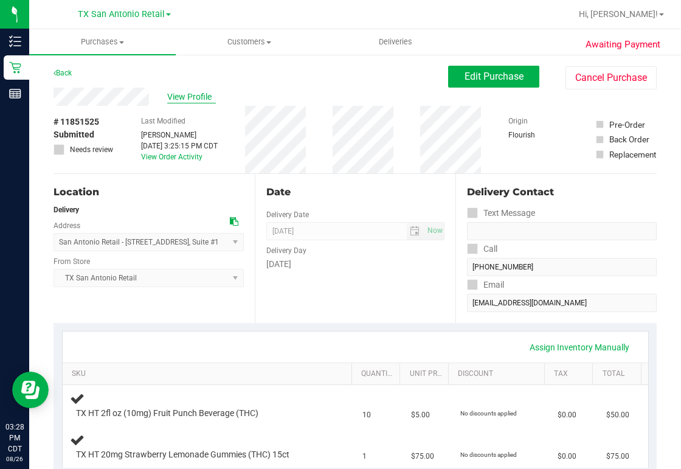
click at [182, 94] on span "View Profile" at bounding box center [191, 97] width 49 height 13
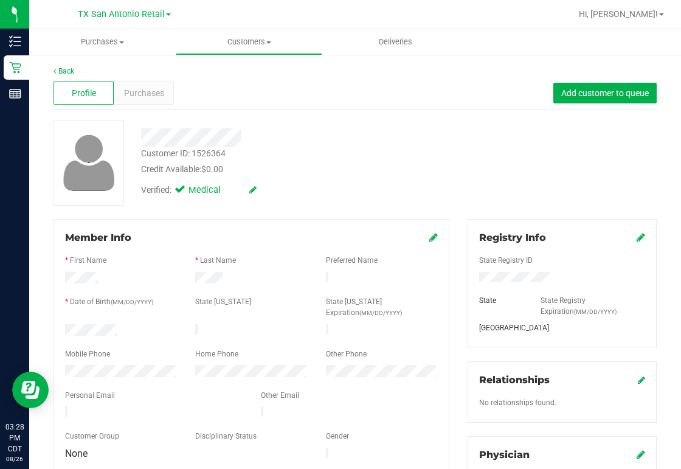
click at [195, 406] on div at bounding box center [154, 413] width 196 height 15
click at [148, 89] on span "Purchases" at bounding box center [144, 93] width 40 height 13
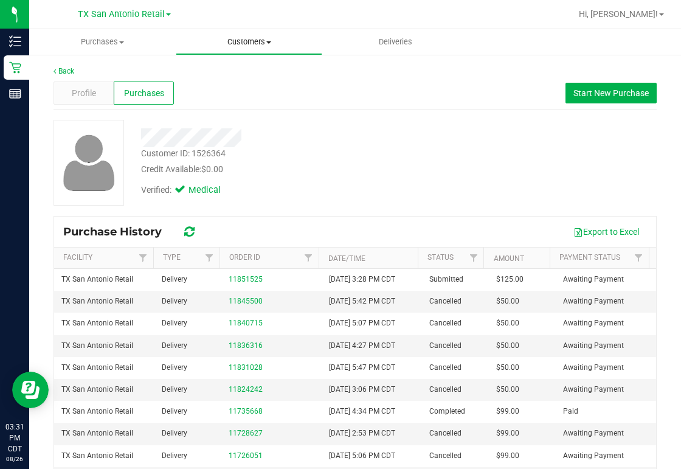
click at [240, 41] on span "Customers" at bounding box center [248, 41] width 145 height 11
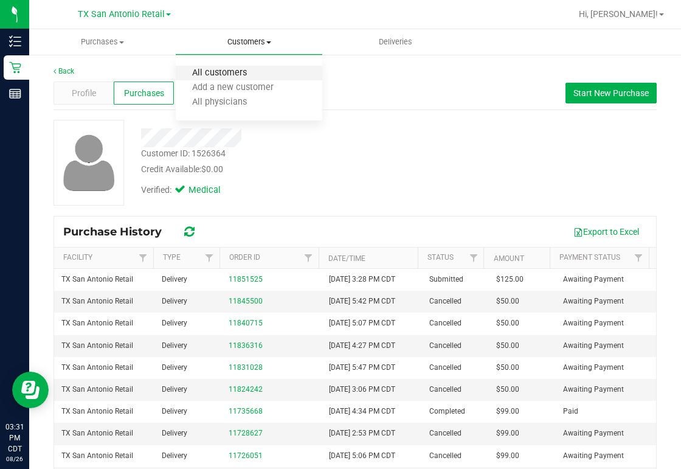
click at [240, 75] on span "All customers" at bounding box center [220, 73] width 88 height 10
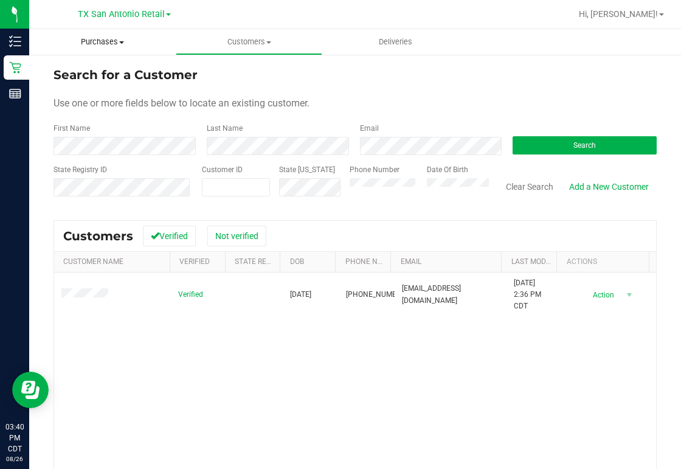
click at [109, 44] on span "Purchases" at bounding box center [102, 41] width 147 height 11
click at [103, 73] on span "Summary of purchases" at bounding box center [91, 73] width 125 height 10
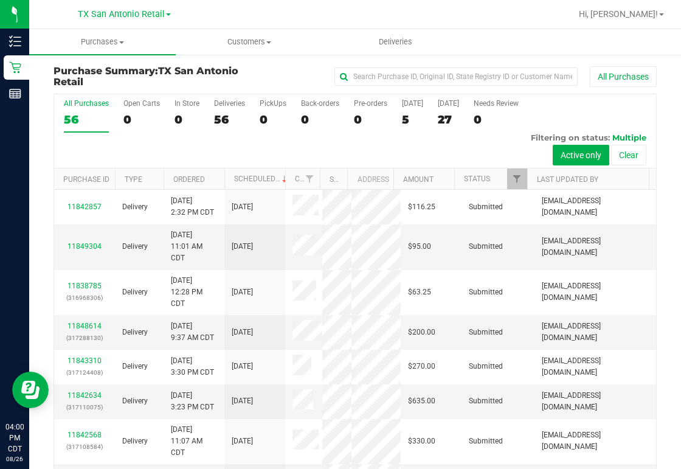
scroll to position [60, 0]
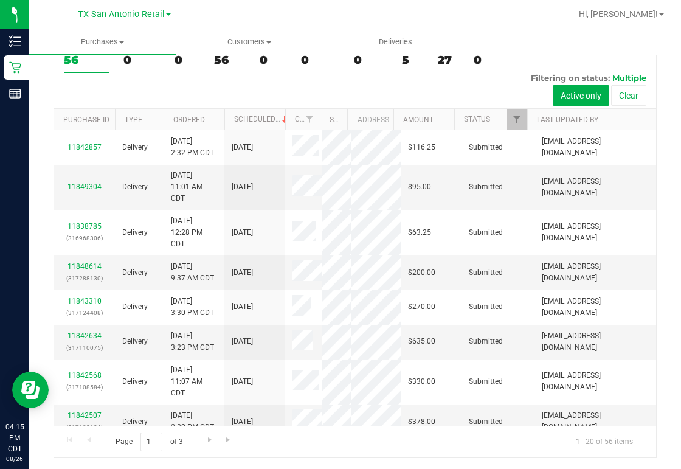
click at [565, 23] on div at bounding box center [394, 14] width 353 height 24
drag, startPoint x: 473, startPoint y: 89, endPoint x: 467, endPoint y: 92, distance: 6.8
click at [473, 89] on div "All Purchases 56 Open Carts 0 In Store 0 Deliveries 56 PickUps 0 Back-orders 0 …" at bounding box center [355, 72] width 602 height 74
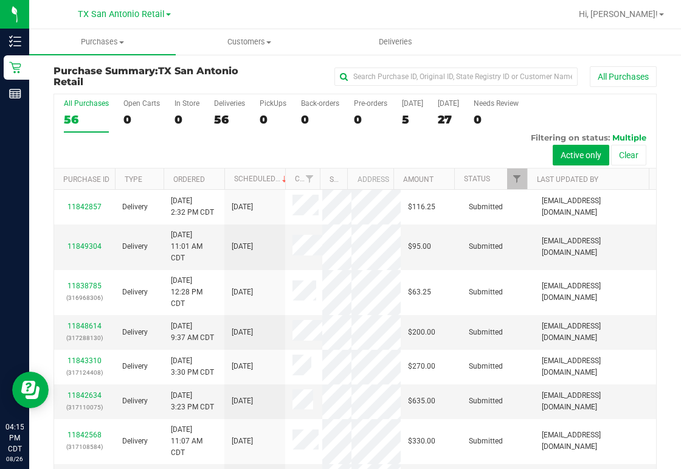
click at [286, 13] on div at bounding box center [394, 14] width 353 height 24
click at [243, 43] on span "Customers" at bounding box center [248, 41] width 145 height 11
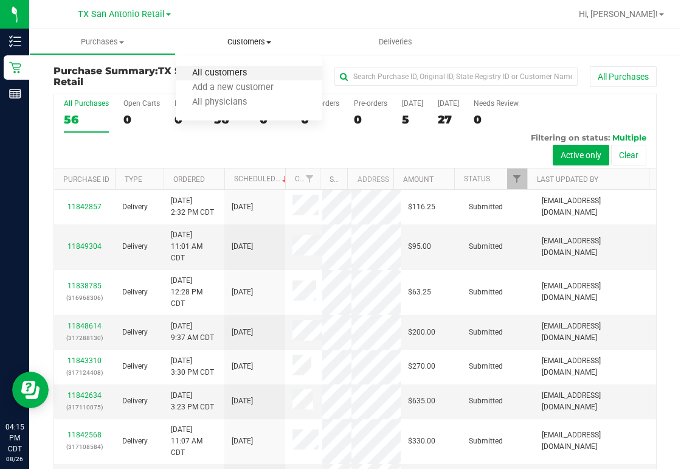
click at [230, 73] on span "All customers" at bounding box center [220, 73] width 88 height 10
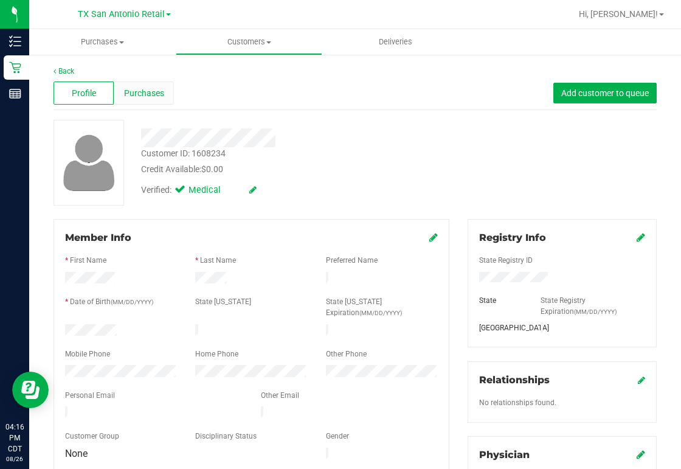
click at [156, 95] on span "Purchases" at bounding box center [144, 93] width 40 height 13
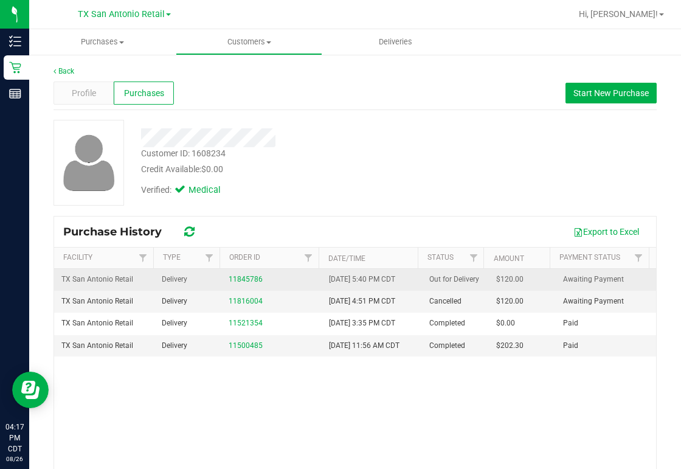
click at [231, 283] on div "11845786" at bounding box center [272, 280] width 86 height 12
click at [234, 280] on link "11845786" at bounding box center [246, 279] width 34 height 9
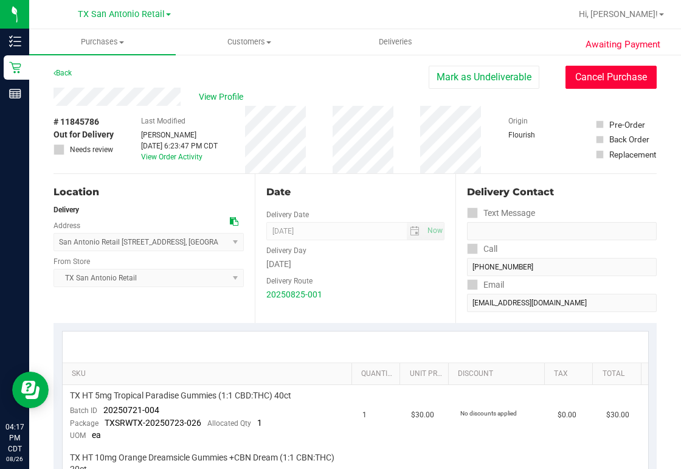
click at [608, 79] on button "Cancel Purchase" at bounding box center [611, 77] width 91 height 23
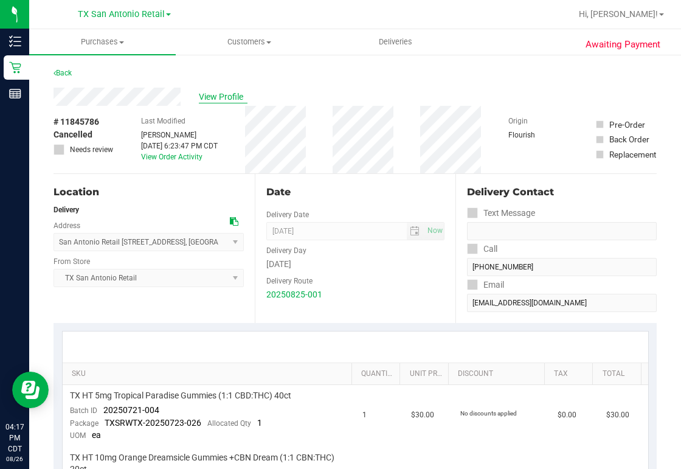
click at [208, 95] on span "View Profile" at bounding box center [223, 97] width 49 height 13
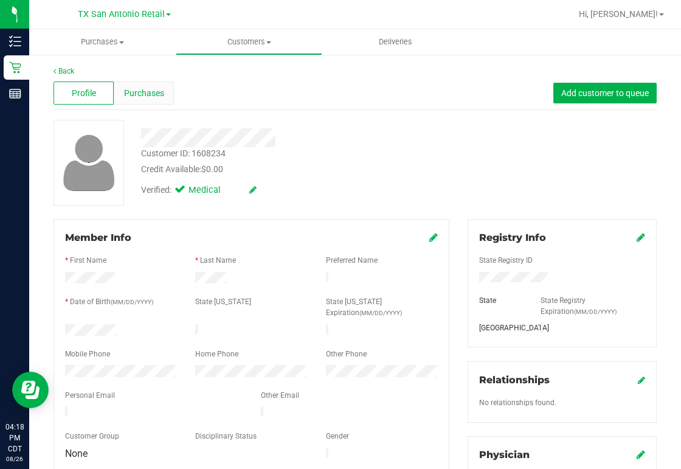
click at [136, 89] on span "Purchases" at bounding box center [144, 93] width 40 height 13
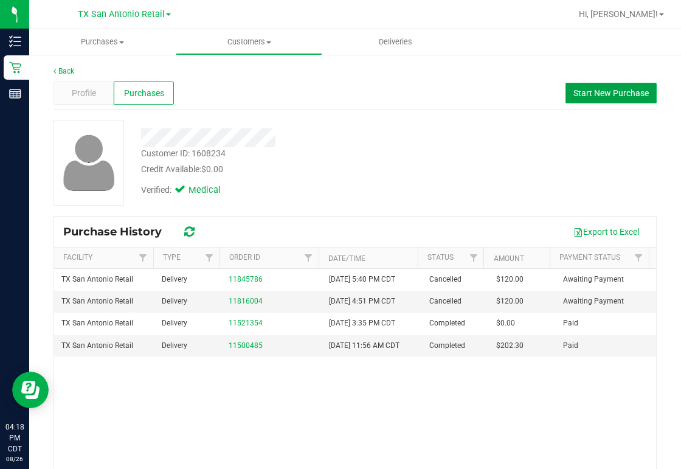
click at [600, 89] on span "Start New Purchase" at bounding box center [611, 93] width 75 height 10
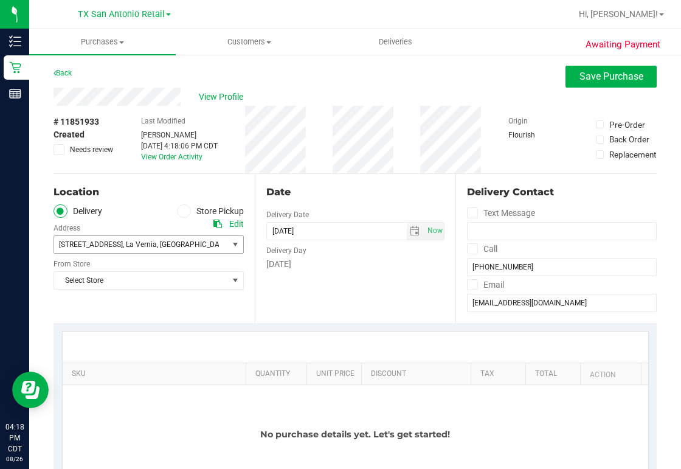
click at [184, 239] on span "[STREET_ADDRESS] , [GEOGRAPHIC_DATA] , [GEOGRAPHIC_DATA] 78121" at bounding box center [136, 244] width 165 height 17
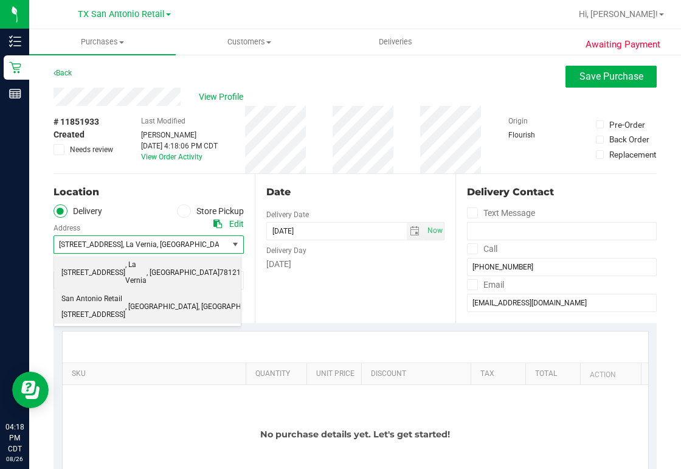
click at [123, 291] on span "San Antonio Retail [STREET_ADDRESS]" at bounding box center [93, 306] width 64 height 31
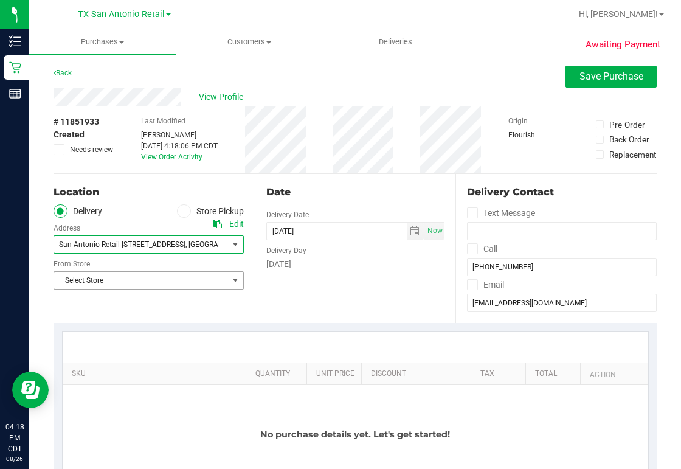
click at [156, 285] on span "Select Store" at bounding box center [141, 280] width 174 height 17
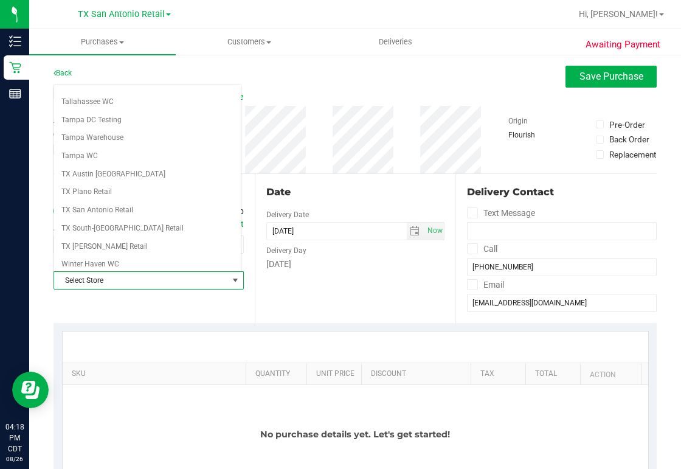
scroll to position [869, 0]
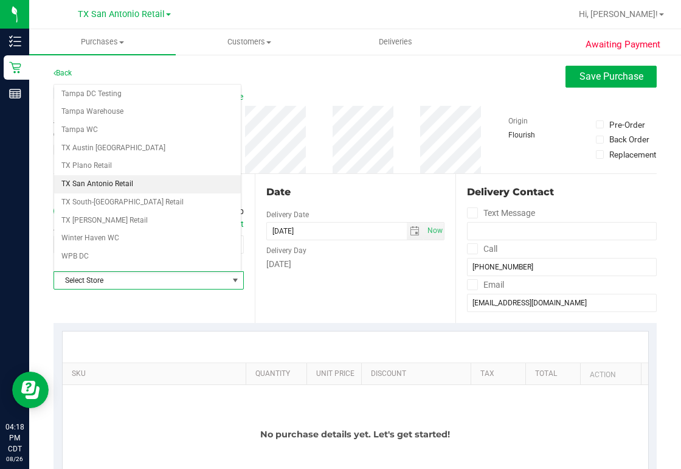
click at [119, 175] on li "TX San Antonio Retail" at bounding box center [147, 184] width 187 height 18
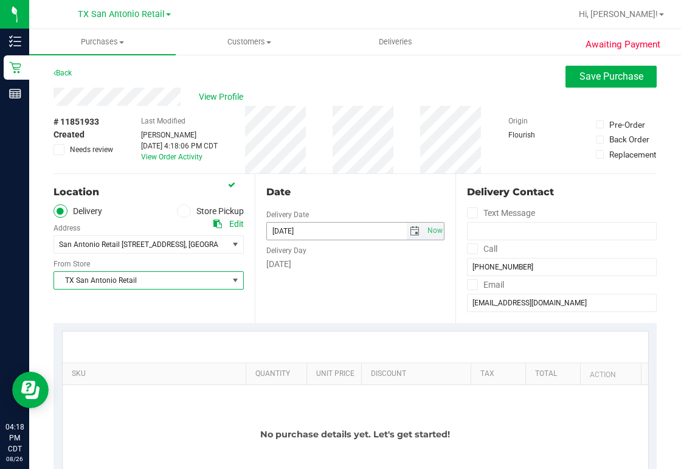
click at [361, 234] on input "[DATE]" at bounding box center [337, 231] width 140 height 17
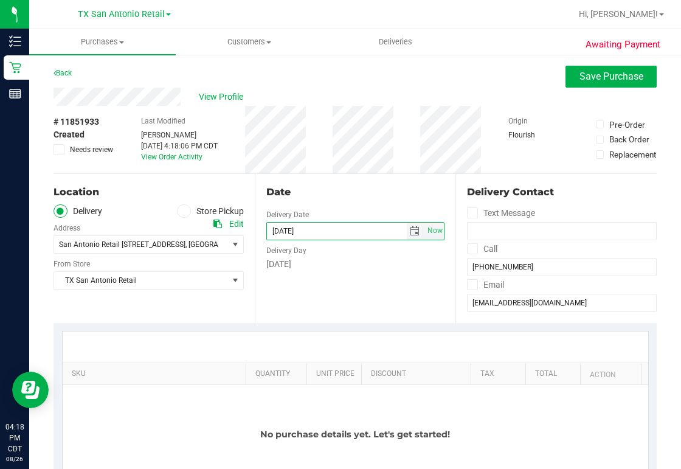
click at [412, 229] on span "select" at bounding box center [415, 231] width 10 height 10
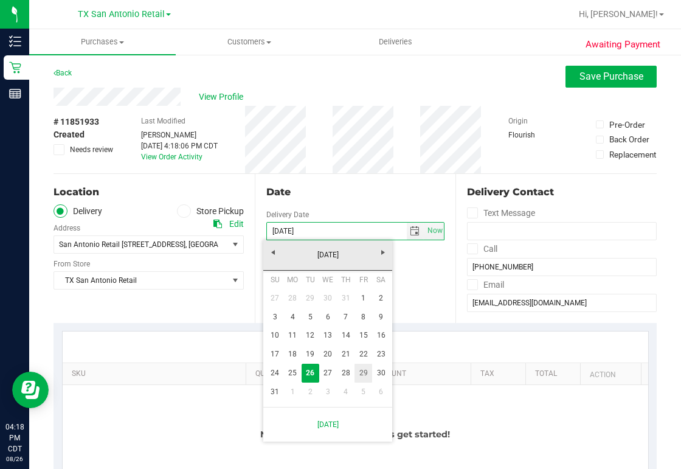
click at [361, 375] on link "29" at bounding box center [364, 373] width 18 height 19
type input "[DATE]"
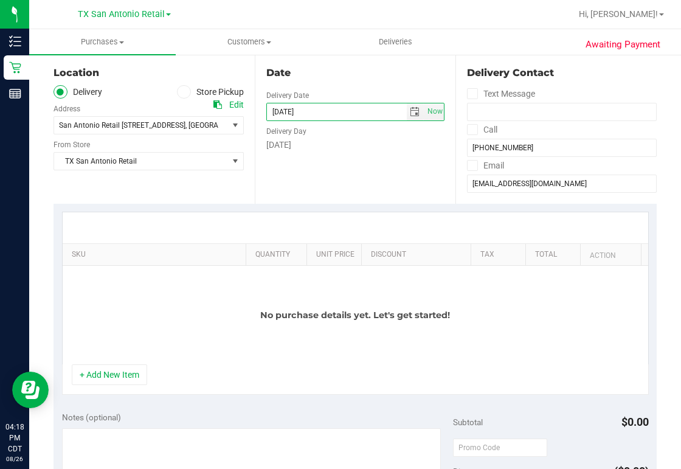
scroll to position [146, 0]
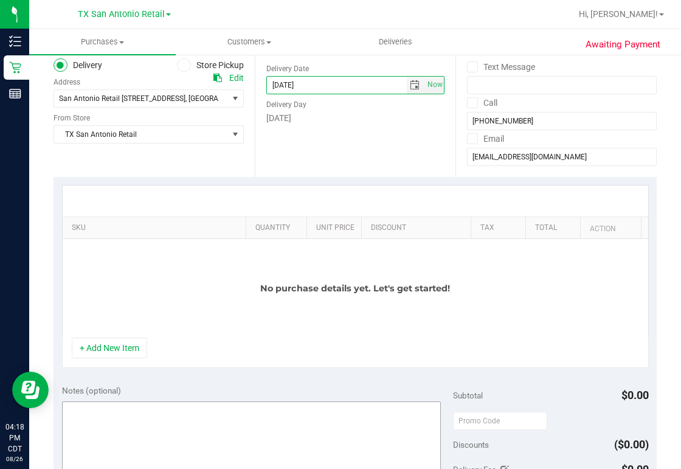
click at [93, 352] on button "+ Add New Item" at bounding box center [109, 348] width 75 height 21
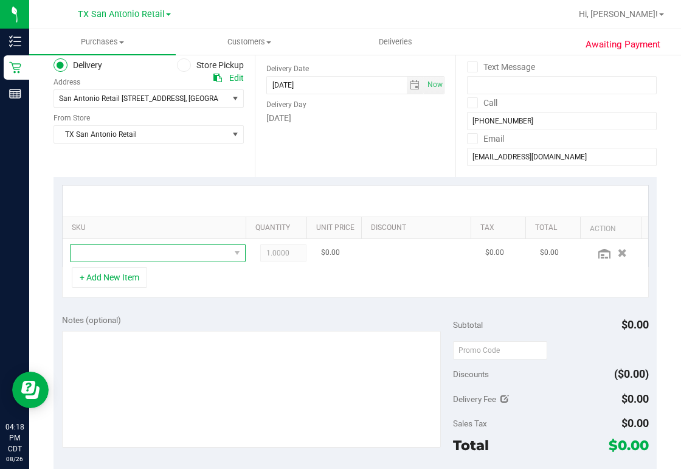
click at [92, 253] on span "NO DATA FOUND" at bounding box center [150, 253] width 159 height 17
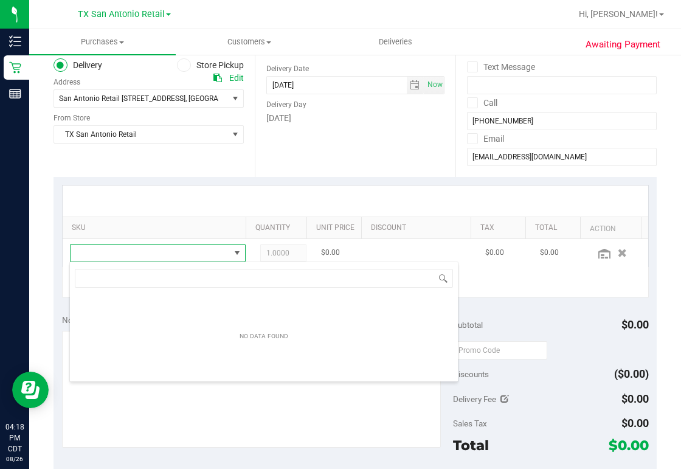
scroll to position [18, 154]
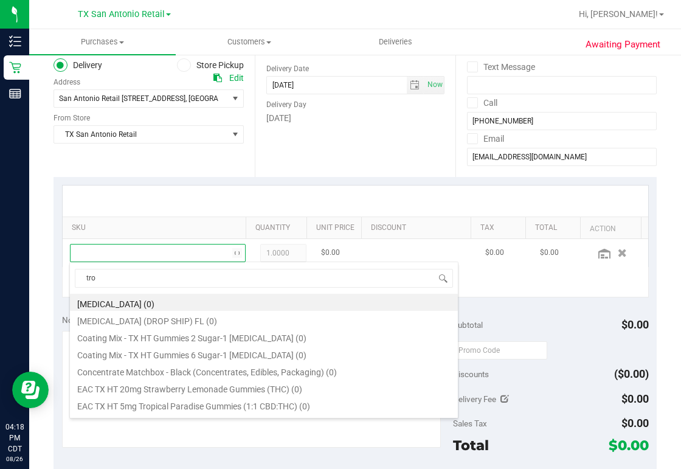
type input "trop"
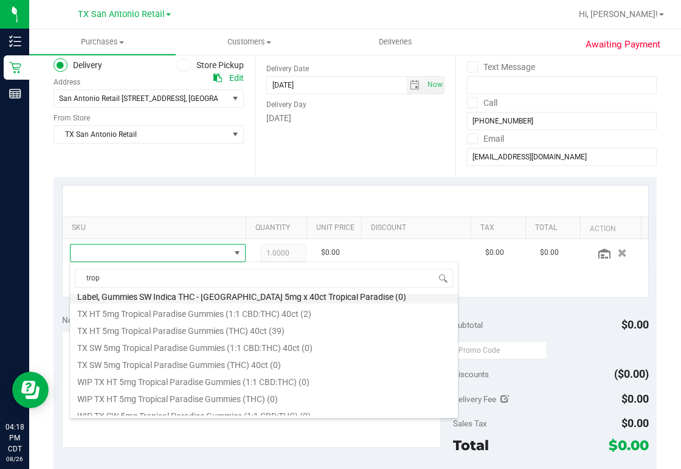
scroll to position [219, 0]
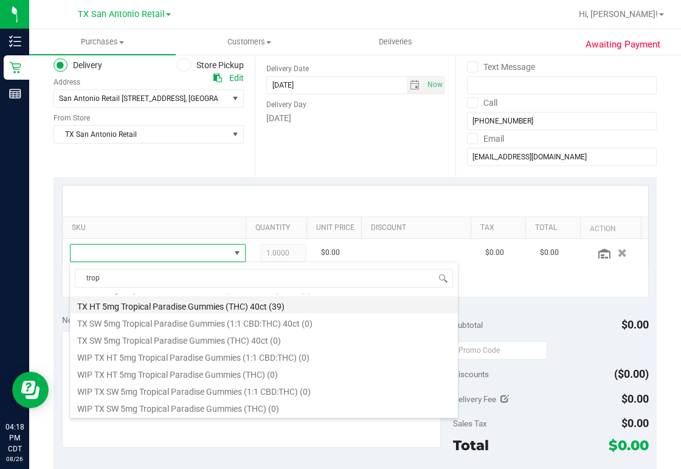
click at [279, 306] on li "TX HT 5mg Tropical Paradise Gummies (THC) 40ct (39)" at bounding box center [264, 304] width 388 height 17
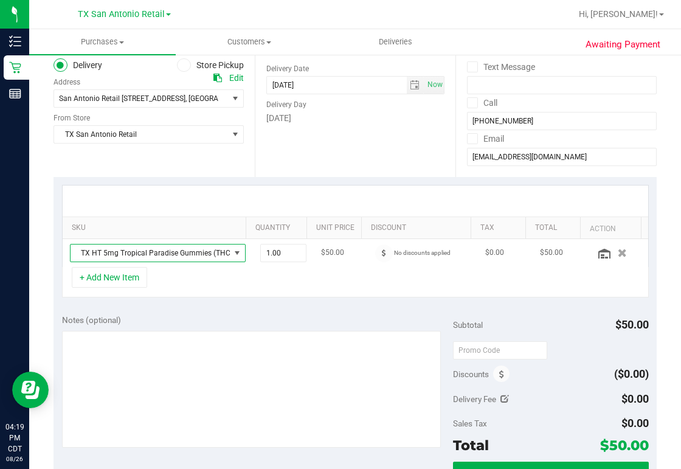
click at [232, 254] on span "NO DATA FOUND" at bounding box center [237, 253] width 10 height 10
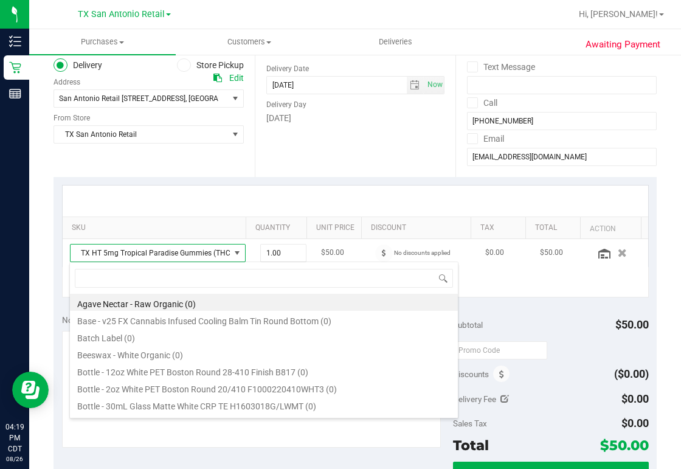
scroll to position [18, 154]
type input "trop"
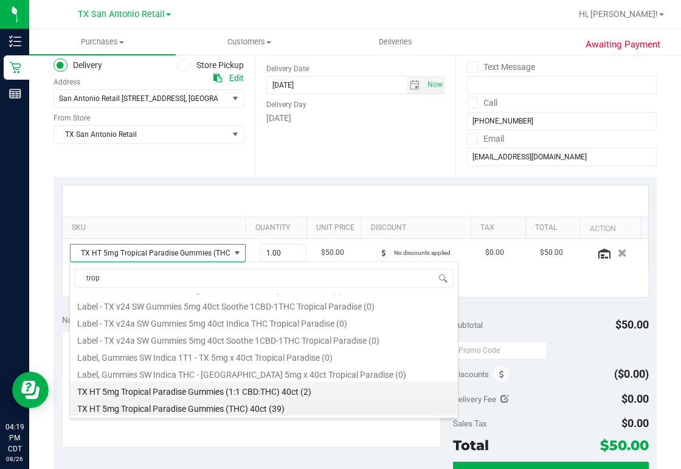
click at [230, 389] on li "TX HT 5mg Tropical Paradise Gummies (1:1 CBD:THC) 40ct (2)" at bounding box center [264, 389] width 388 height 17
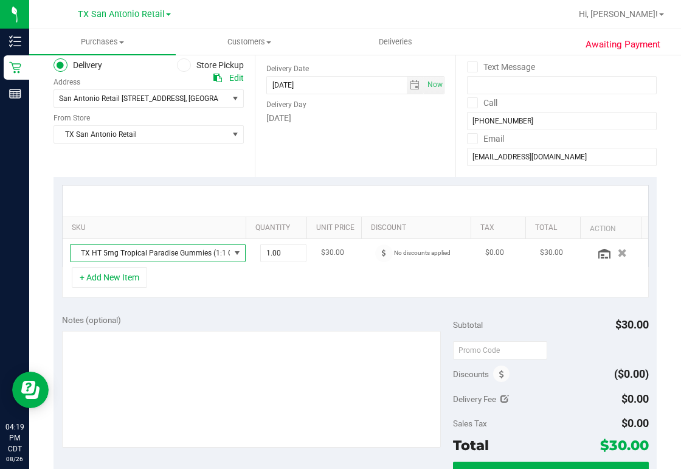
click at [120, 251] on span "TX HT 5mg Tropical Paradise Gummies (1:1 CBD:THC) 40ct" at bounding box center [150, 253] width 159 height 17
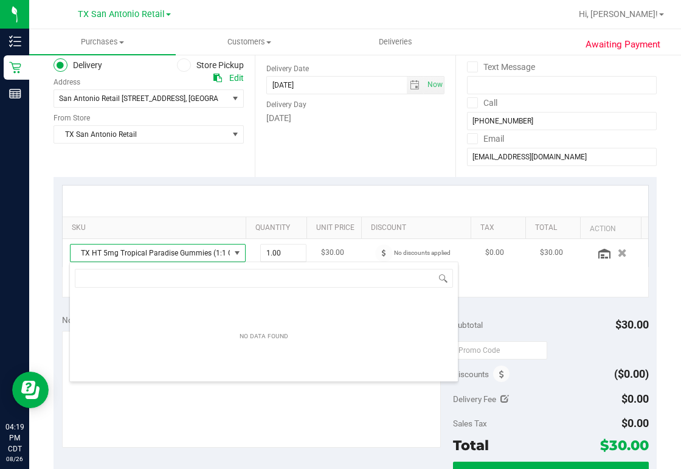
scroll to position [18, 154]
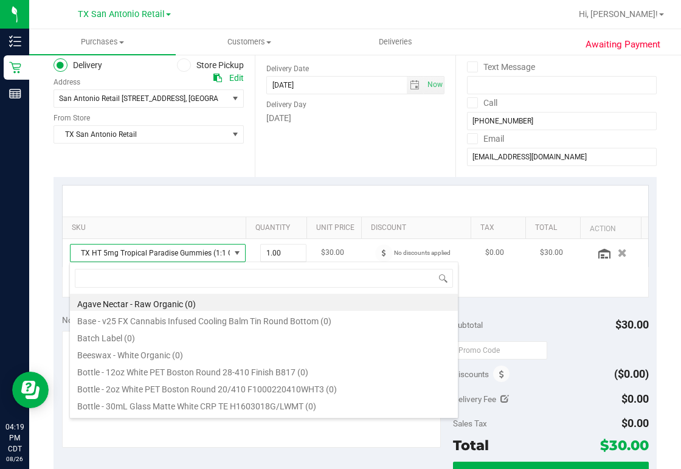
click at [232, 251] on span at bounding box center [237, 253] width 10 height 10
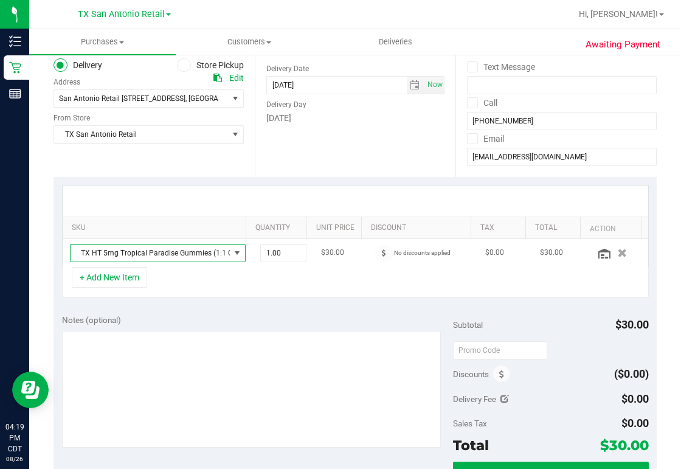
click at [182, 249] on span "TX HT 5mg Tropical Paradise Gummies (1:1 CBD:THC) 40ct" at bounding box center [150, 253] width 159 height 17
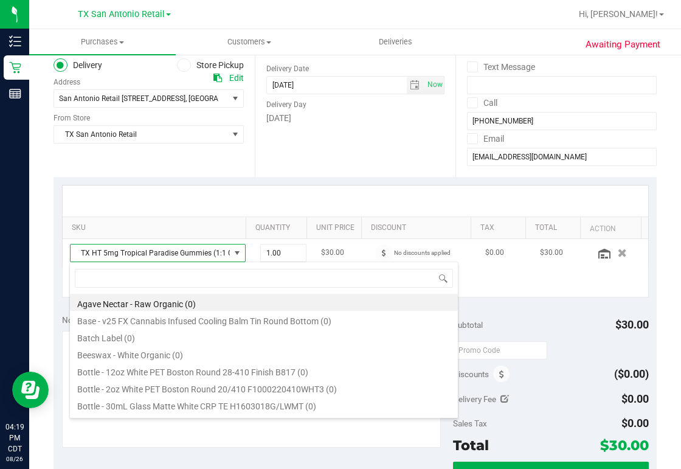
scroll to position [18, 161]
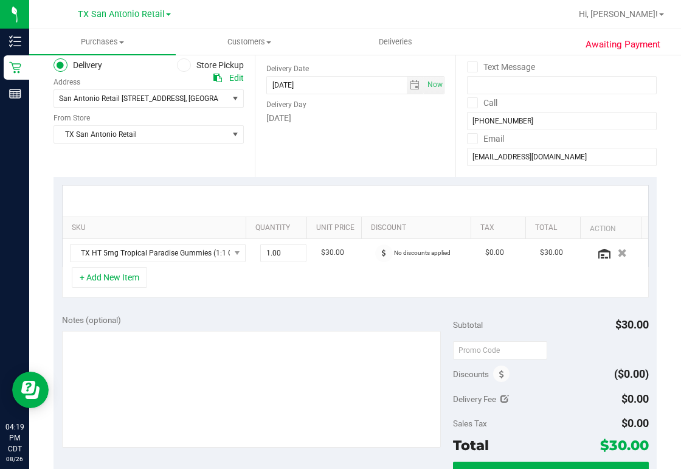
click at [119, 206] on div at bounding box center [356, 201] width 586 height 31
click at [117, 275] on button "+ Add New Item" at bounding box center [109, 277] width 75 height 21
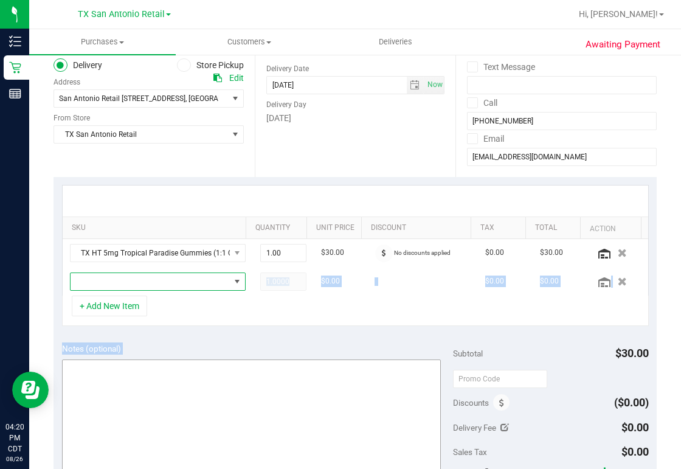
click at [170, 393] on purchase-details "Back Save Purchase View Profile # 11851933 Created Needs review Last Modified […" at bounding box center [355, 383] width 603 height 926
click at [81, 278] on span "NO DATA FOUND" at bounding box center [150, 281] width 159 height 17
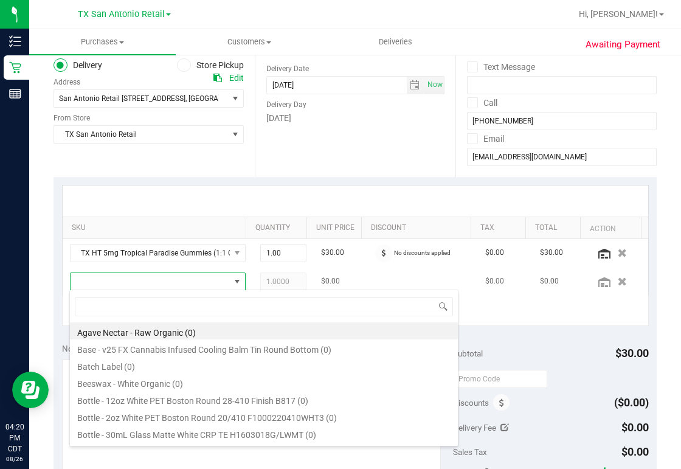
scroll to position [18, 154]
click at [88, 279] on span at bounding box center [150, 281] width 159 height 17
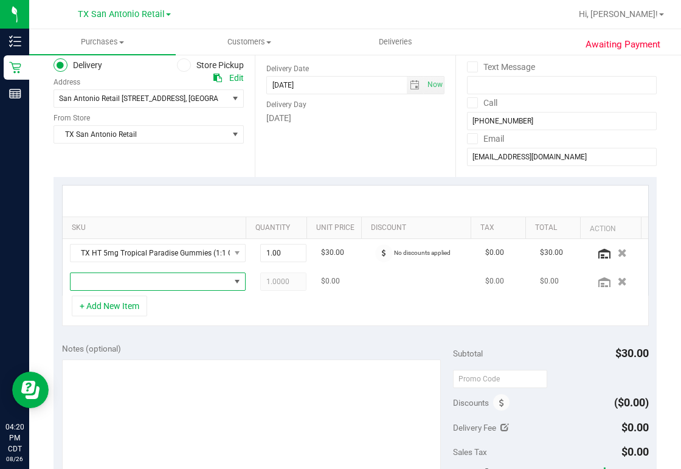
click at [88, 279] on span "NO DATA FOUND" at bounding box center [150, 281] width 159 height 17
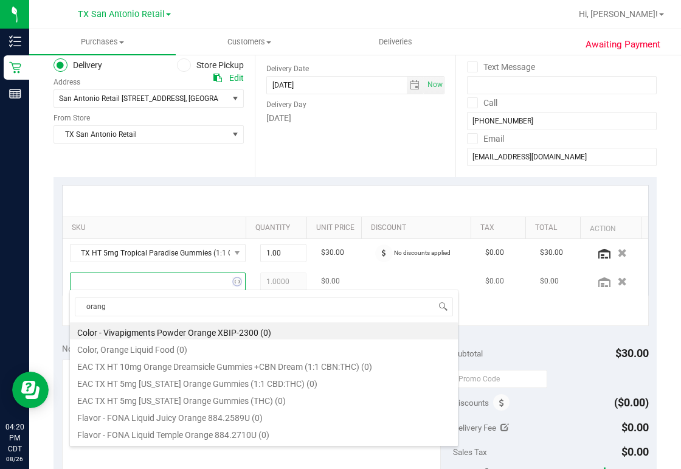
type input "orange"
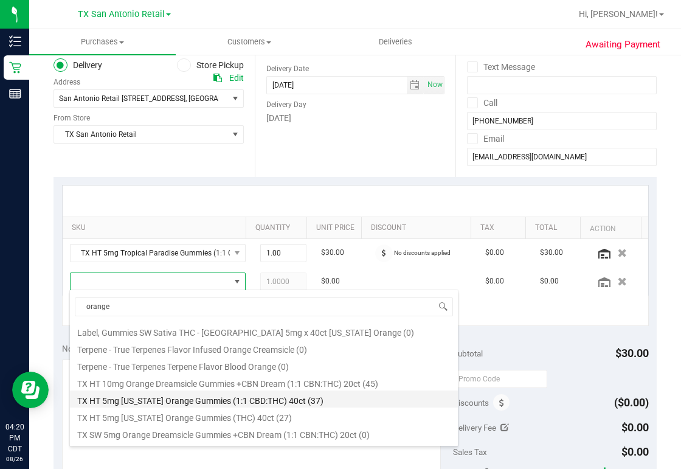
scroll to position [341, 0]
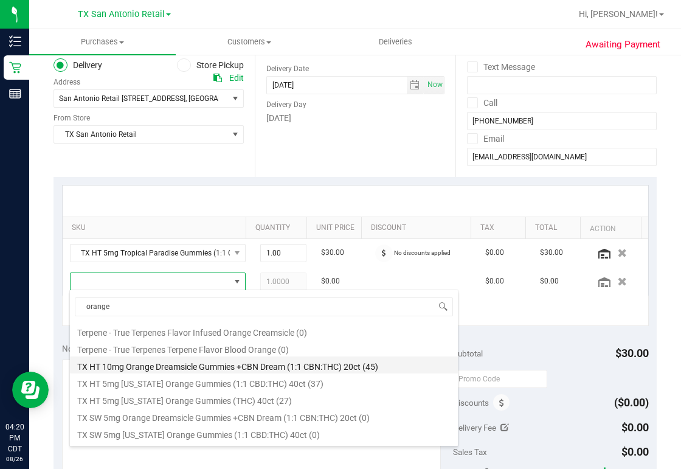
click at [263, 367] on li "TX HT 10mg Orange Dreamsicle Gummies +CBN Dream (1:1 CBN:THC) 20ct (45)" at bounding box center [264, 364] width 388 height 17
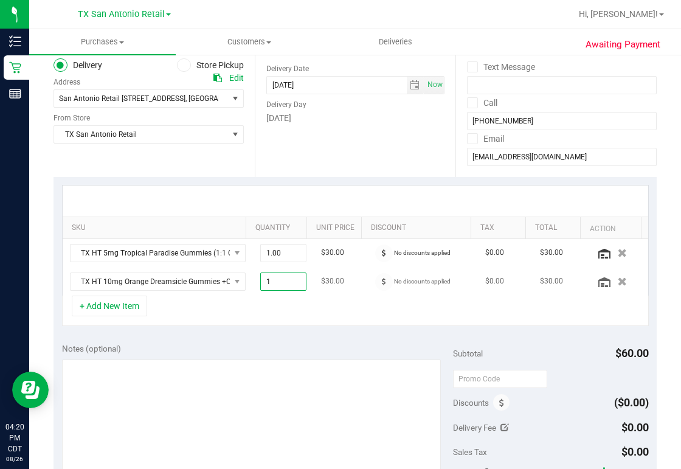
click at [260, 280] on span "1.00 1" at bounding box center [283, 282] width 46 height 18
type input "2"
type input "2.00"
click at [123, 303] on button "+ Add New Item" at bounding box center [109, 306] width 75 height 21
click at [131, 306] on button "+ Add New Item" at bounding box center [109, 306] width 75 height 21
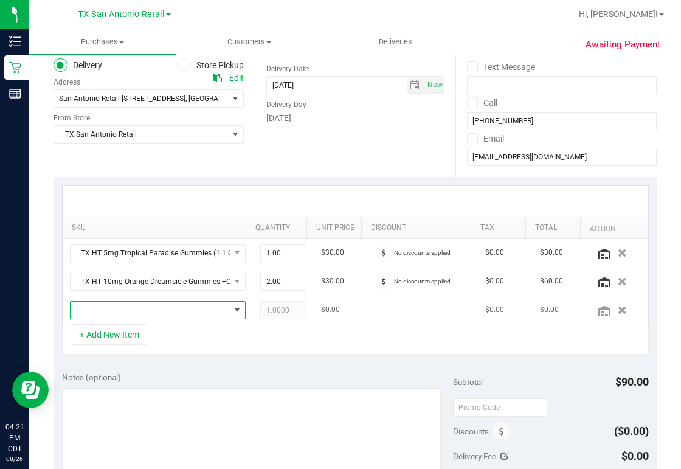
click at [103, 306] on span "NO DATA FOUND" at bounding box center [150, 310] width 159 height 17
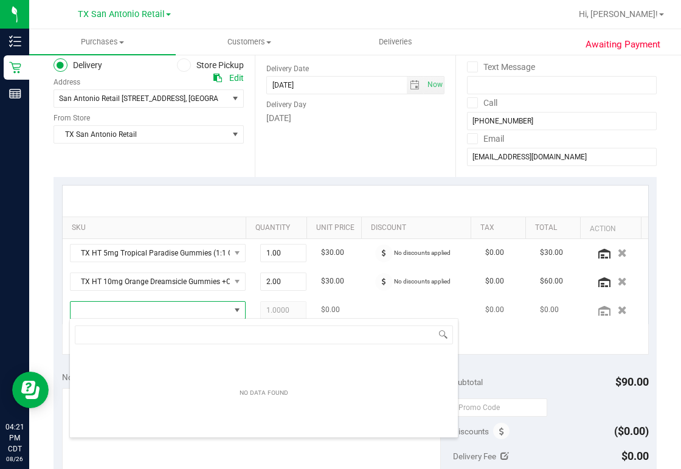
scroll to position [18, 154]
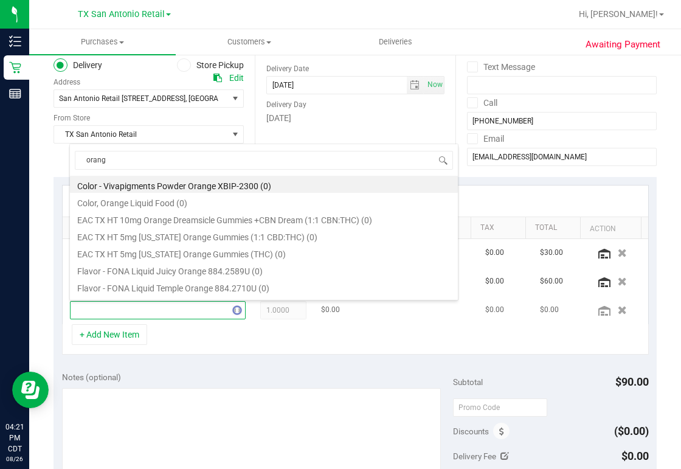
type input "orange"
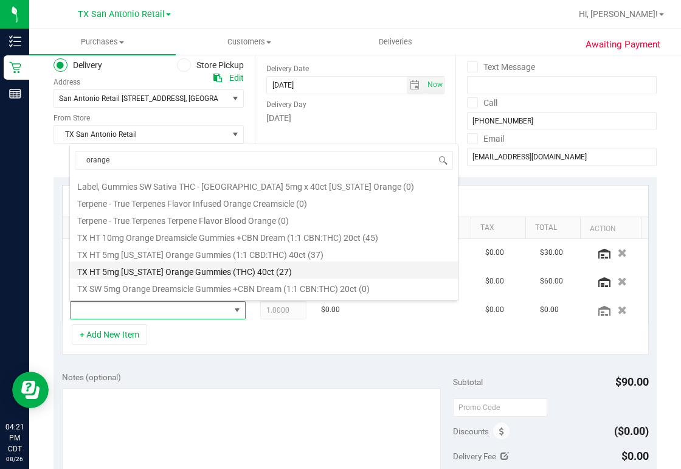
scroll to position [341, 0]
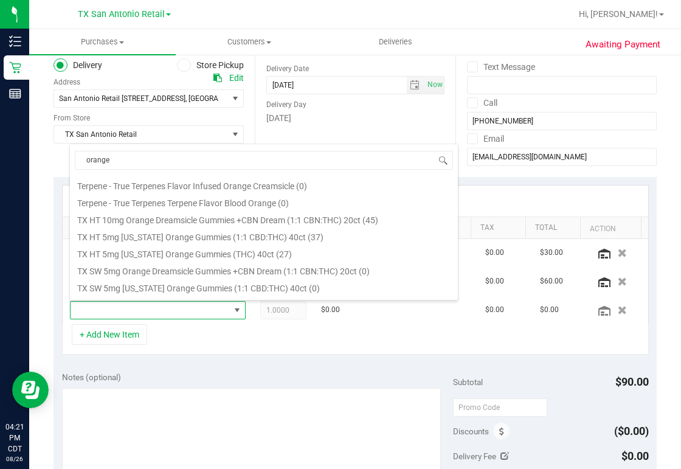
click at [285, 237] on li "TX HT 5mg [US_STATE] Orange Gummies (1:1 CBD:THC) 40ct (37)" at bounding box center [264, 235] width 388 height 17
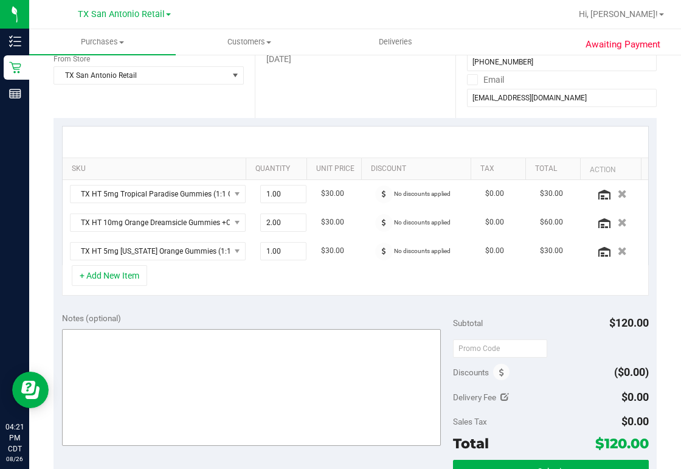
scroll to position [195, 0]
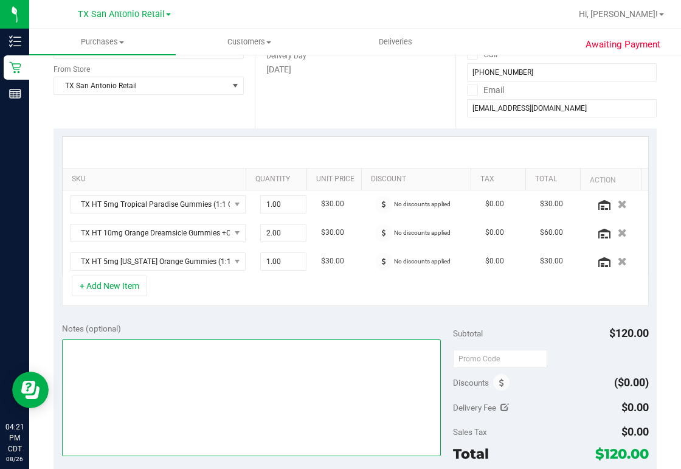
click at [221, 341] on textarea at bounding box center [251, 397] width 379 height 117
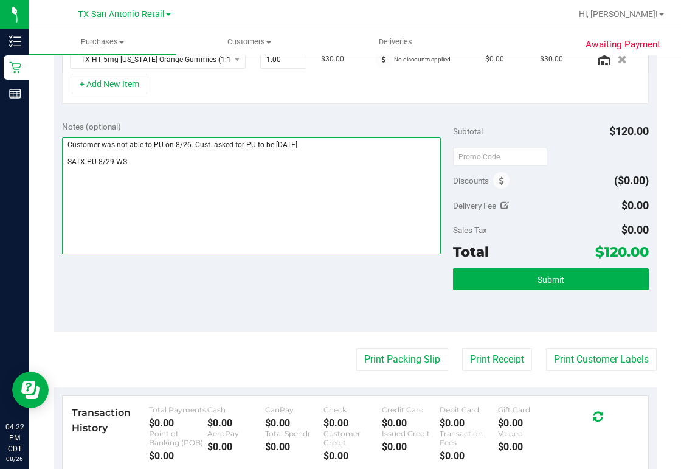
scroll to position [438, 0]
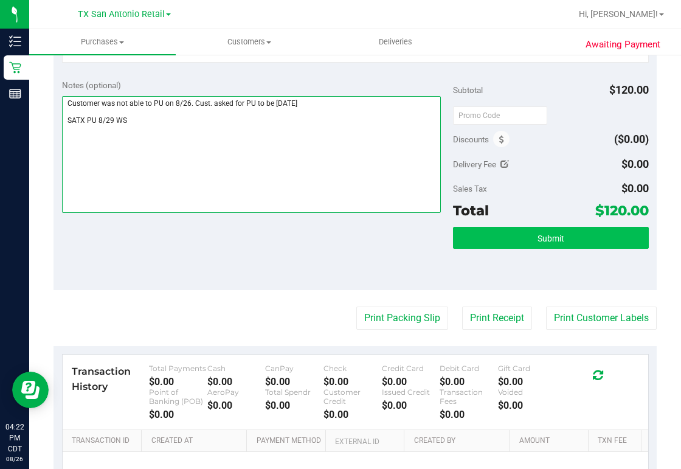
type textarea "Customer was not able to PU on 8/26. Cust. asked for PU to be [DATE] SATX PU 8/…"
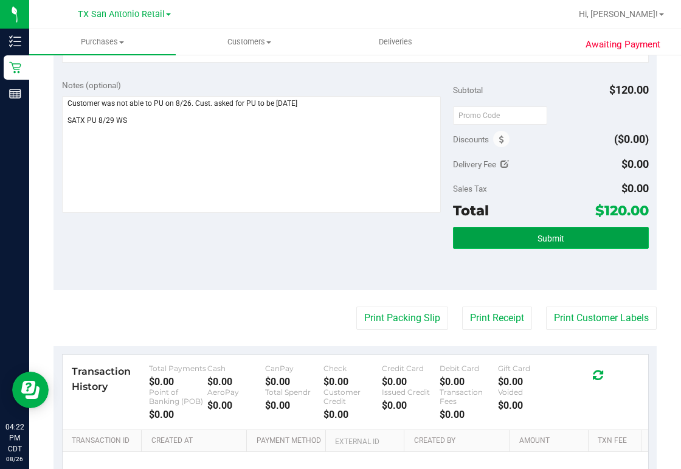
click at [529, 236] on button "Submit" at bounding box center [551, 238] width 196 height 22
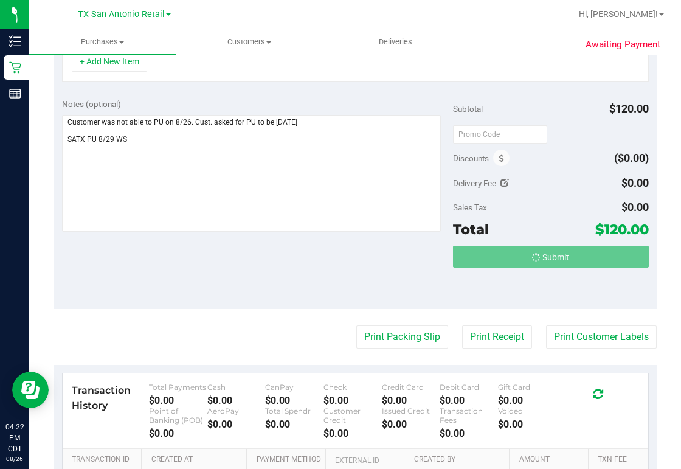
scroll to position [400, 0]
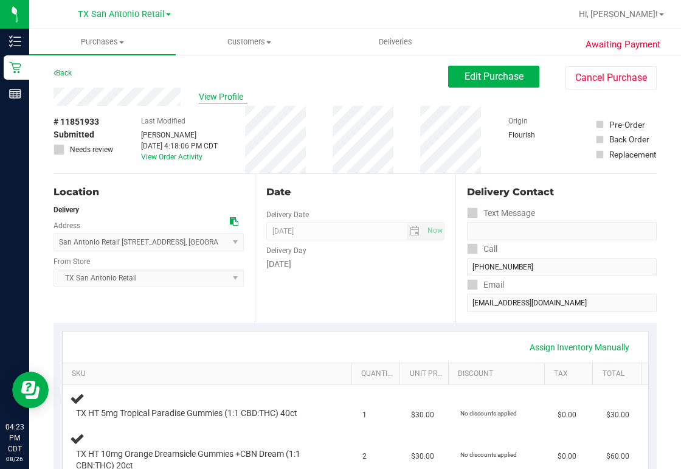
click at [224, 100] on span "View Profile" at bounding box center [223, 97] width 49 height 13
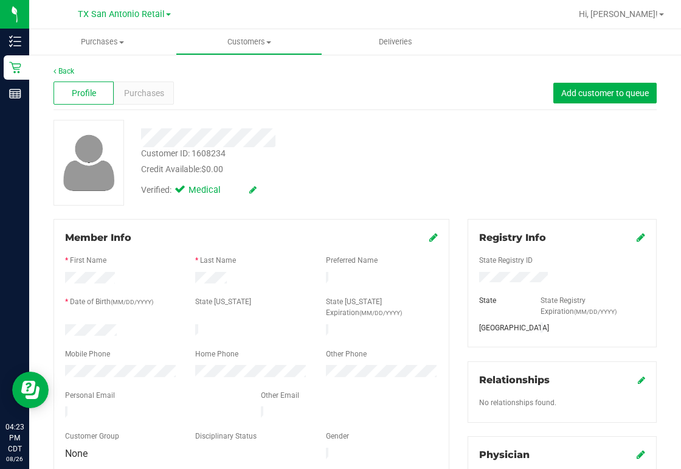
click at [68, 406] on div at bounding box center [154, 413] width 196 height 15
click at [141, 88] on span "Purchases" at bounding box center [144, 93] width 40 height 13
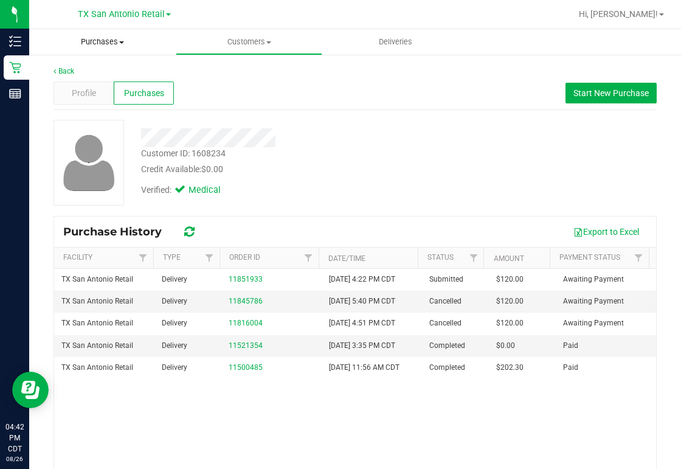
click at [102, 41] on span "Purchases" at bounding box center [102, 41] width 147 height 11
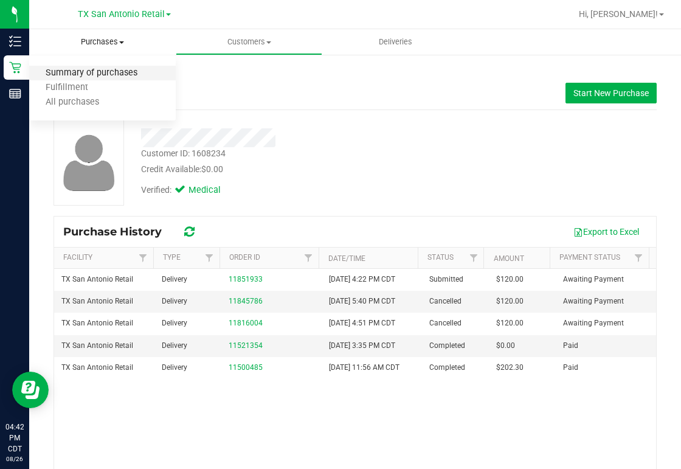
click at [108, 73] on span "Summary of purchases" at bounding box center [91, 73] width 125 height 10
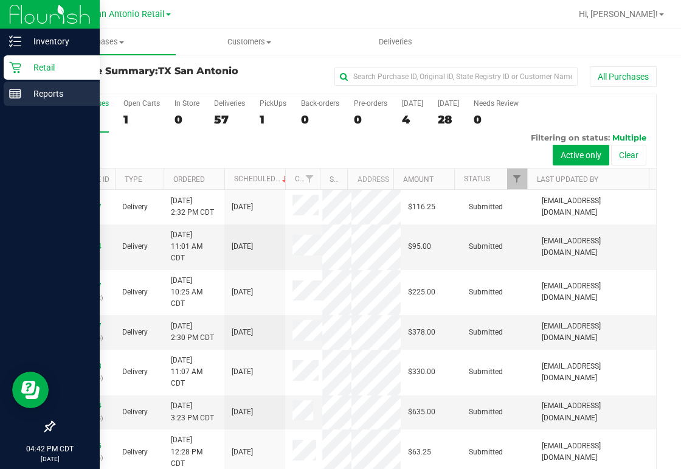
click at [36, 94] on p "Reports" at bounding box center [57, 93] width 73 height 15
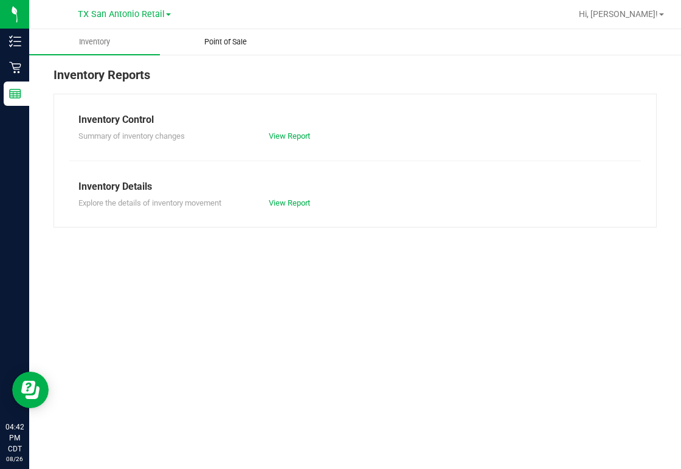
click at [214, 43] on span "Point of Sale" at bounding box center [225, 41] width 75 height 11
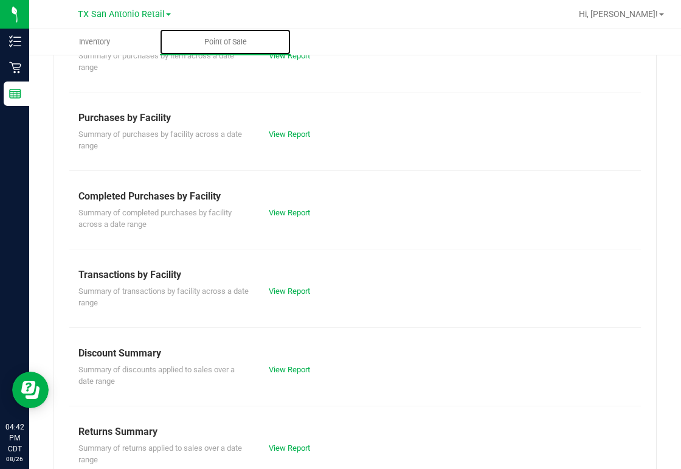
scroll to position [243, 0]
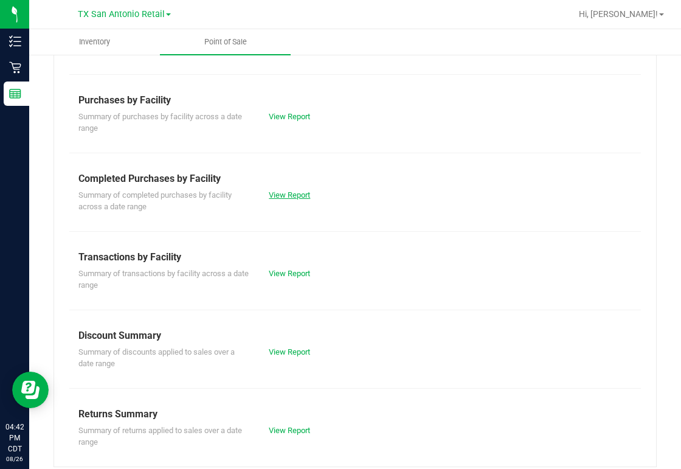
click at [287, 191] on link "View Report" at bounding box center [289, 194] width 41 height 9
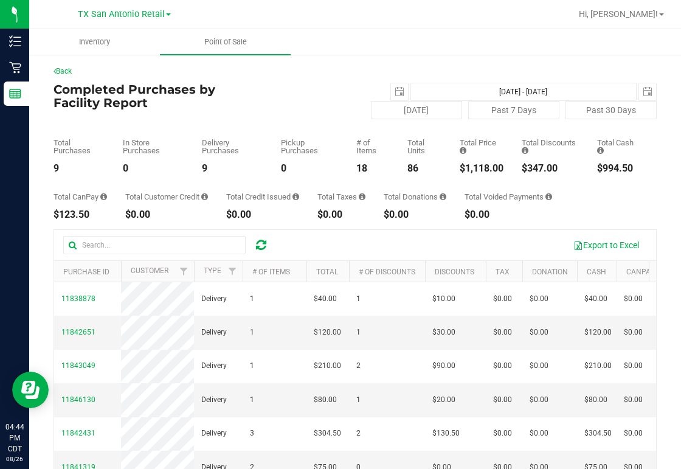
click at [364, 44] on ul "Inventory Point of Sale" at bounding box center [369, 42] width 681 height 26
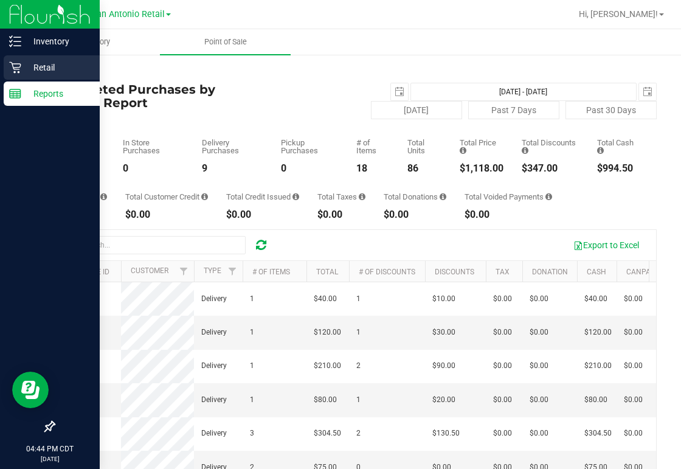
click at [26, 66] on p "Retail" at bounding box center [57, 67] width 73 height 15
